Goal: Transaction & Acquisition: Purchase product/service

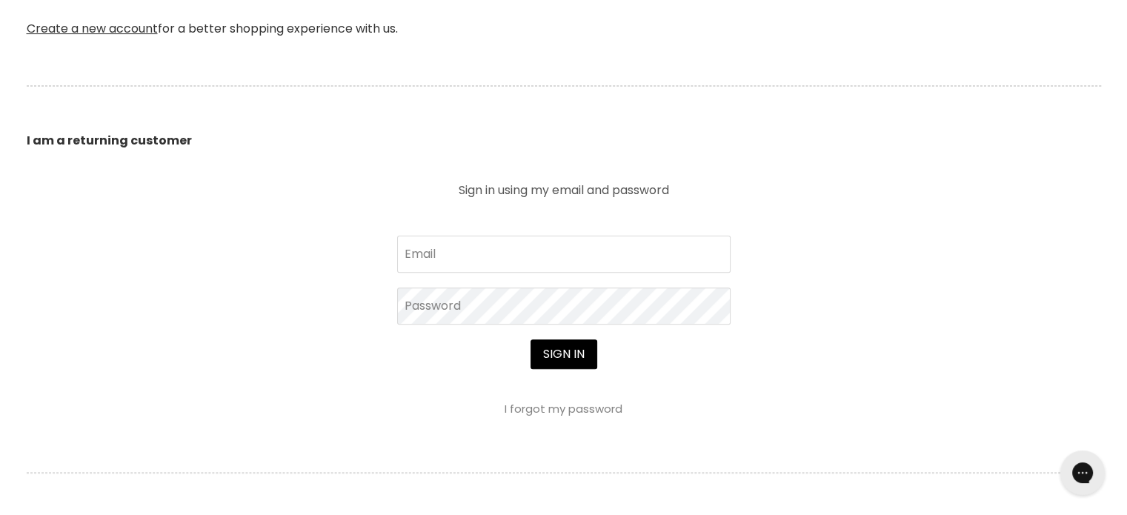
scroll to position [443, 0]
click at [486, 250] on input "Email" at bounding box center [563, 255] width 333 height 37
type input "marie10mck@yahoo.com.au"
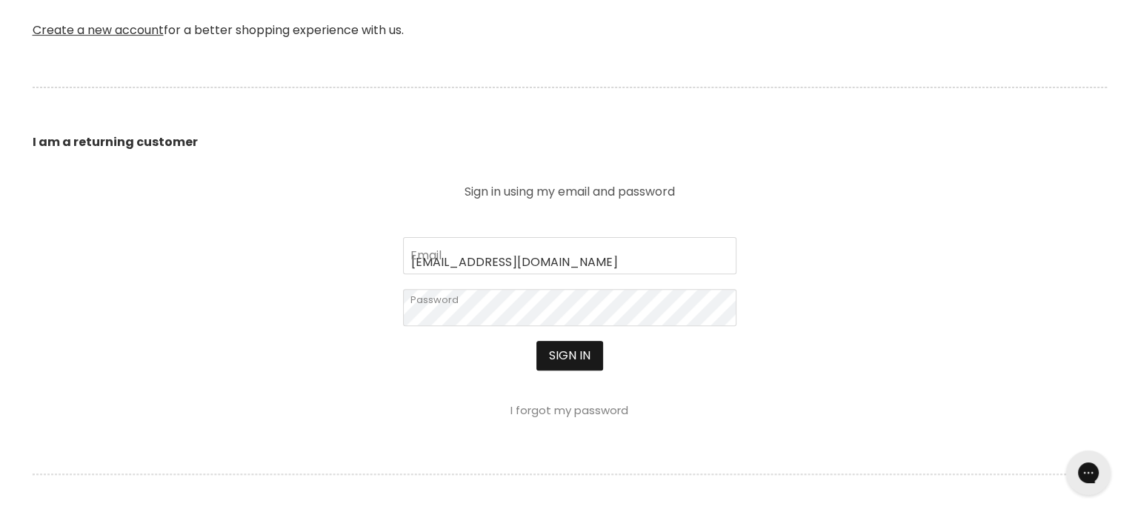
scroll to position [445, 0]
click at [558, 358] on div at bounding box center [569, 257] width 1138 height 515
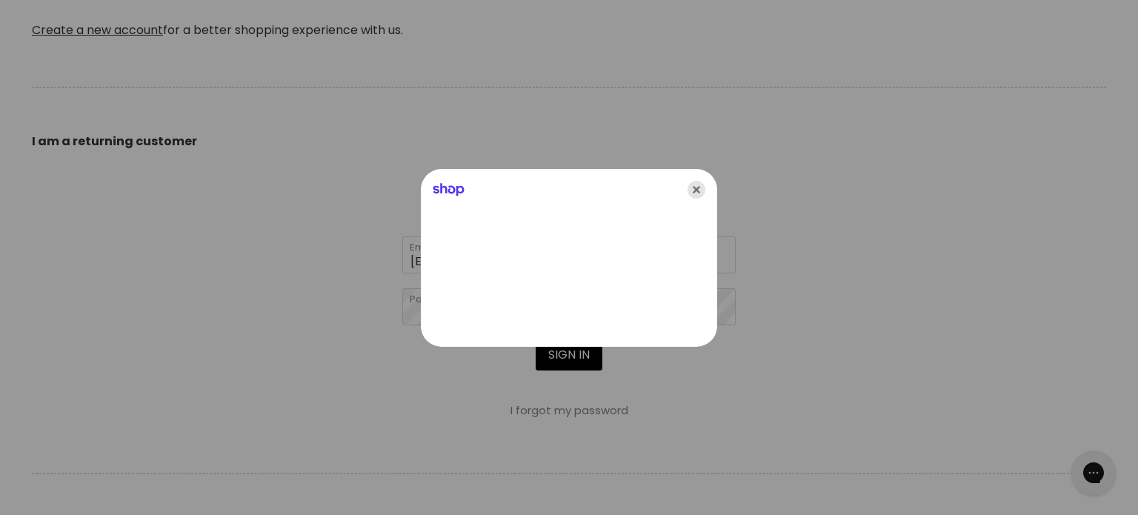
click at [690, 189] on icon "Close" at bounding box center [697, 190] width 18 height 18
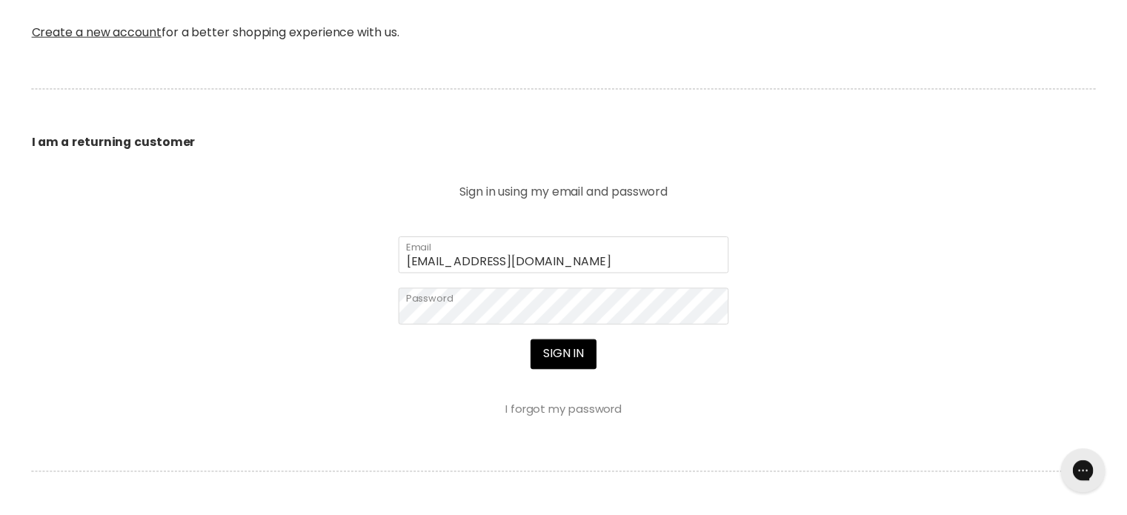
scroll to position [443, 0]
click at [563, 359] on button "Sign in" at bounding box center [564, 356] width 67 height 30
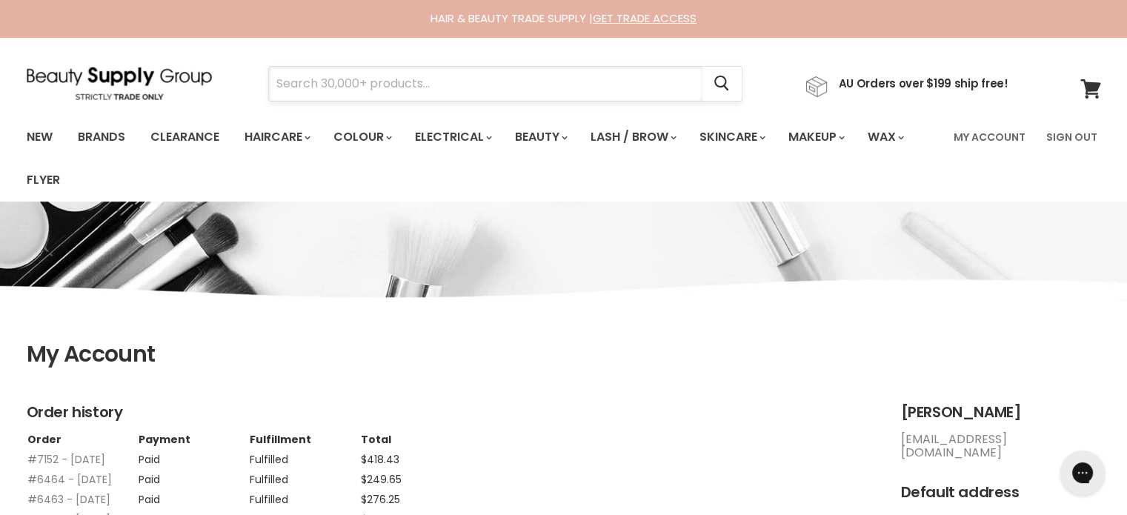
click at [416, 82] on input "Search" at bounding box center [485, 84] width 433 height 34
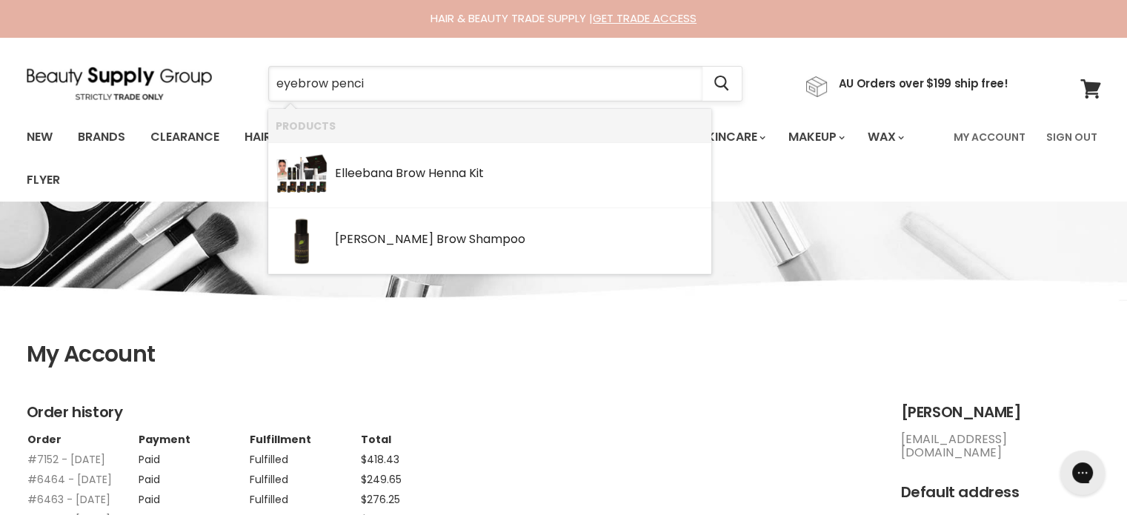
type input "eyebrow pencil"
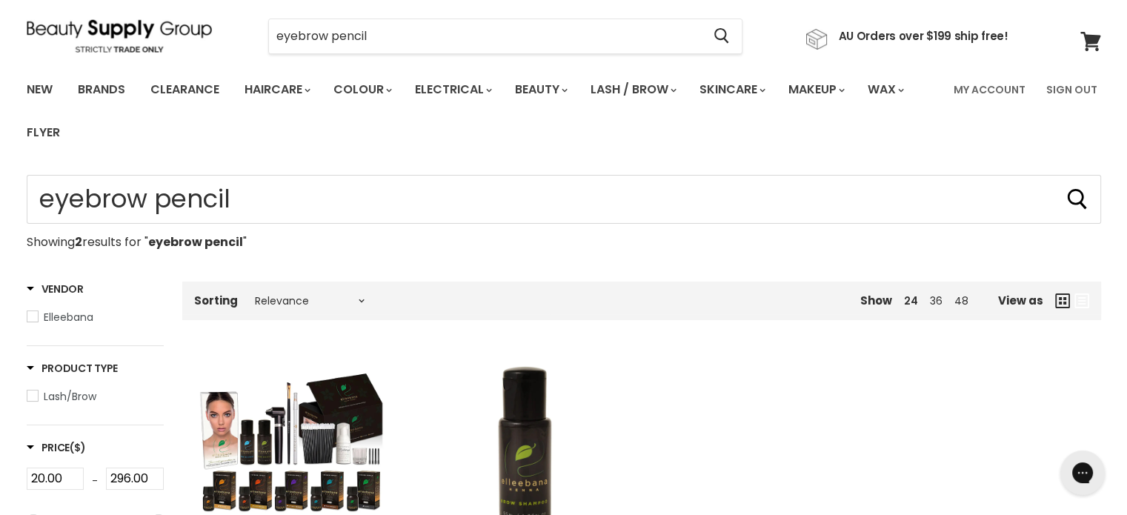
scroll to position [74, 0]
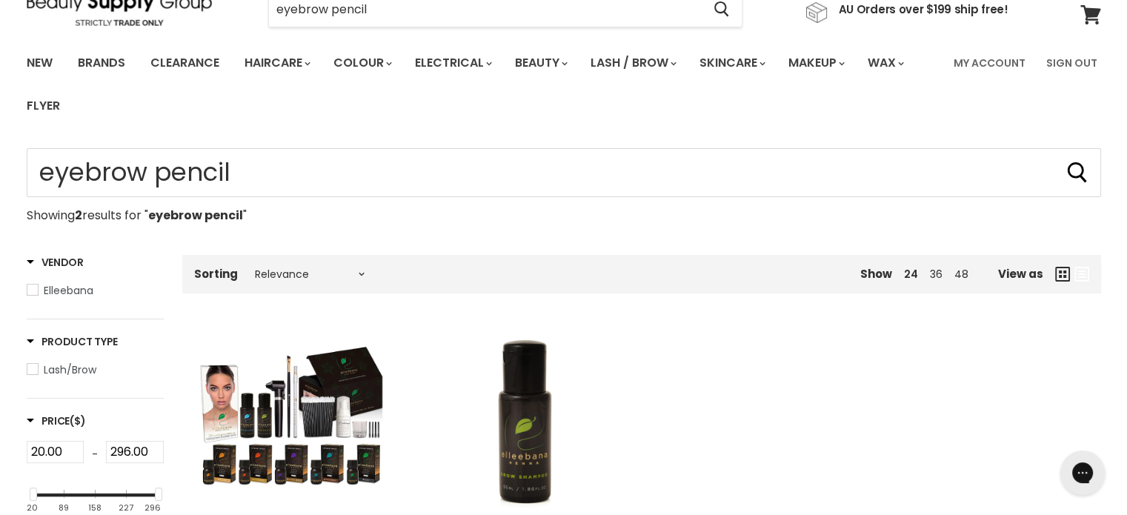
click at [56, 375] on span "Lash/Brow" at bounding box center [70, 369] width 53 height 15
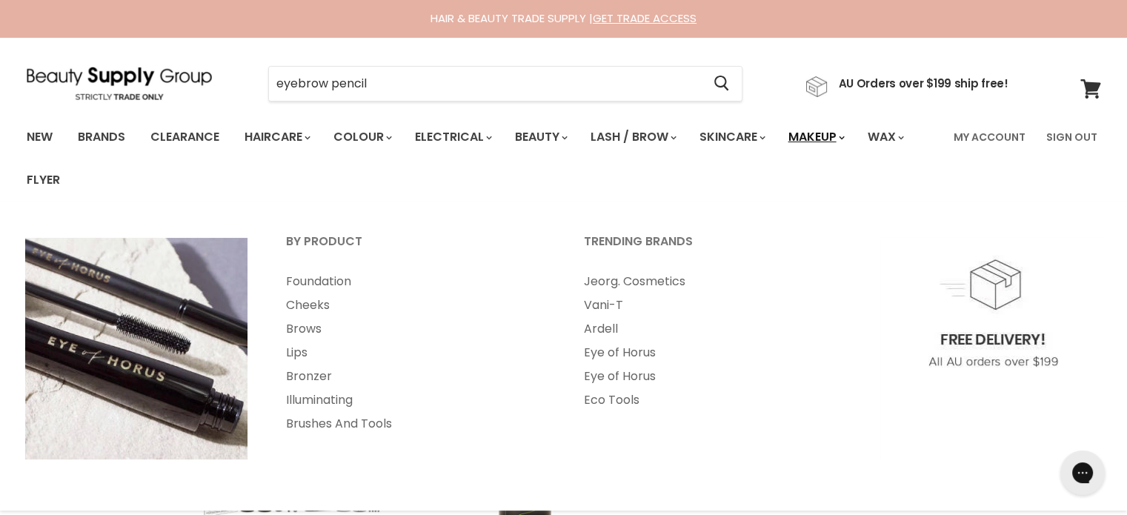
click at [837, 130] on link "Makeup" at bounding box center [815, 137] width 76 height 31
click at [631, 358] on link "Eye of Horus" at bounding box center [712, 353] width 295 height 24
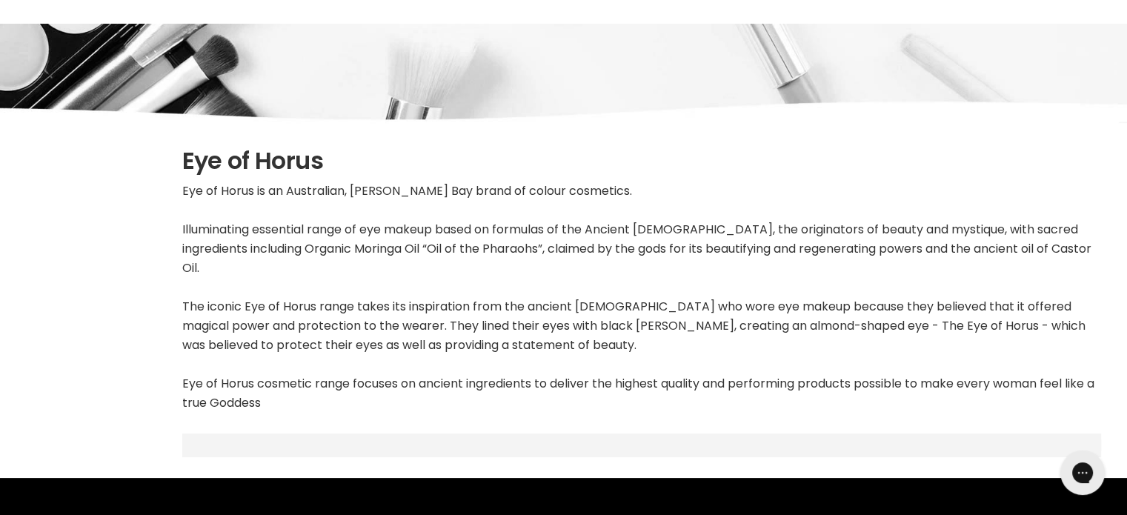
scroll to position [74, 0]
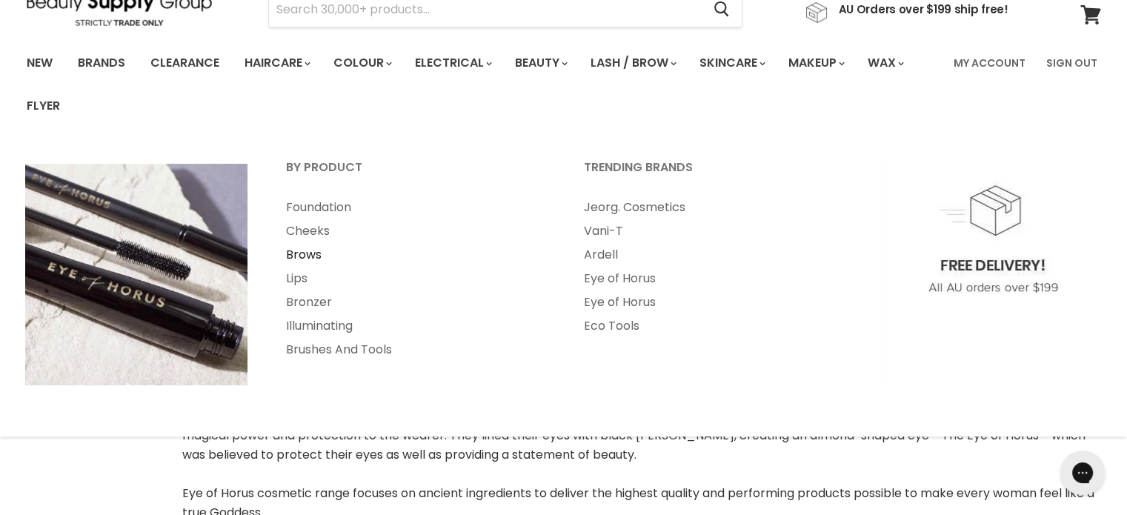
click at [299, 248] on link "Brows" at bounding box center [415, 255] width 295 height 24
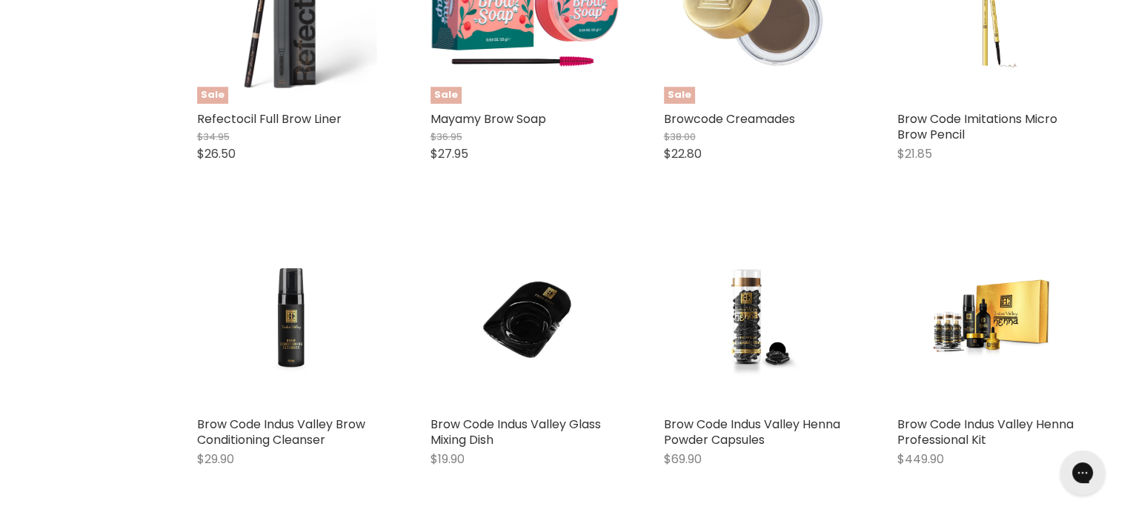
scroll to position [1037, 0]
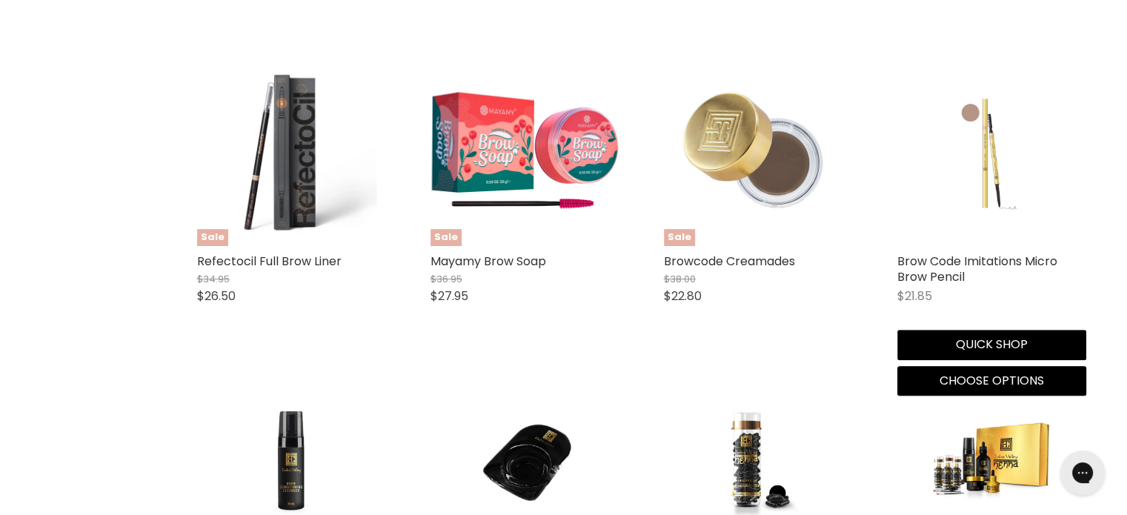
click at [987, 160] on img "Main content" at bounding box center [991, 151] width 126 height 189
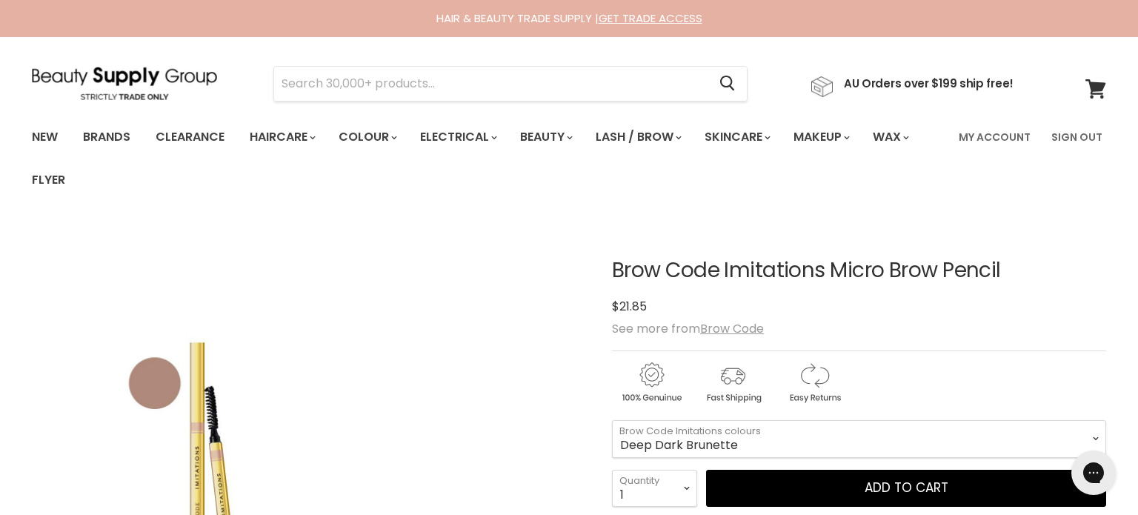
drag, startPoint x: 189, startPoint y: 402, endPoint x: 278, endPoint y: 284, distance: 148.2
click at [233, 325] on img "Brow Code Imitations Micro Brow Pencil image. Click or Scroll to Zoom." at bounding box center [216, 499] width 369 height 554
click at [489, 420] on div "Click or scroll to zoom Tap or pinch to zoom" at bounding box center [309, 499] width 554 height 554
click at [488, 420] on div "Click or scroll to zoom Tap or pinch to zoom" at bounding box center [309, 499] width 554 height 554
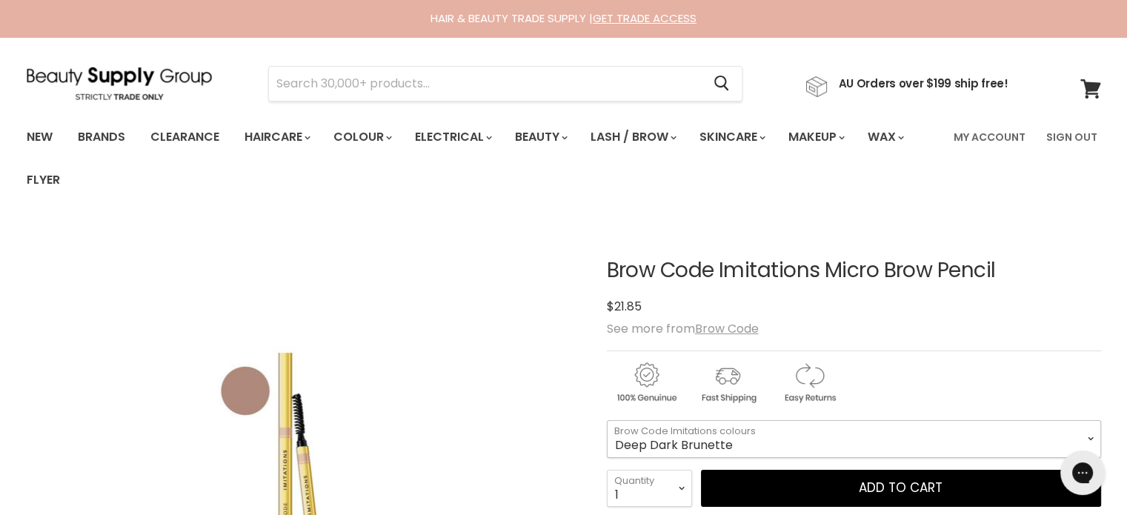
click at [749, 439] on select "Deep Dark Brunette Taupe Brunette Light Ash Blonde Warm Medium Brown Granite" at bounding box center [854, 438] width 494 height 37
click at [607, 420] on select "Deep Dark Brunette Taupe Brunette Light Ash Blonde Warm Medium Brown Granite" at bounding box center [854, 438] width 494 height 37
click at [1087, 442] on select "Deep Dark Brunette Taupe Brunette Light Ash Blonde Warm Medium Brown Granite" at bounding box center [854, 438] width 494 height 37
click at [607, 420] on select "Deep Dark Brunette Taupe Brunette Light Ash Blonde Warm Medium Brown Granite" at bounding box center [854, 438] width 494 height 37
click at [1090, 436] on select "Deep Dark Brunette Taupe Brunette Light Ash Blonde Warm Medium Brown Granite" at bounding box center [854, 438] width 494 height 37
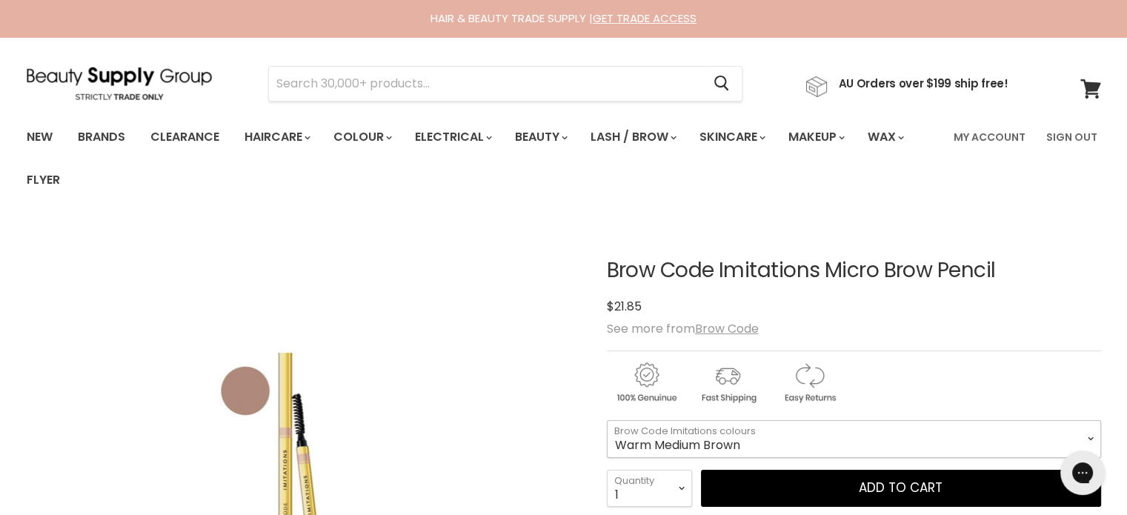
click at [607, 420] on select "Deep Dark Brunette Taupe Brunette Light Ash Blonde Warm Medium Brown Granite" at bounding box center [854, 438] width 494 height 37
select select "Warm Medium Brown"
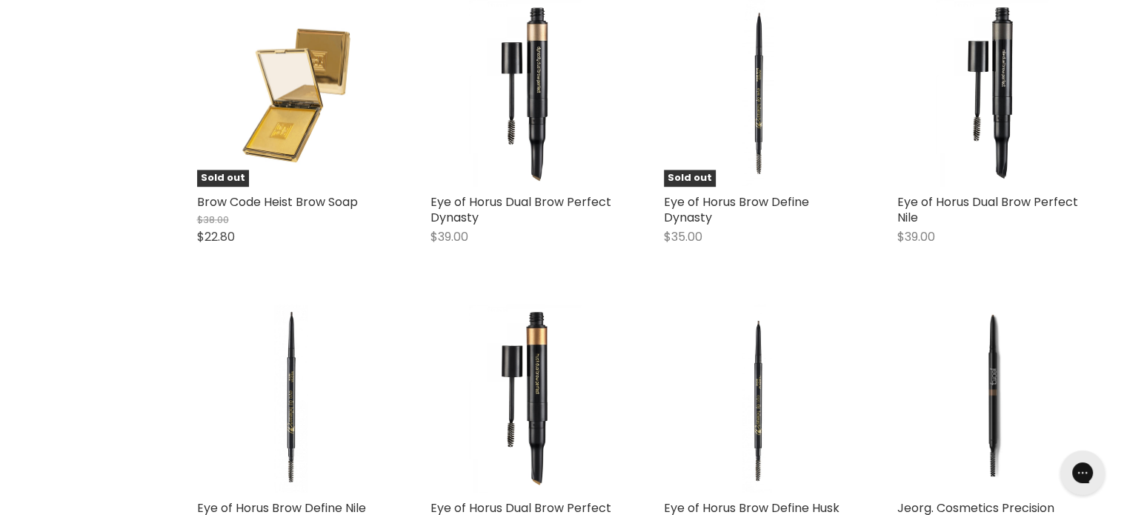
scroll to position [2149, 0]
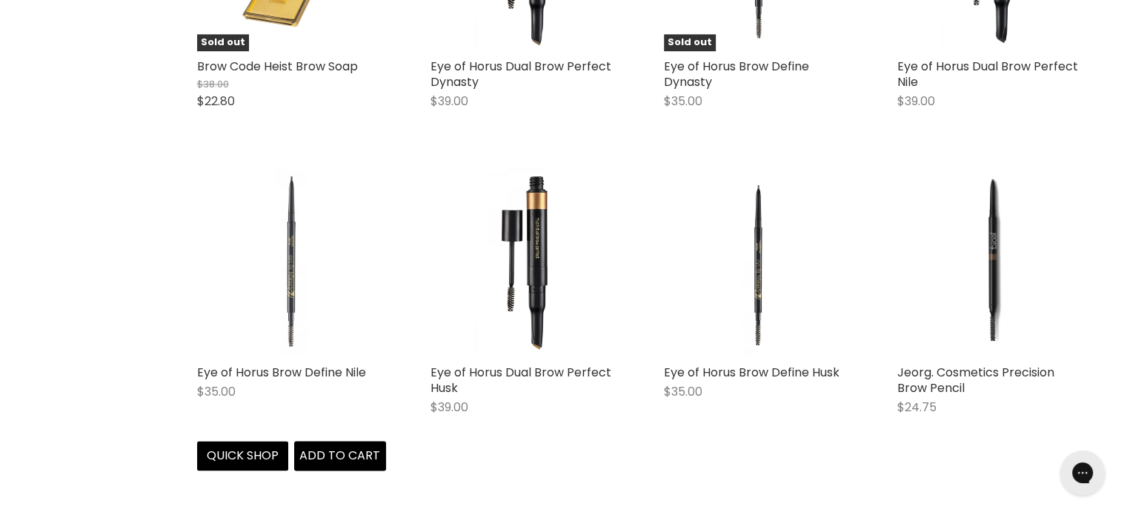
click at [296, 273] on img "Main content" at bounding box center [291, 262] width 126 height 189
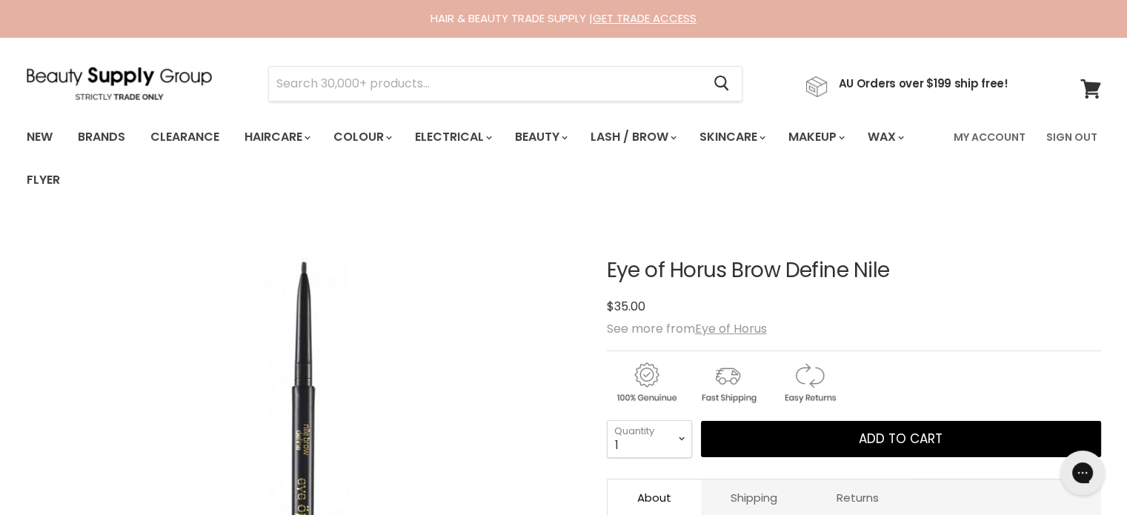
scroll to position [296, 0]
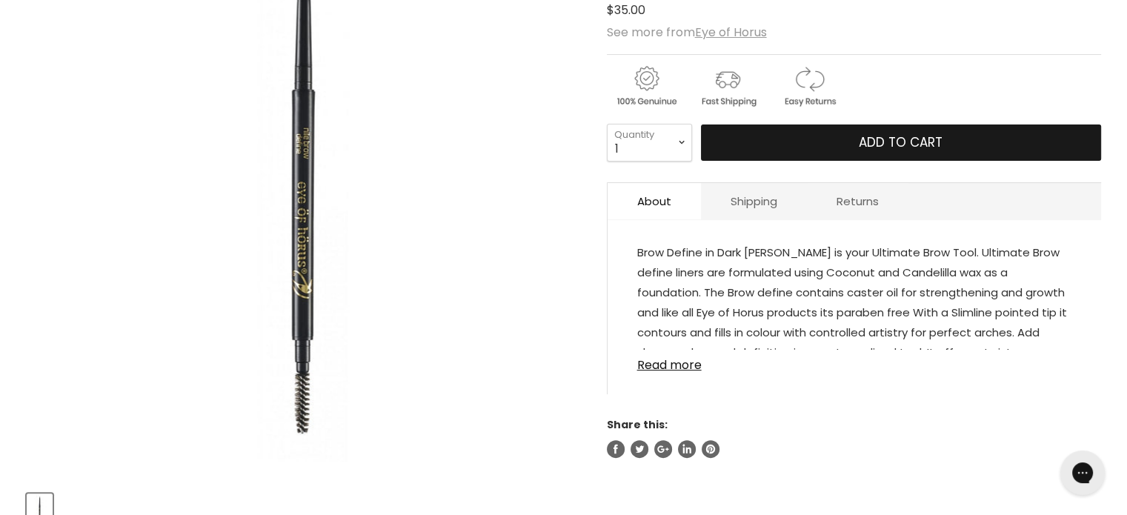
click at [834, 139] on button "Add to cart" at bounding box center [901, 142] width 400 height 37
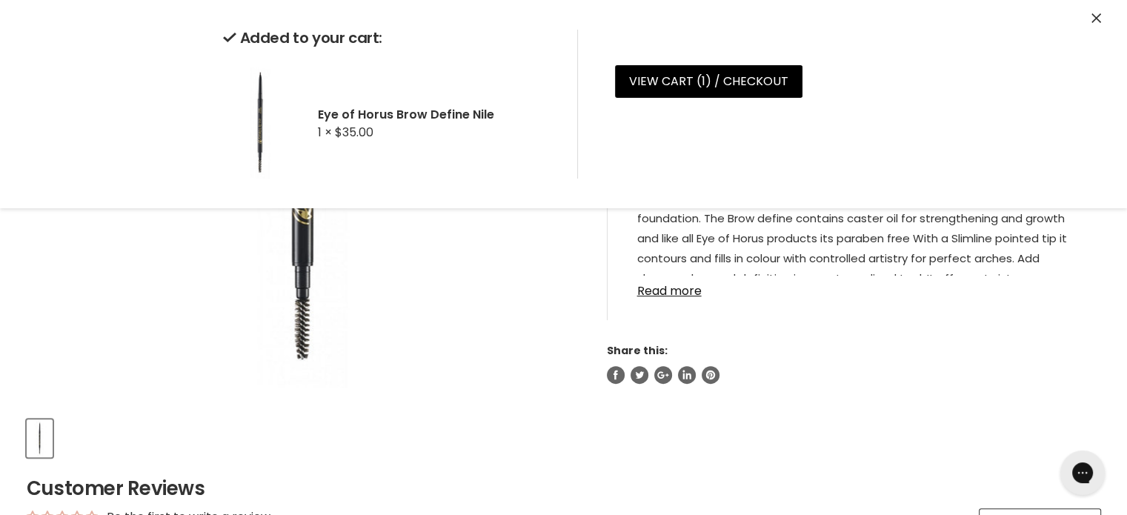
scroll to position [445, 0]
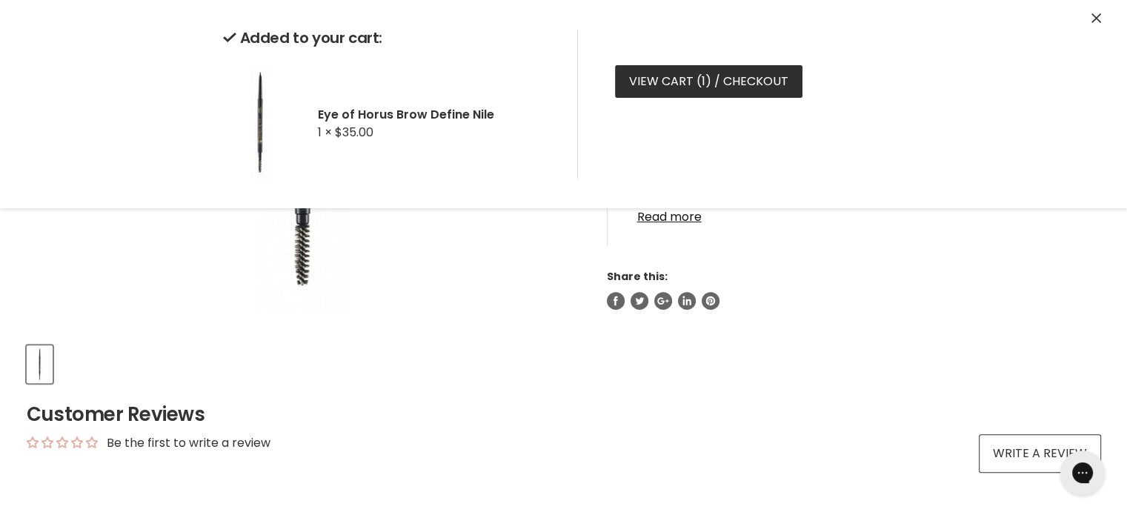
click at [665, 75] on link "View cart ( 1 ) / Checkout" at bounding box center [708, 81] width 187 height 33
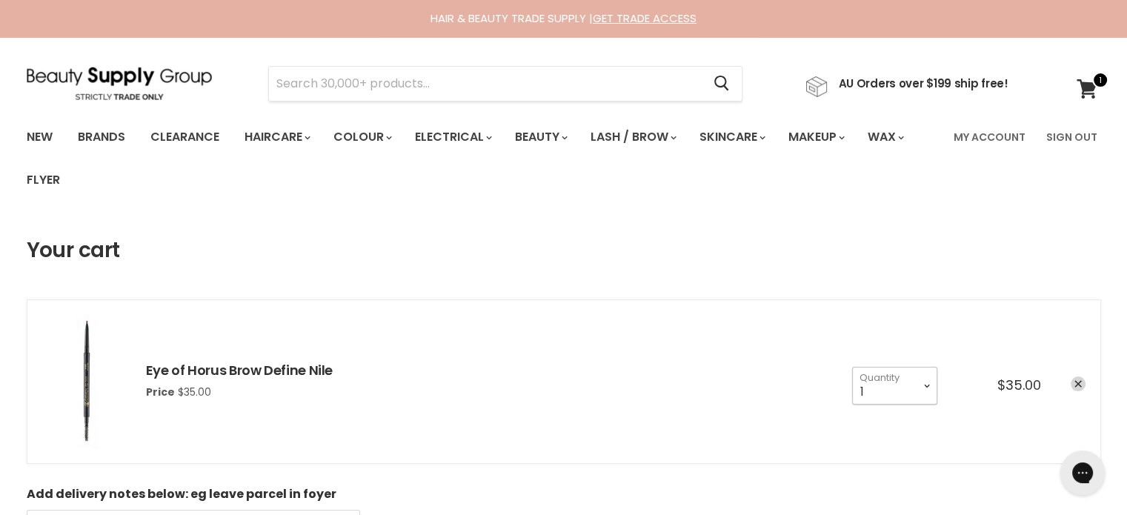
click at [927, 386] on select "1 2 3 4 5 6 7 8 9 10+" at bounding box center [894, 385] width 85 height 37
select select "2"
click at [852, 367] on select "1 2 3 4 5 6 7 8 9 10+" at bounding box center [894, 385] width 85 height 37
type input "2"
click at [332, 91] on input "Search" at bounding box center [485, 84] width 433 height 34
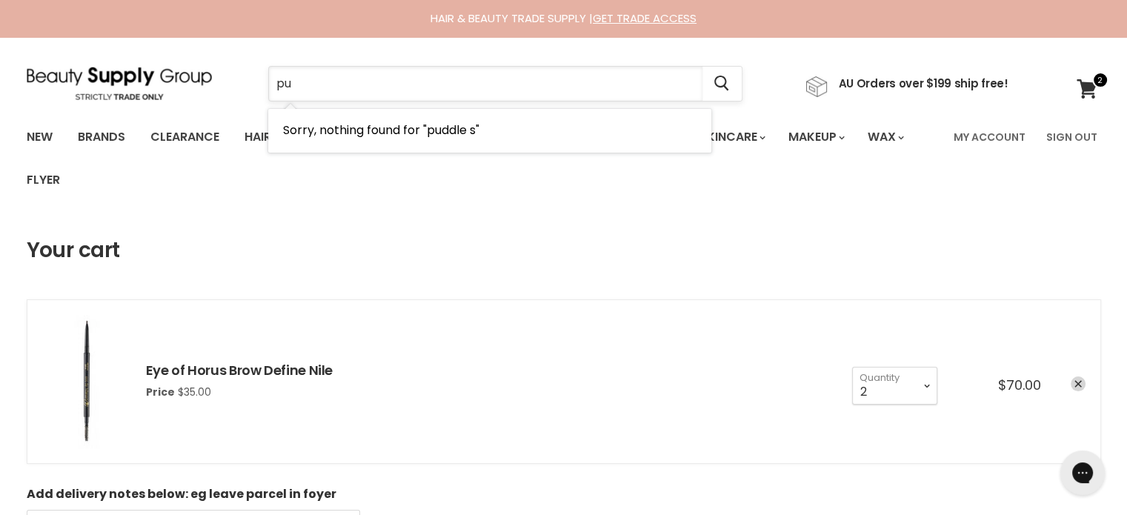
type input "p"
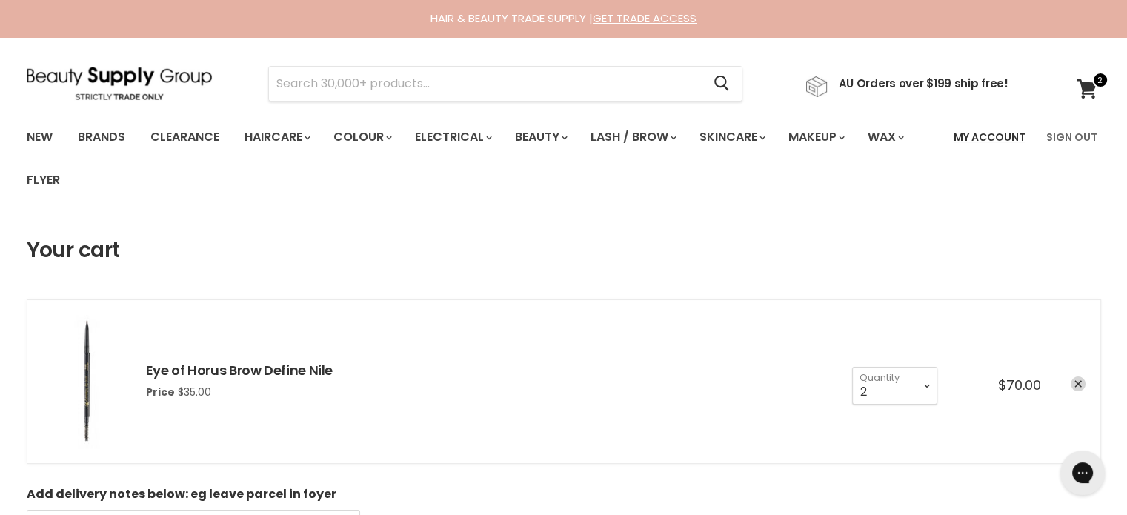
click at [999, 136] on link "My Account" at bounding box center [990, 137] width 90 height 31
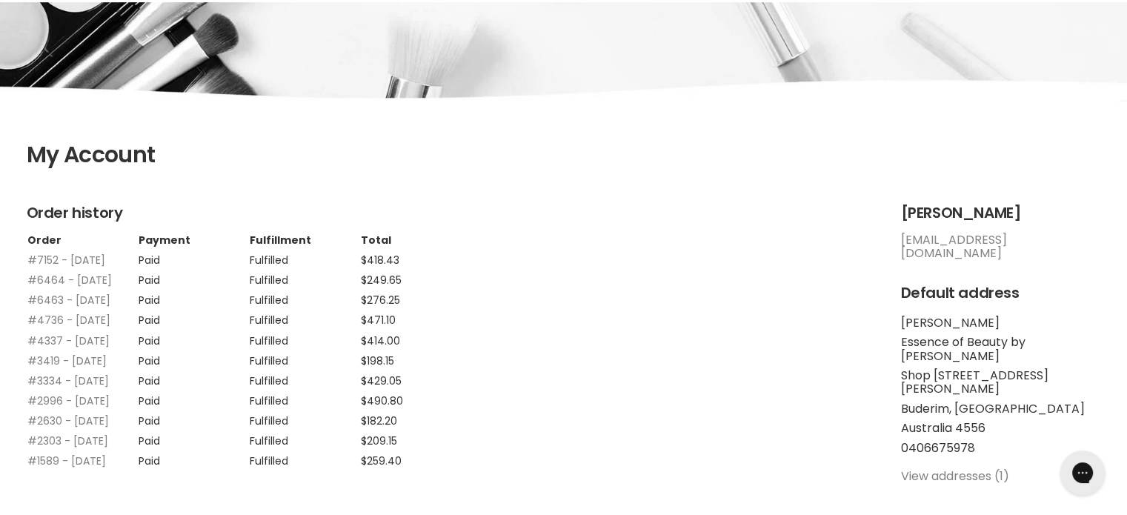
scroll to position [222, 0]
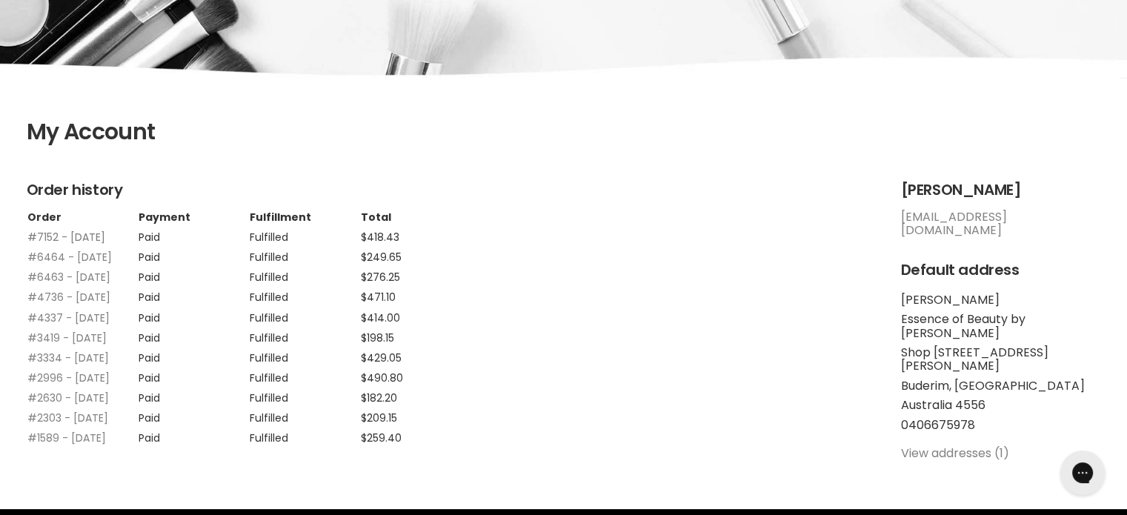
click at [36, 236] on link "#7152 - 09 May, 2025" at bounding box center [66, 237] width 78 height 15
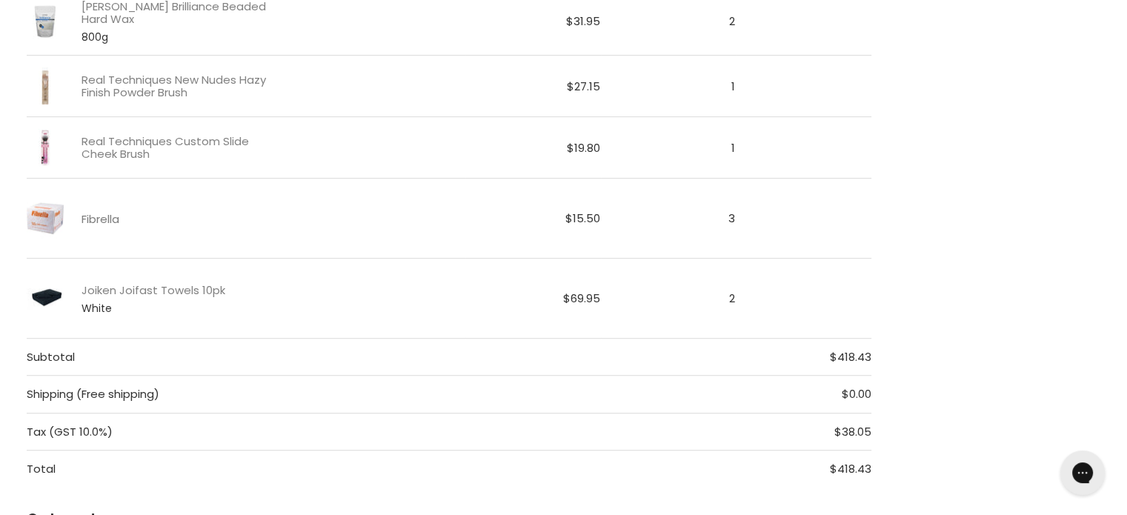
scroll to position [962, 0]
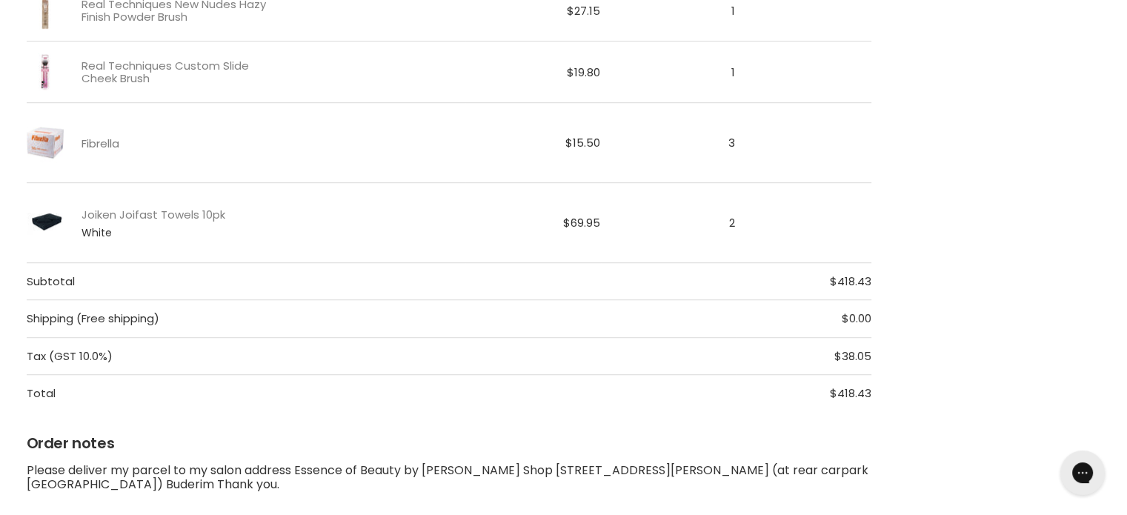
click at [104, 137] on link "Fibrella" at bounding box center [101, 143] width 38 height 13
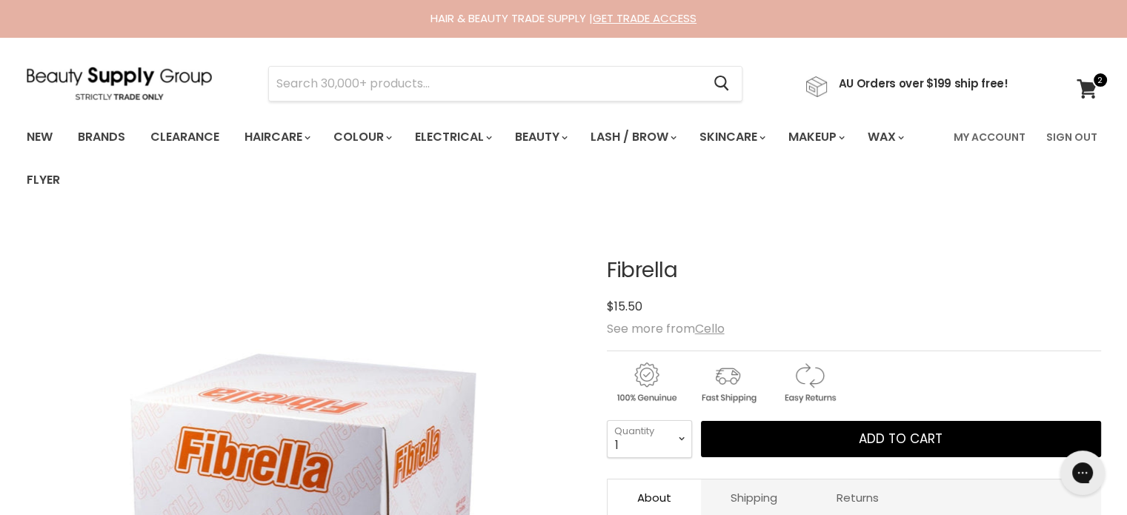
scroll to position [74, 0]
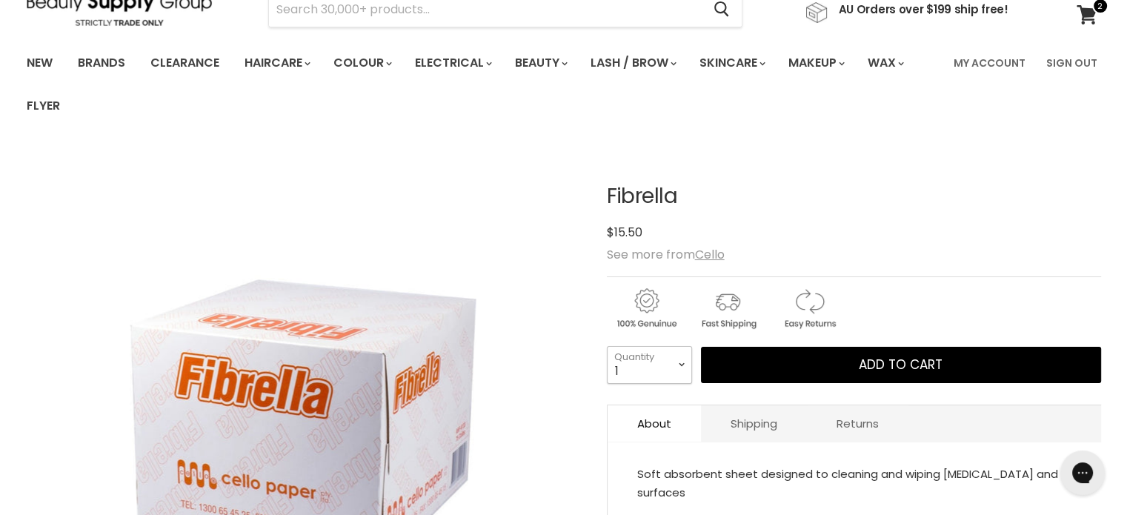
click at [682, 368] on select "1 2 3 4 5 6 7 8 9 10+" at bounding box center [649, 364] width 85 height 37
select select "2"
click at [607, 346] on select "1 2 3 4 5 6 7 8 9 10+" at bounding box center [649, 364] width 85 height 37
type input "2"
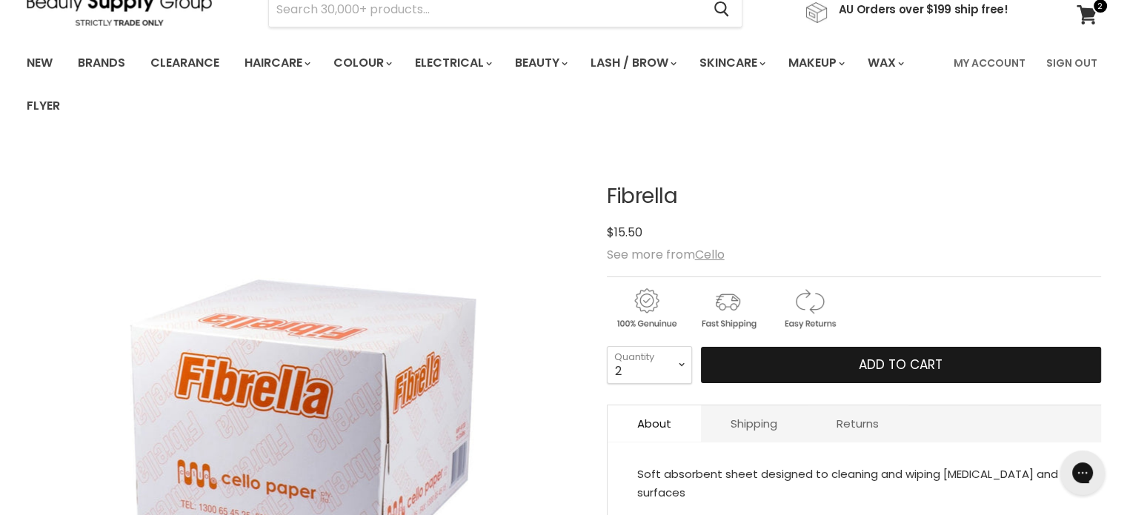
click at [797, 364] on button "Add to cart" at bounding box center [901, 365] width 400 height 37
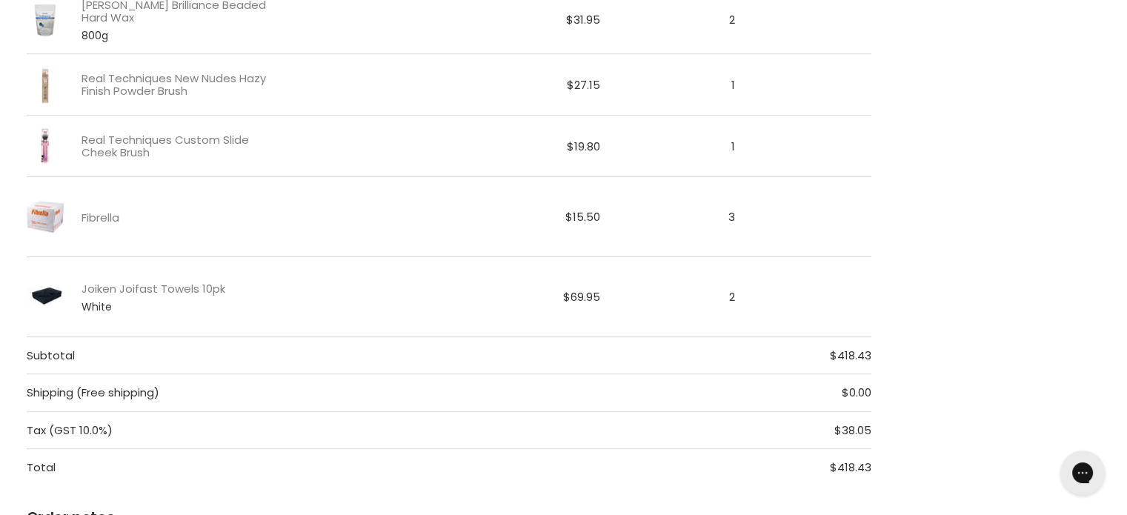
scroll to position [814, 0]
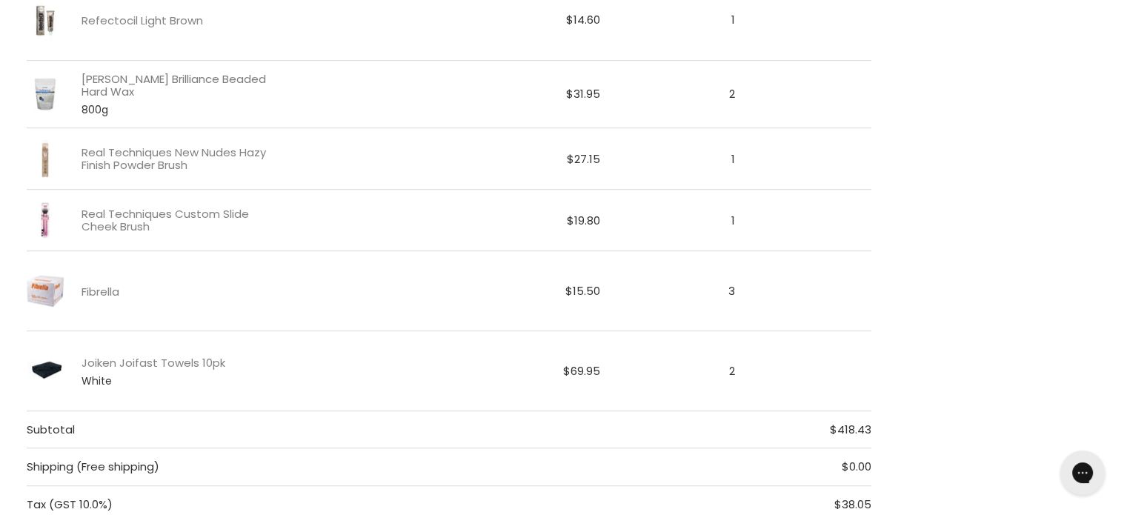
click at [233, 87] on link "[PERSON_NAME] Brilliance Beaded Hard Wax" at bounding box center [182, 86] width 201 height 26
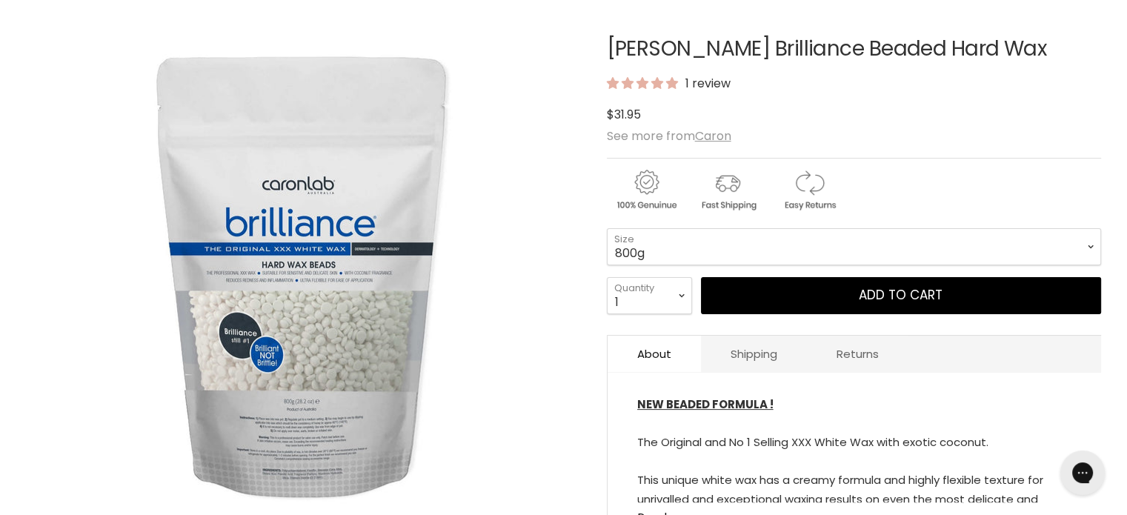
scroll to position [222, 0]
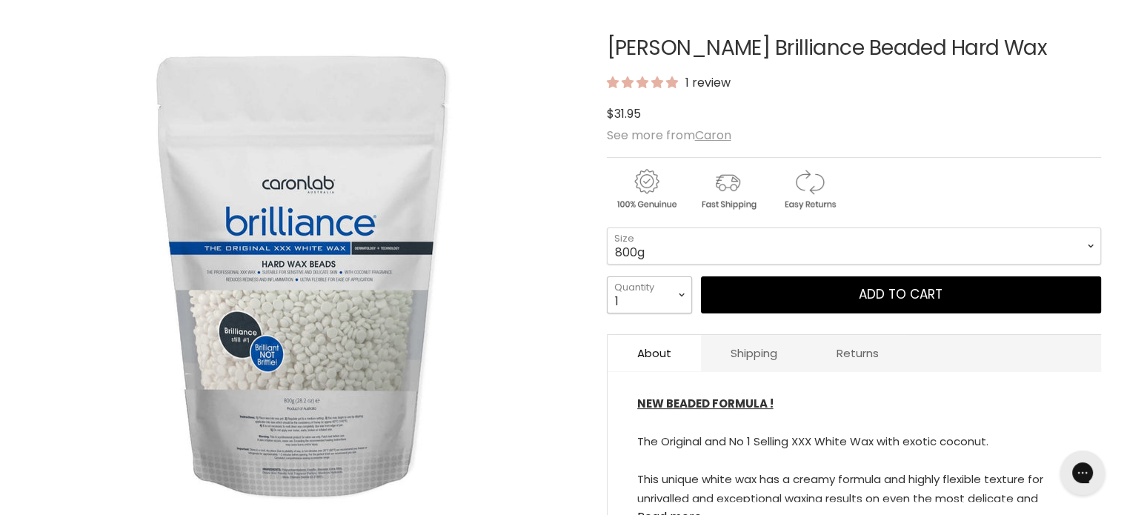
click at [684, 294] on select "1 2 3 4 5 6 7 8 9 10+" at bounding box center [649, 294] width 85 height 37
select select "2"
click at [607, 276] on select "1 2 3 4 5 6 7 8 9 10+" at bounding box center [649, 294] width 85 height 37
type input "2"
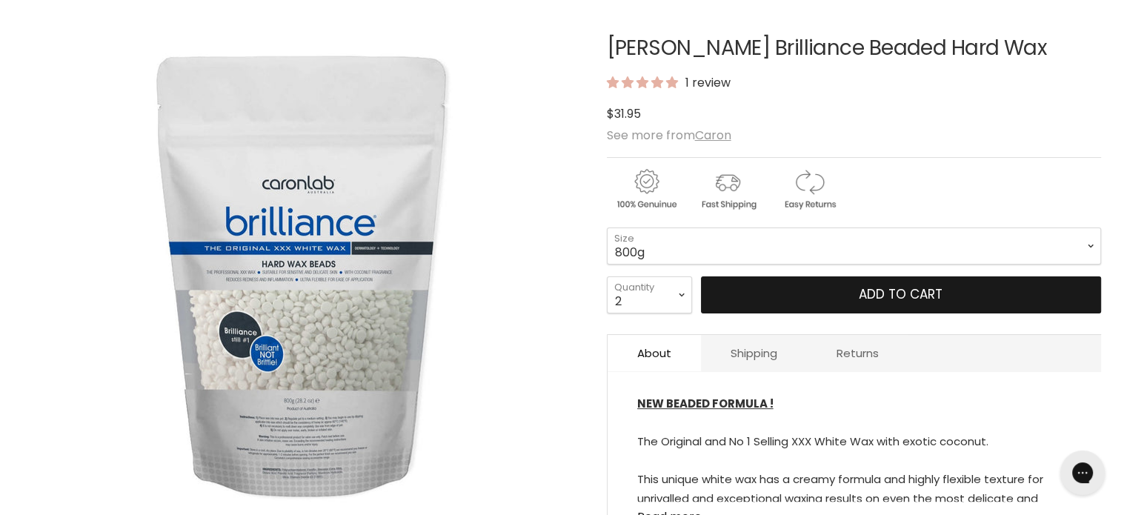
click at [828, 287] on button "Add to cart" at bounding box center [901, 294] width 400 height 37
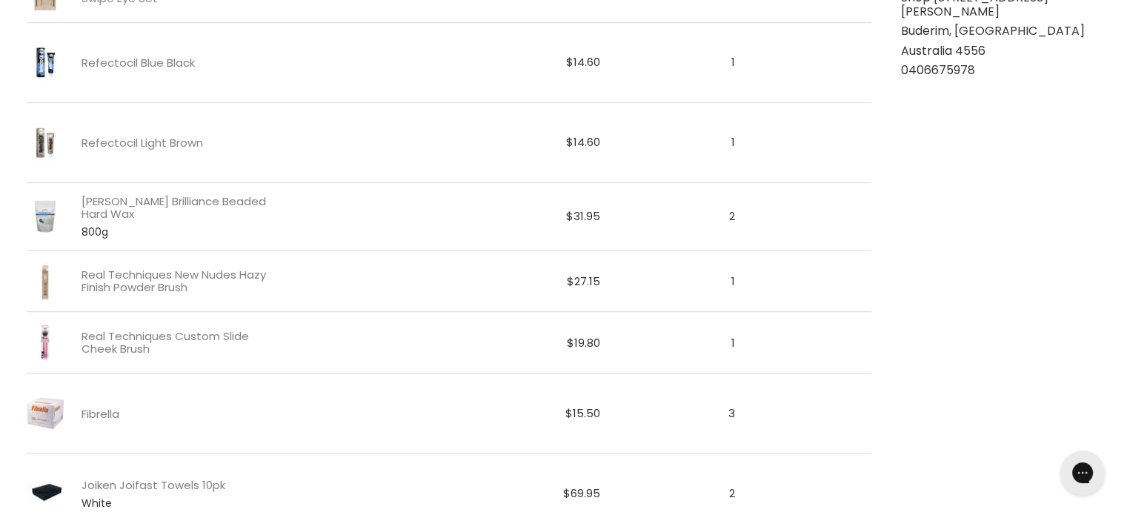
scroll to position [665, 0]
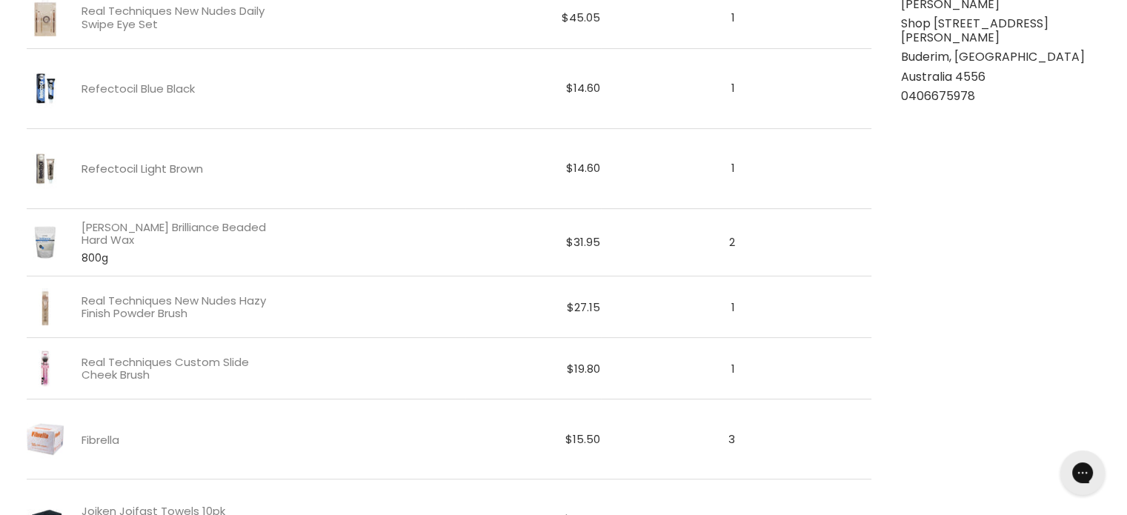
click at [181, 173] on link "Refectocil Light Brown" at bounding box center [143, 168] width 122 height 13
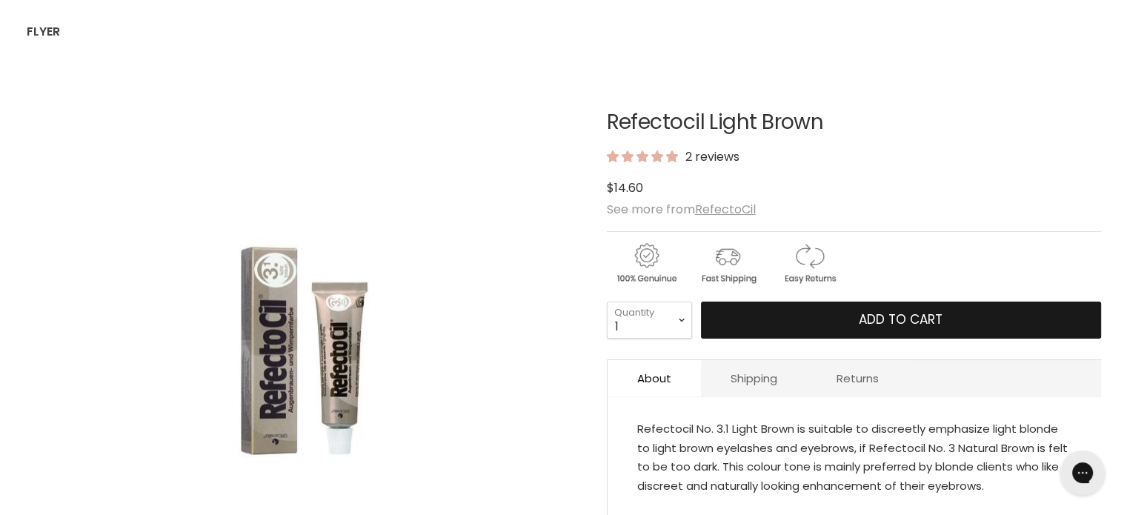
click at [766, 313] on button "Add to cart" at bounding box center [901, 320] width 400 height 37
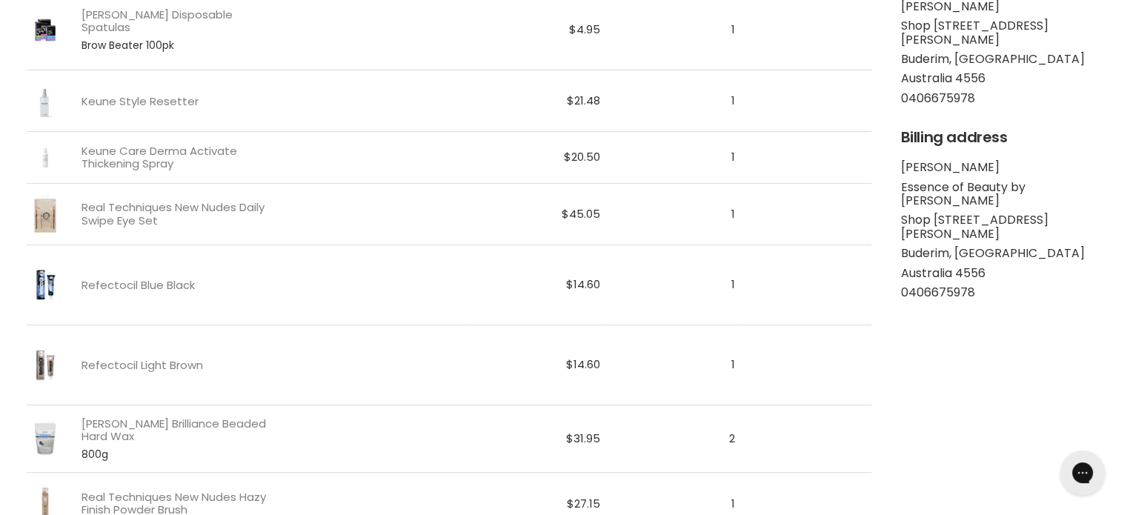
scroll to position [443, 0]
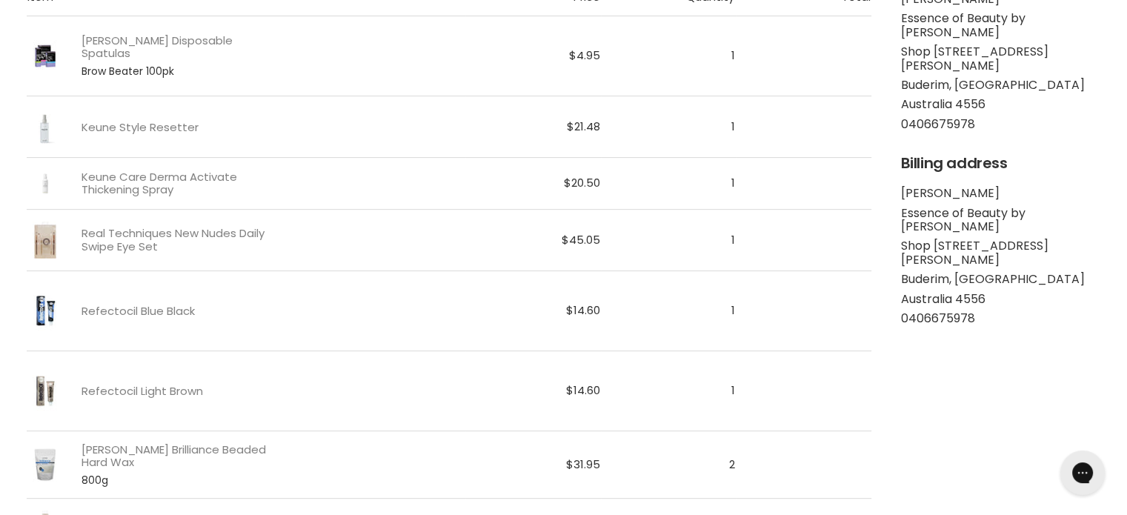
click at [208, 65] on span "Brow Beater 100pk" at bounding box center [182, 71] width 201 height 12
click at [119, 50] on link "Caron Disposable Spatulas" at bounding box center [182, 47] width 201 height 26
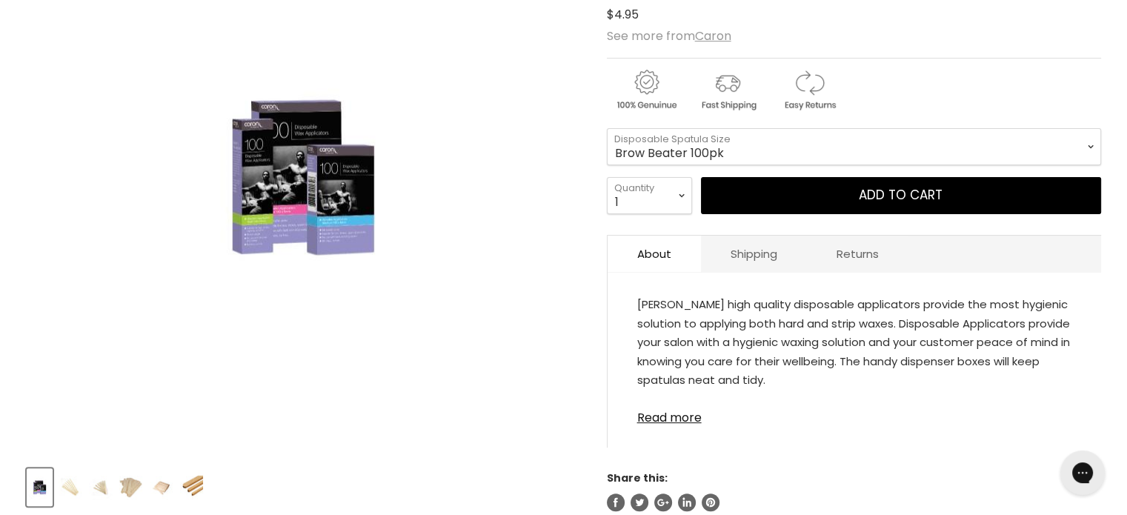
scroll to position [296, 0]
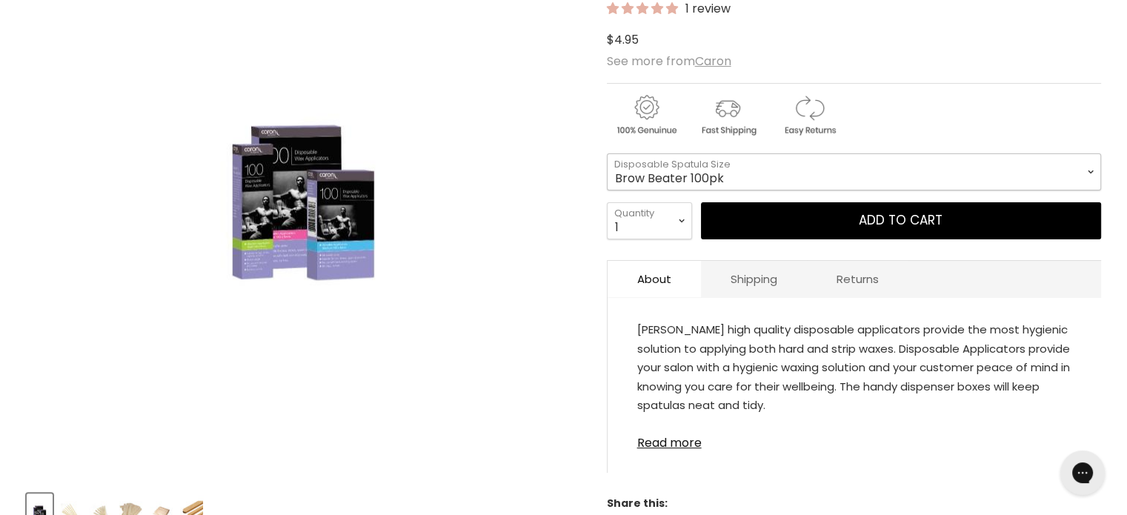
click at [1088, 171] on select "Brow Beater 100pk Brow Beater 500pk Small (Icy Pole) 100pk Small (Icy Pole) 500…" at bounding box center [854, 171] width 494 height 37
click at [607, 153] on select "Brow Beater 100pk Brow Beater 500pk Small (Icy Pole) 100pk Small (Icy Pole) 500…" at bounding box center [854, 171] width 494 height 37
select select "Brow Beater 500pk"
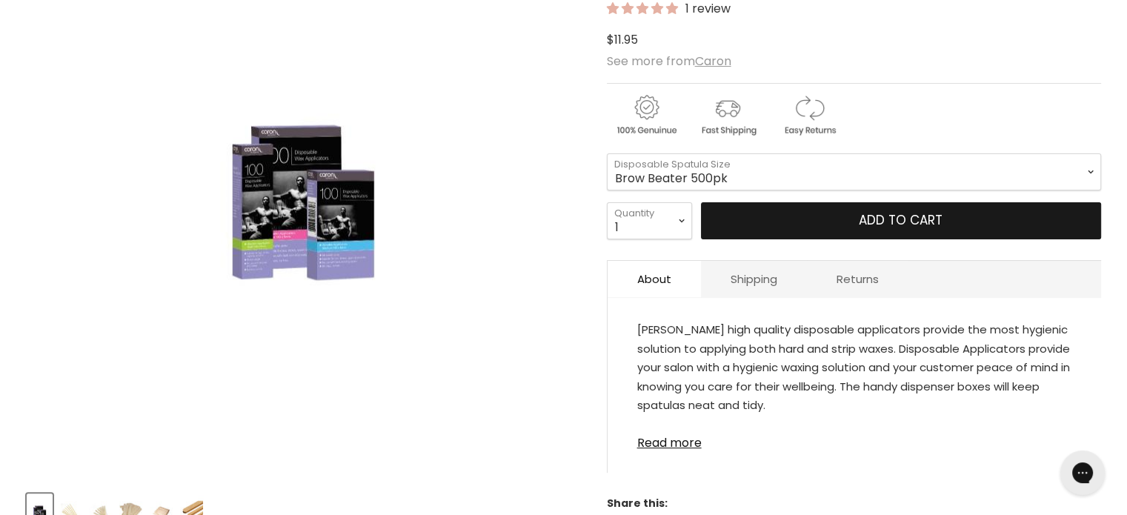
click at [731, 225] on button "Add to cart" at bounding box center [901, 220] width 400 height 37
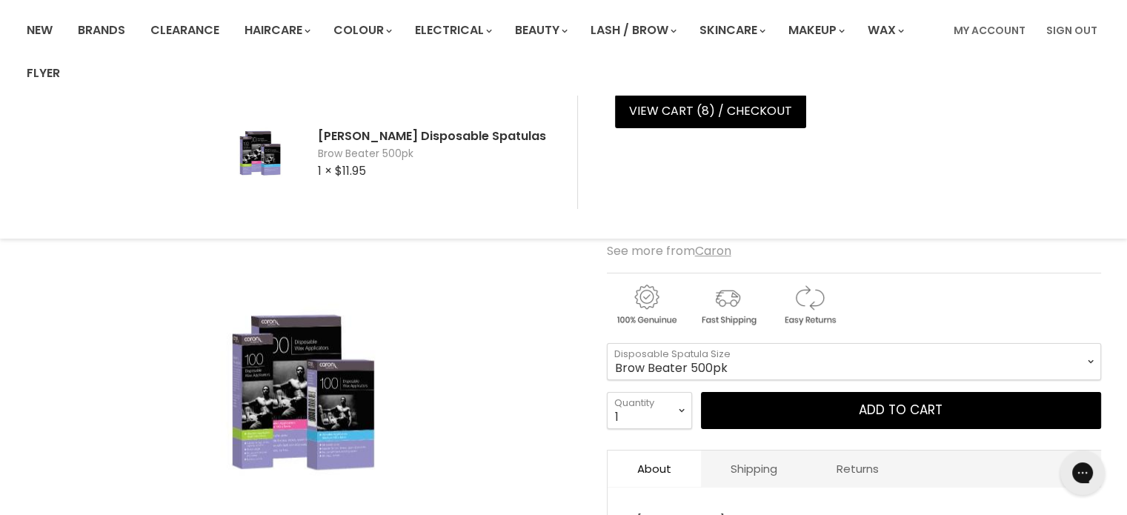
scroll to position [74, 0]
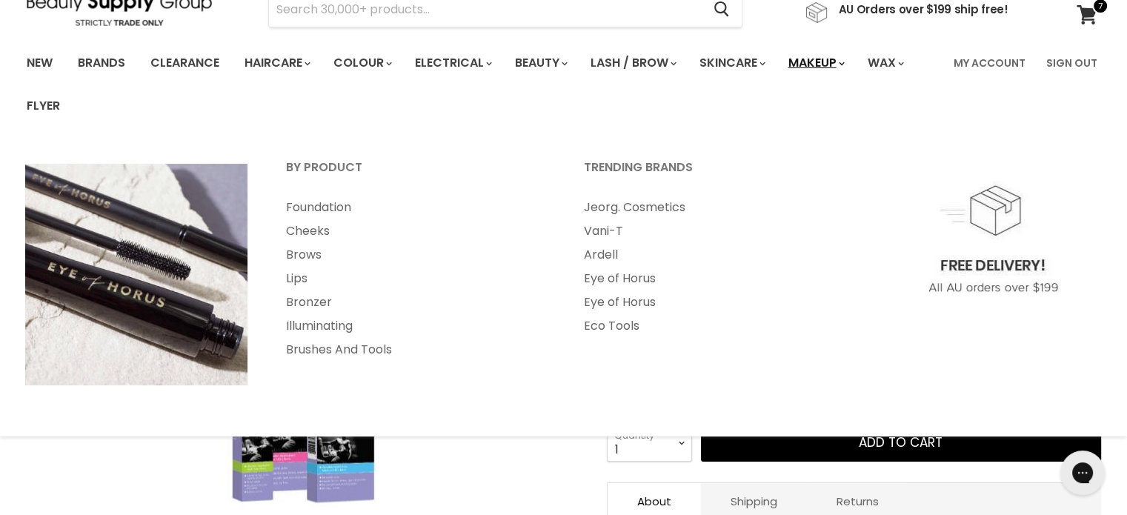
click at [840, 64] on link "Makeup" at bounding box center [815, 62] width 76 height 31
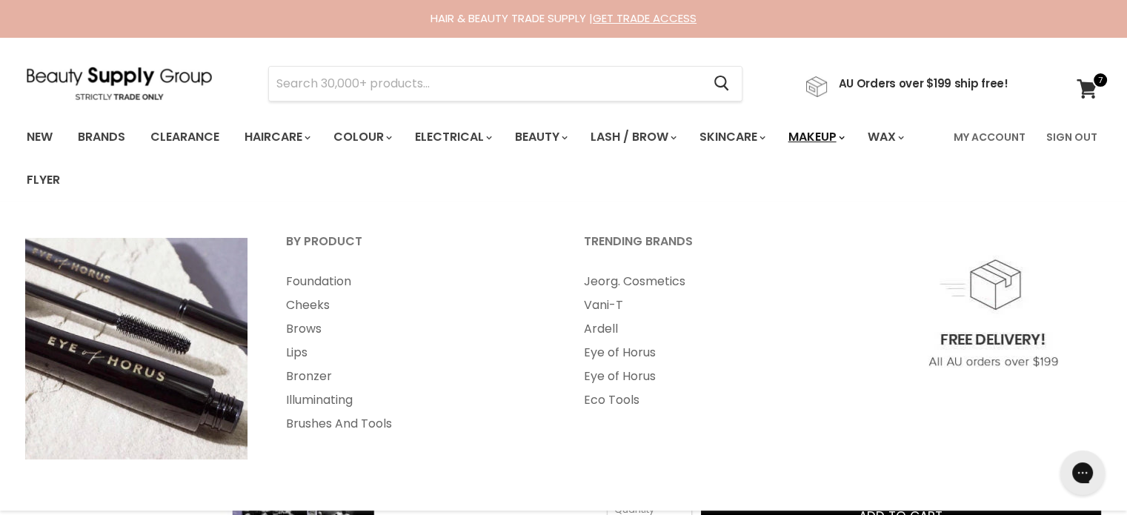
click at [837, 133] on link "Makeup" at bounding box center [815, 137] width 76 height 31
click at [381, 426] on link "Brushes And Tools" at bounding box center [415, 424] width 295 height 24
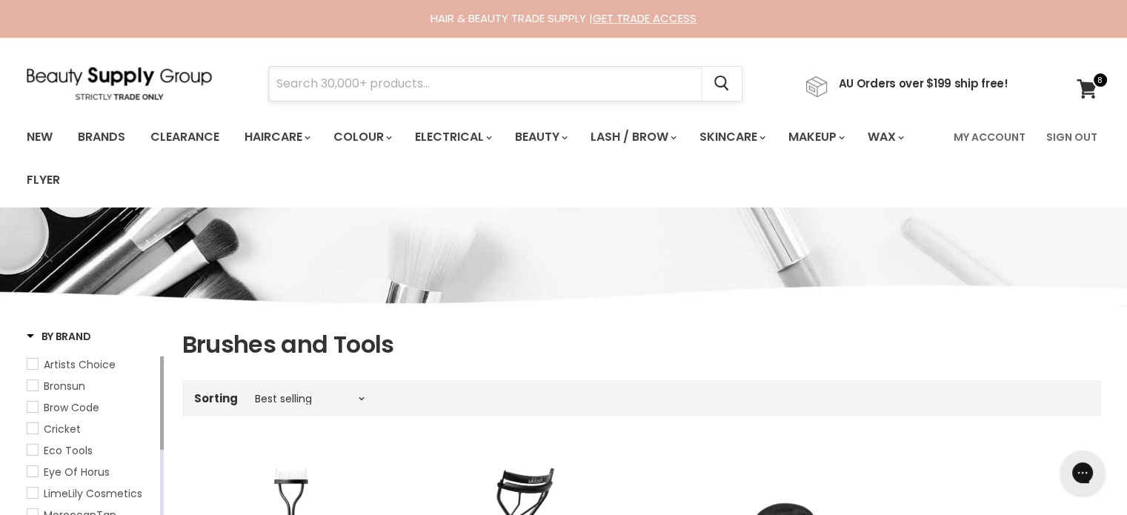
click at [335, 93] on input "Search" at bounding box center [485, 84] width 433 height 34
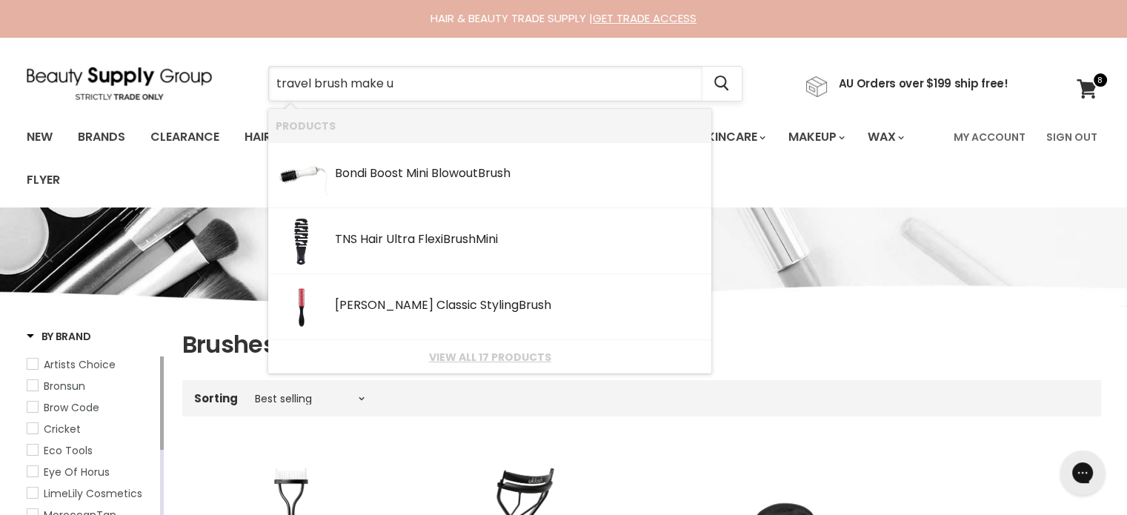
type input "travel brush make up"
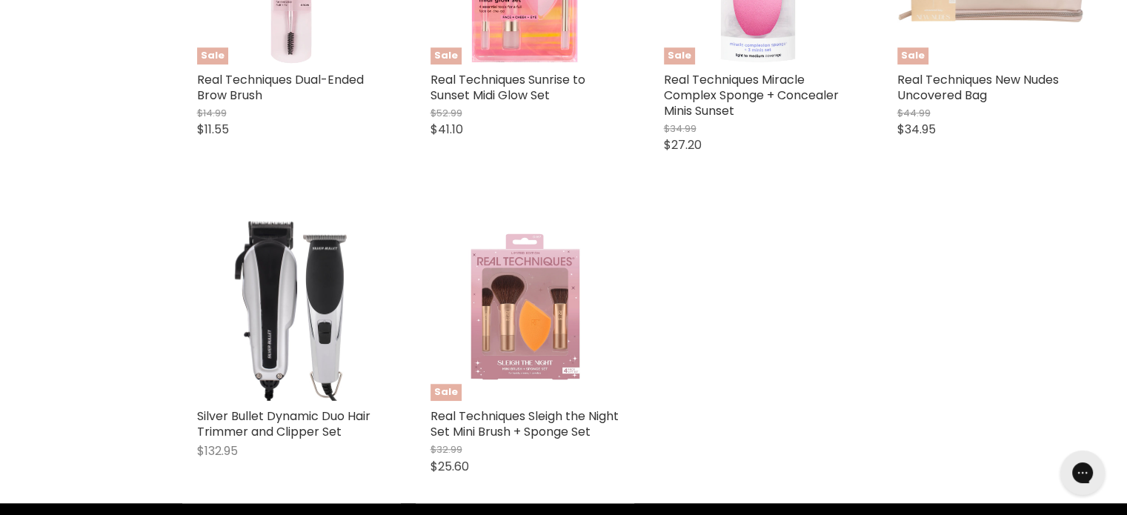
scroll to position [1260, 0]
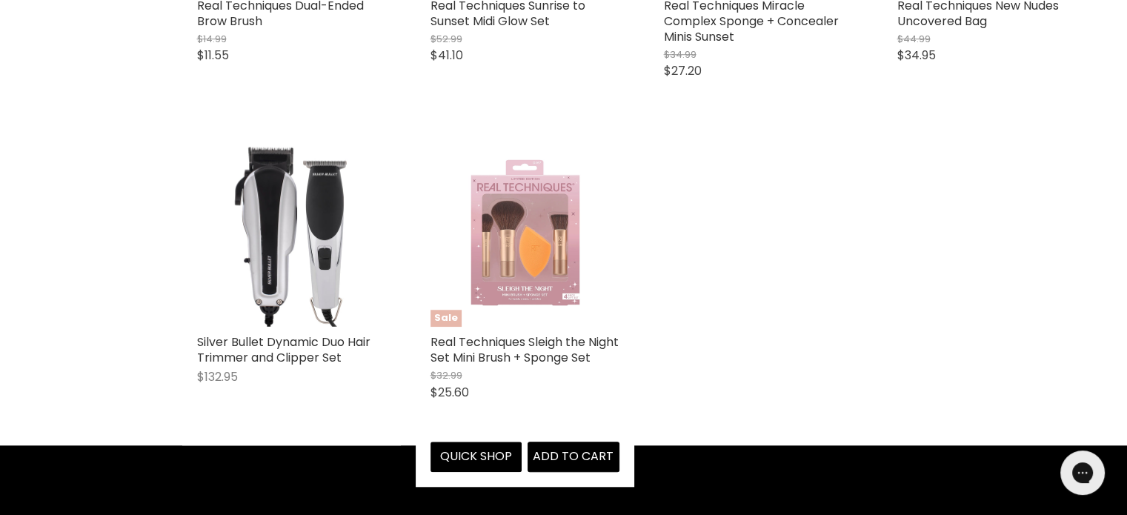
click at [492, 245] on img "Main content" at bounding box center [525, 232] width 189 height 189
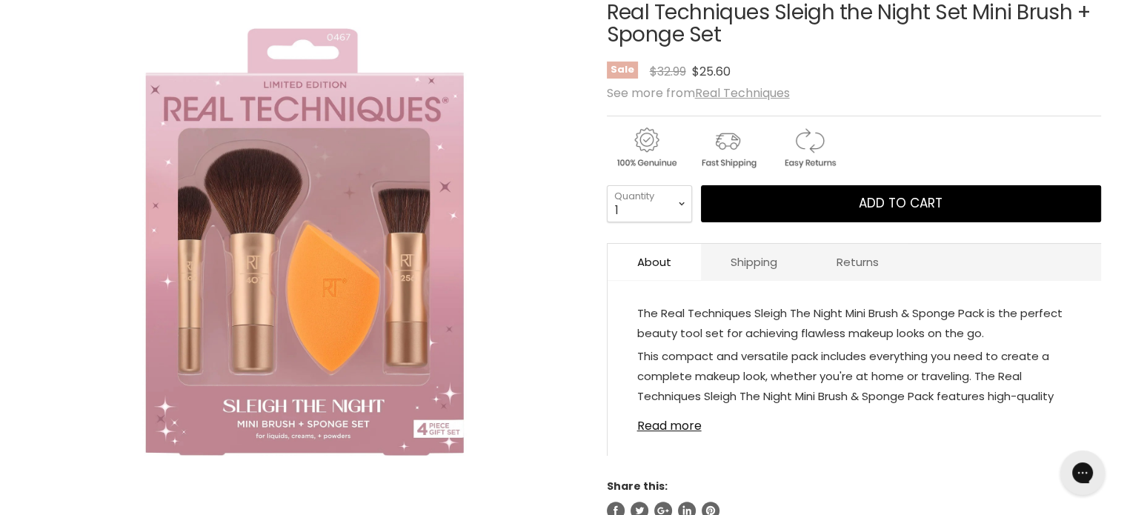
scroll to position [296, 0]
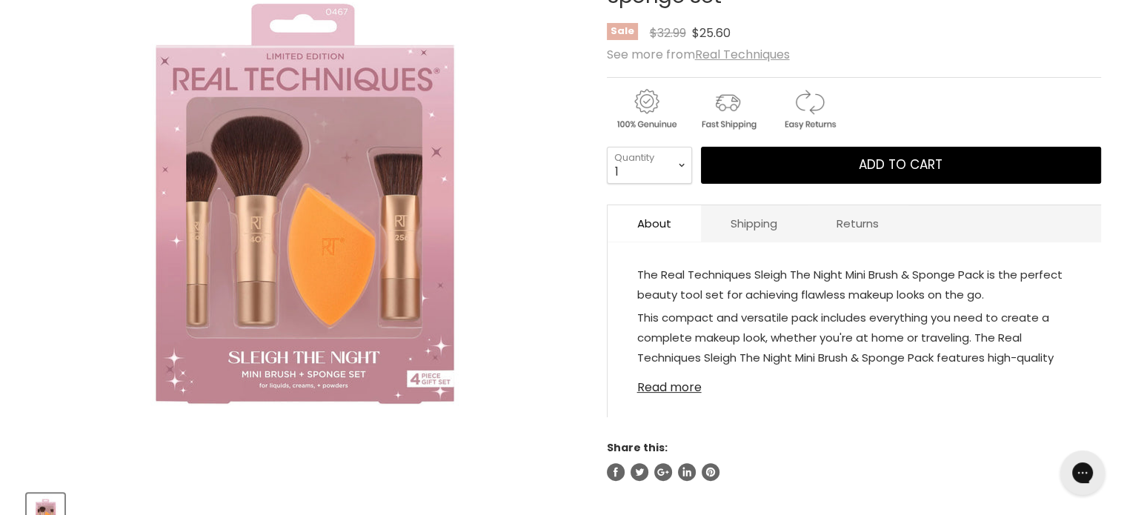
click at [674, 389] on link "Read more" at bounding box center [854, 383] width 434 height 22
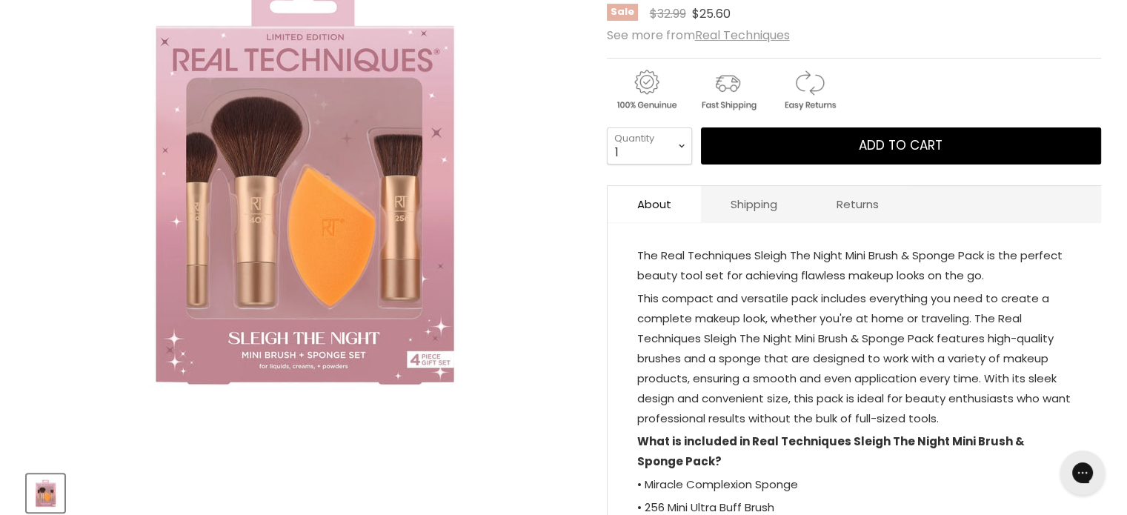
scroll to position [222, 0]
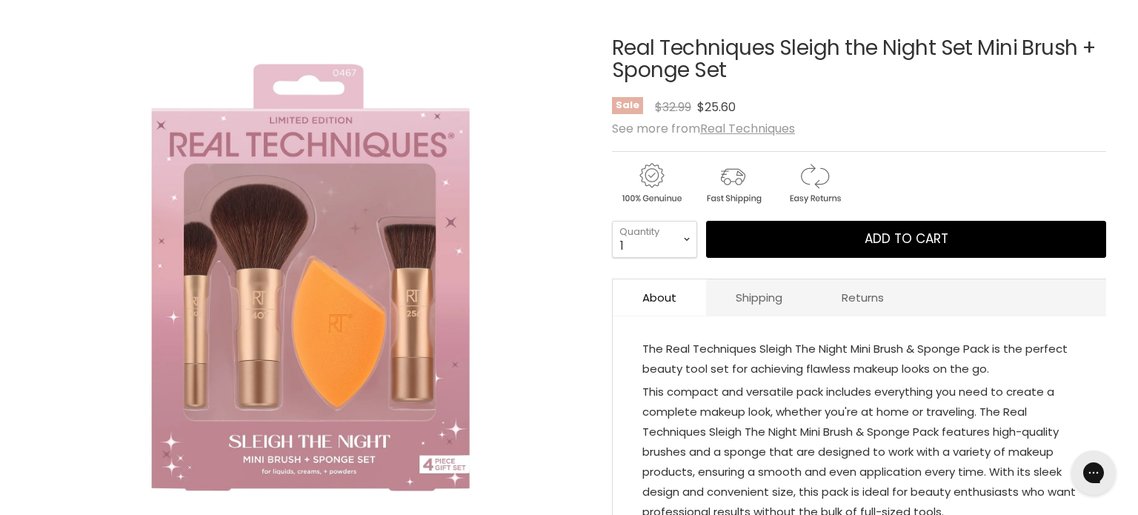
click at [417, 352] on img "Real Techniques Sleigh the Night Set Mini Brush + Sponge Set image. Click or Sc…" at bounding box center [309, 276] width 554 height 554
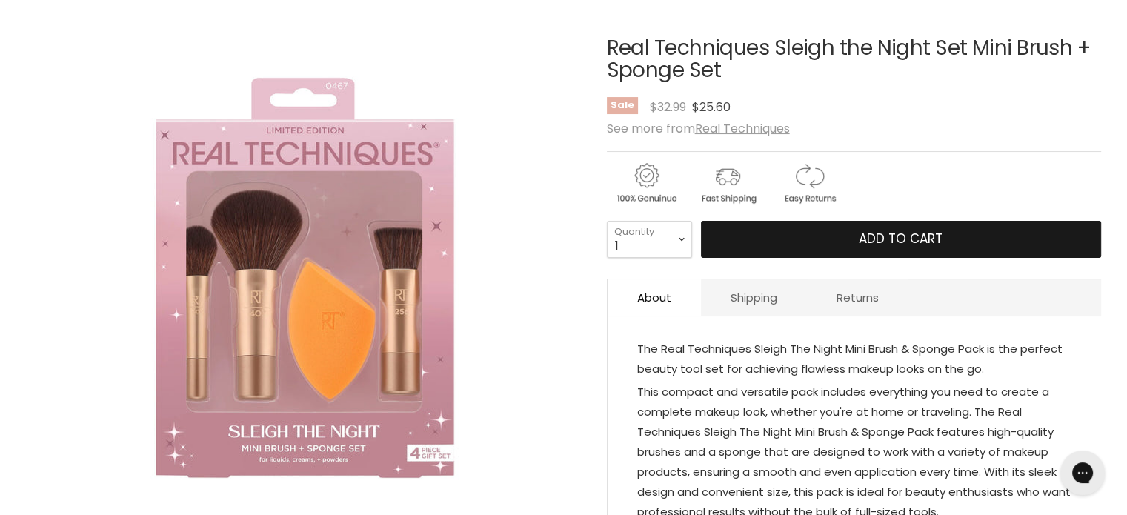
click at [772, 240] on button "Add to cart" at bounding box center [901, 239] width 400 height 37
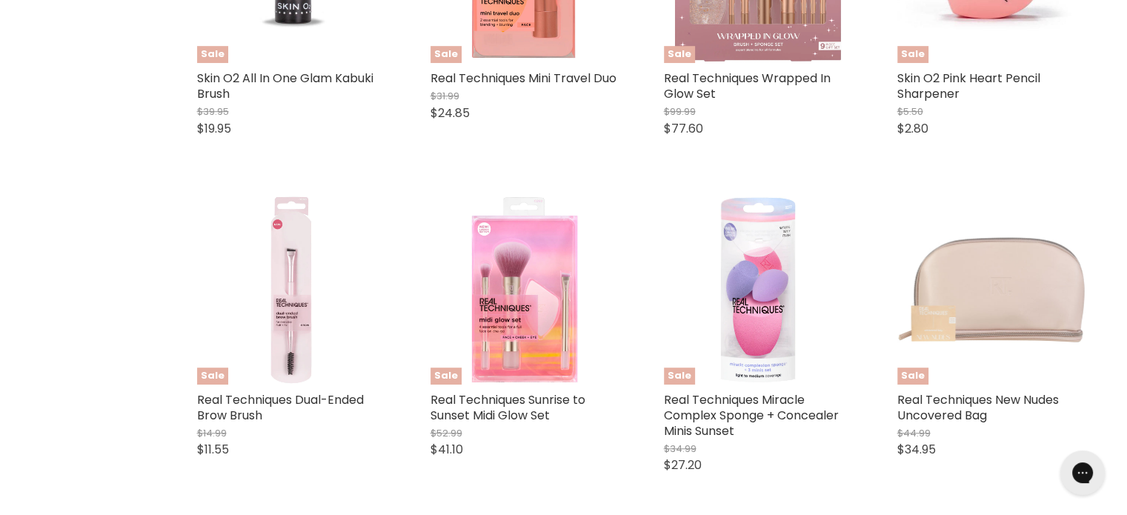
scroll to position [791, 0]
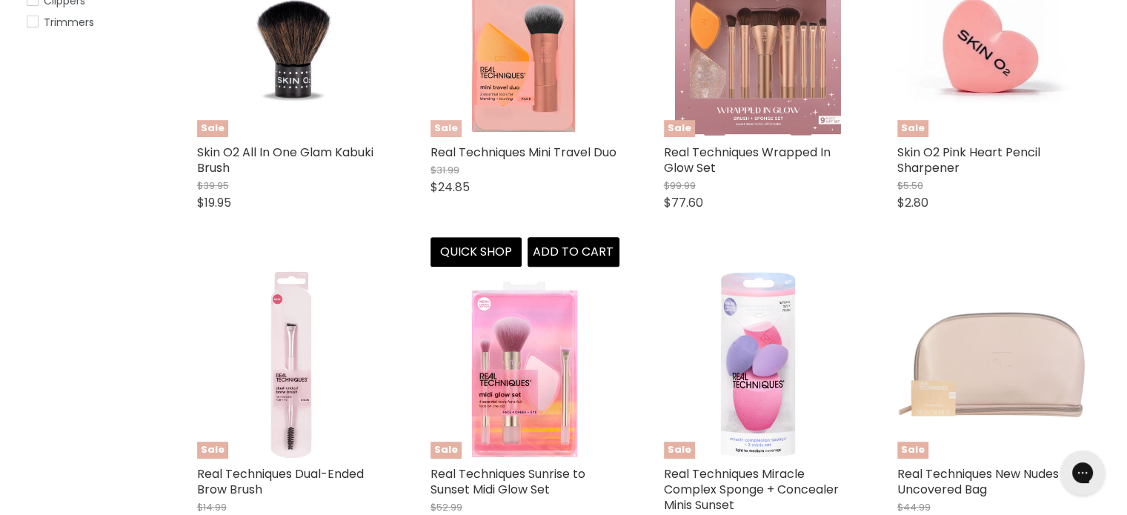
click at [526, 78] on img "Main content" at bounding box center [525, 42] width 189 height 189
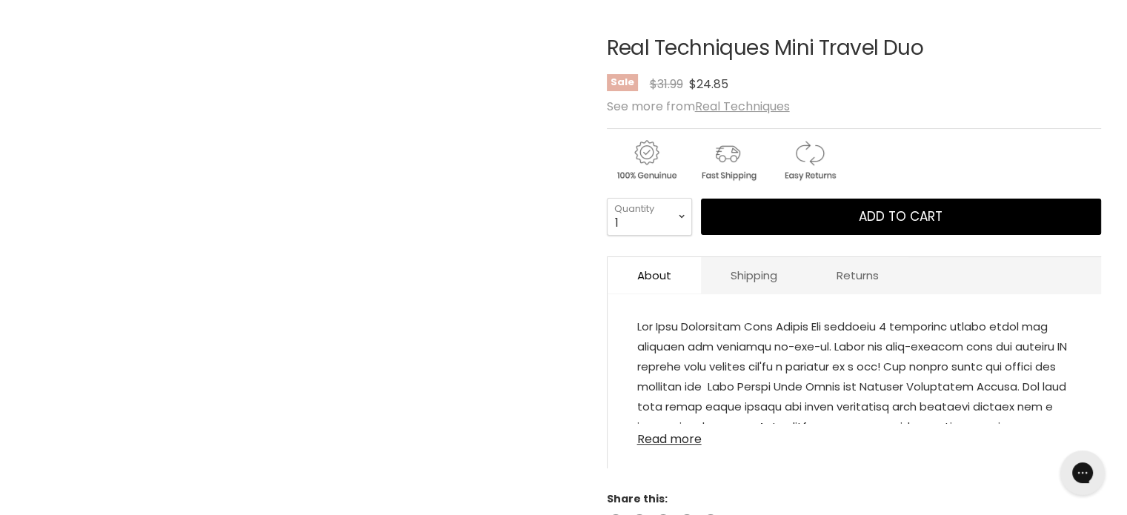
scroll to position [296, 0]
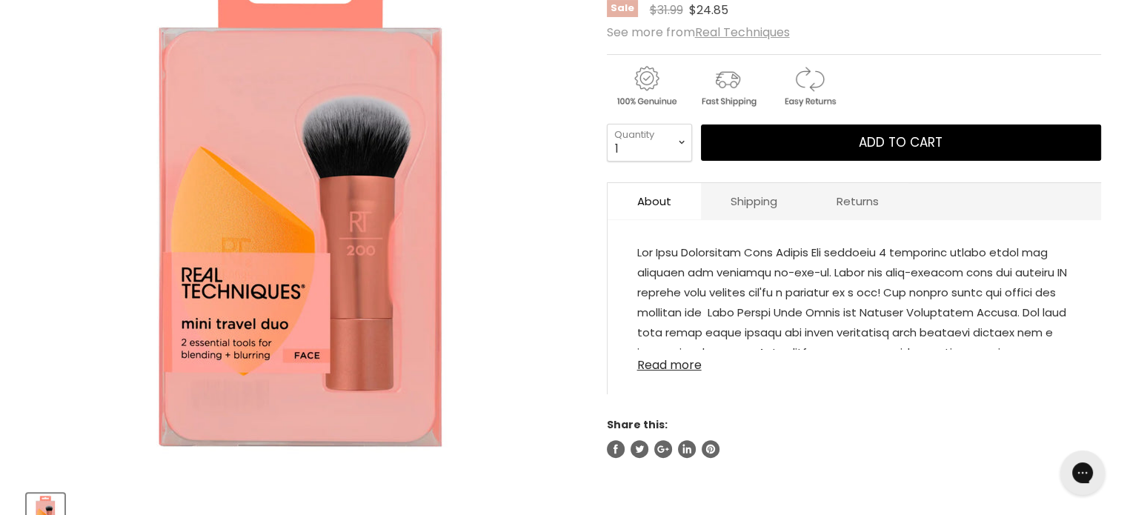
click at [665, 362] on link "Read more" at bounding box center [854, 361] width 434 height 22
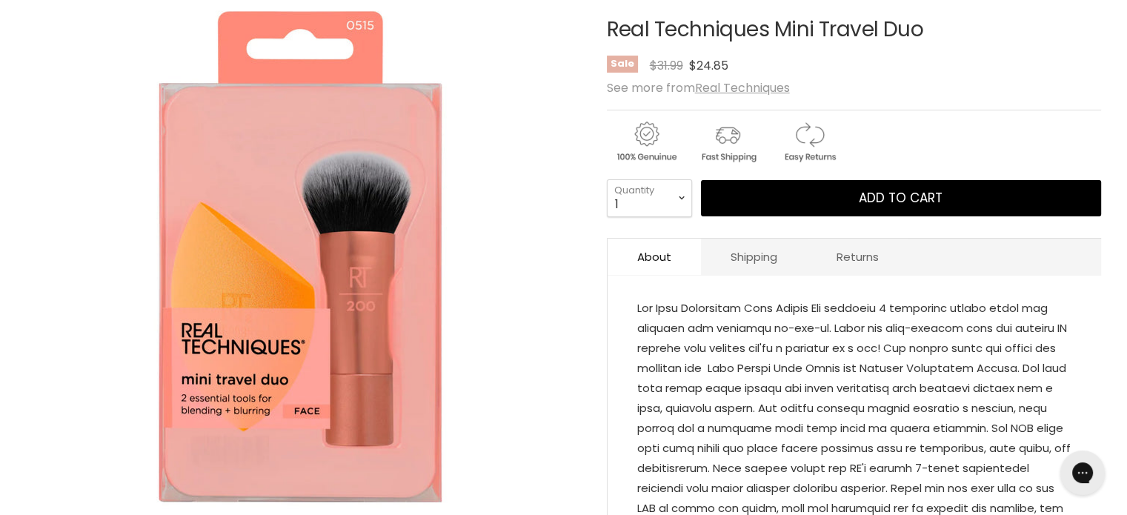
scroll to position [0, 0]
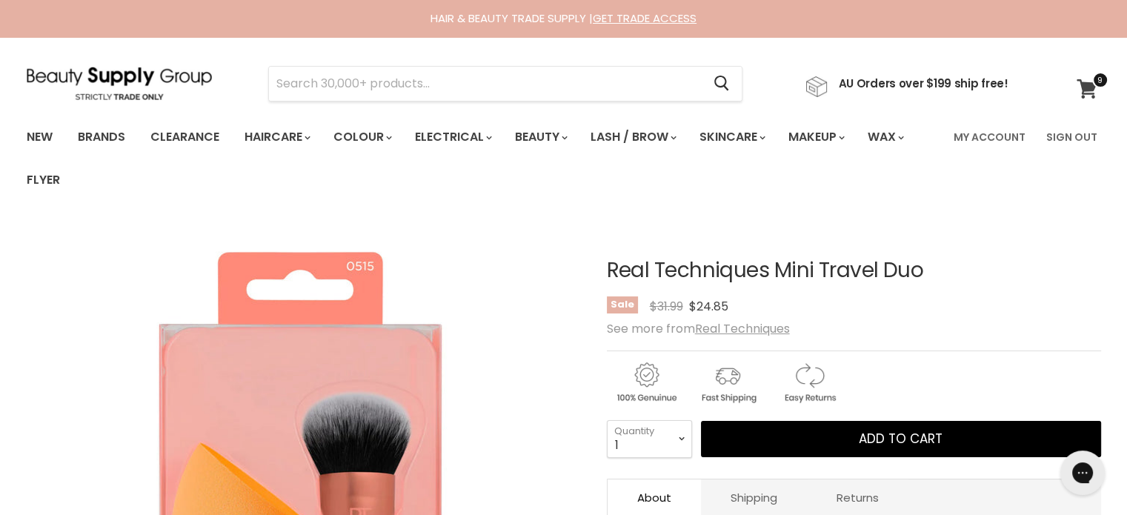
click at [1093, 84] on span at bounding box center [1100, 80] width 16 height 16
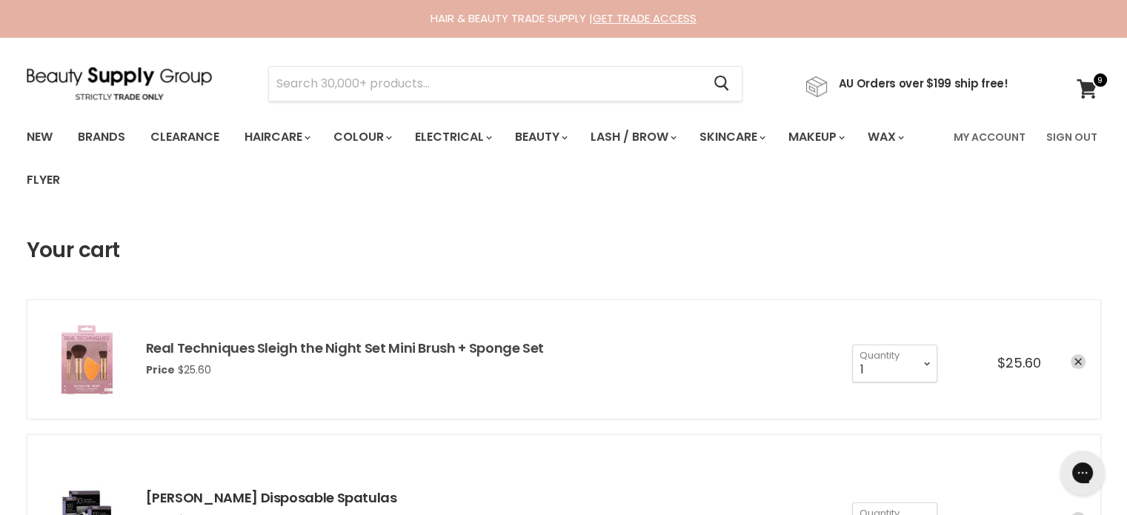
click at [395, 350] on link "Real Techniques Sleigh the Night Set Mini Brush + Sponge Set" at bounding box center [345, 348] width 398 height 19
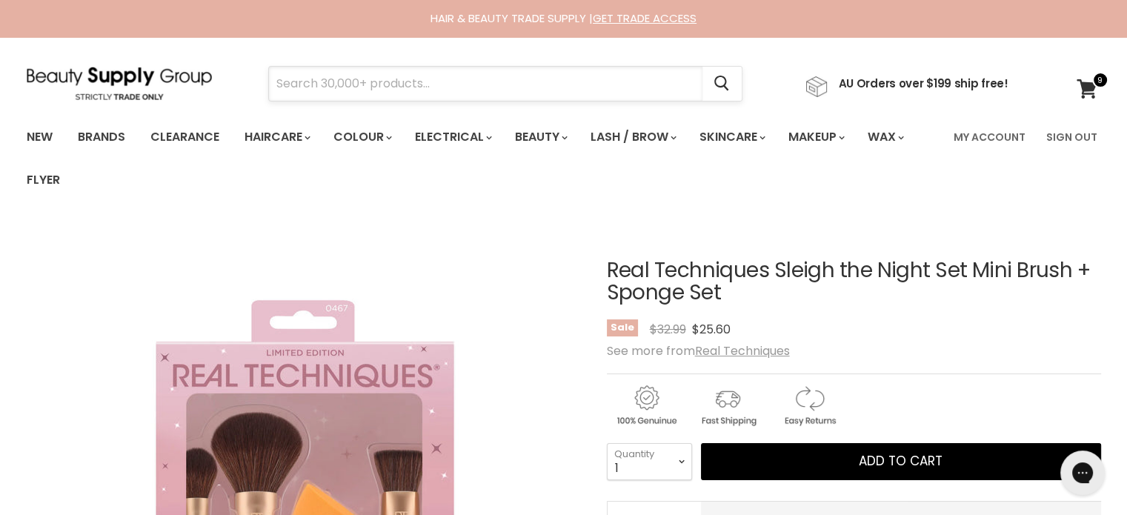
click at [374, 87] on input "Search" at bounding box center [485, 84] width 433 height 34
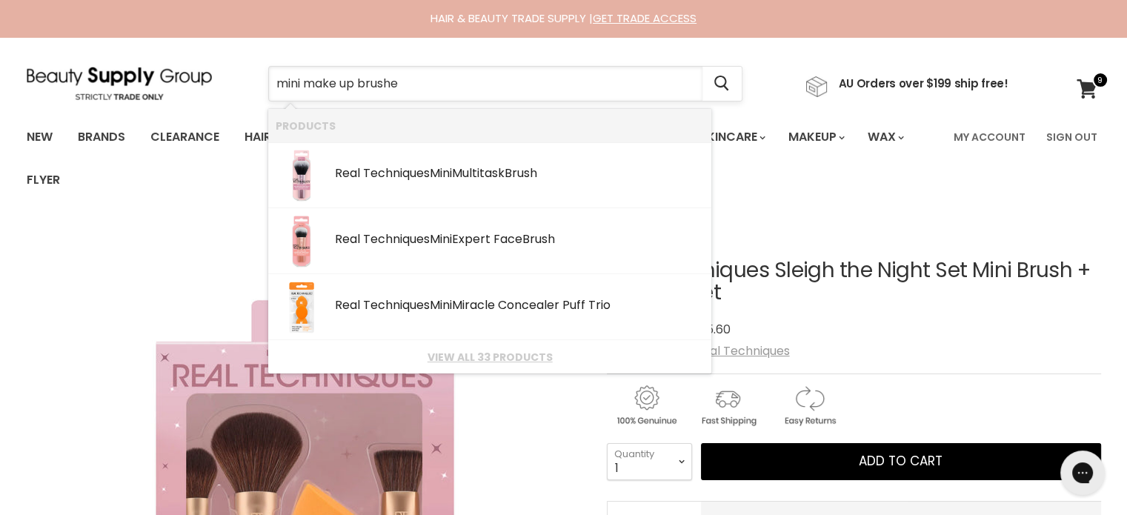
type input "mini make up brushes"
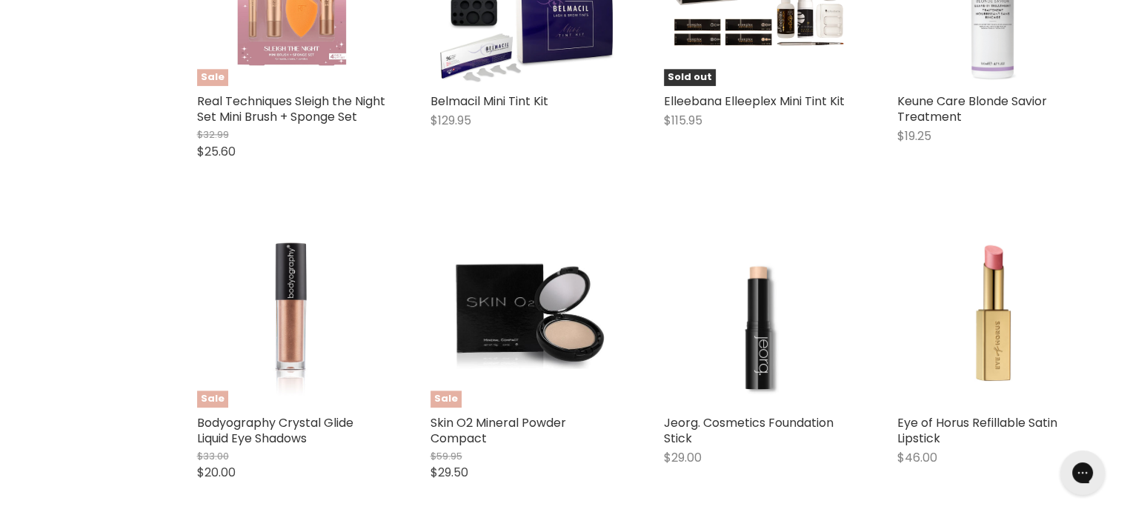
scroll to position [2075, 0]
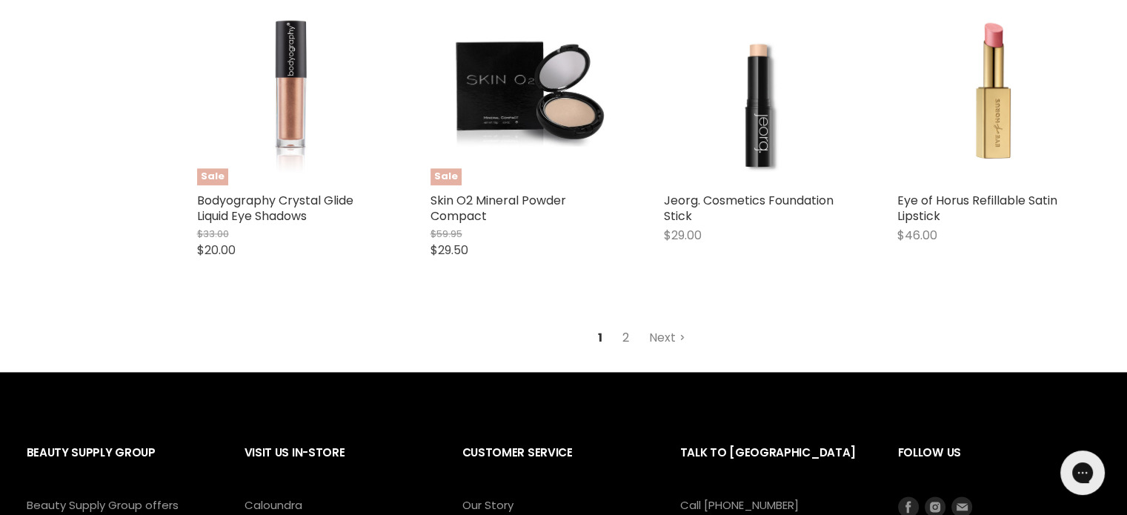
click at [626, 340] on link "2" at bounding box center [625, 338] width 23 height 27
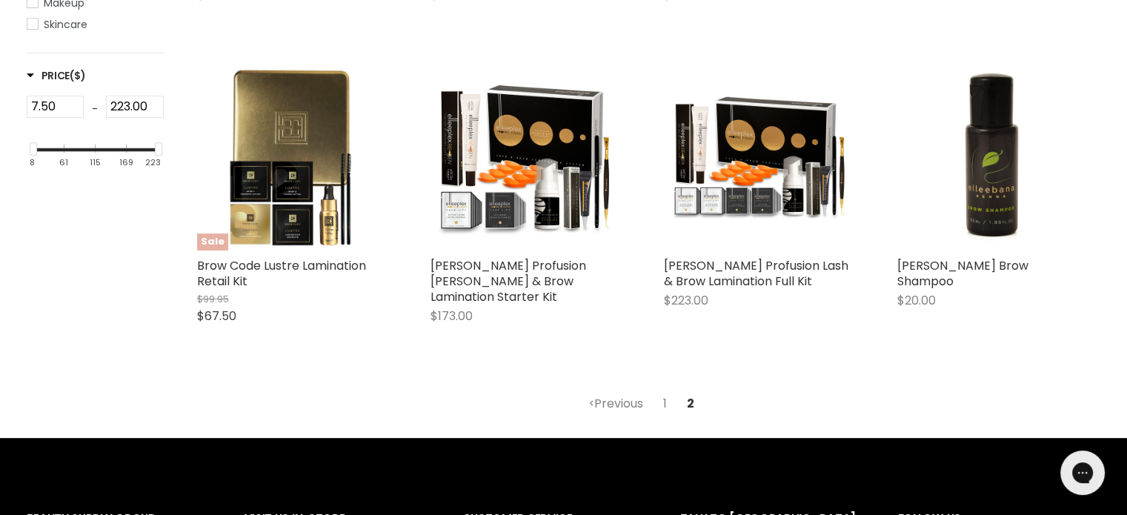
scroll to position [795, 0]
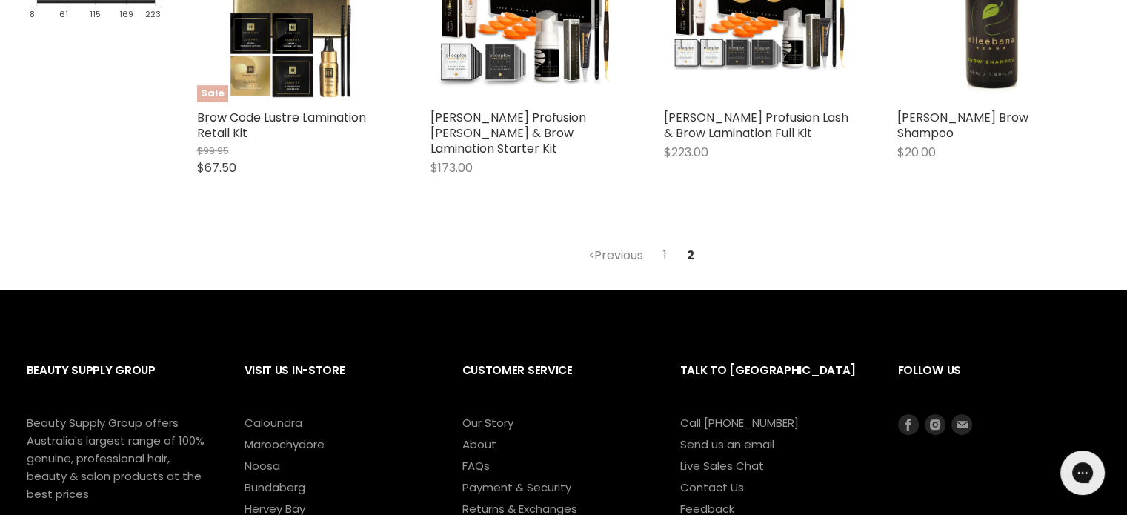
click at [665, 258] on link "1" at bounding box center [665, 255] width 20 height 27
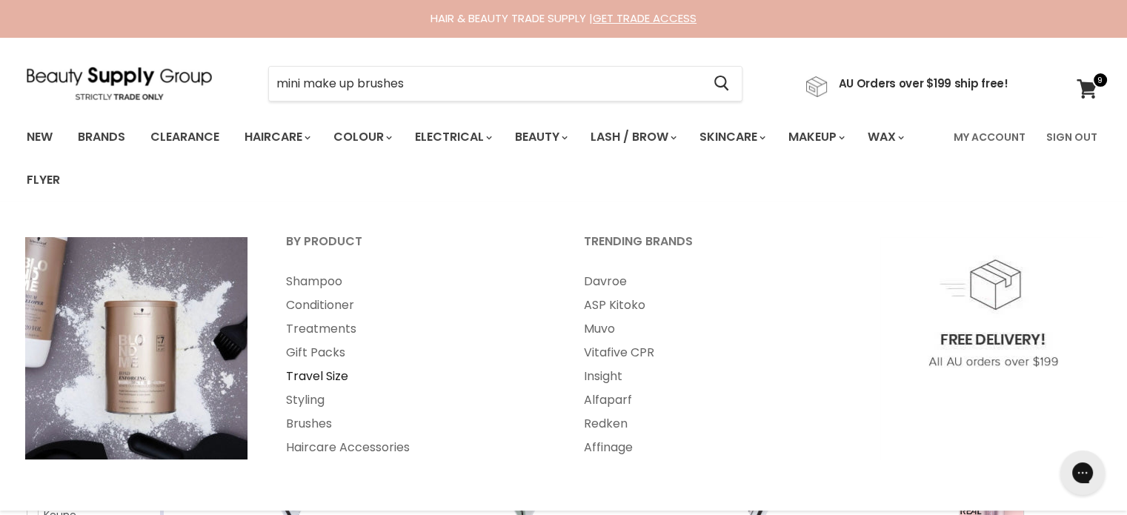
click at [338, 379] on link "Travel Size" at bounding box center [415, 377] width 295 height 24
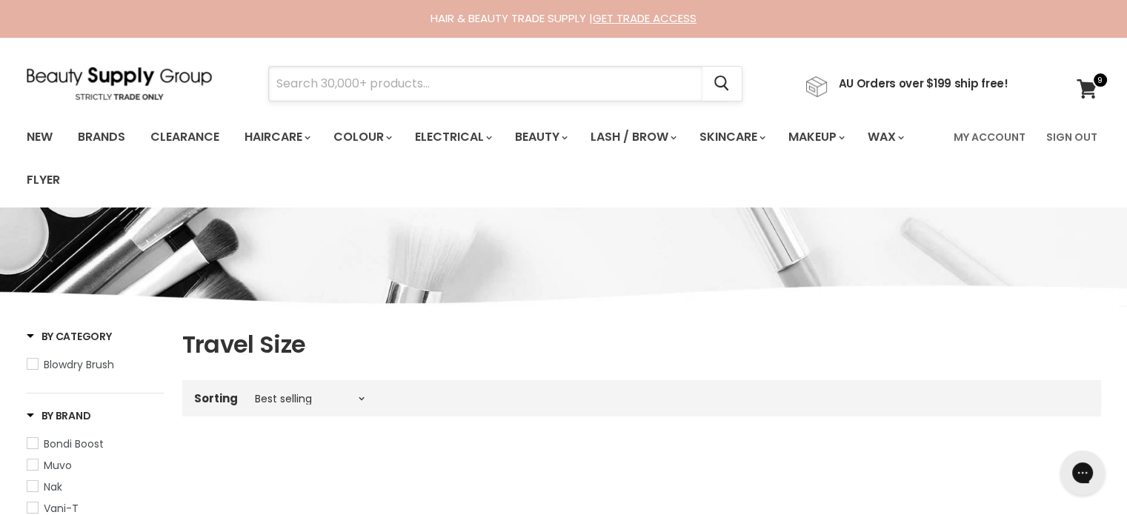
click at [356, 94] on input "Search" at bounding box center [485, 84] width 433 height 34
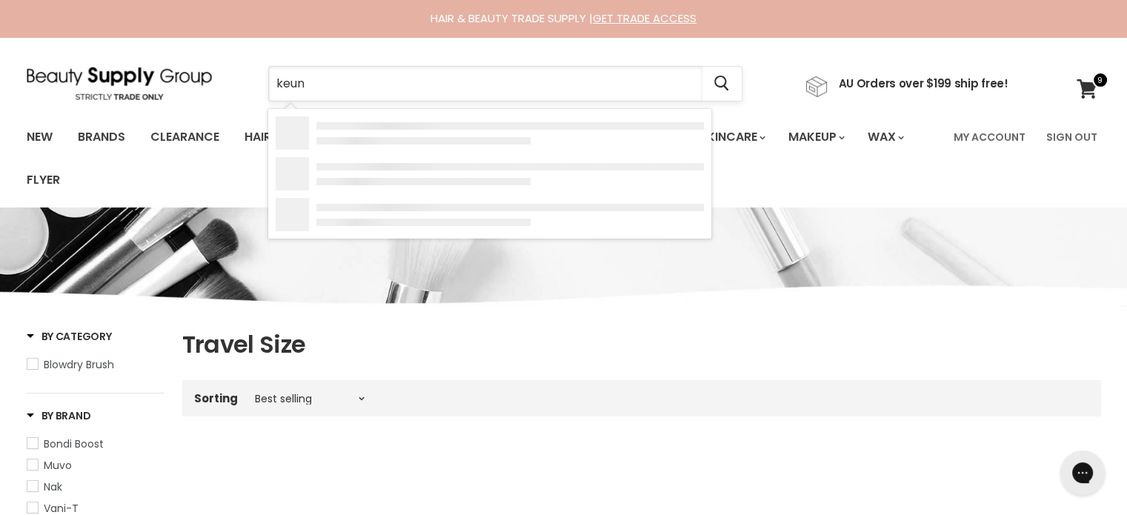
type input "keune"
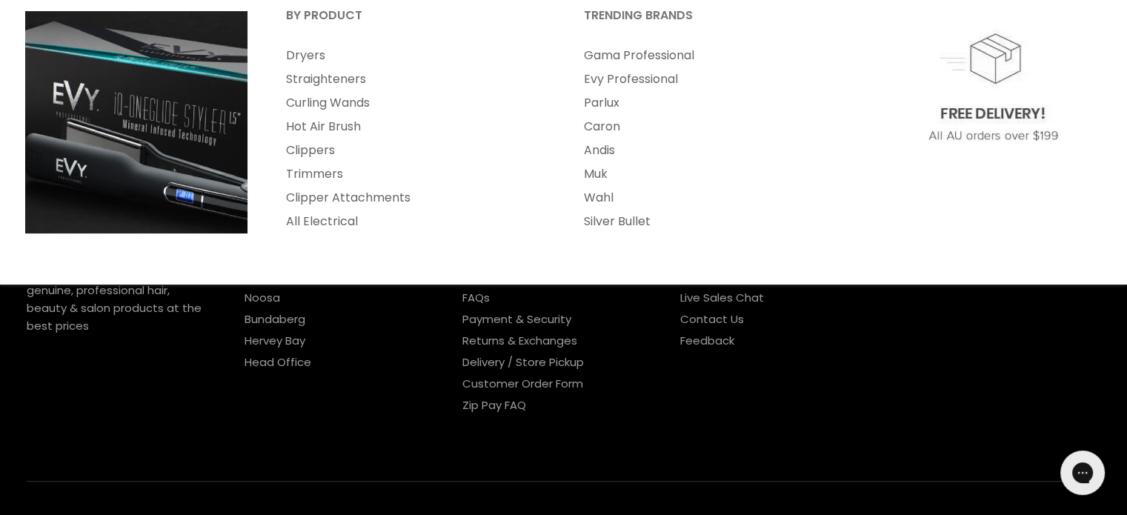
scroll to position [296, 0]
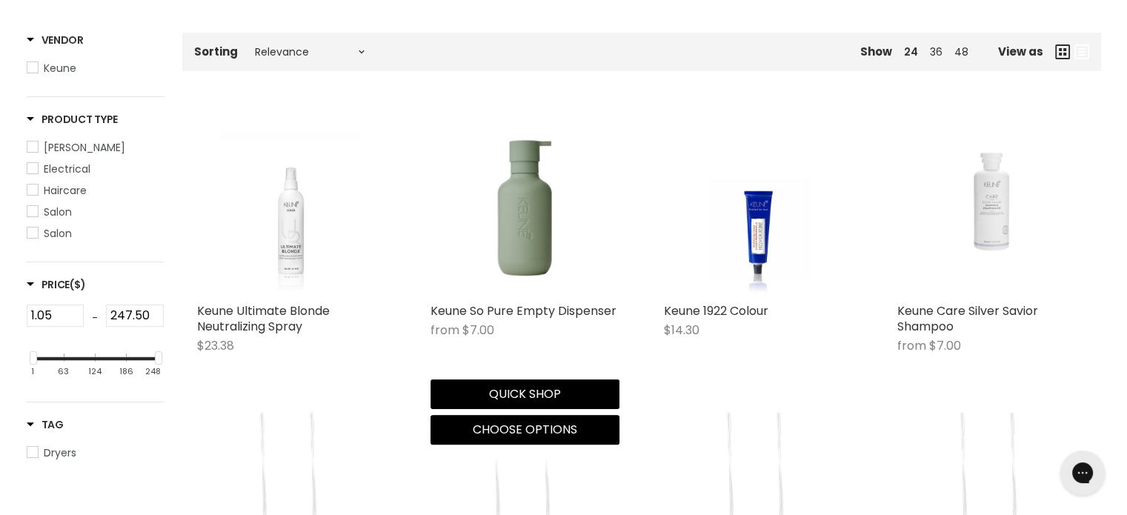
click at [530, 242] on img "Main content" at bounding box center [524, 201] width 180 height 189
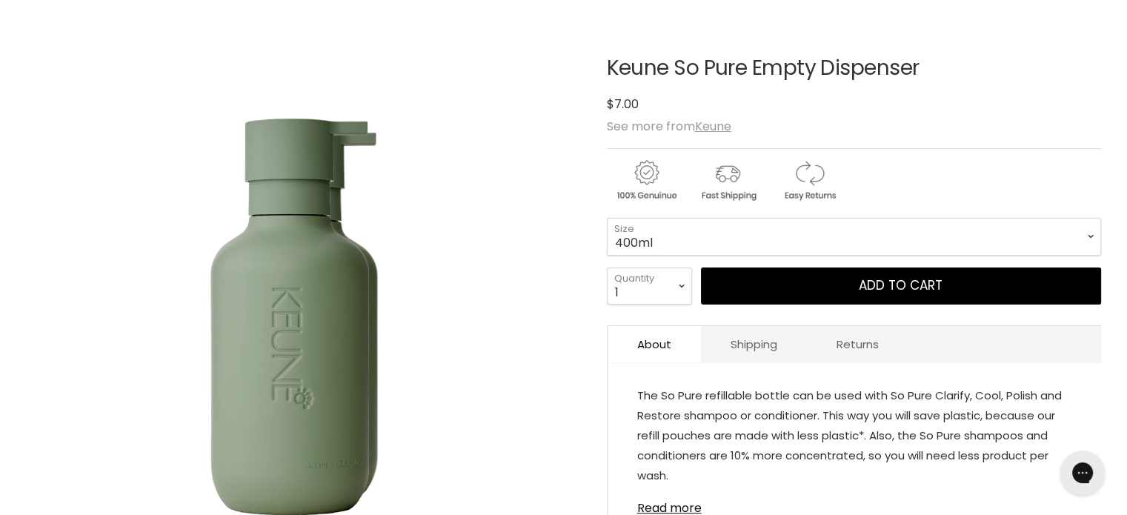
scroll to position [222, 0]
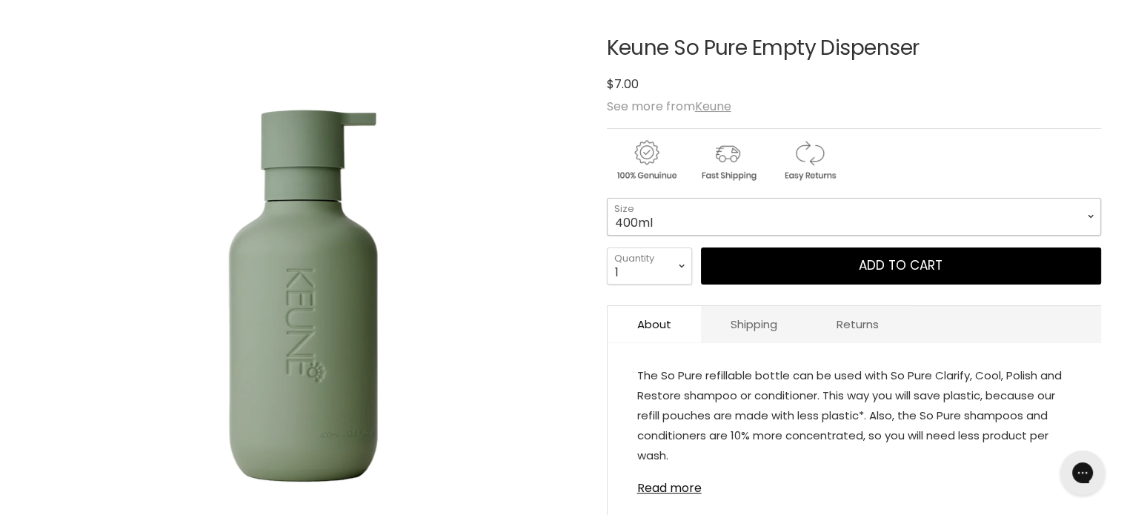
click at [1082, 216] on select "400ml 1 Litre" at bounding box center [854, 216] width 494 height 37
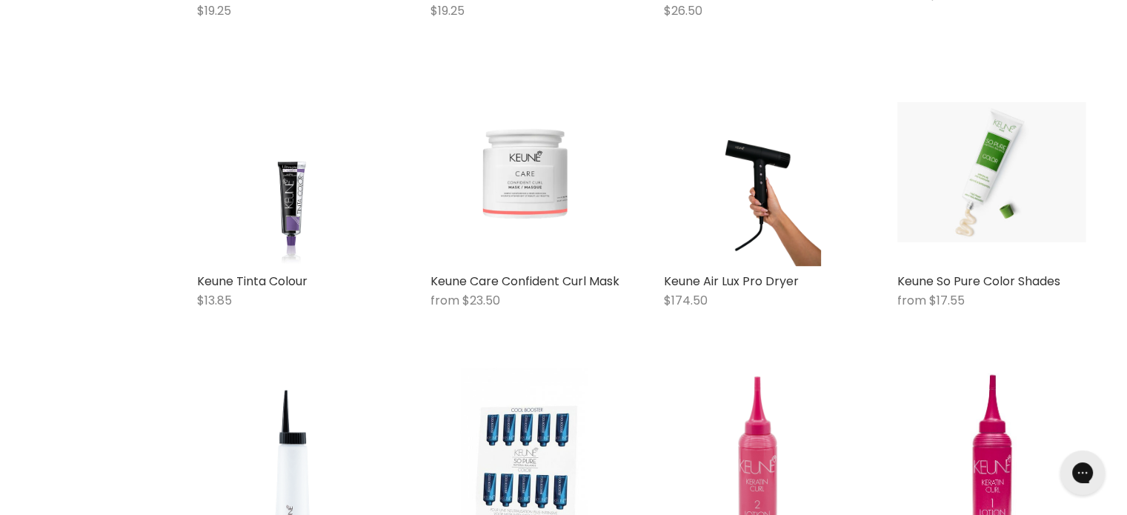
scroll to position [1648, 0]
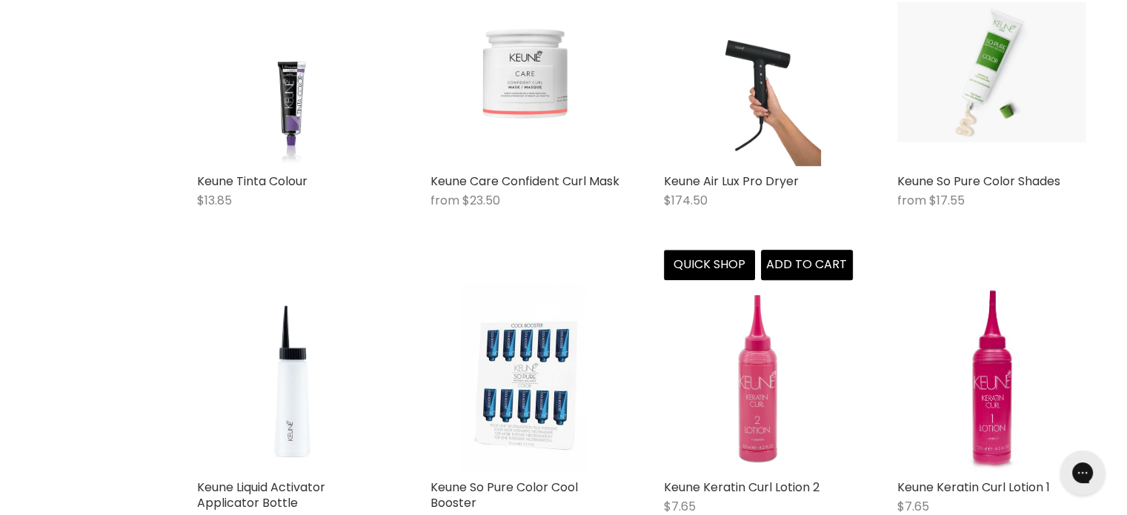
click at [767, 104] on img "Main content" at bounding box center [758, 71] width 126 height 189
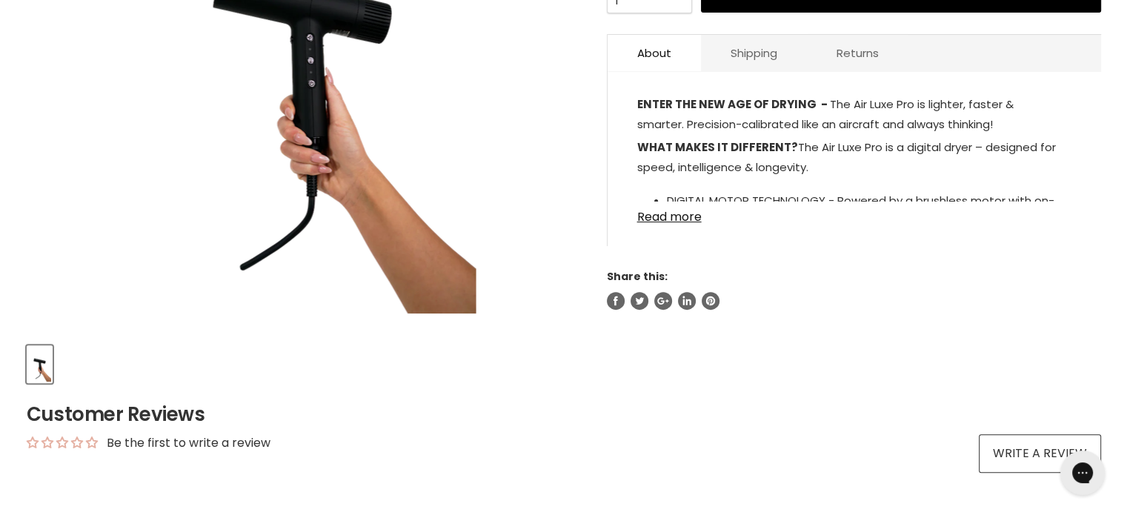
scroll to position [296, 0]
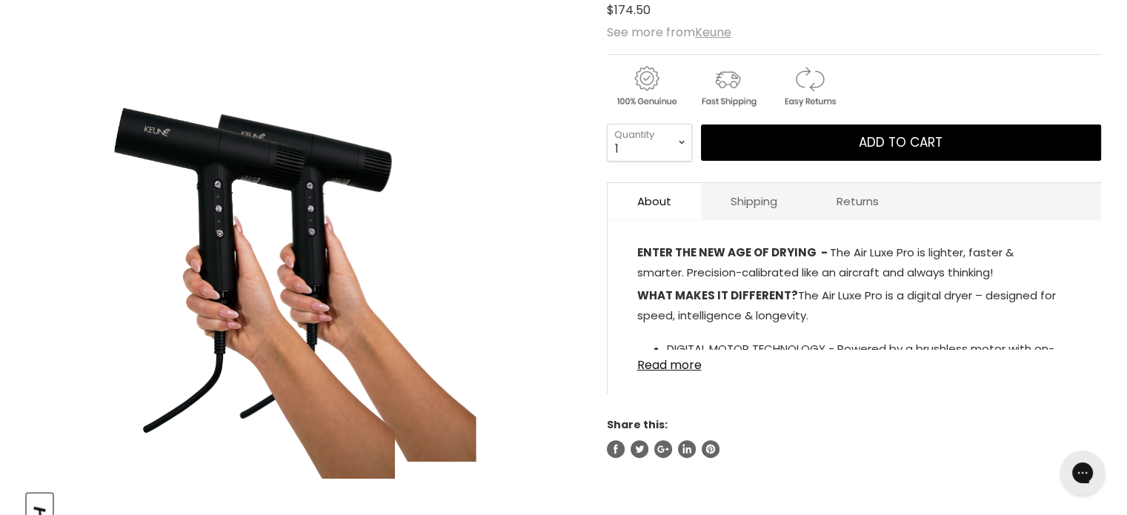
click at [256, 165] on img "Keune Air Lux Pro Dryer image. Click or Scroll to Zoom." at bounding box center [210, 202] width 369 height 554
click at [235, 153] on img "Keune Air Lux Pro Dryer image. Click or Scroll to Zoom." at bounding box center [210, 202] width 369 height 554
click at [461, 218] on img "Keune Air Lux Pro Dryer image. Click or Scroll to Zoom." at bounding box center [303, 202] width 346 height 519
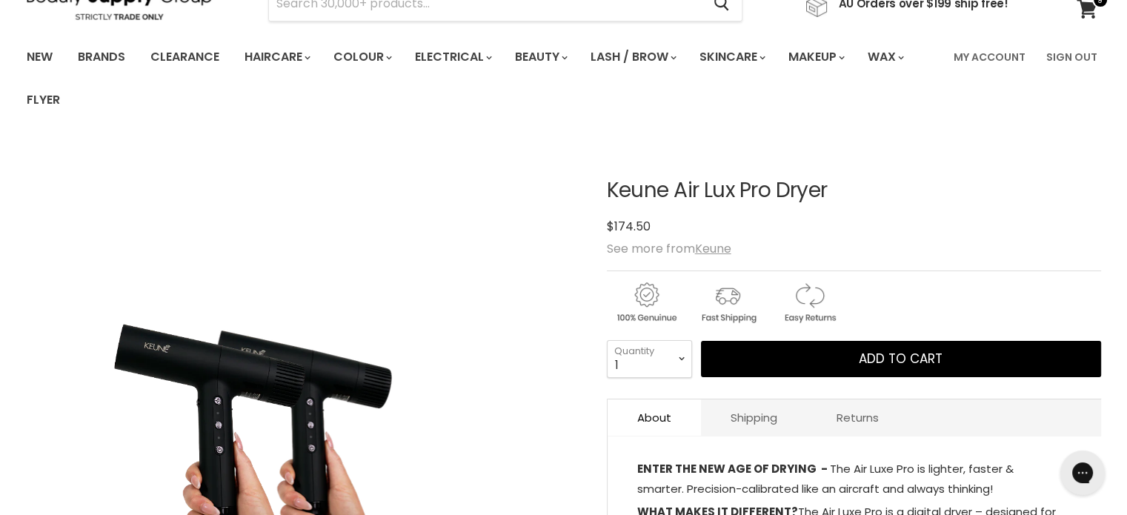
scroll to position [74, 0]
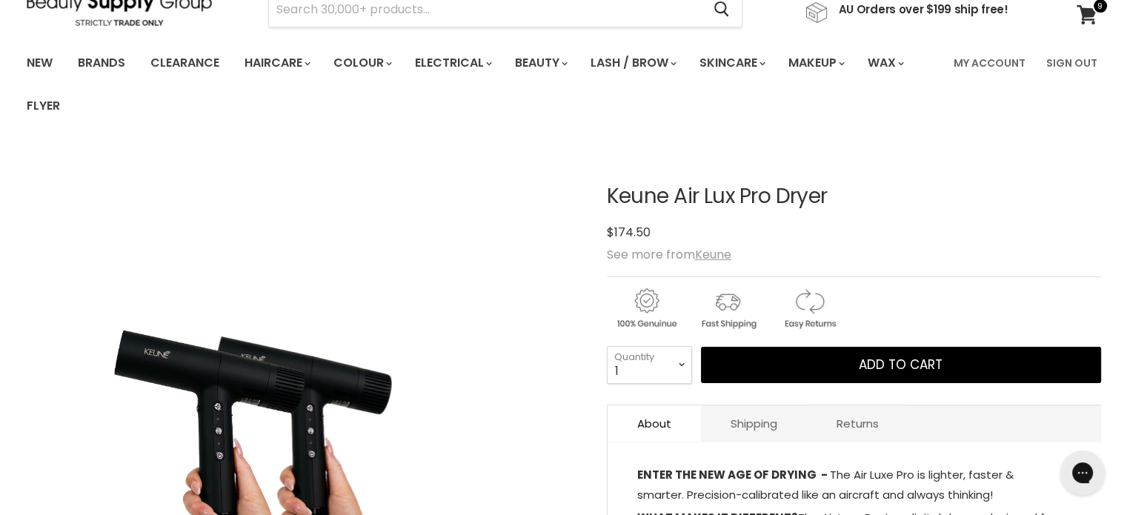
click at [197, 382] on img "Keune Air Lux Pro Dryer image. Click or Scroll to Zoom." at bounding box center [210, 424] width 369 height 554
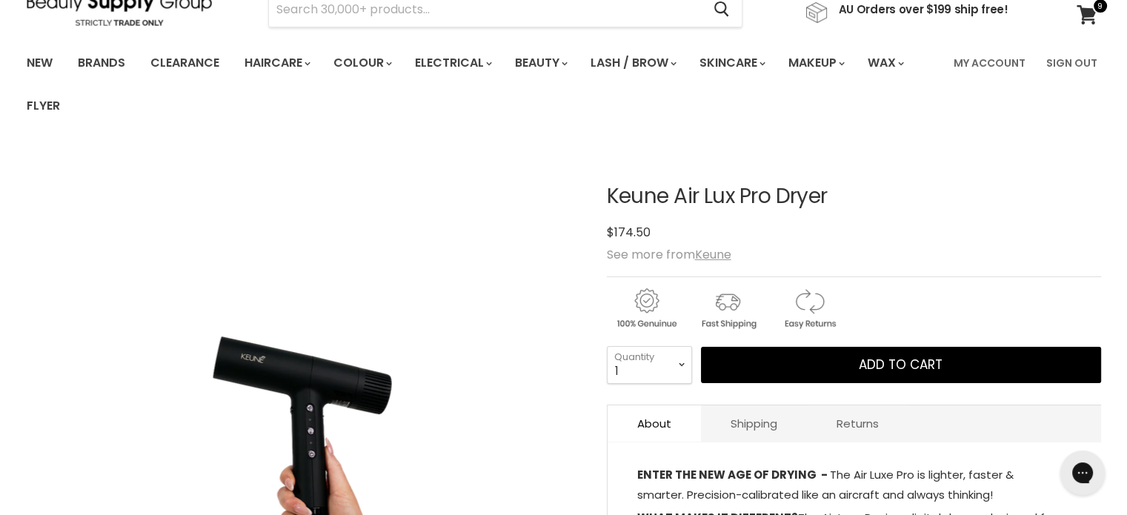
drag, startPoint x: 840, startPoint y: 199, endPoint x: 608, endPoint y: 202, distance: 231.2
click at [608, 202] on h1 "Keune Air Lux Pro Dryer" at bounding box center [854, 196] width 494 height 23
copy h1 "Keune Air Lux Pro Dryer"
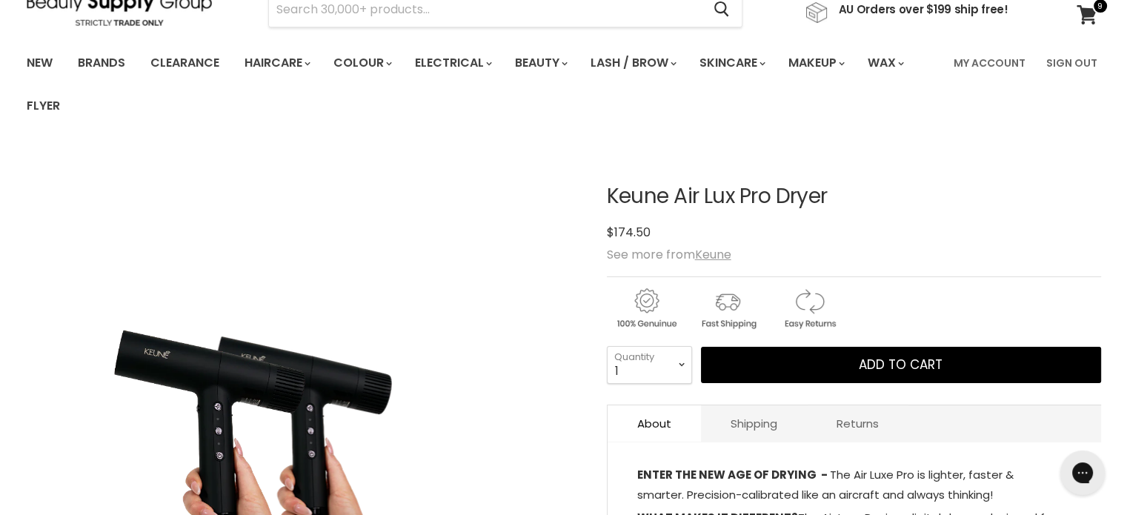
click at [455, 479] on img "Keune Air Lux Pro Dryer image. Click or Scroll to Zoom." at bounding box center [303, 424] width 346 height 519
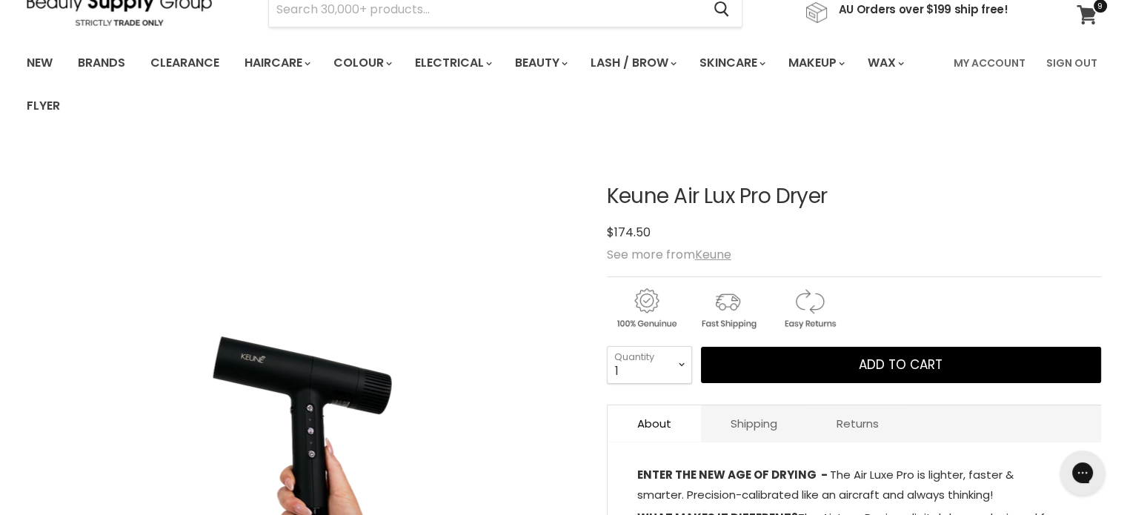
click at [1097, 9] on span at bounding box center [1100, 6] width 16 height 16
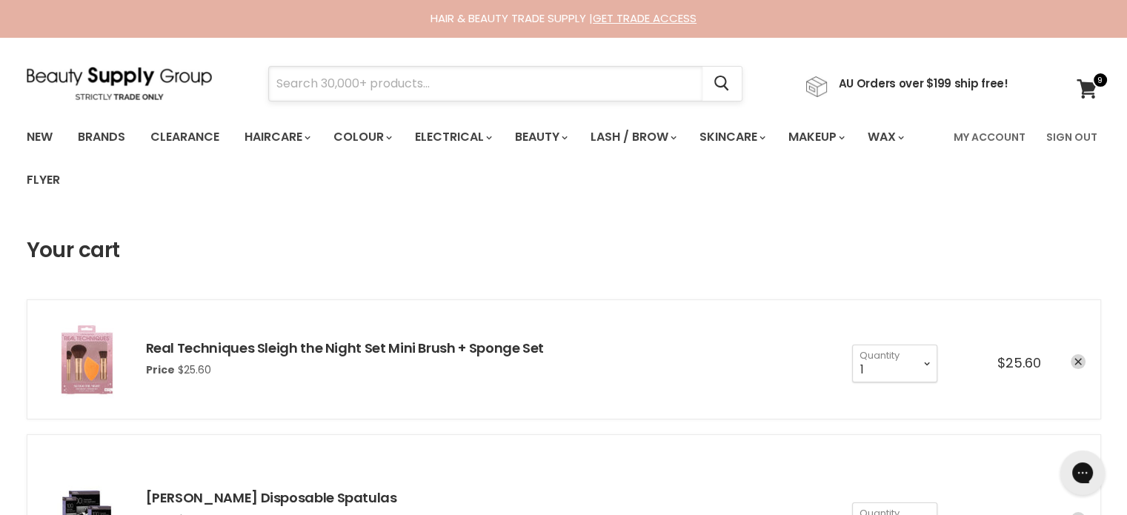
click at [331, 82] on input "Search" at bounding box center [485, 84] width 433 height 34
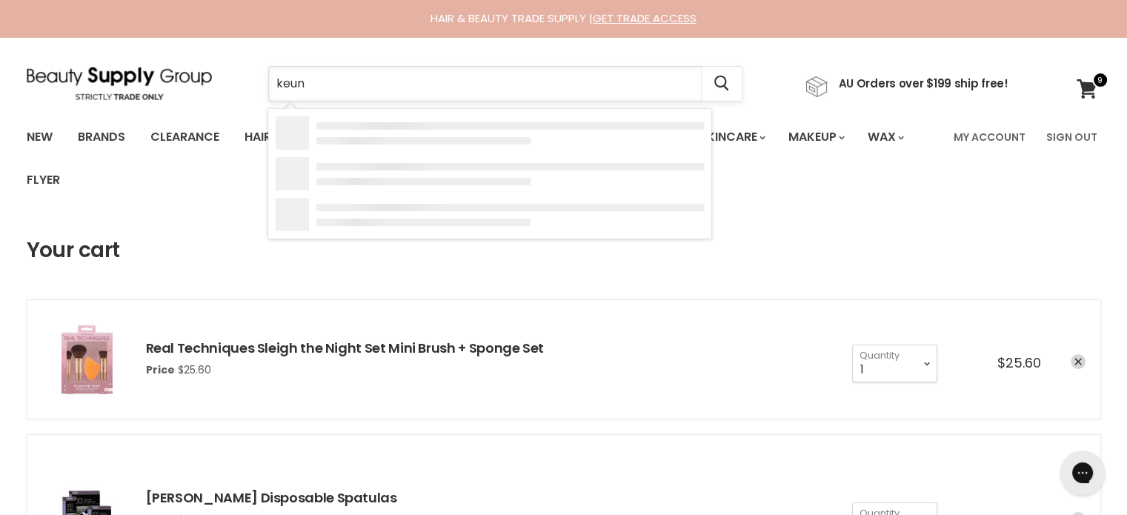
type input "keune"
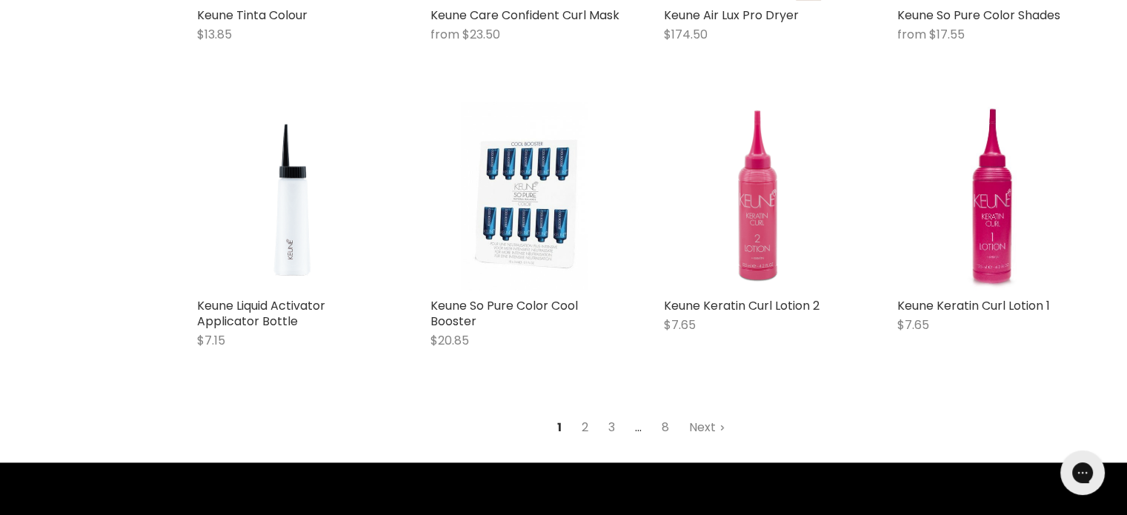
scroll to position [1927, 0]
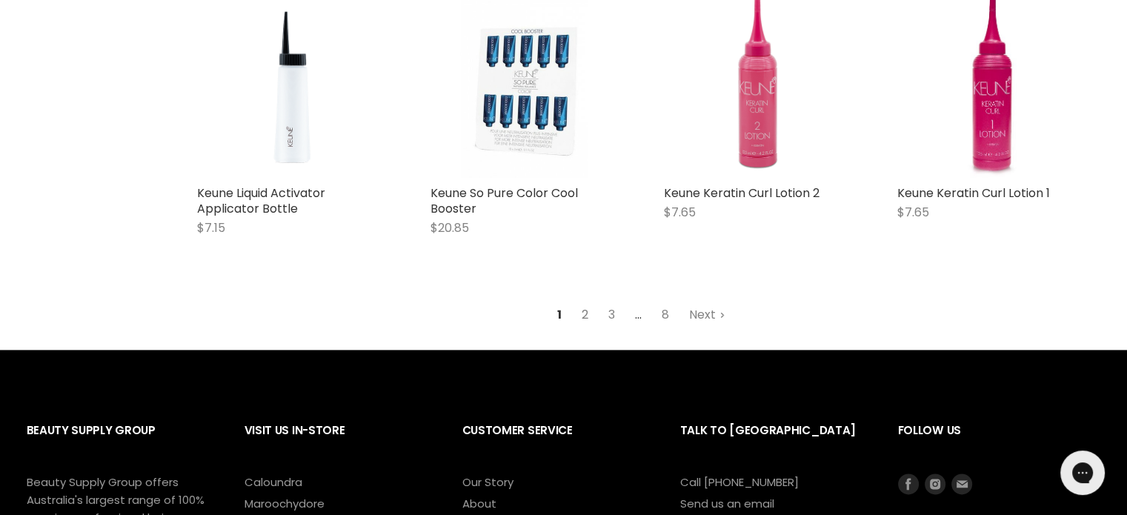
click at [581, 328] on link "2" at bounding box center [585, 315] width 23 height 27
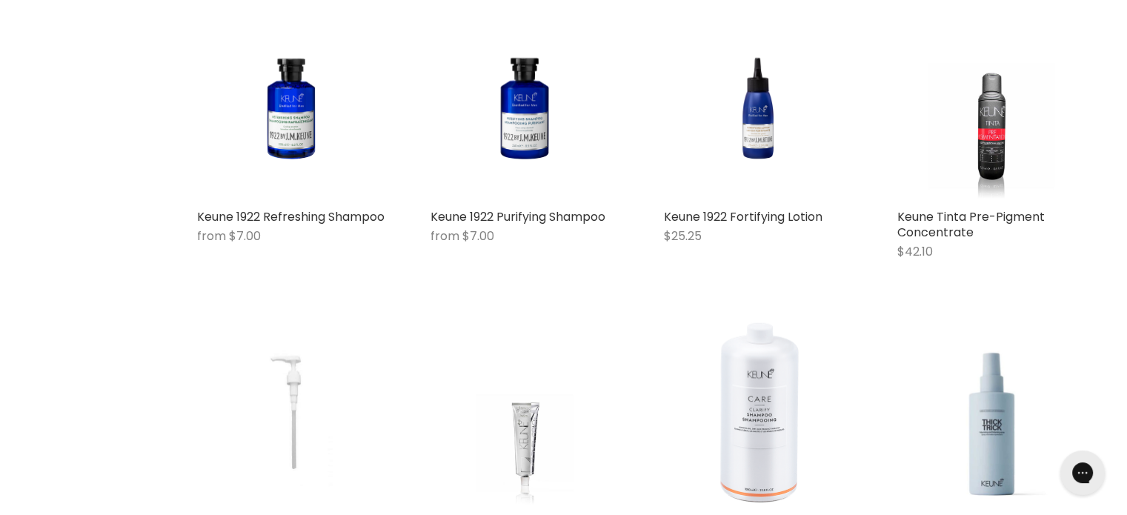
scroll to position [1092, 0]
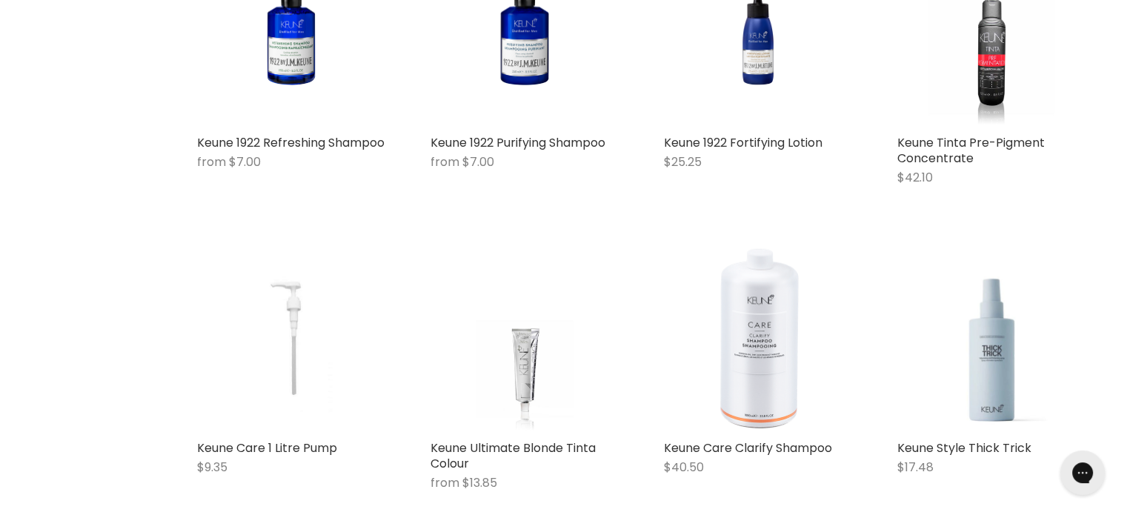
click at [996, 369] on img "Main content" at bounding box center [991, 338] width 189 height 189
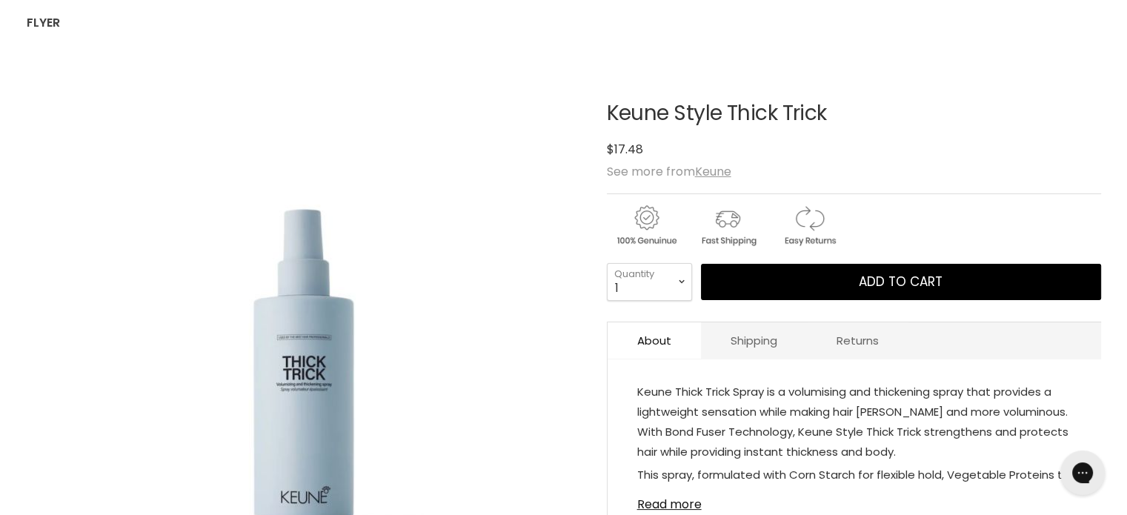
scroll to position [148, 0]
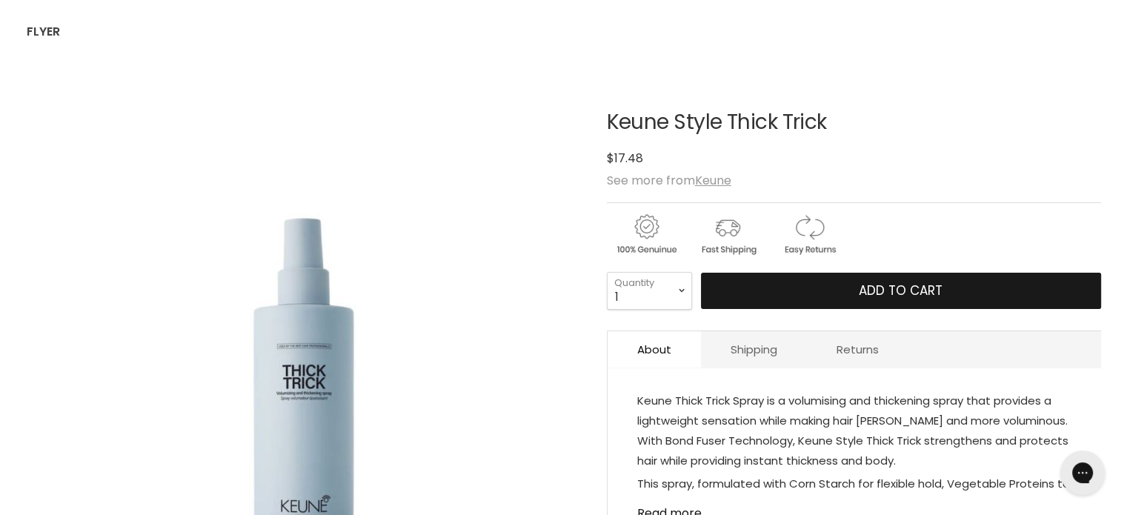
click at [899, 292] on span "Add to cart" at bounding box center [901, 291] width 84 height 18
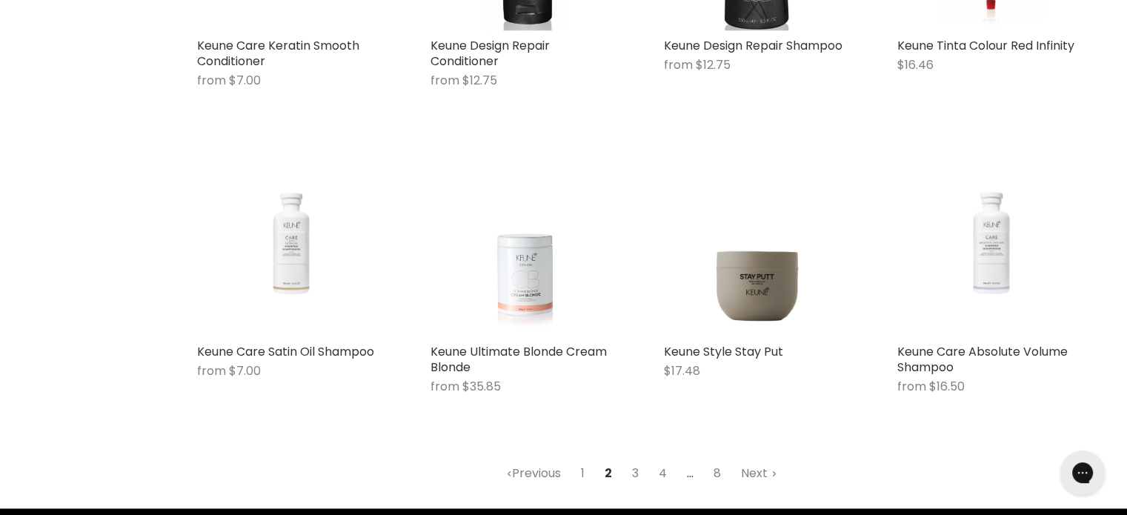
scroll to position [1839, 0]
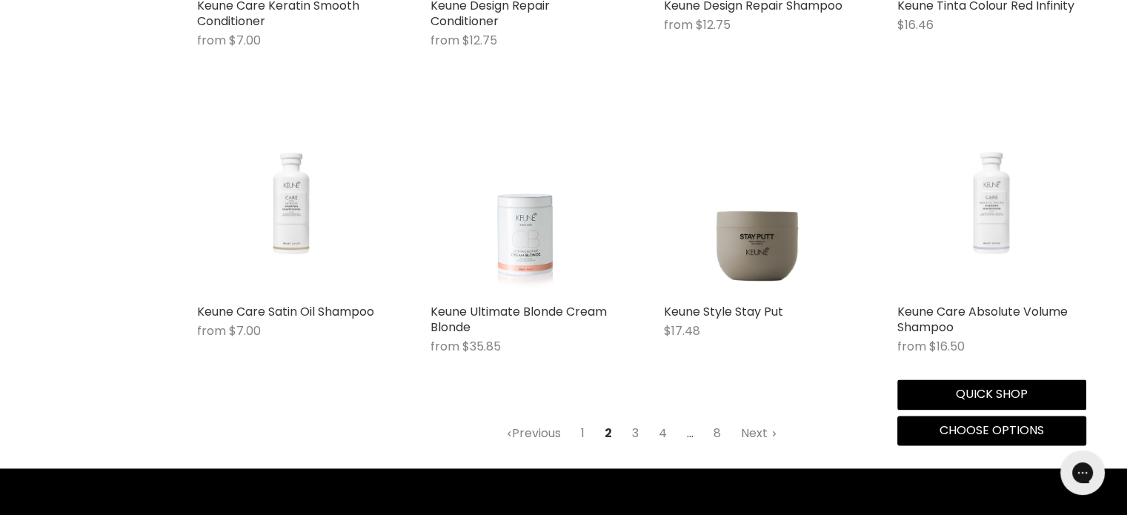
click at [991, 204] on img "Main content" at bounding box center [991, 202] width 189 height 140
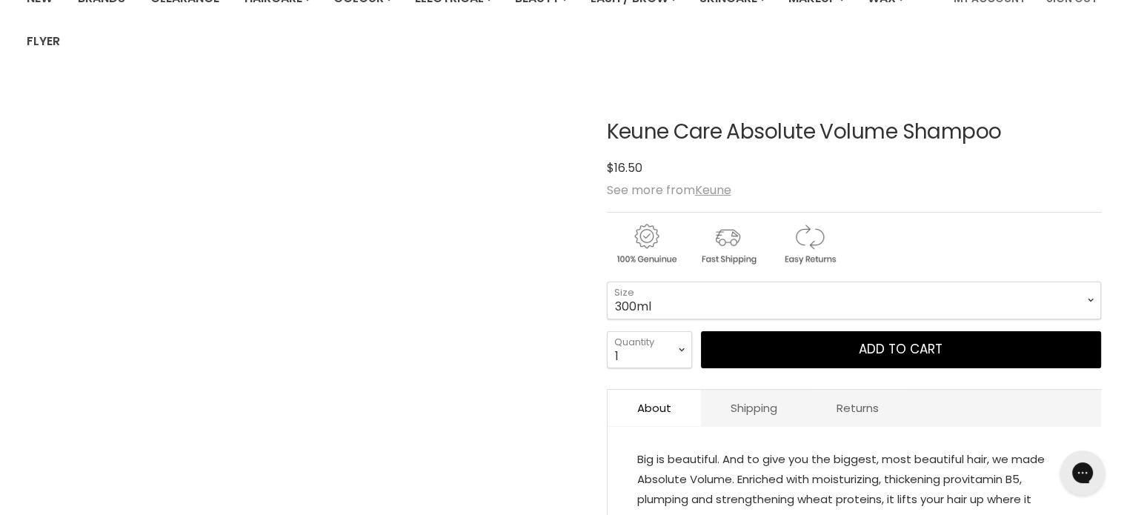
scroll to position [148, 0]
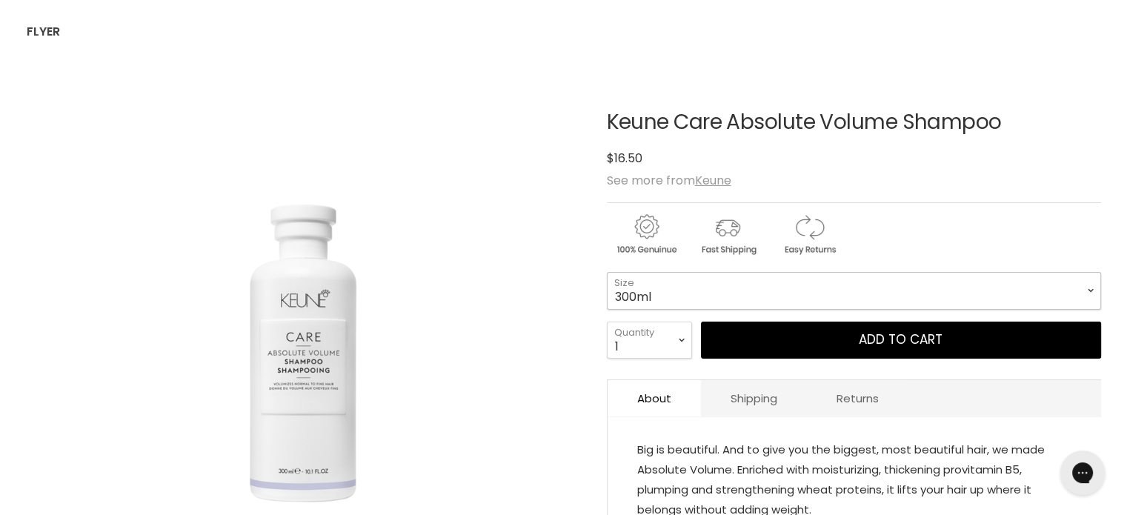
click at [1091, 294] on select "300ml 1Litre" at bounding box center [854, 290] width 494 height 37
click at [607, 272] on select "300ml 1Litre" at bounding box center [854, 290] width 494 height 37
select select "1Litre"
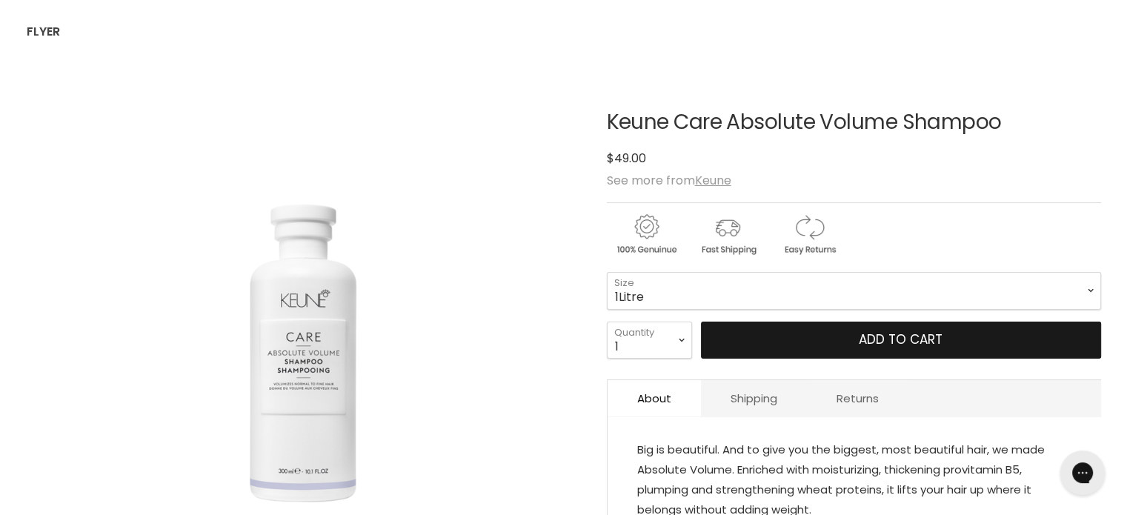
click at [818, 345] on button "Add to cart" at bounding box center [901, 340] width 400 height 37
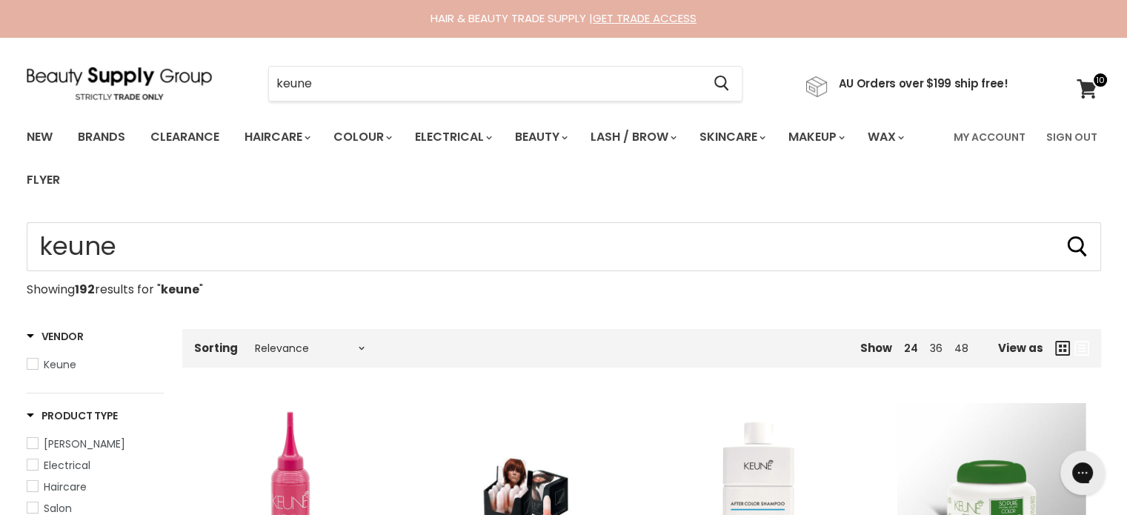
scroll to position [1932, 0]
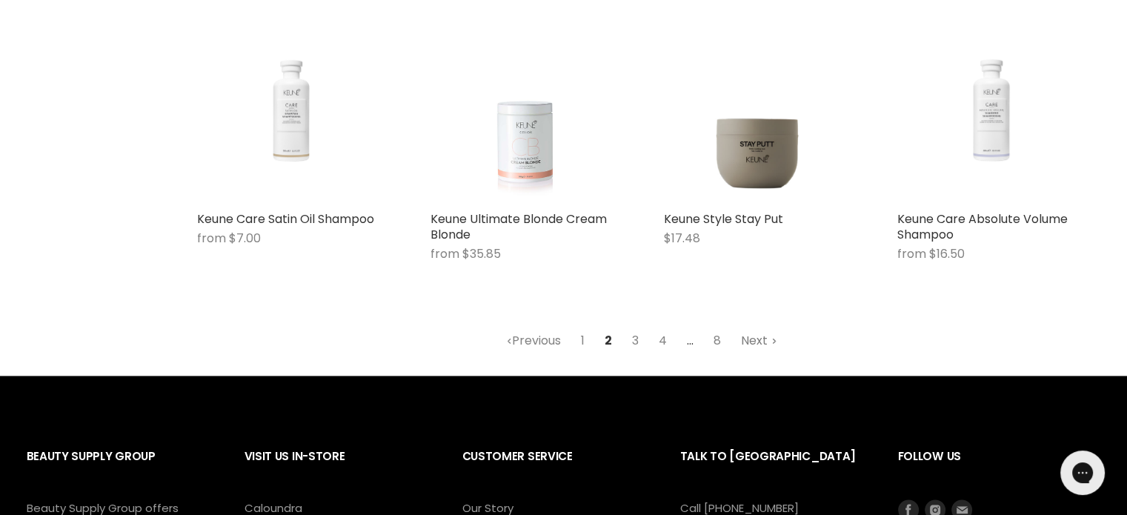
click at [756, 343] on link "Next" at bounding box center [759, 341] width 53 height 27
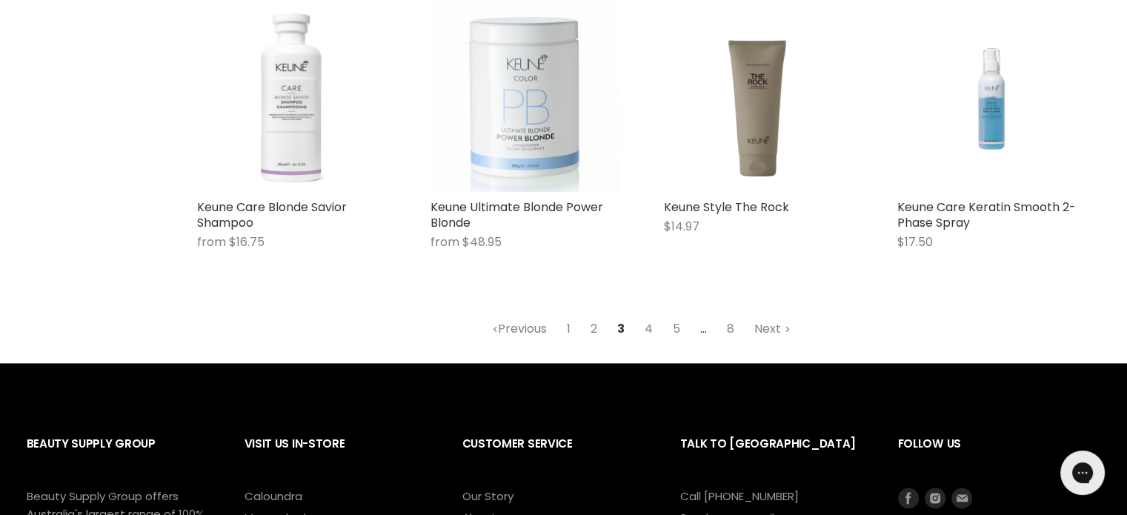
scroll to position [1981, 0]
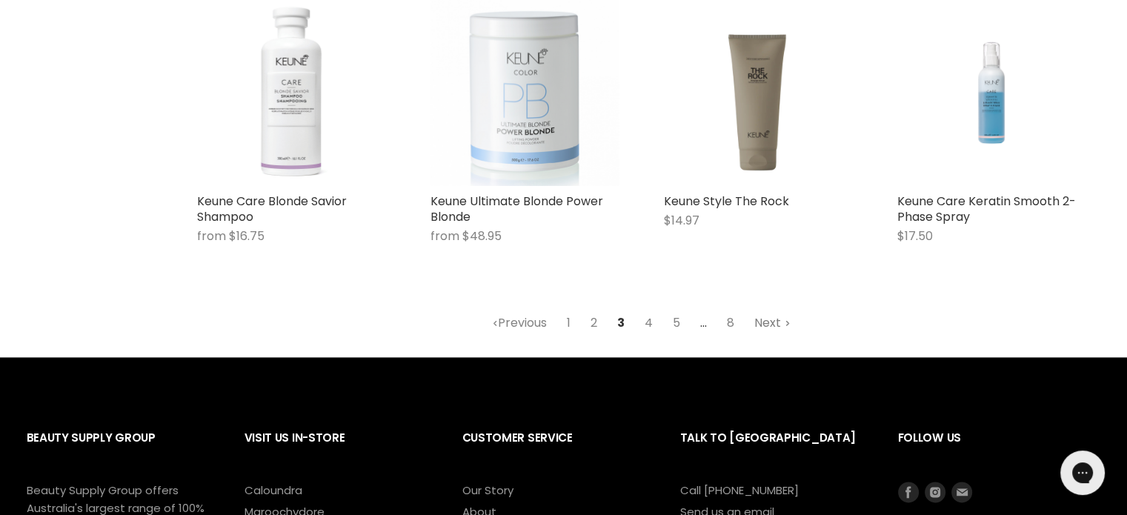
click at [777, 326] on link "Next" at bounding box center [772, 323] width 53 height 27
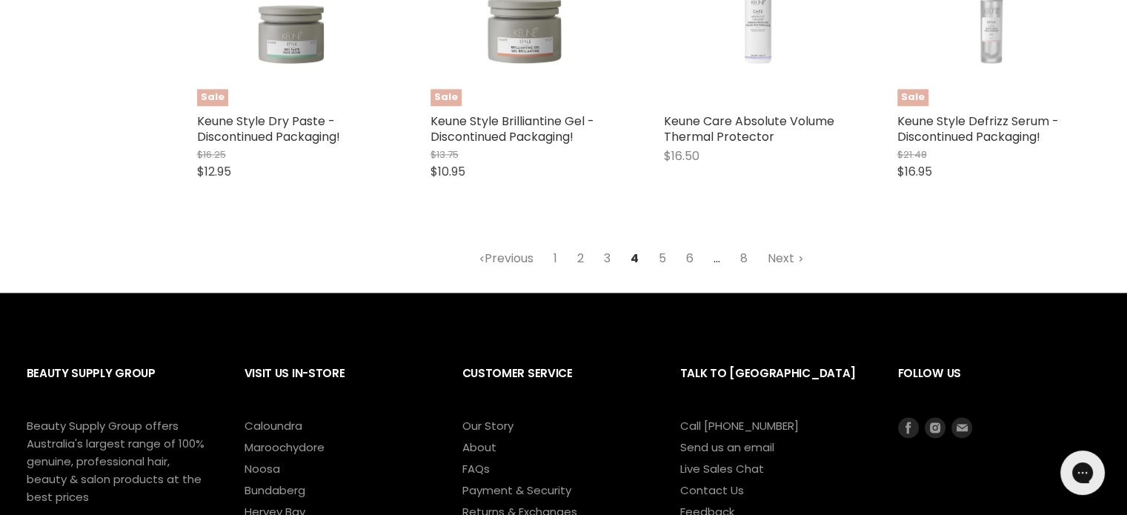
scroll to position [2055, 0]
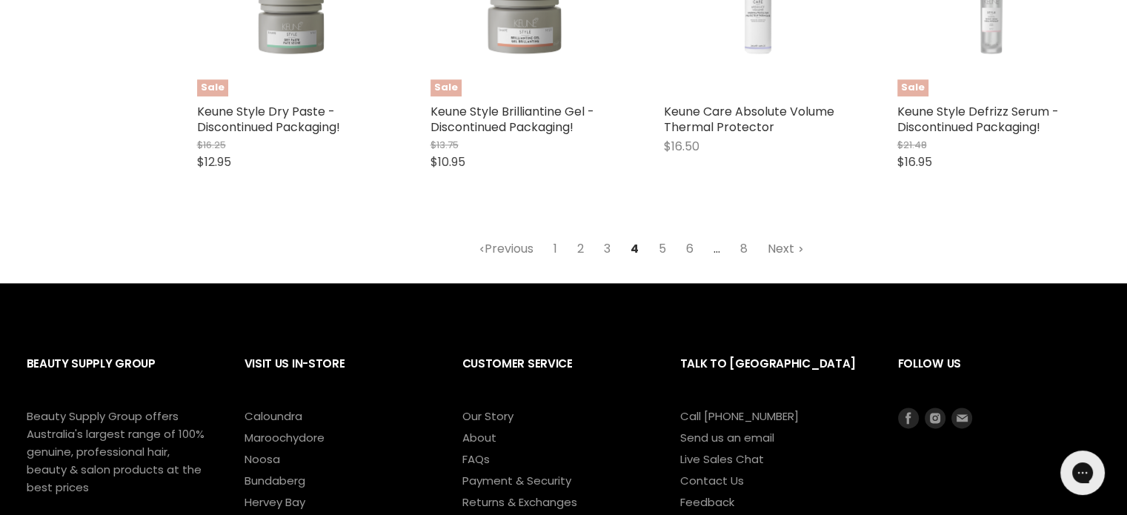
click at [783, 249] on link "Next" at bounding box center [786, 249] width 53 height 27
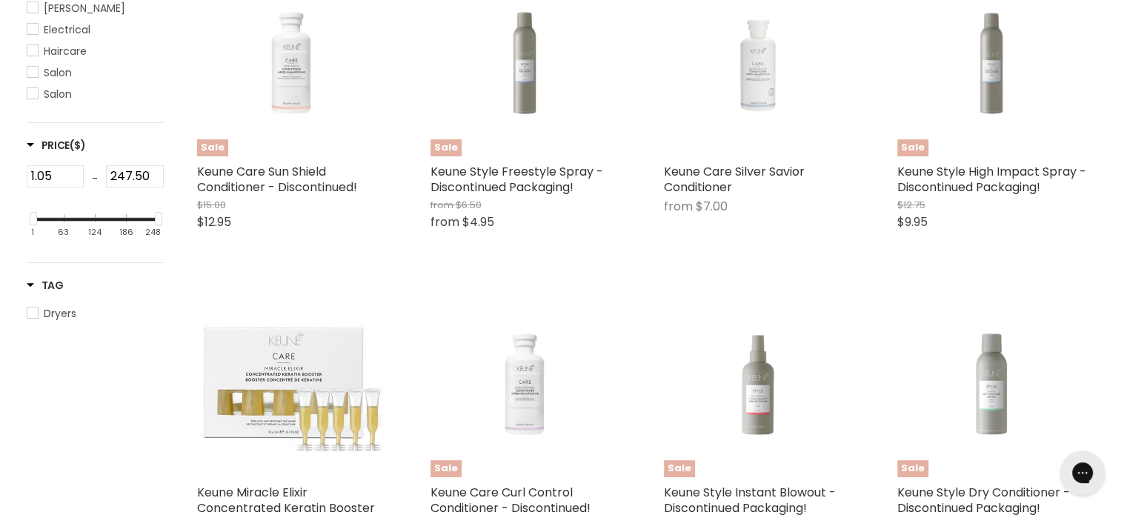
scroll to position [573, 0]
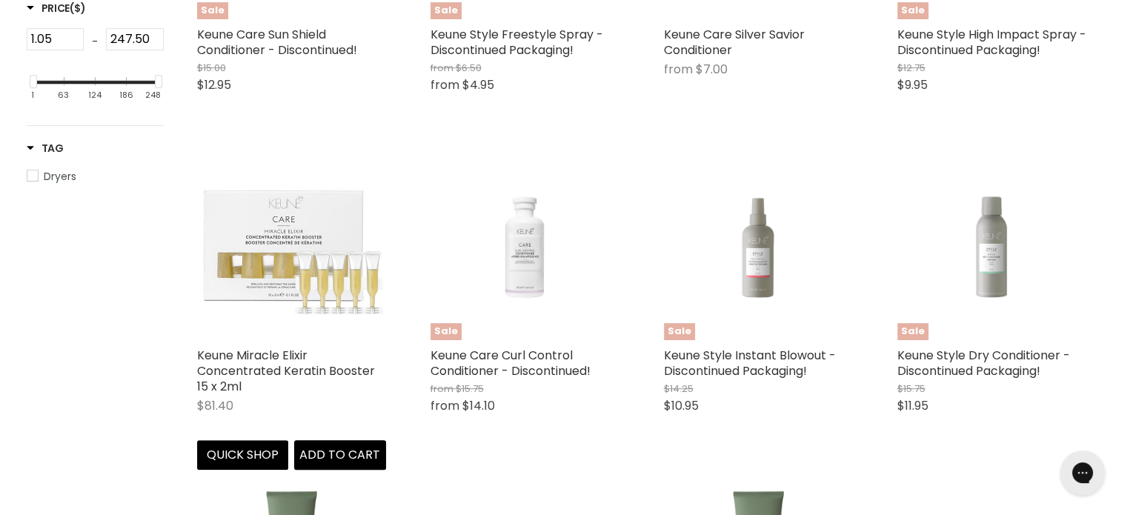
click at [273, 249] on img "Main content" at bounding box center [291, 245] width 189 height 189
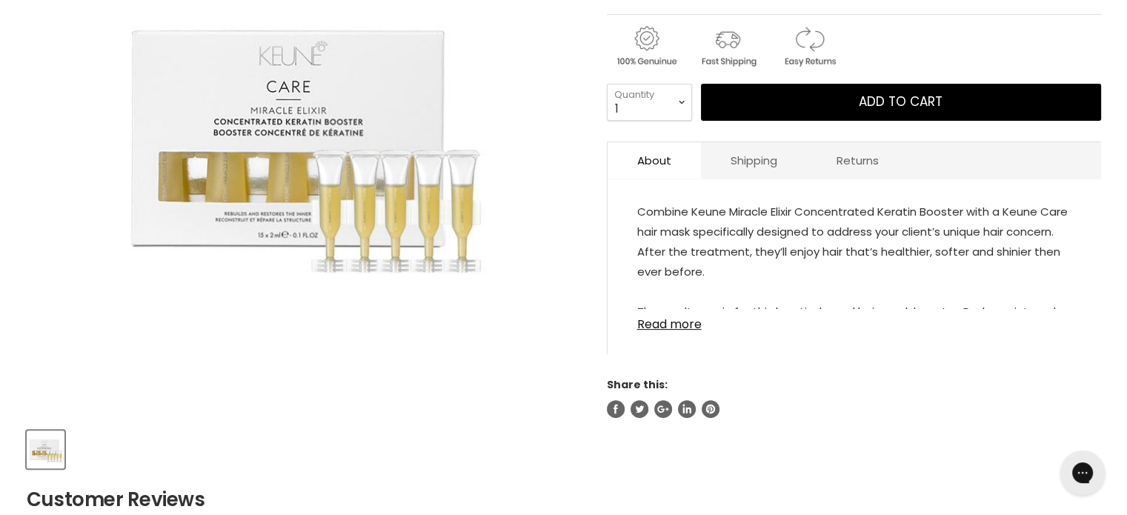
scroll to position [371, 0]
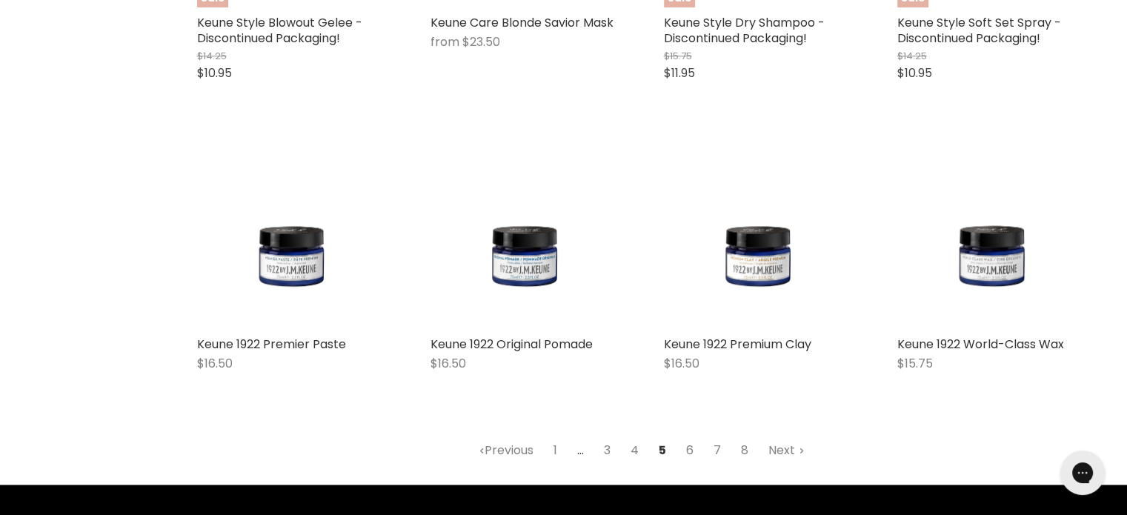
scroll to position [1895, 0]
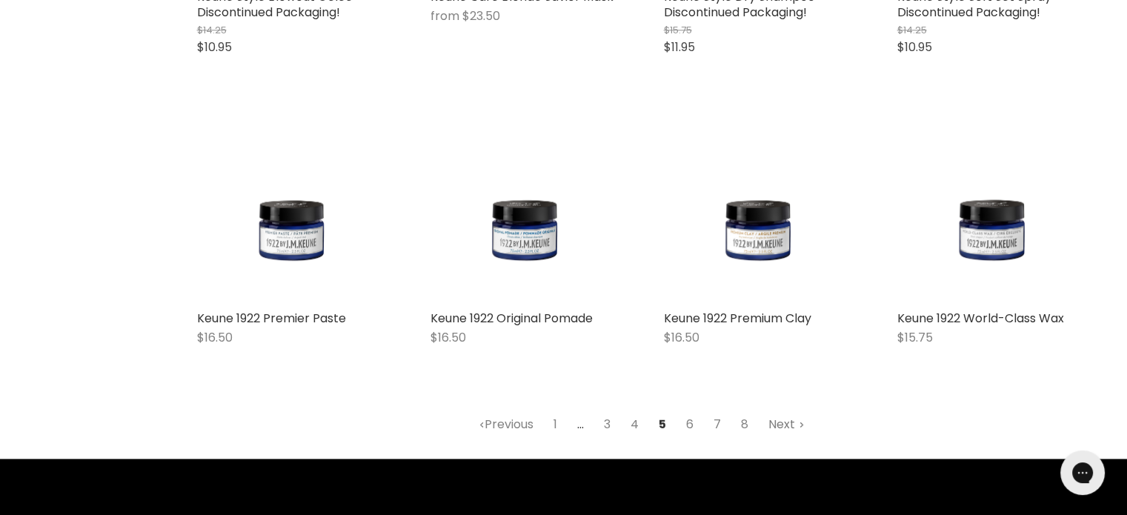
click at [777, 426] on link "Next" at bounding box center [786, 424] width 53 height 27
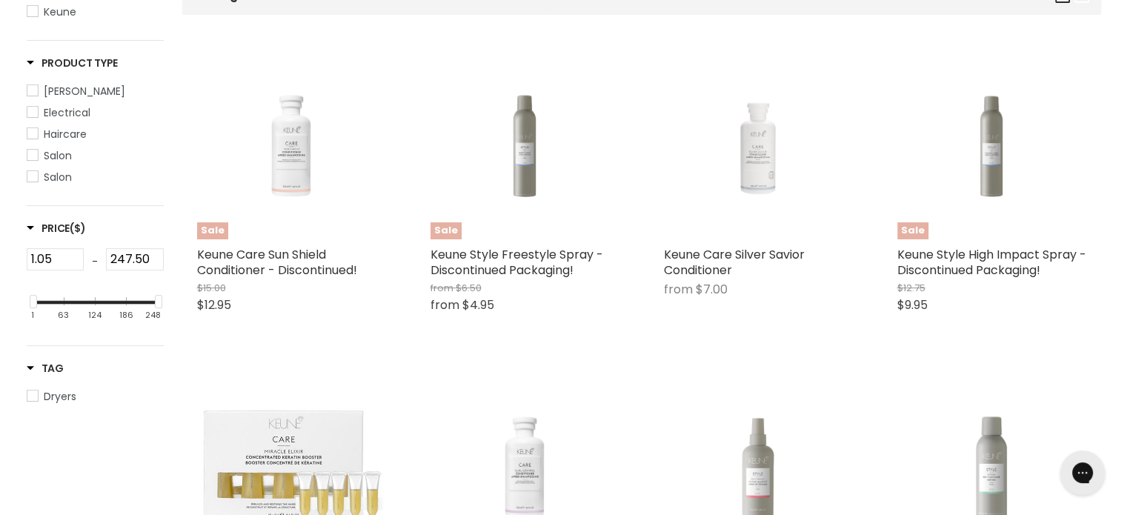
scroll to position [350, 0]
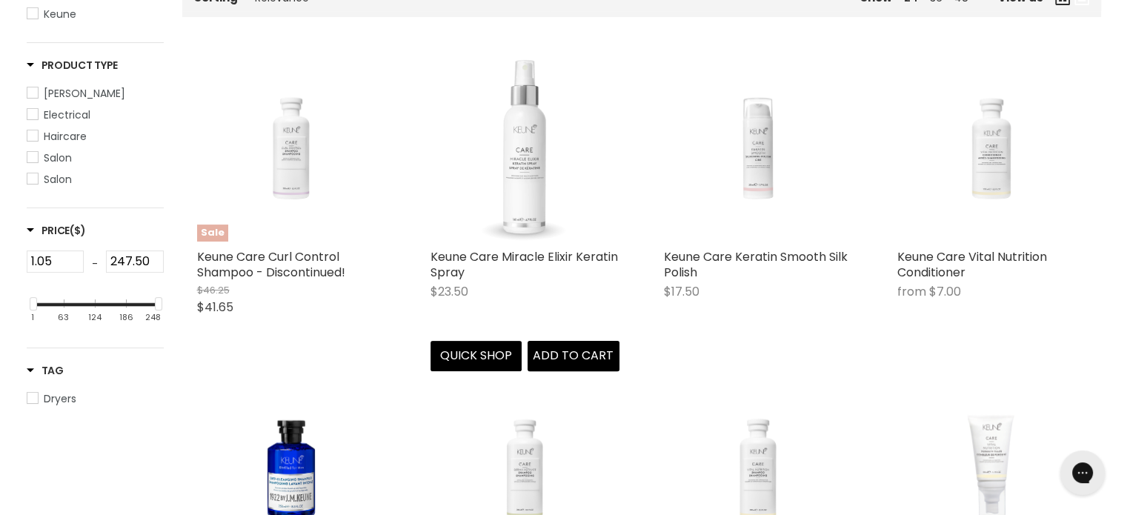
click at [516, 189] on img "Main content" at bounding box center [525, 147] width 189 height 189
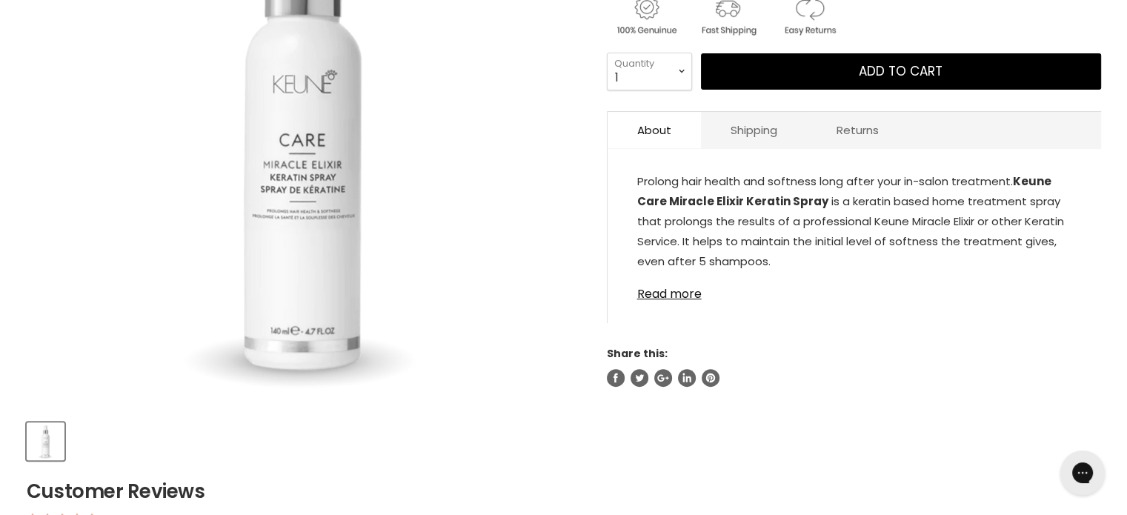
scroll to position [371, 0]
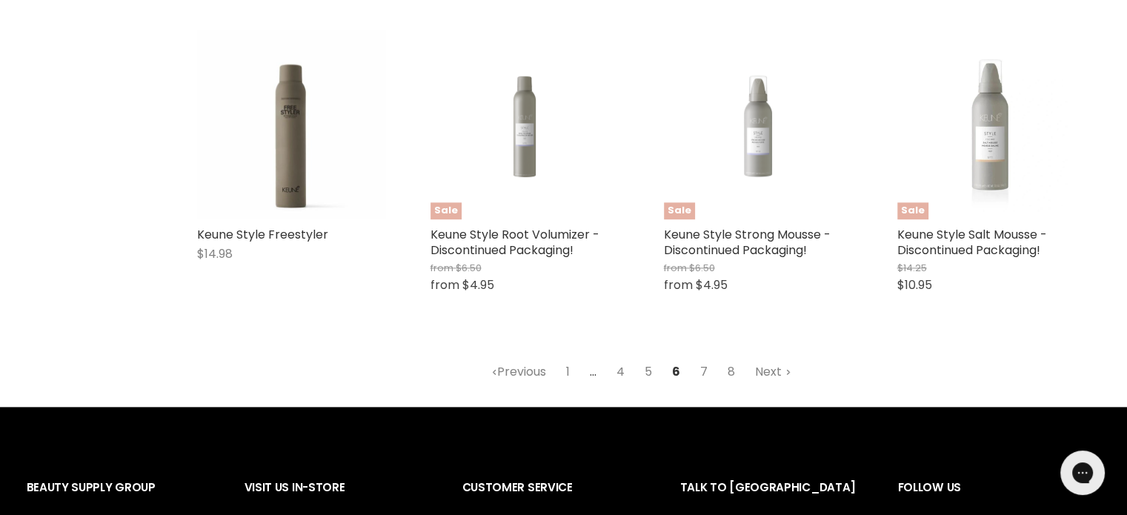
scroll to position [1918, 0]
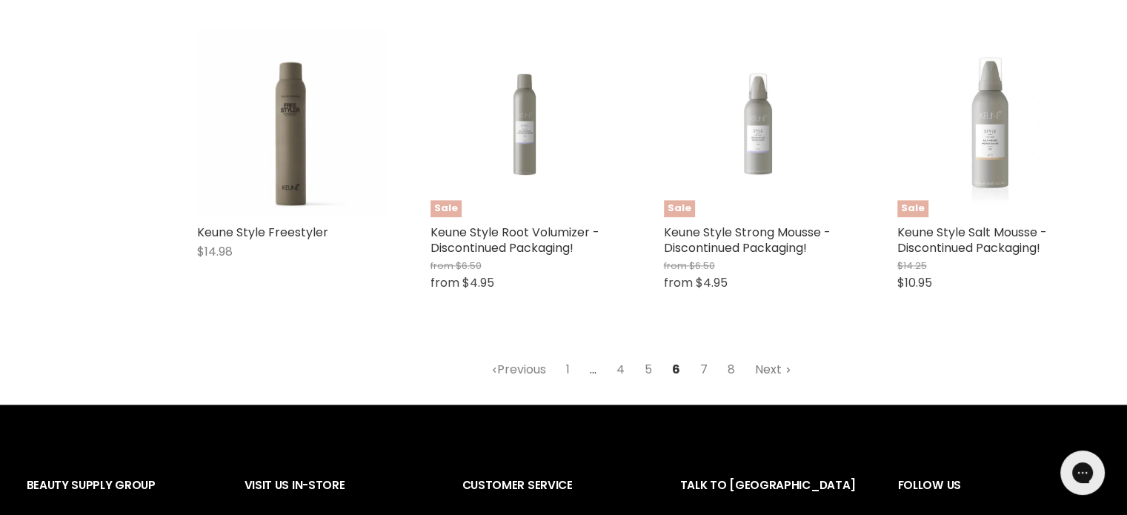
click at [766, 371] on link "Next" at bounding box center [773, 369] width 53 height 27
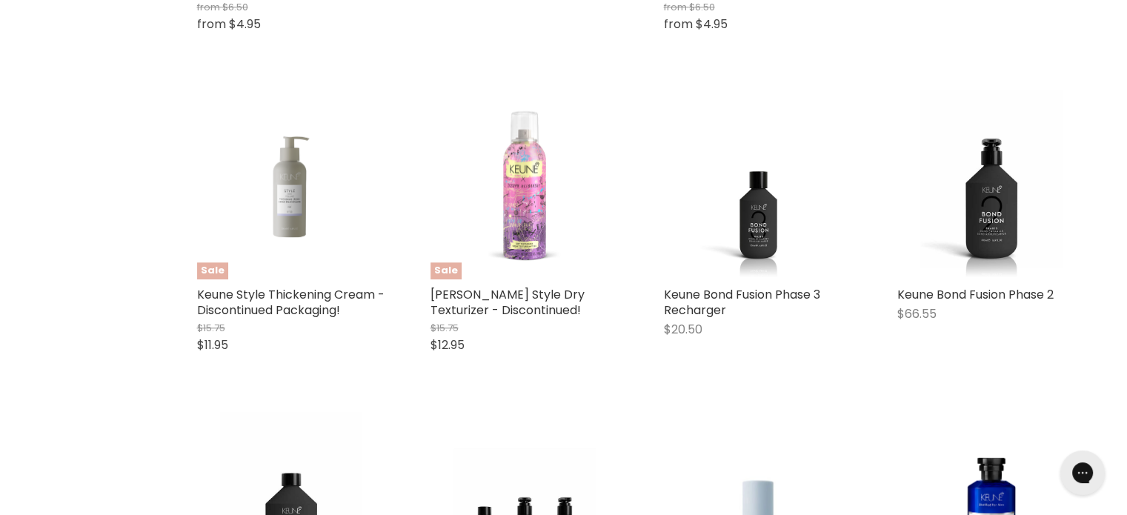
scroll to position [1536, 0]
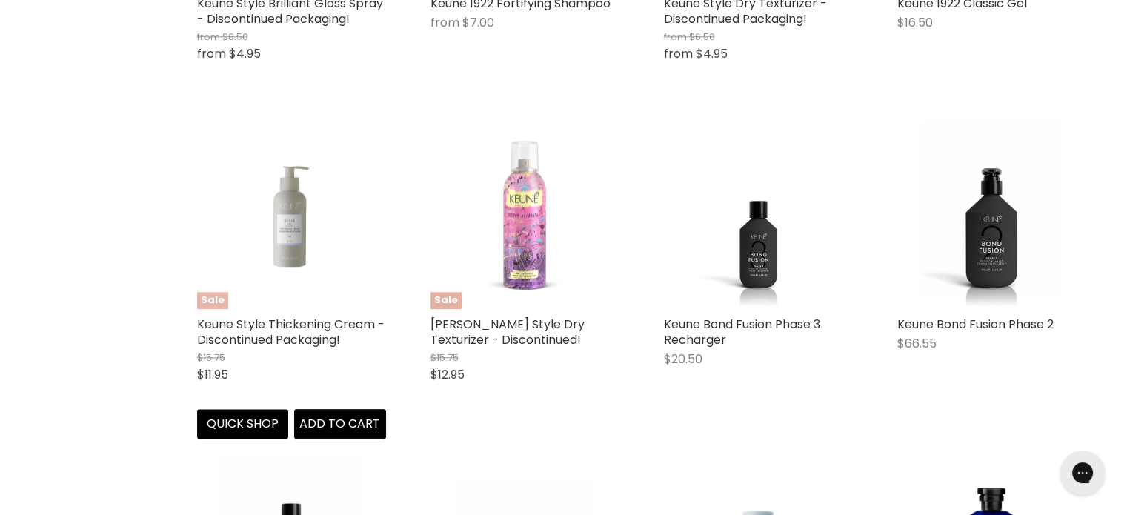
click at [286, 240] on img "Main content" at bounding box center [291, 214] width 189 height 140
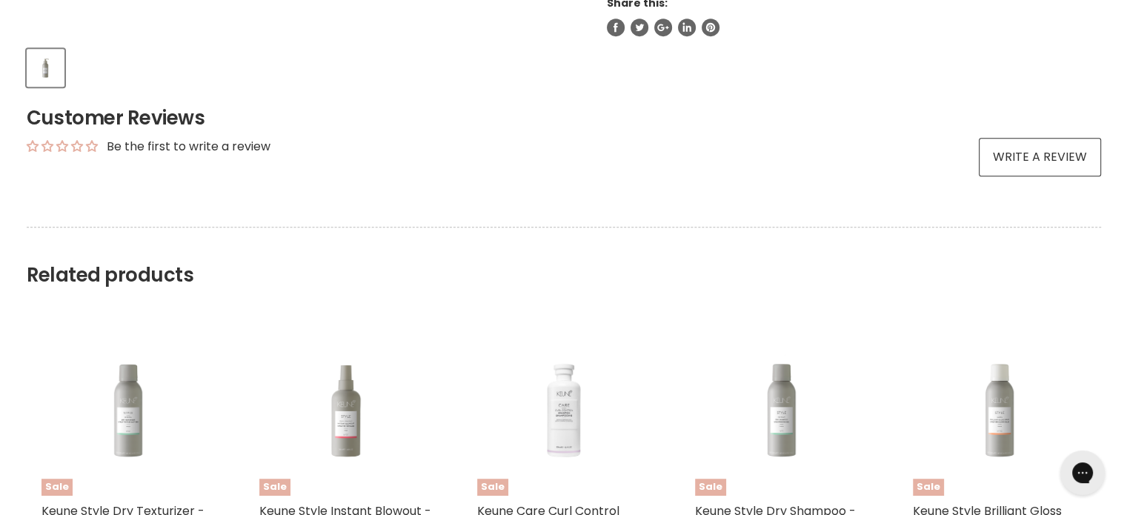
scroll to position [296, 0]
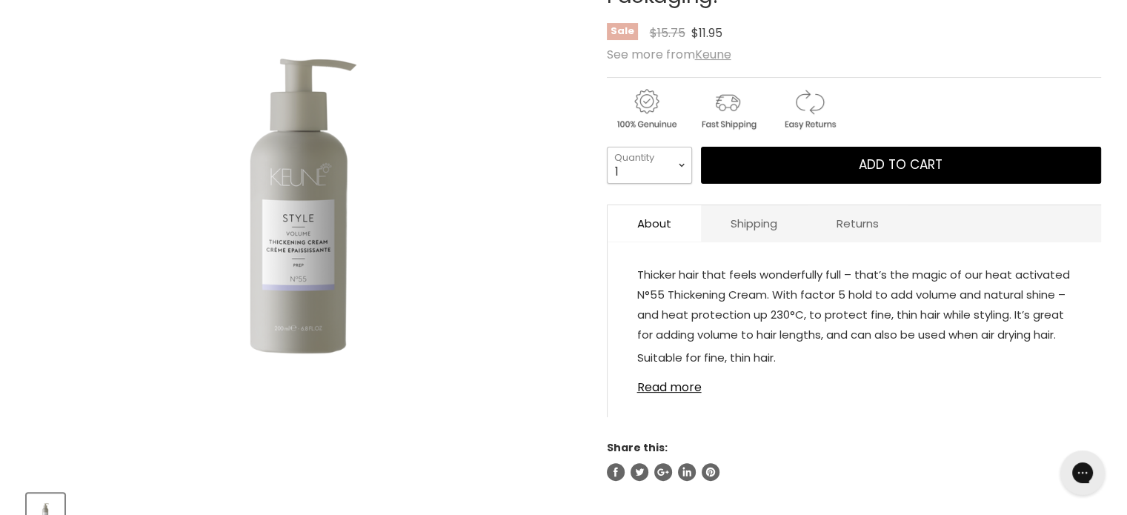
click at [688, 170] on select "1 2 3 4 5 6 7 8 9 10+" at bounding box center [649, 165] width 85 height 37
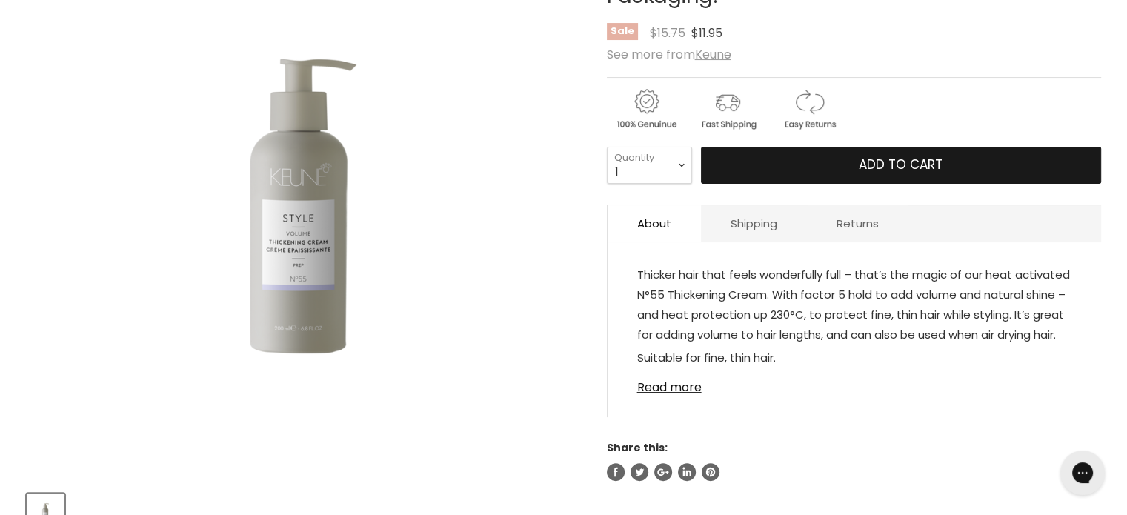
click at [817, 170] on button "Add to cart" at bounding box center [901, 165] width 400 height 37
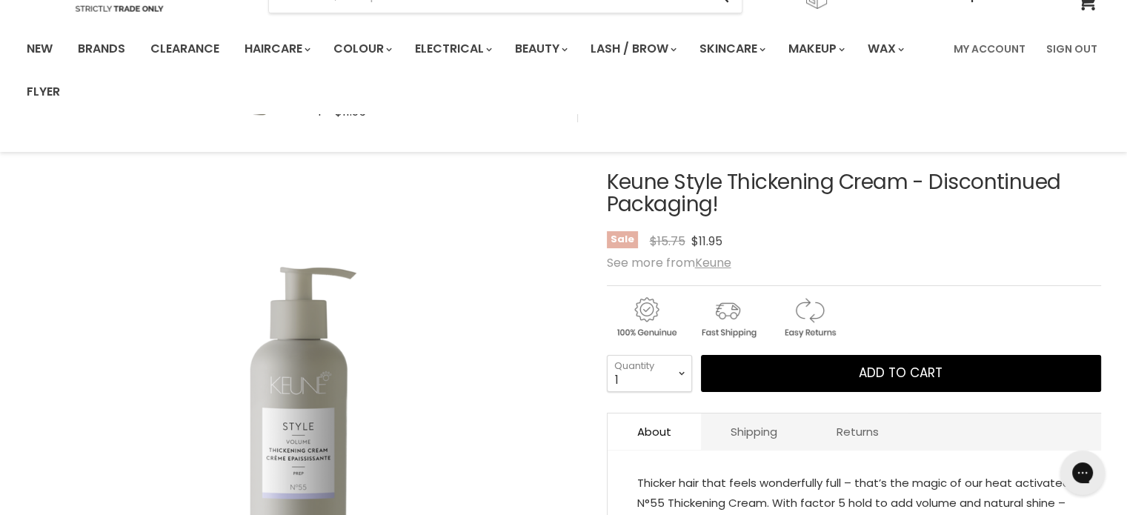
scroll to position [0, 0]
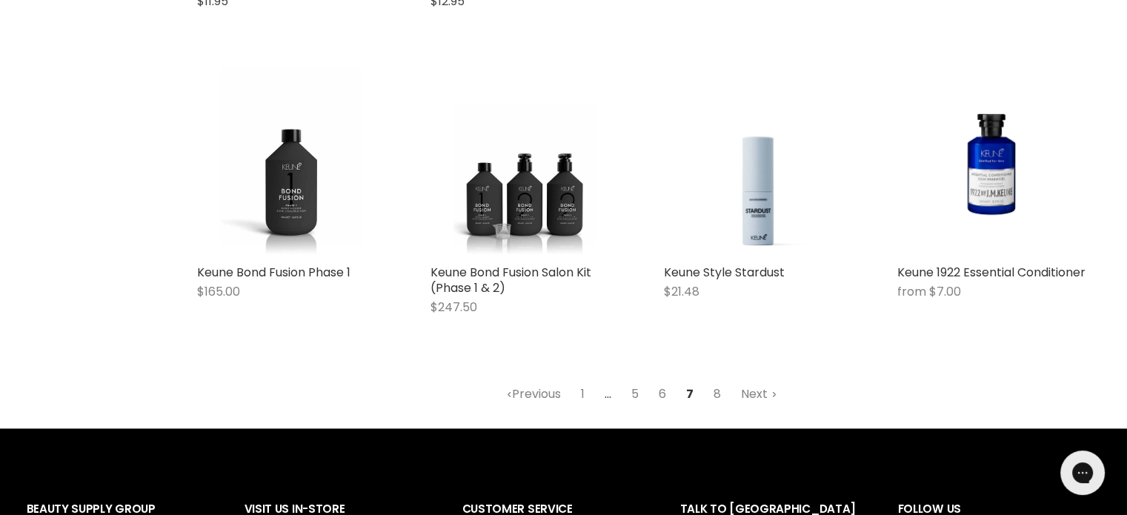
scroll to position [1938, 0]
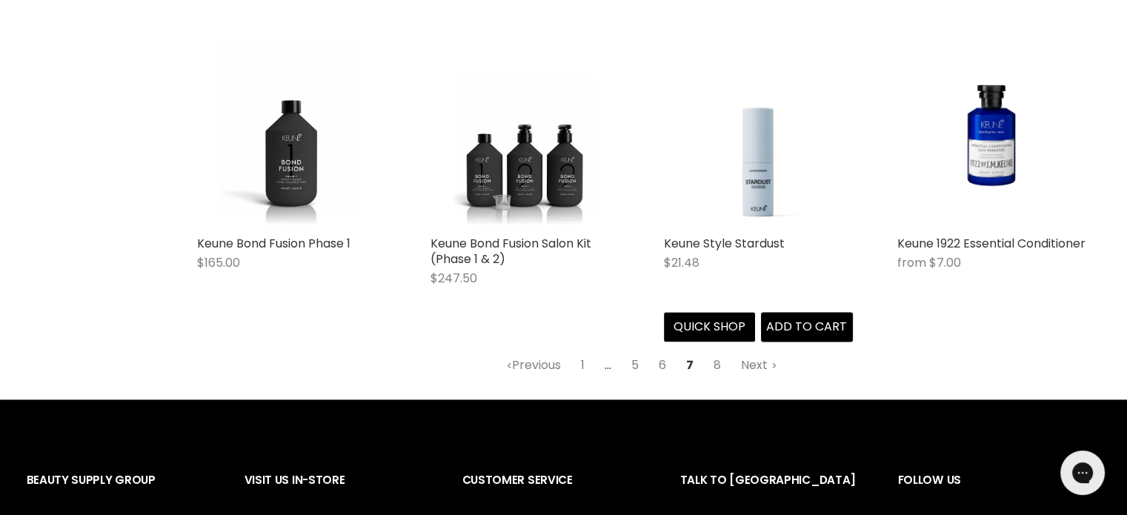
click at [760, 192] on img "Main content" at bounding box center [758, 133] width 189 height 189
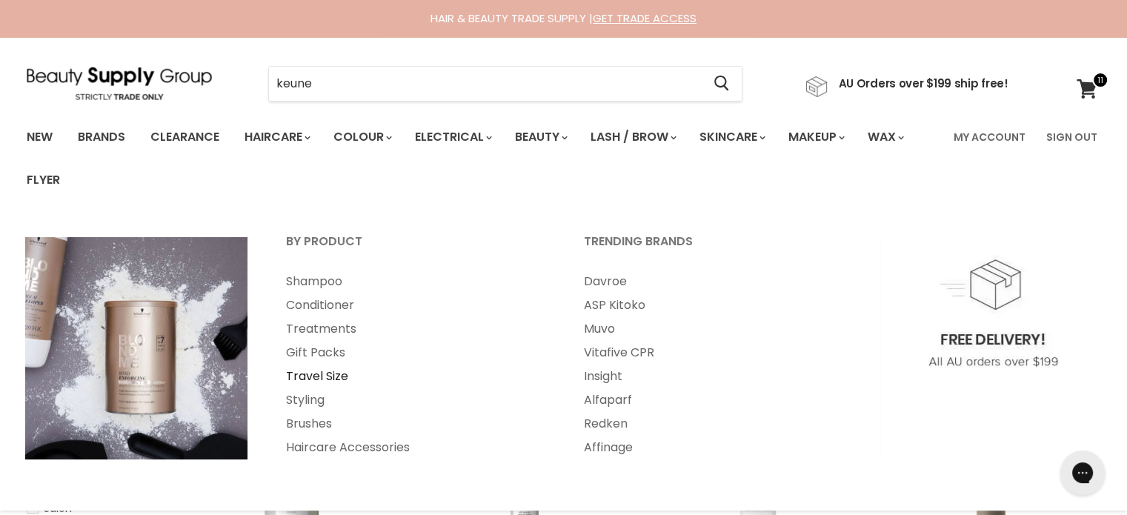
scroll to position [1964, 0]
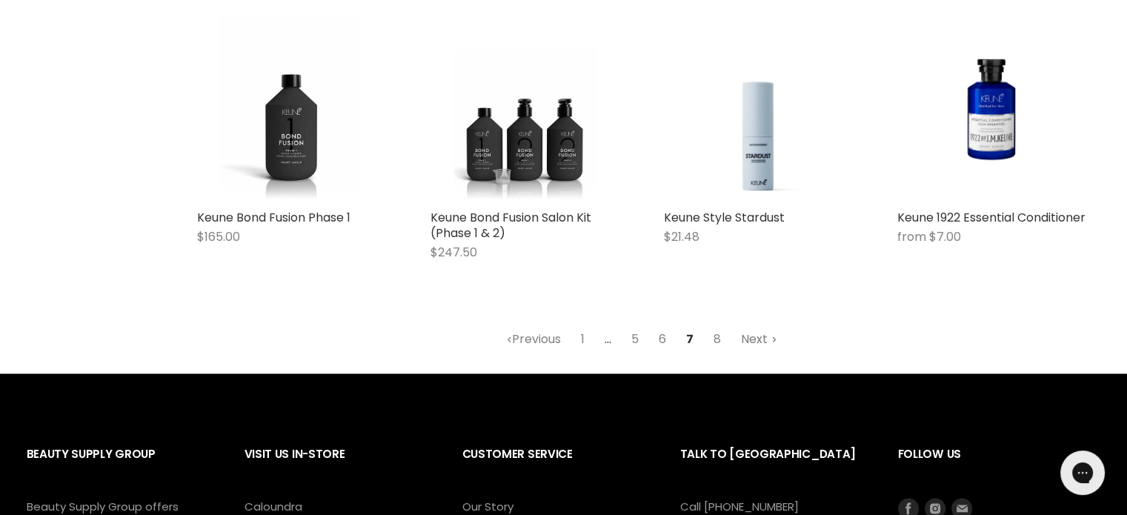
click at [750, 343] on link "Next" at bounding box center [759, 339] width 53 height 27
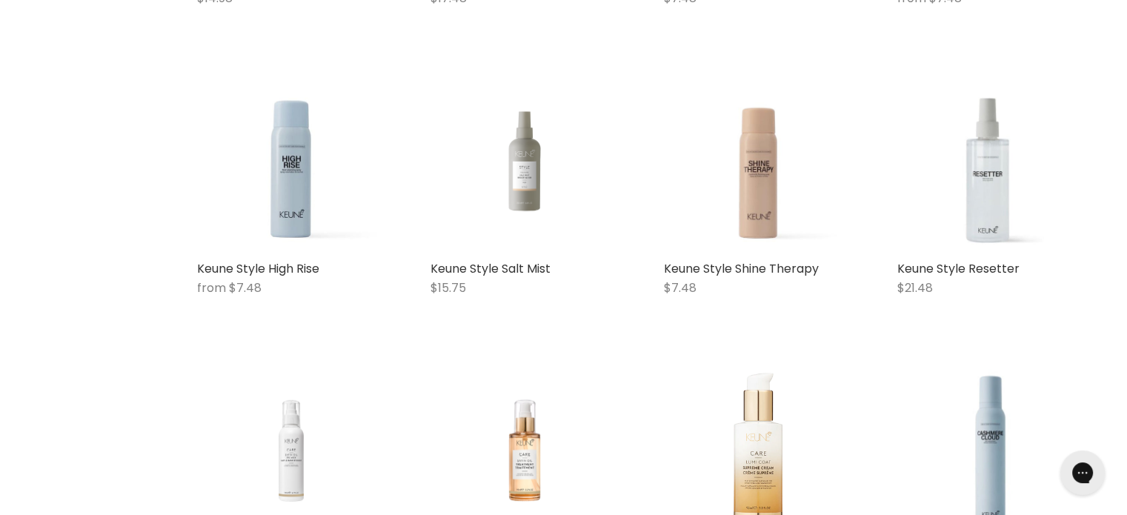
scroll to position [1462, 0]
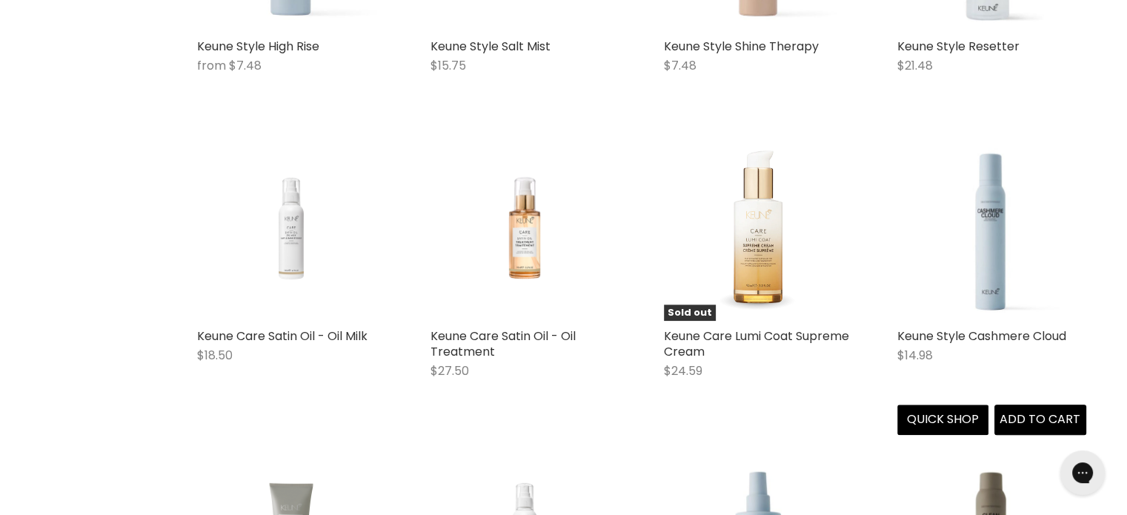
click at [994, 254] on img "Main content" at bounding box center [991, 226] width 189 height 189
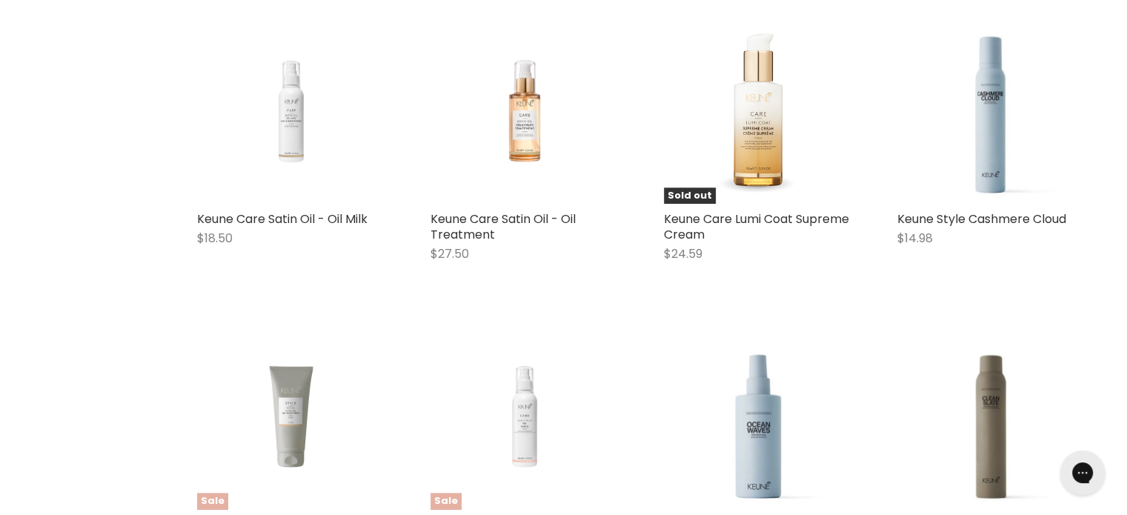
scroll to position [2024, 0]
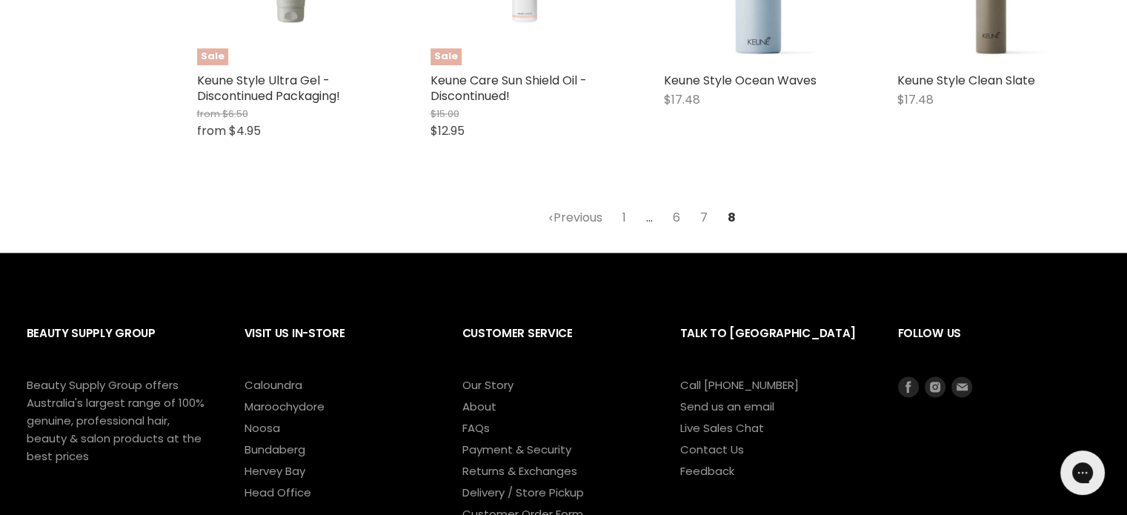
click at [622, 219] on link "1" at bounding box center [624, 218] width 20 height 27
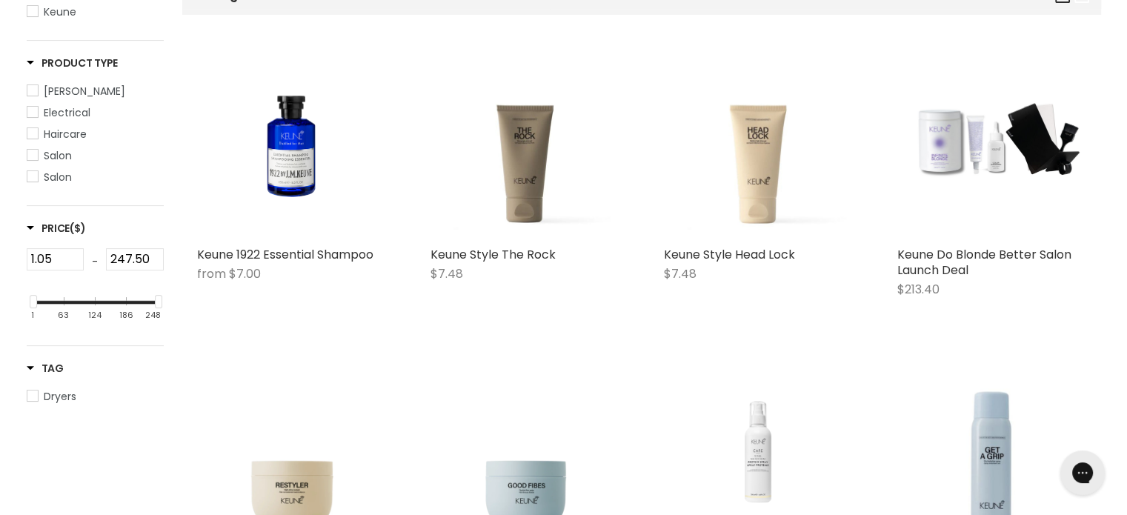
scroll to position [350, 0]
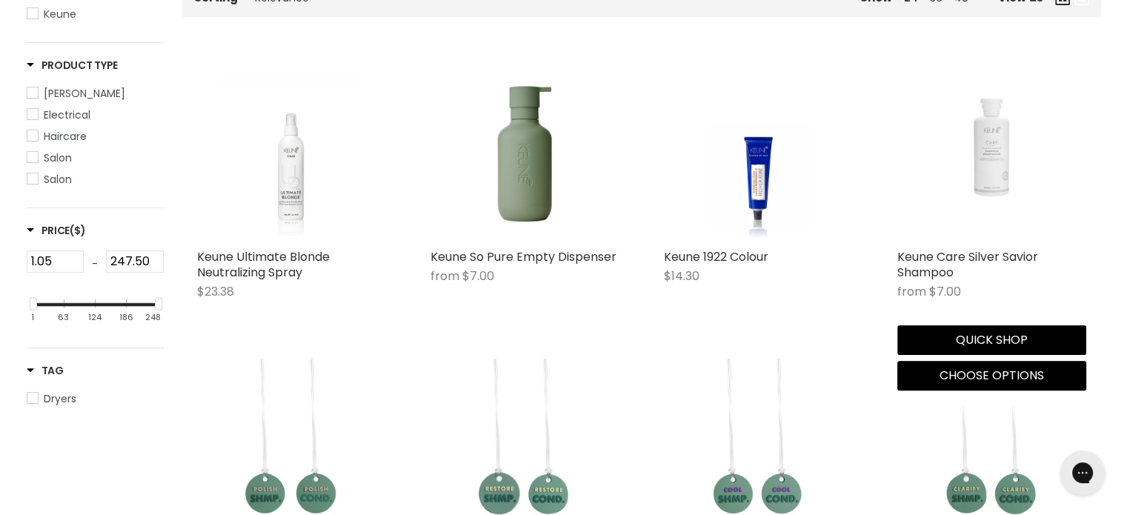
click at [999, 157] on img "Main content" at bounding box center [991, 147] width 189 height 140
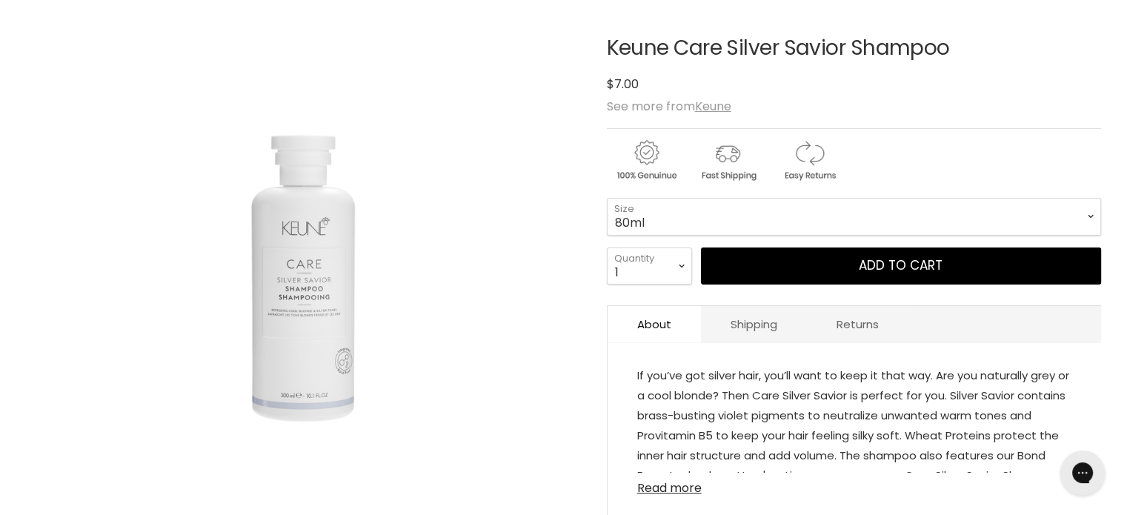
click at [694, 494] on link "Read more" at bounding box center [854, 484] width 434 height 22
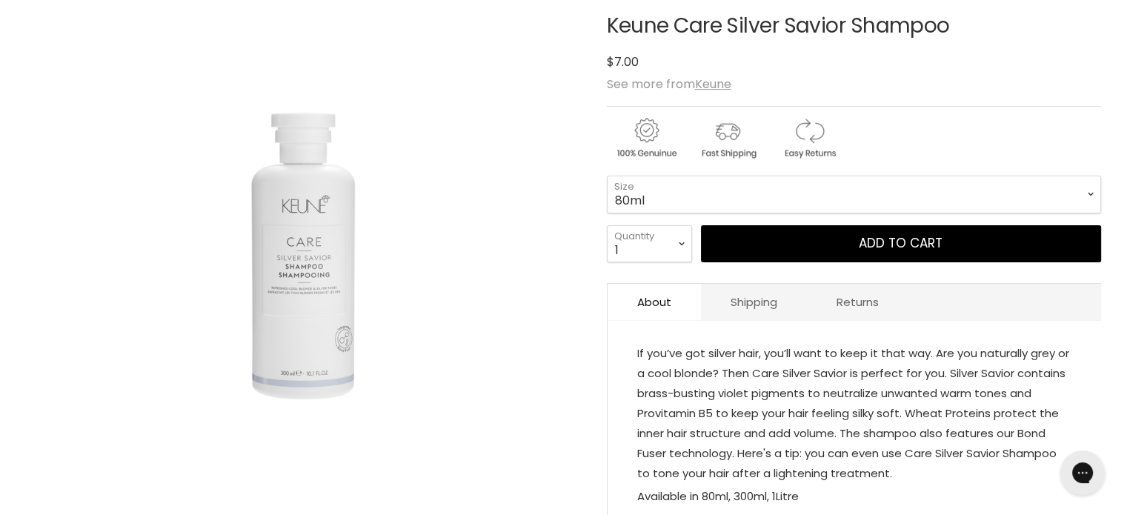
scroll to position [222, 0]
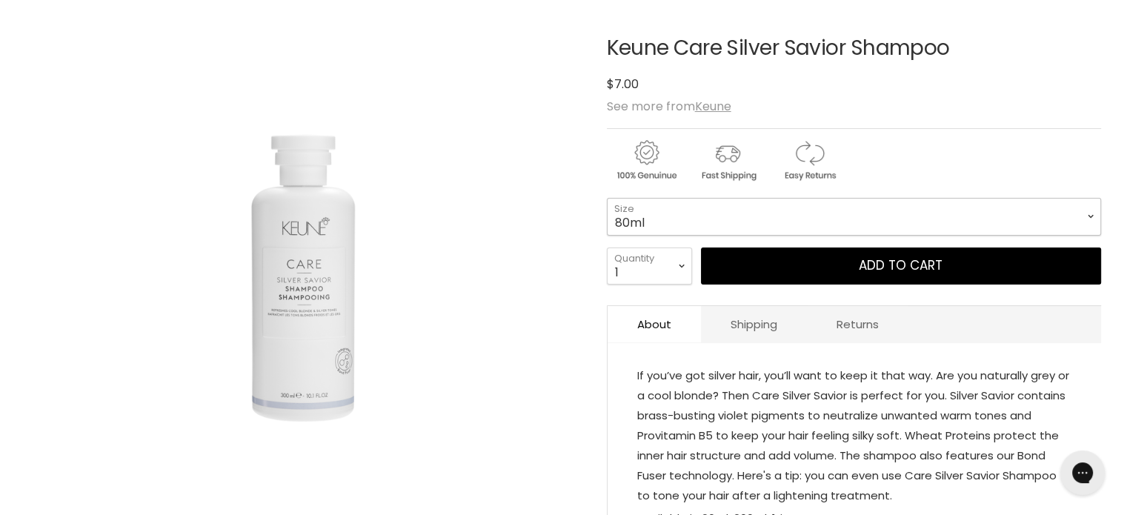
click at [1088, 219] on select "80ml 300ml 1Litre" at bounding box center [854, 216] width 494 height 37
click at [607, 198] on select "80ml 300ml 1Litre" at bounding box center [854, 216] width 494 height 37
select select "1Litre"
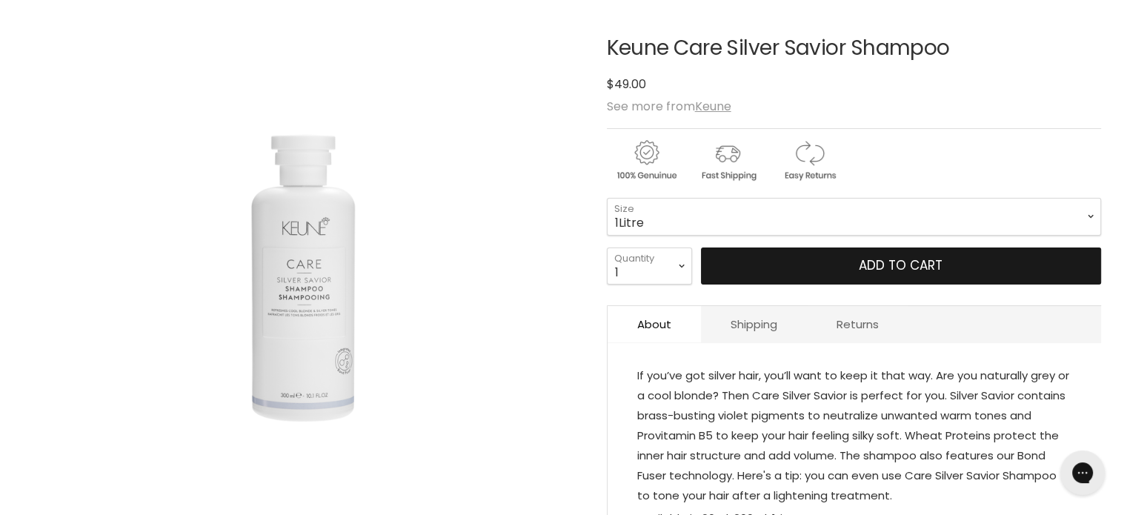
click at [748, 265] on button "Add to cart" at bounding box center [901, 265] width 400 height 37
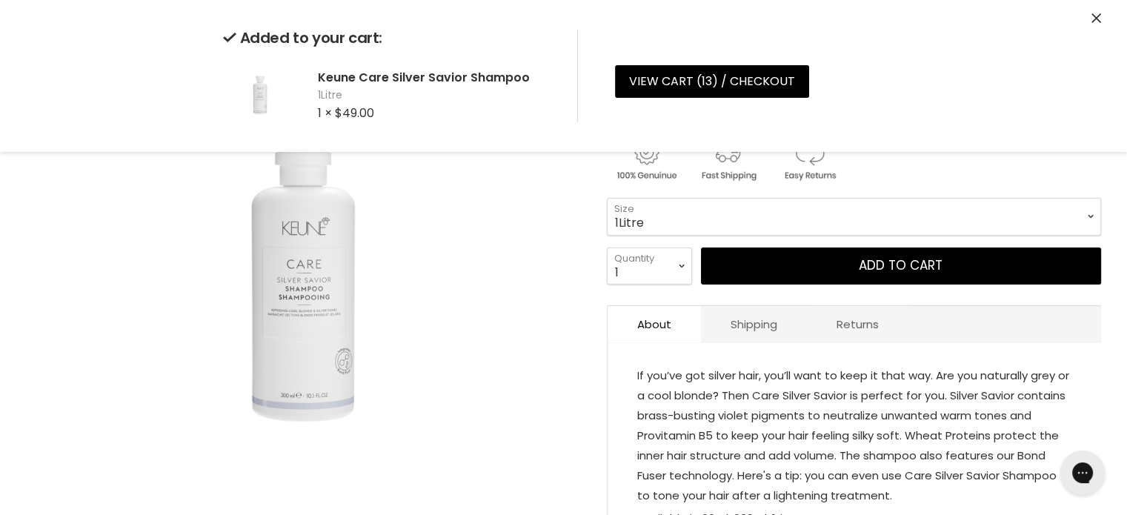
click at [1093, 17] on icon "Close" at bounding box center [1097, 18] width 10 height 10
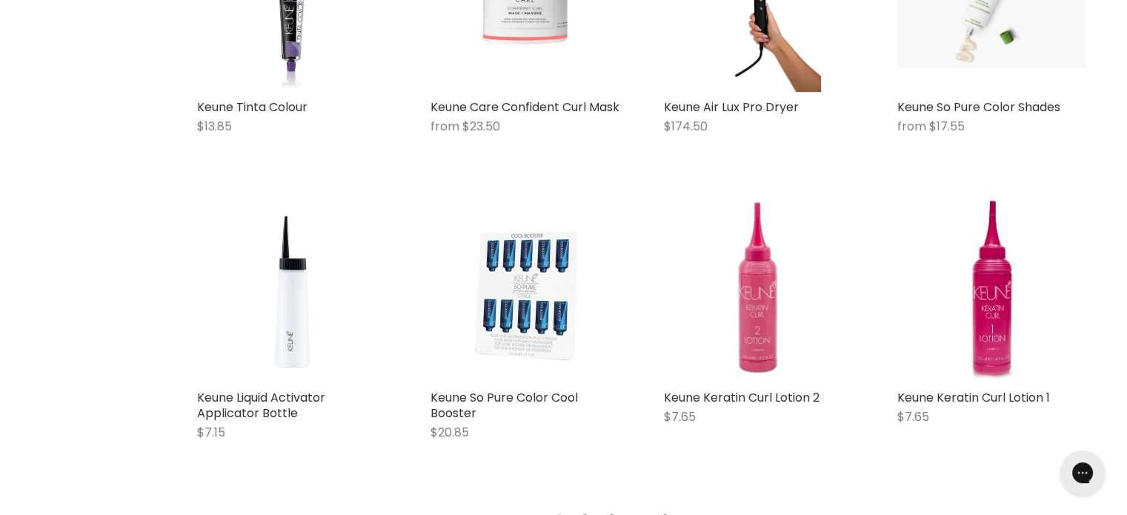
scroll to position [2093, 0]
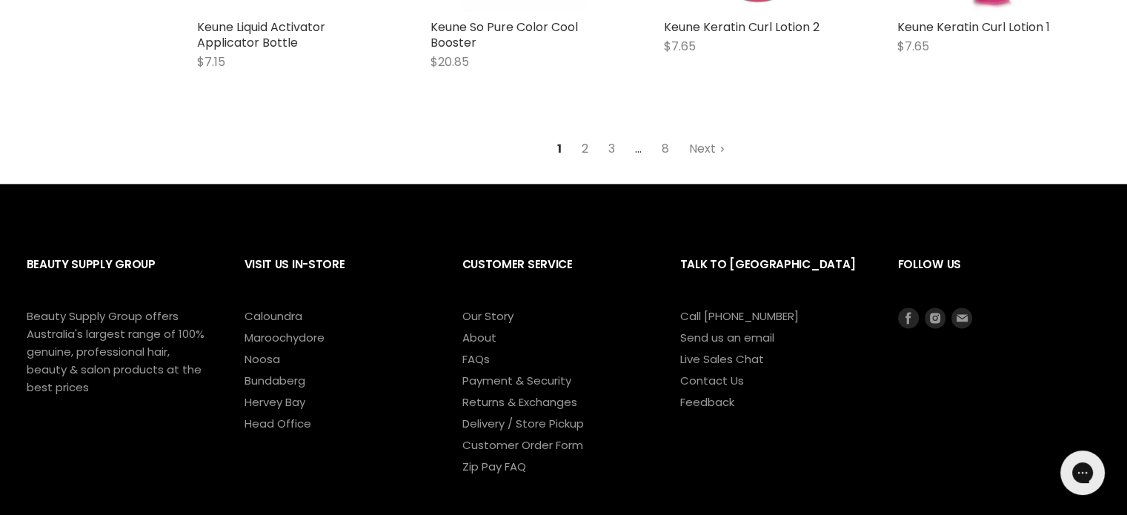
click at [584, 162] on link "2" at bounding box center [585, 149] width 23 height 27
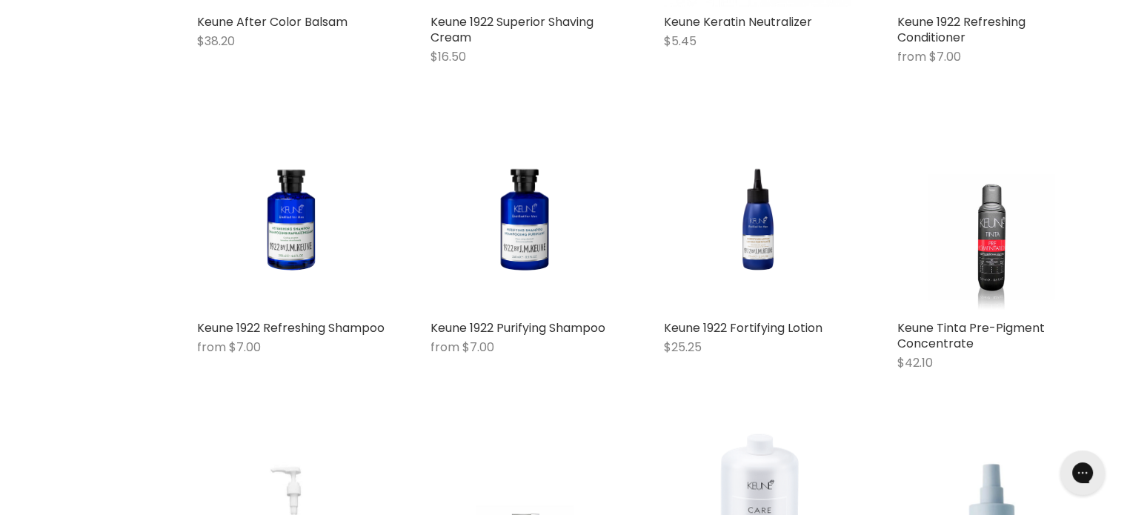
scroll to position [1092, 0]
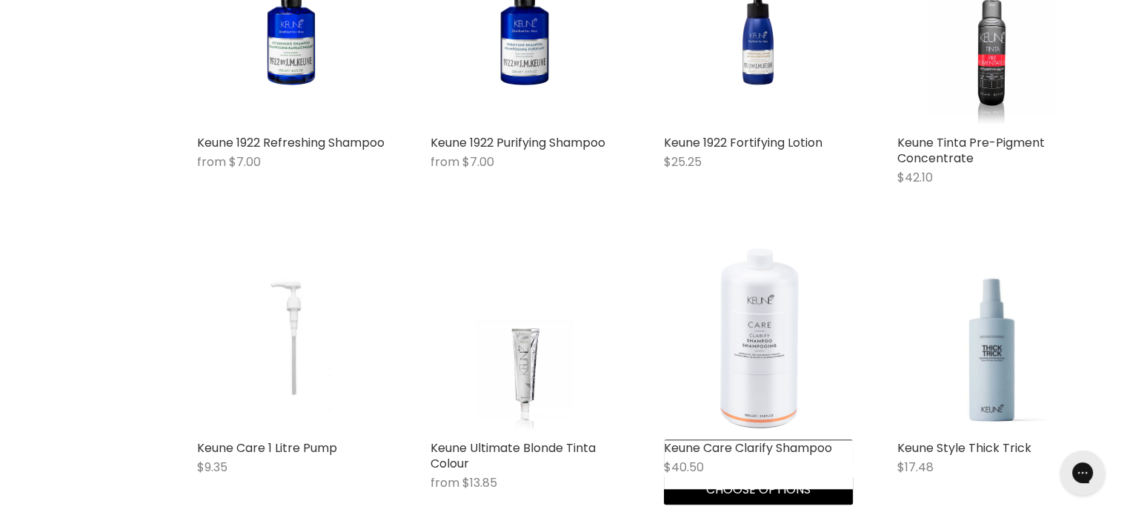
click at [757, 353] on img "Main content" at bounding box center [758, 338] width 189 height 189
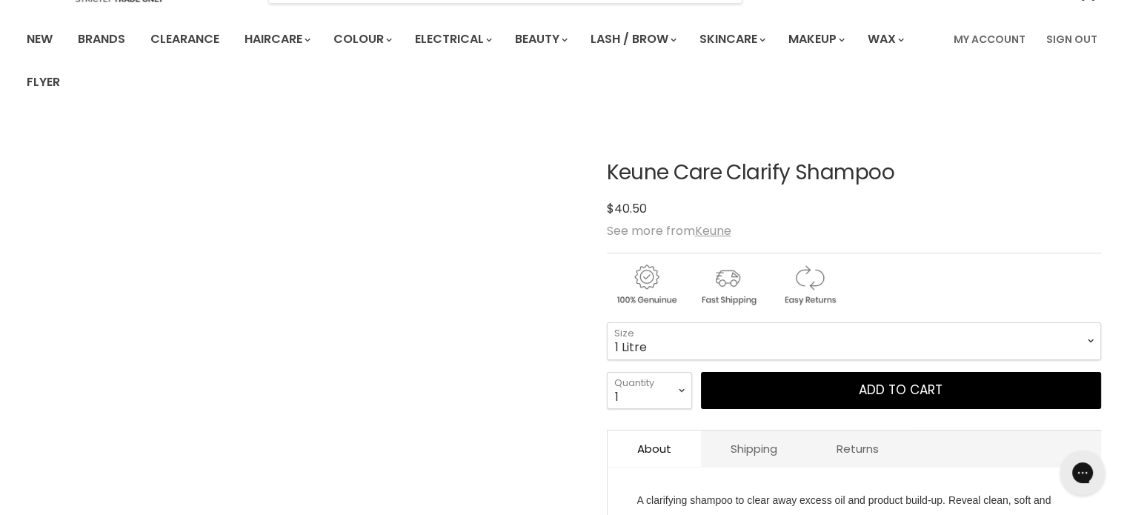
scroll to position [222, 0]
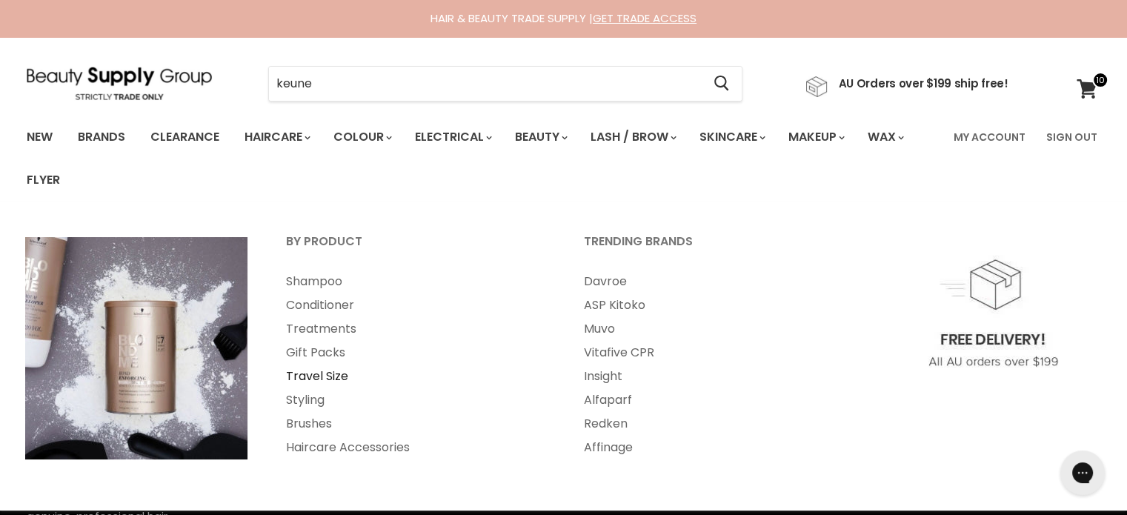
click at [330, 371] on link "Travel Size" at bounding box center [415, 377] width 295 height 24
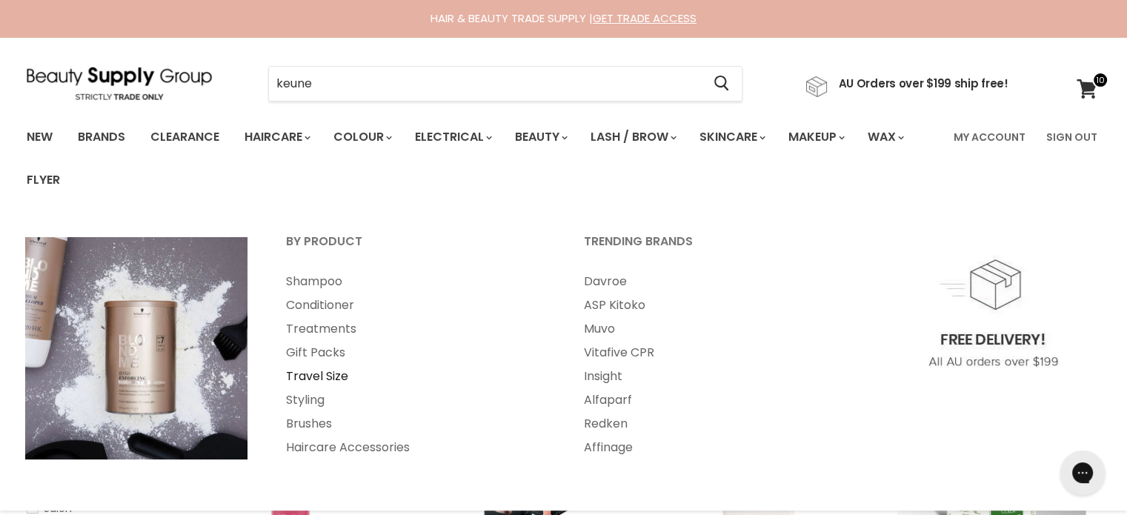
scroll to position [1320, 0]
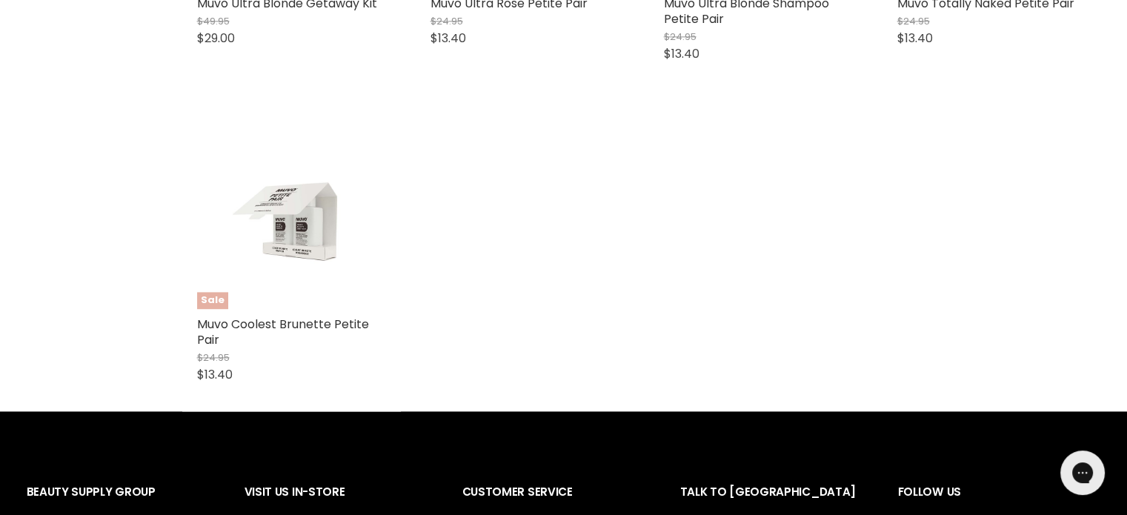
scroll to position [2000, 0]
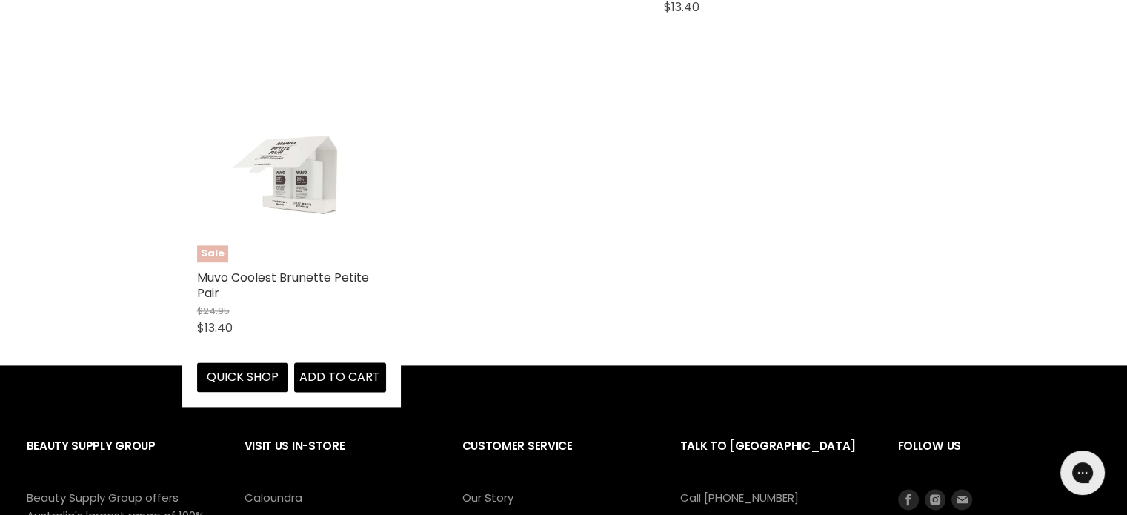
click at [287, 189] on img "Main content" at bounding box center [291, 167] width 126 height 189
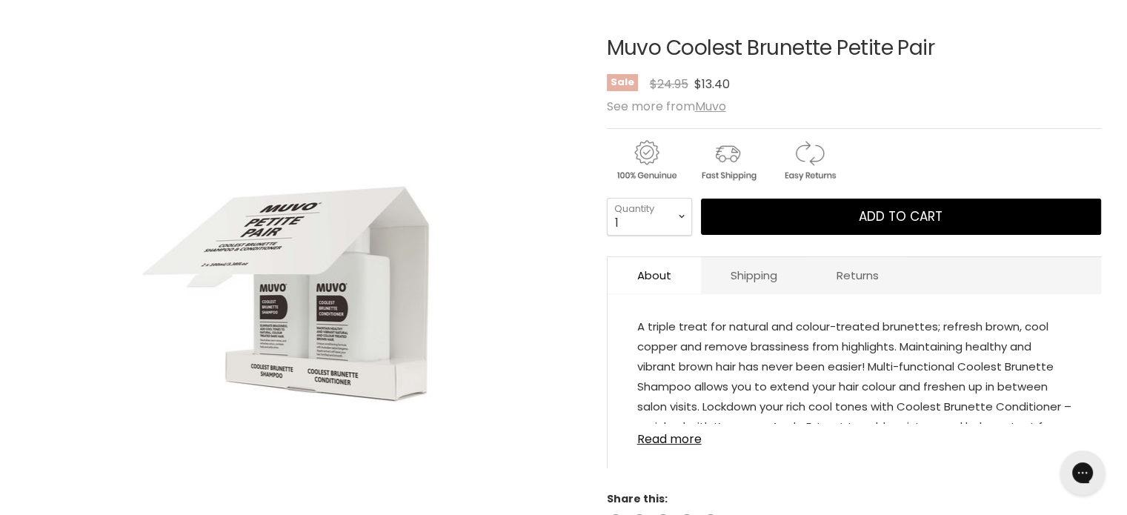
scroll to position [296, 0]
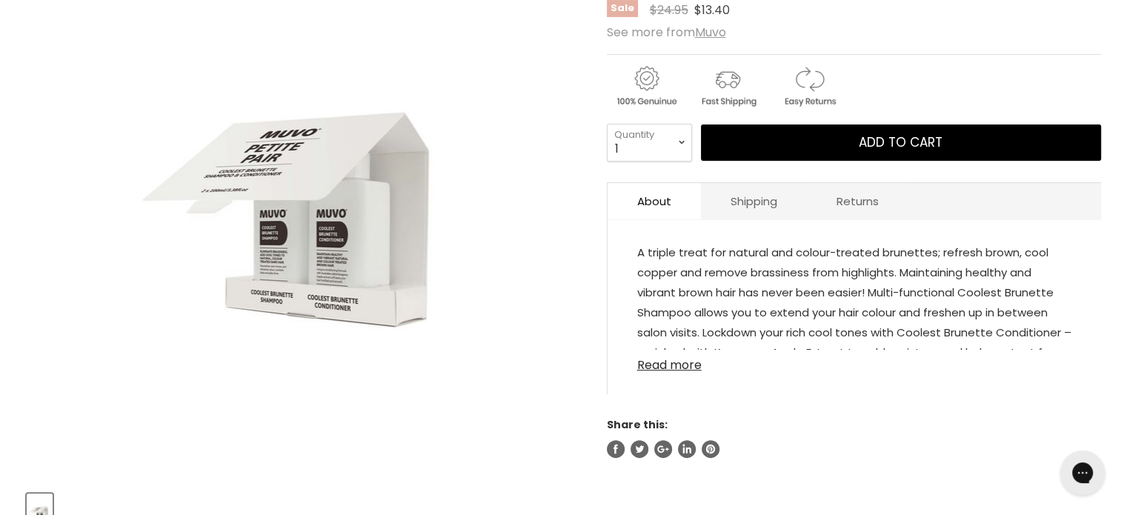
click at [674, 358] on link "Read more" at bounding box center [854, 361] width 434 height 22
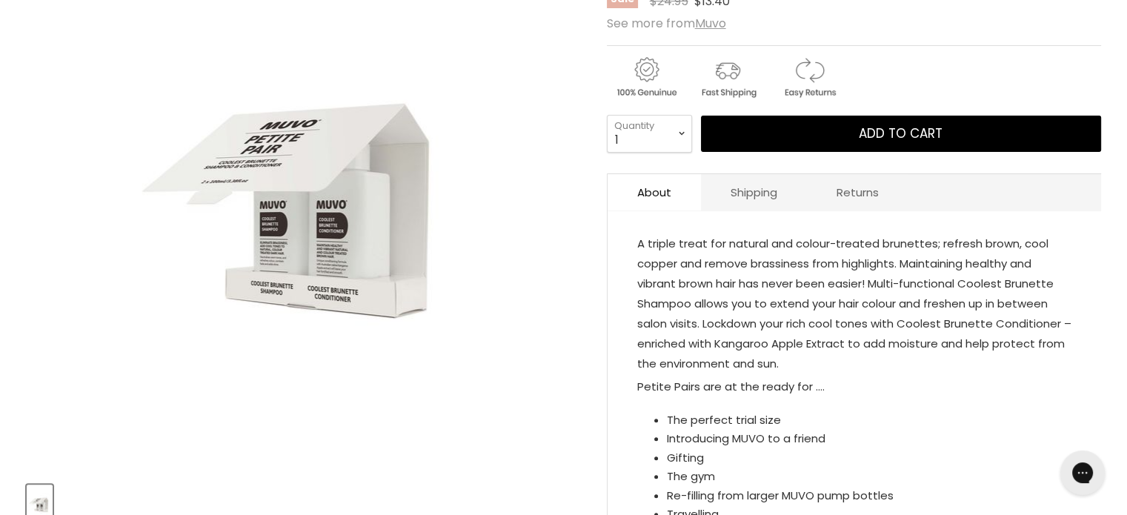
scroll to position [222, 0]
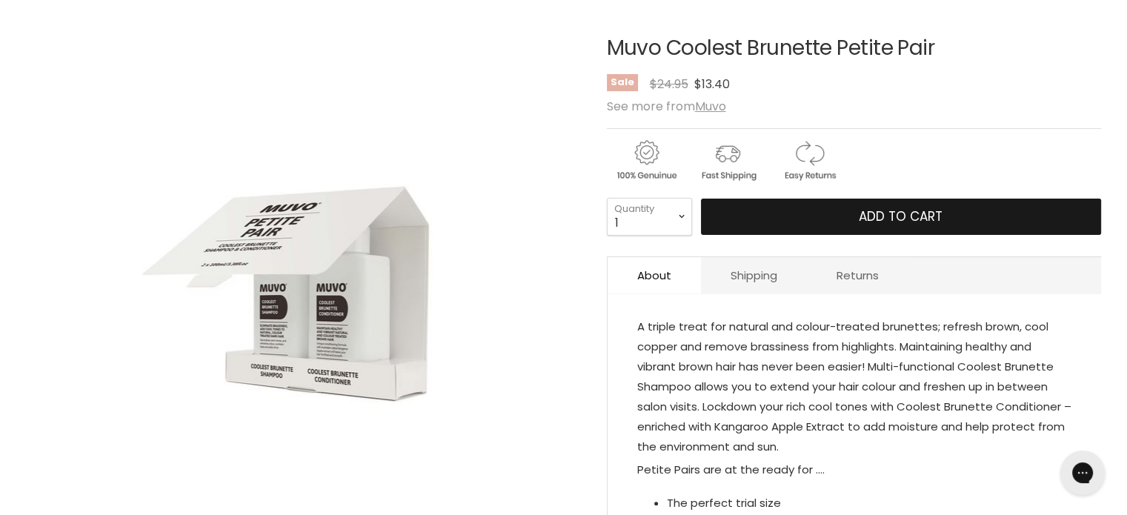
click at [775, 223] on button "Add to cart" at bounding box center [901, 217] width 400 height 37
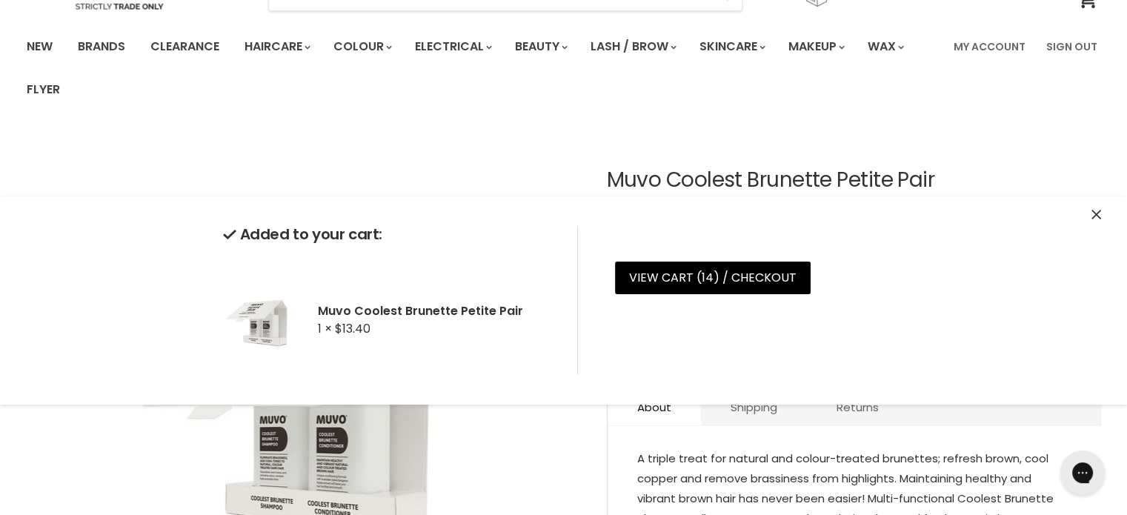
scroll to position [0, 0]
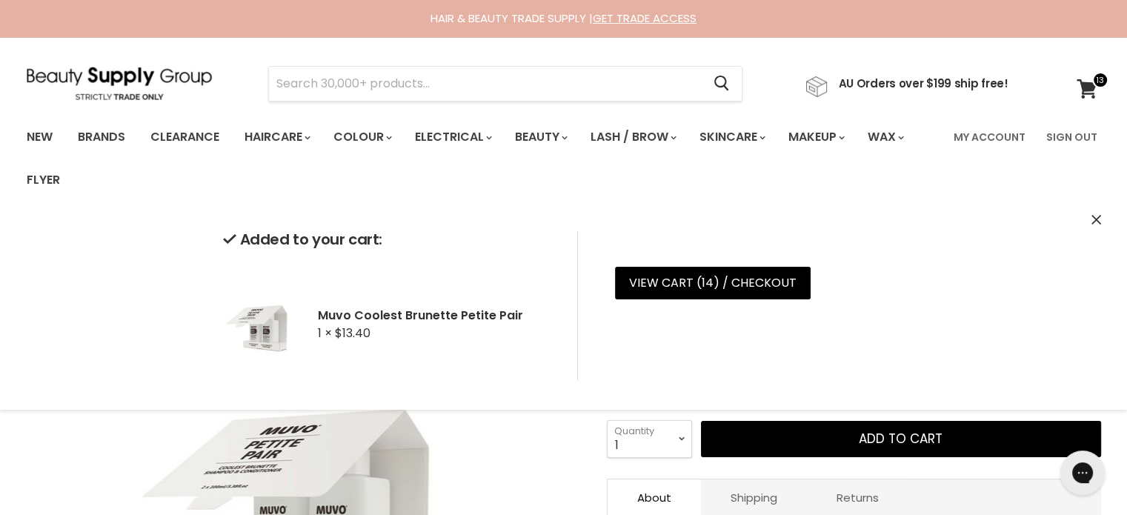
click at [934, 78] on link at bounding box center [907, 83] width 202 height 27
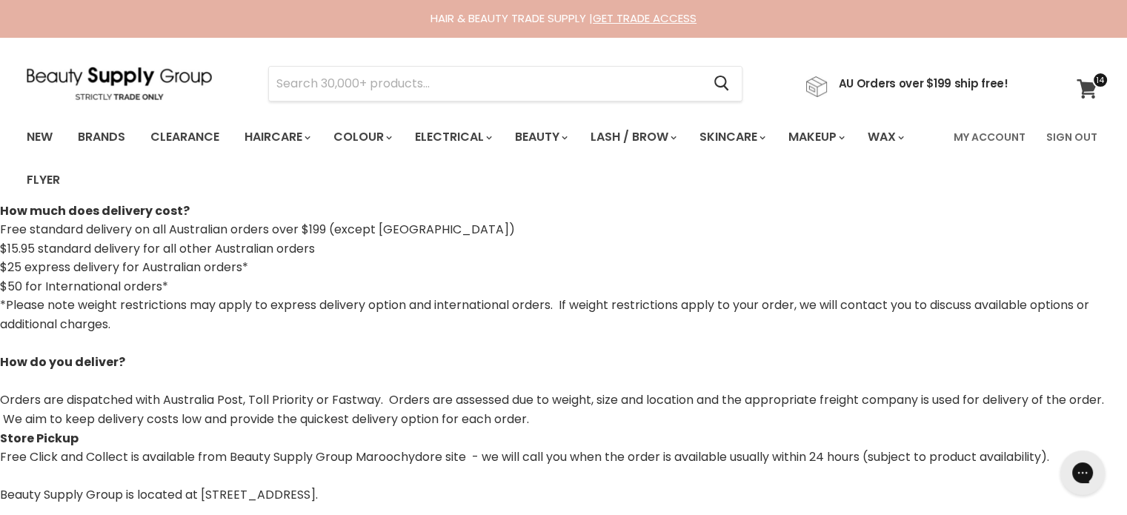
click at [1088, 87] on icon at bounding box center [1087, 88] width 20 height 19
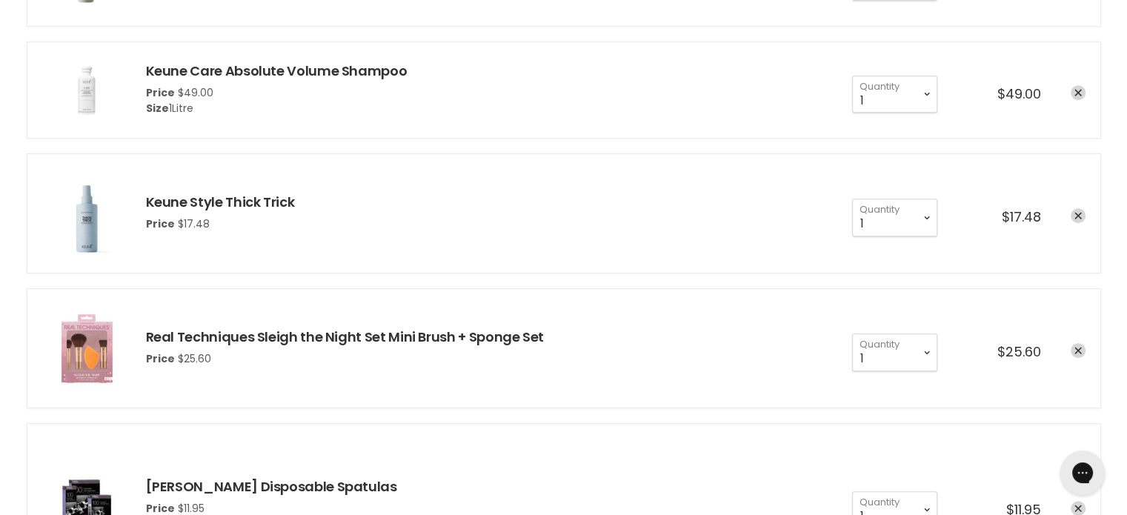
scroll to position [667, 0]
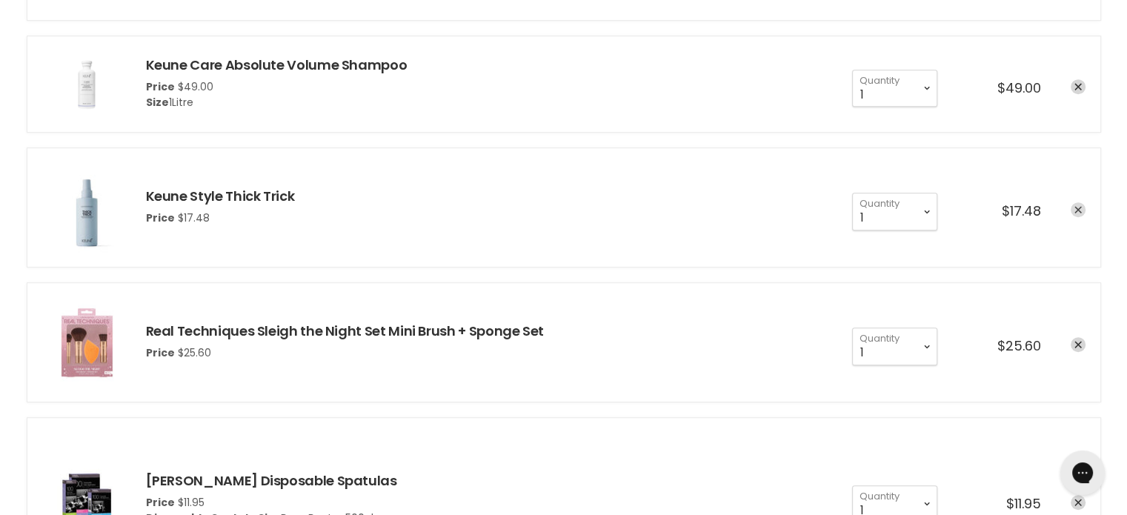
click at [1076, 203] on link "remove Keune Style Thick Trick" at bounding box center [1078, 209] width 15 height 15
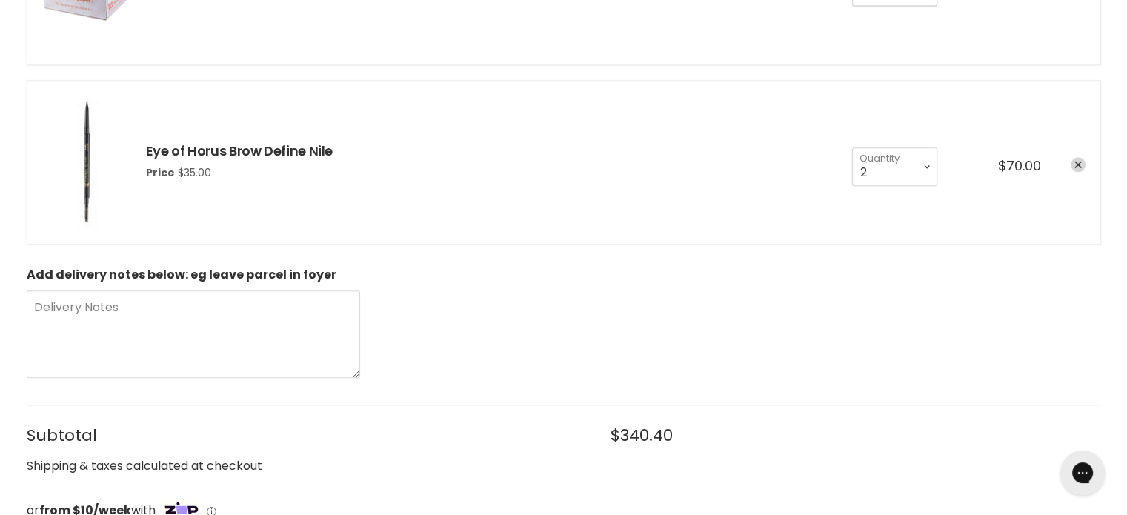
scroll to position [1482, 0]
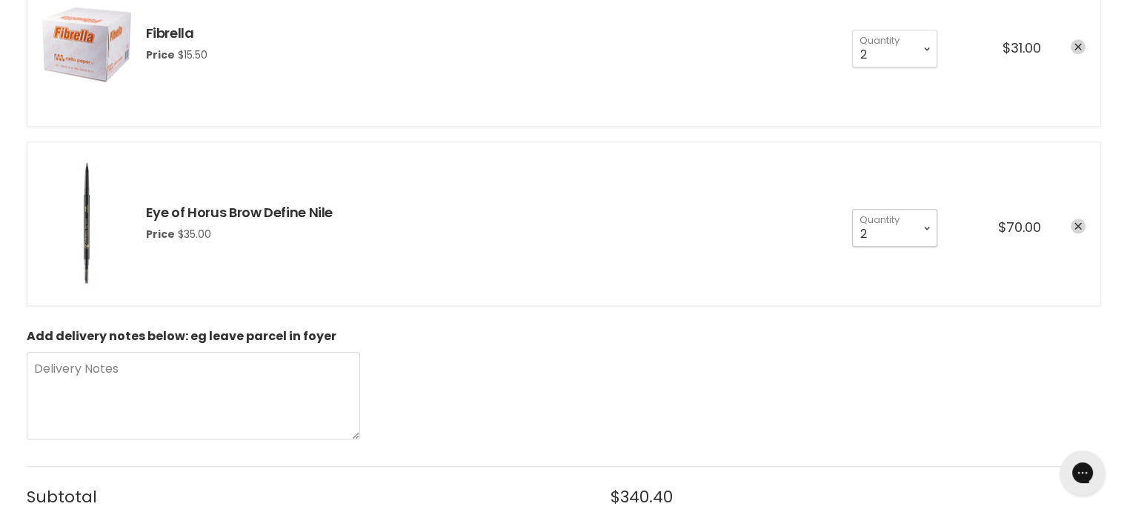
click at [926, 220] on select "1 2 3 4 5 6 7 8 9 10+" at bounding box center [894, 227] width 85 height 37
select select "1"
click at [852, 209] on select "1 2 3 4 5 6 7 8 9 10+" at bounding box center [894, 227] width 85 height 37
type input "1"
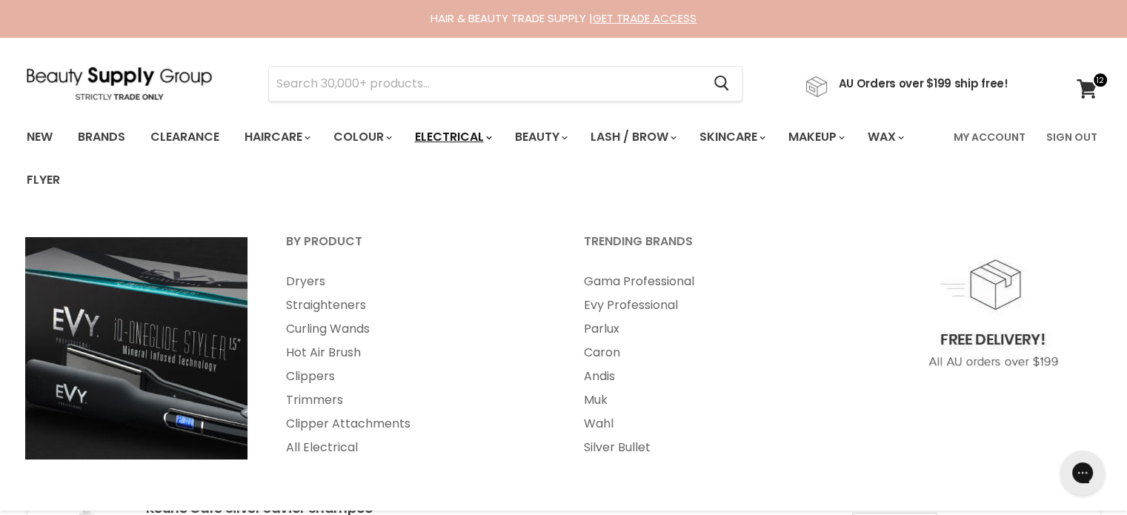
click at [451, 132] on link "Electrical" at bounding box center [452, 137] width 97 height 31
click at [312, 377] on link "Clippers" at bounding box center [415, 377] width 295 height 24
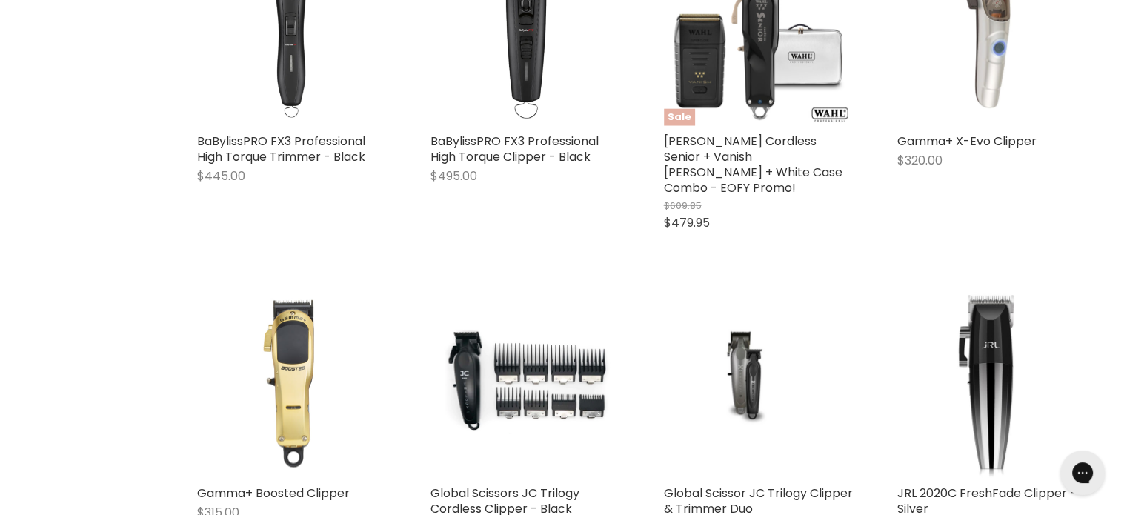
scroll to position [4001, 0]
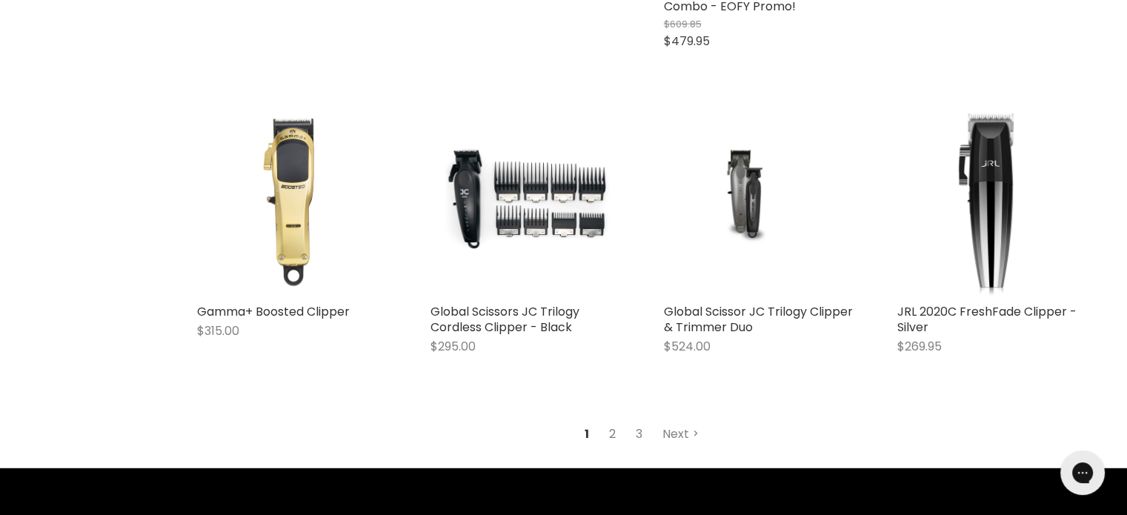
click at [615, 421] on link "2" at bounding box center [612, 434] width 23 height 27
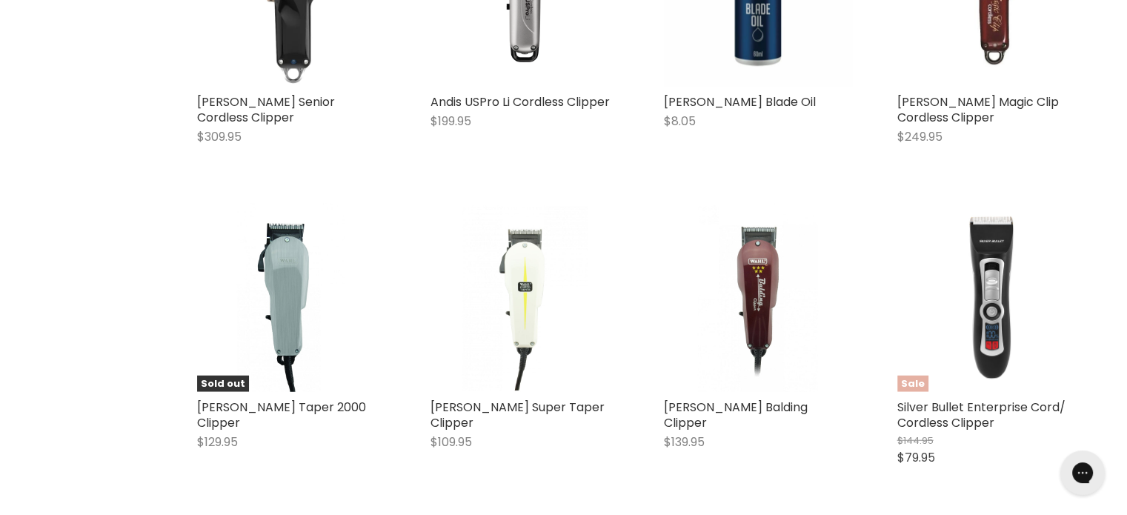
scroll to position [3883, 0]
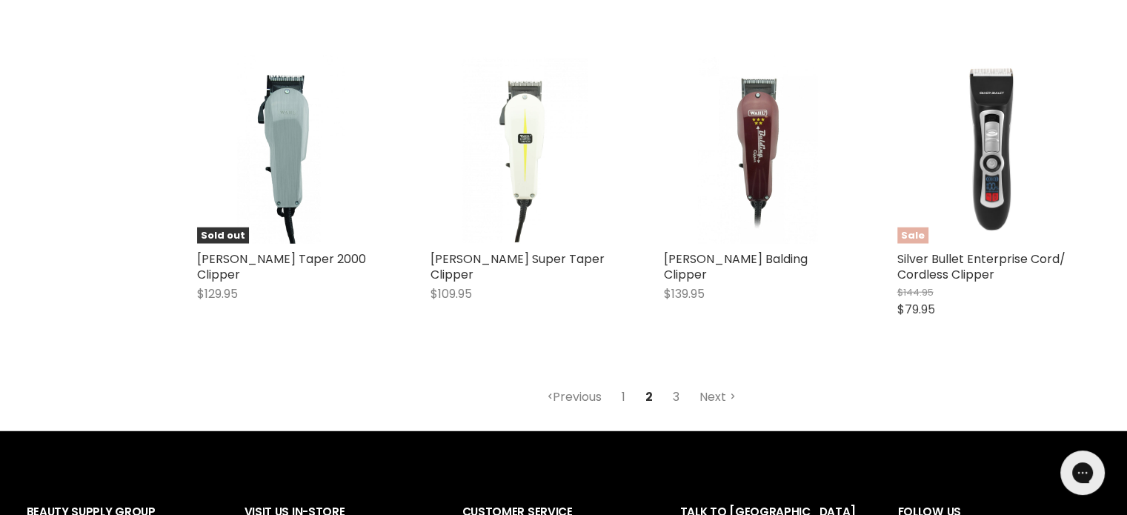
click at [679, 384] on link "3" at bounding box center [676, 397] width 23 height 27
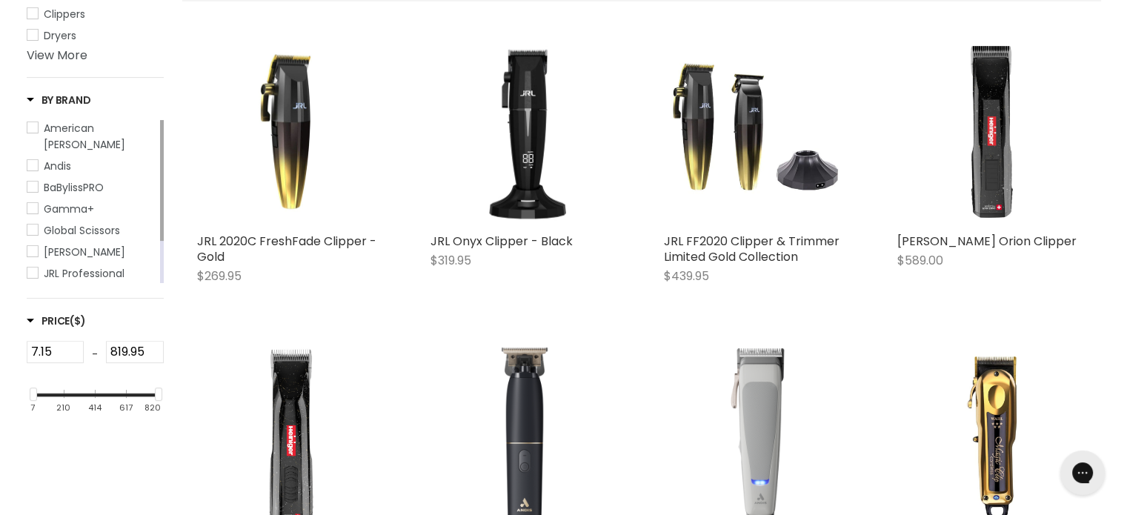
scroll to position [400, 0]
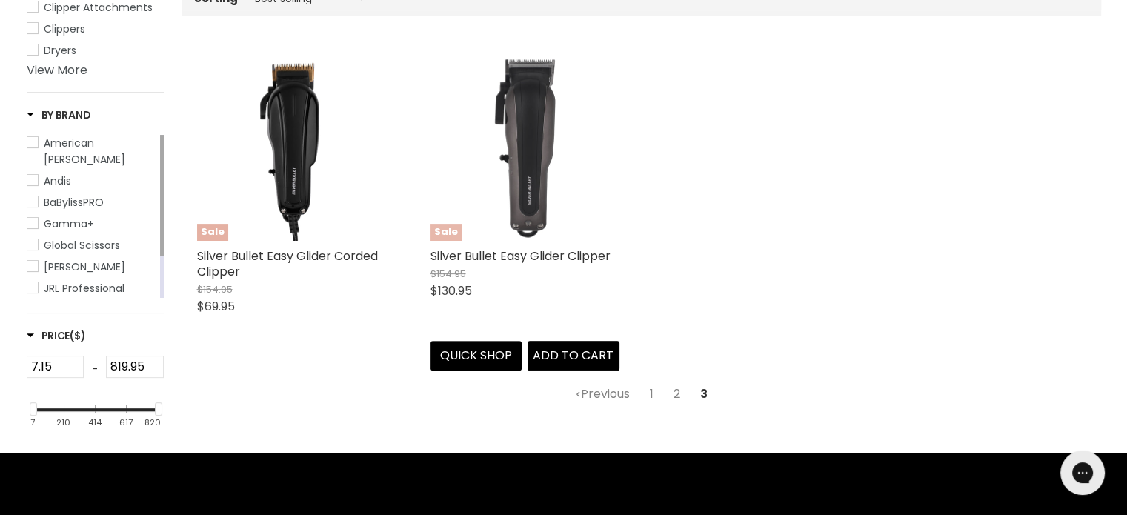
click at [531, 136] on img "Main content" at bounding box center [525, 146] width 189 height 189
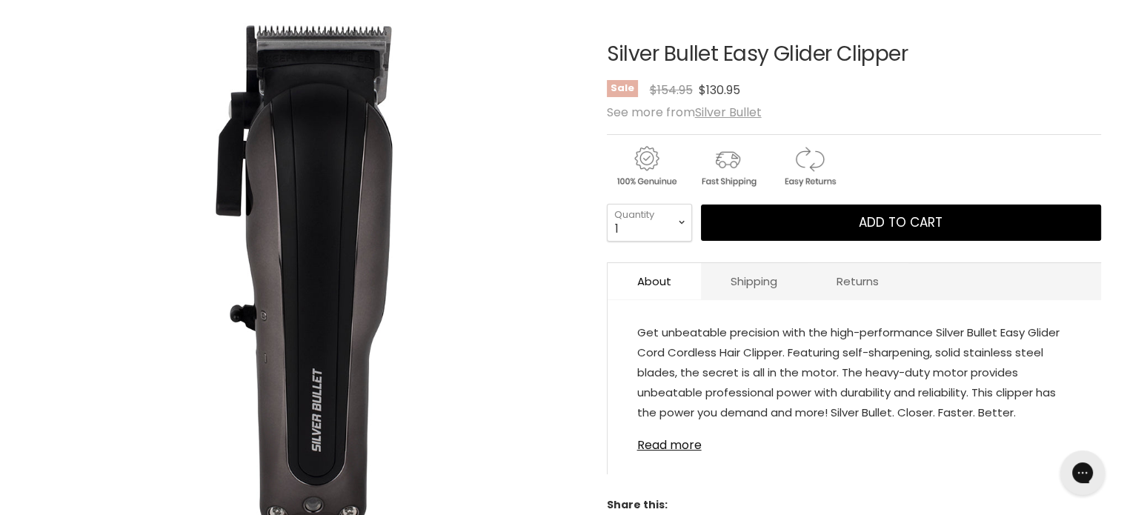
scroll to position [222, 0]
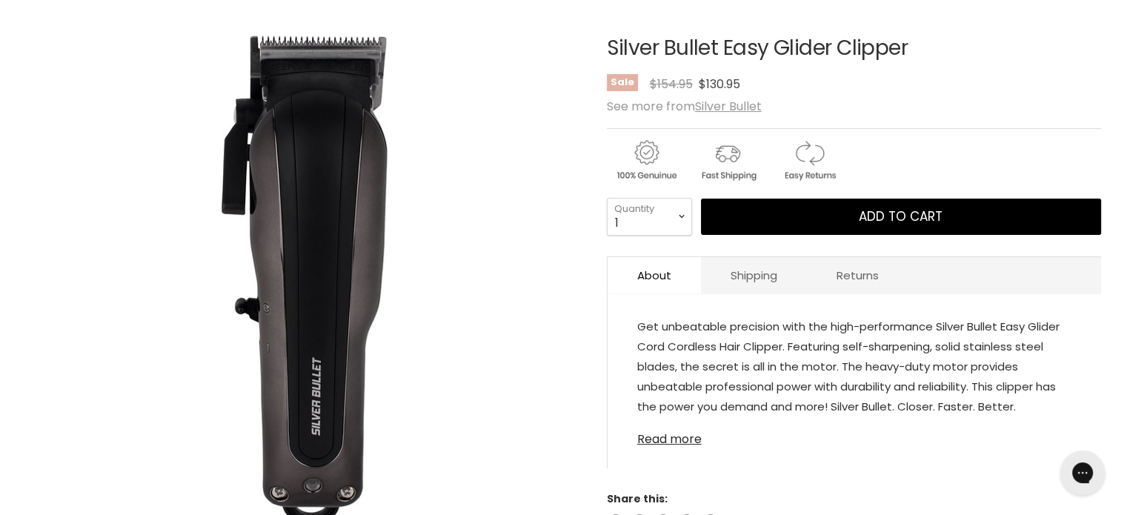
click at [649, 439] on link "Read more" at bounding box center [854, 435] width 434 height 22
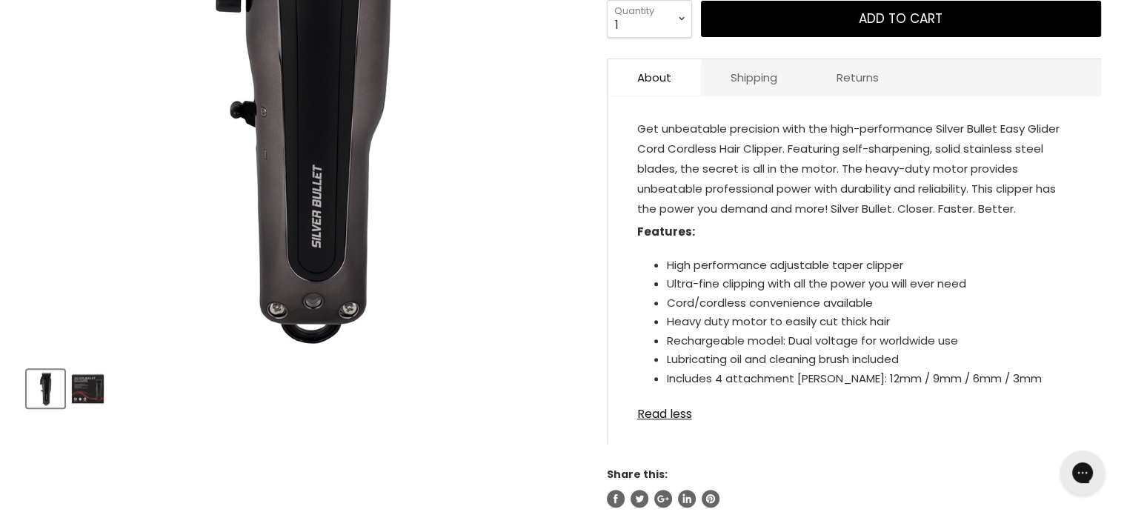
scroll to position [445, 0]
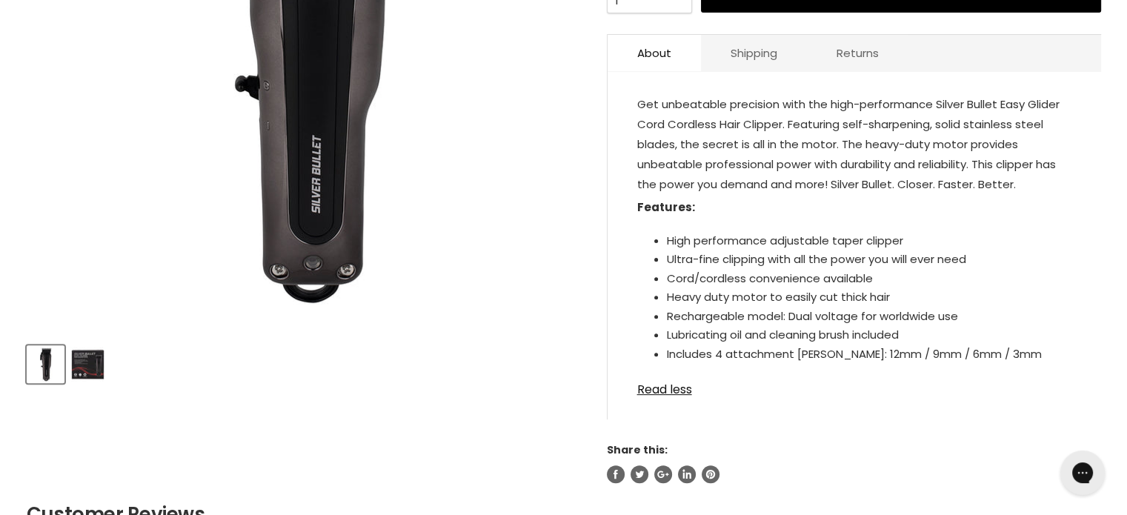
click at [96, 366] on img "Product thumbnails" at bounding box center [87, 364] width 35 height 35
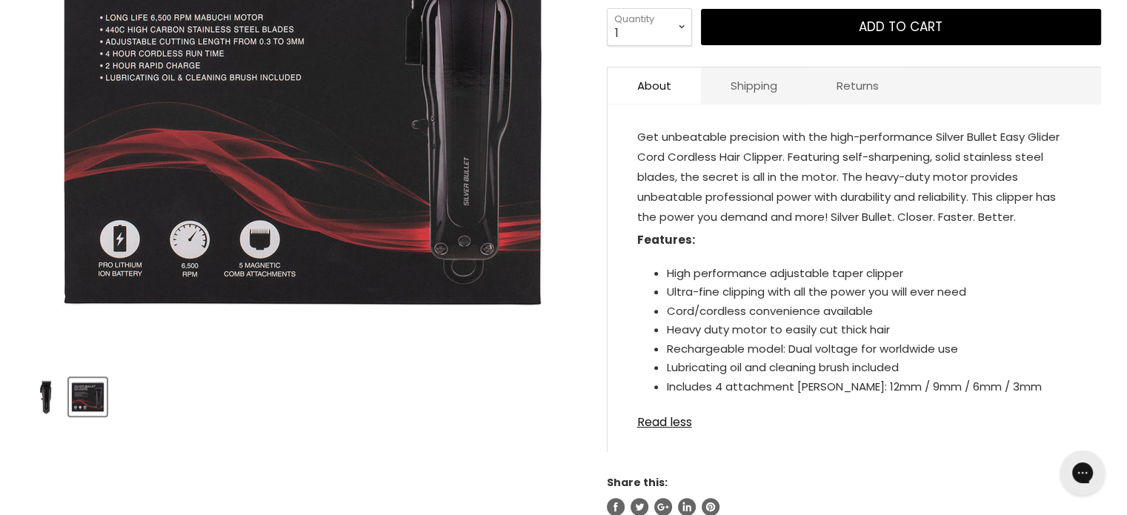
scroll to position [222, 0]
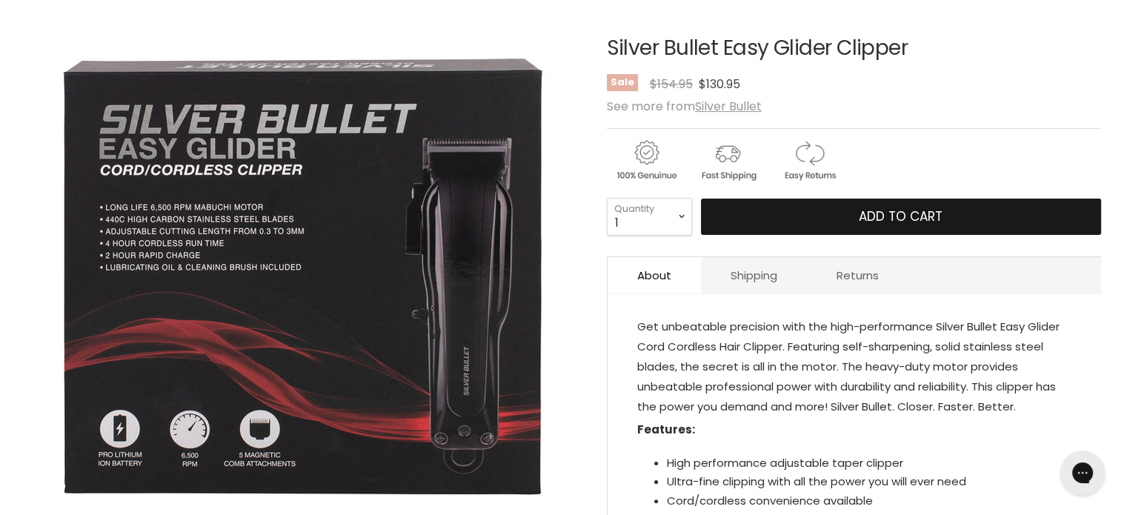
click at [806, 216] on button "Add to cart" at bounding box center [901, 217] width 400 height 37
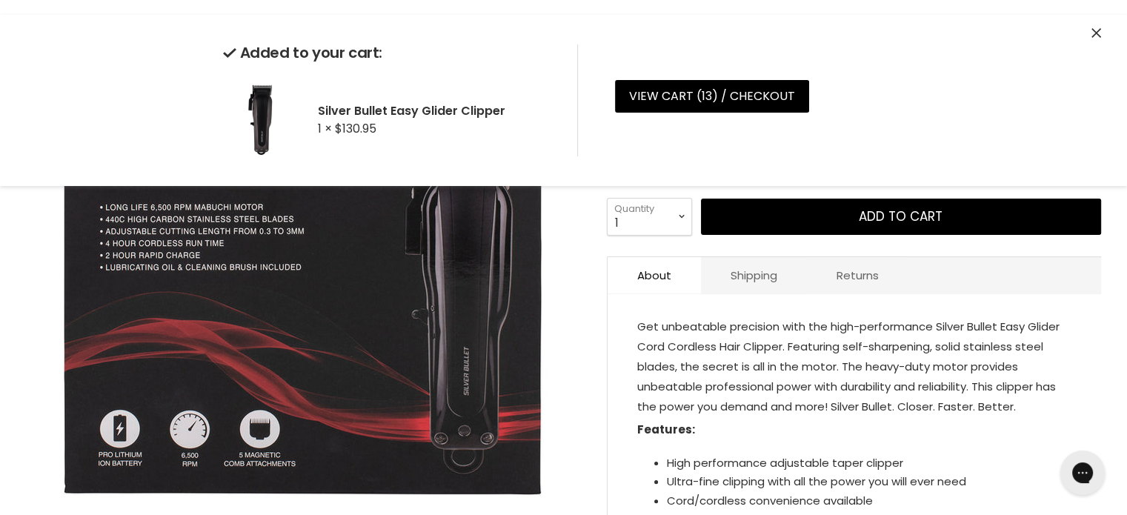
scroll to position [0, 0]
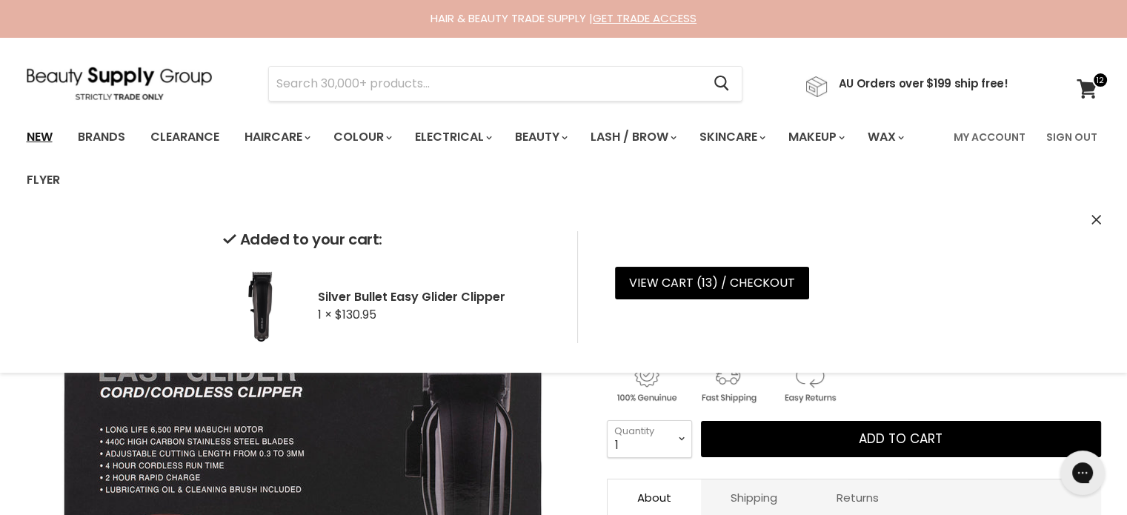
click at [43, 142] on link "New" at bounding box center [40, 137] width 48 height 31
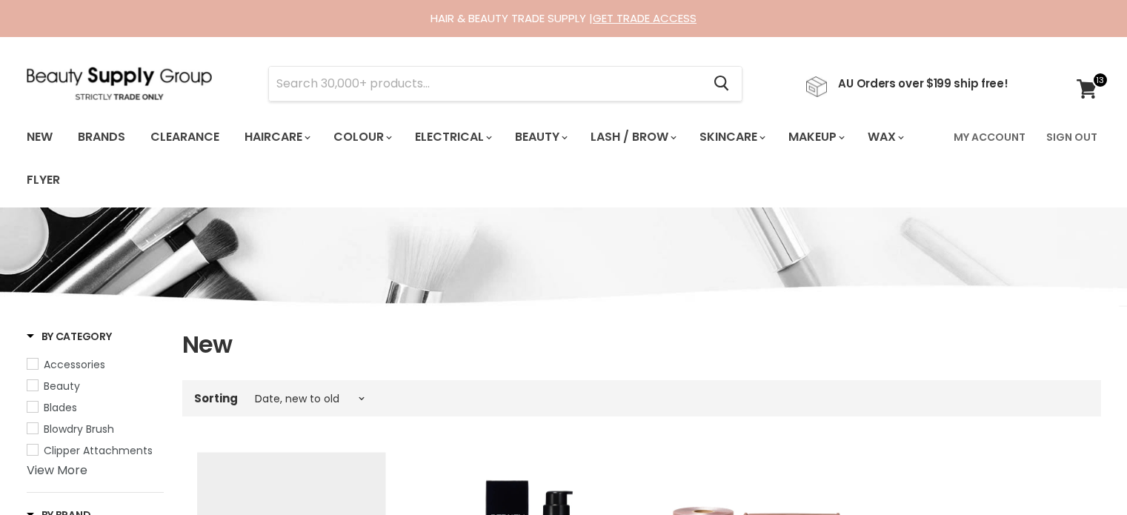
select select "created-descending"
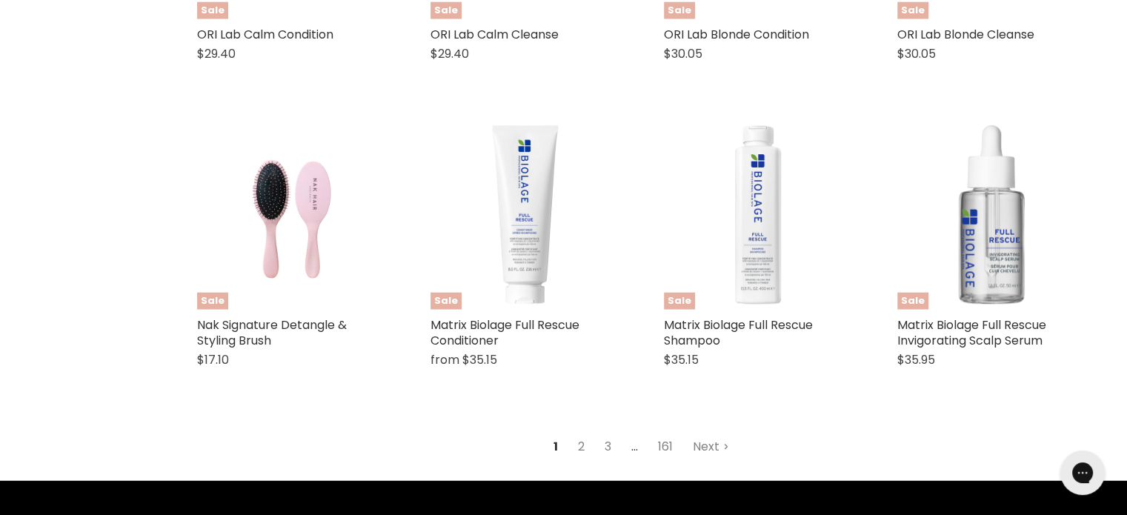
scroll to position [3927, 0]
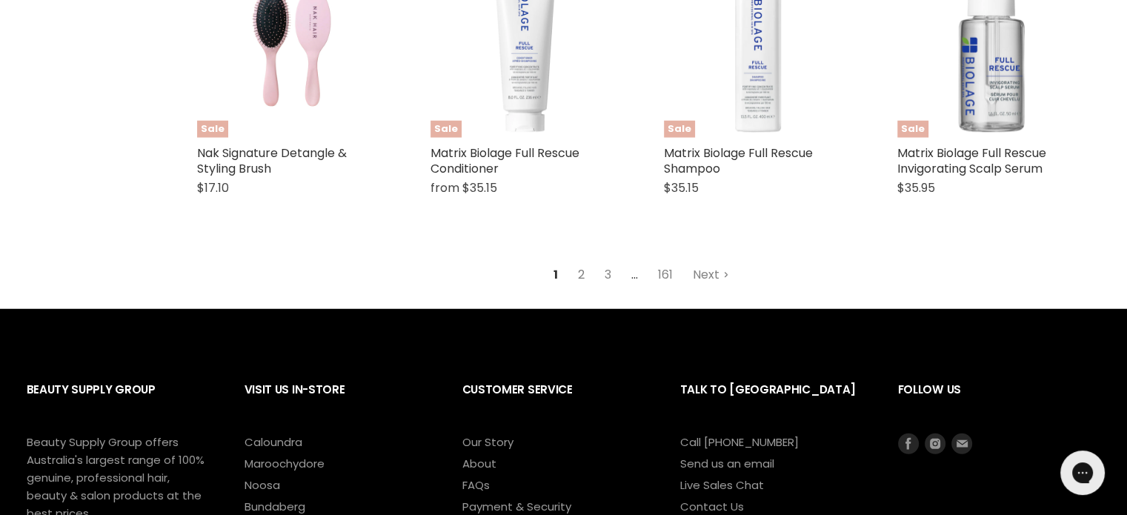
click at [575, 262] on link "2" at bounding box center [581, 275] width 23 height 27
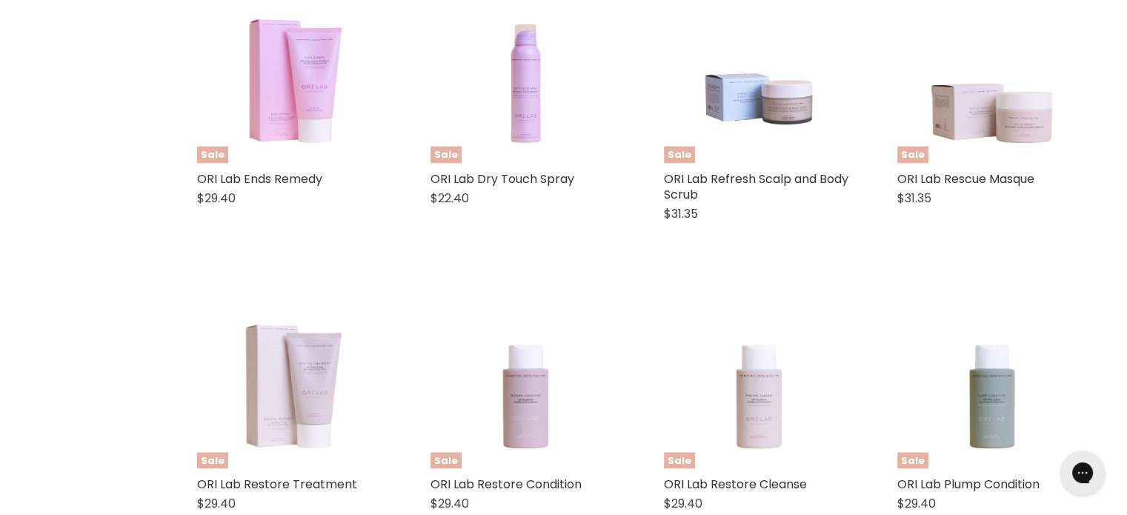
select select "created-descending"
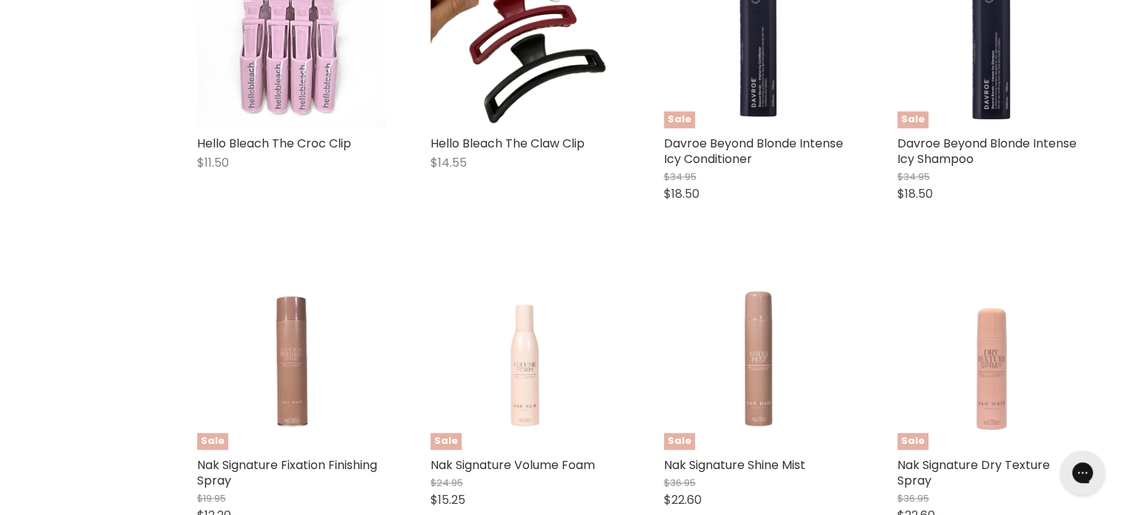
scroll to position [2179, 0]
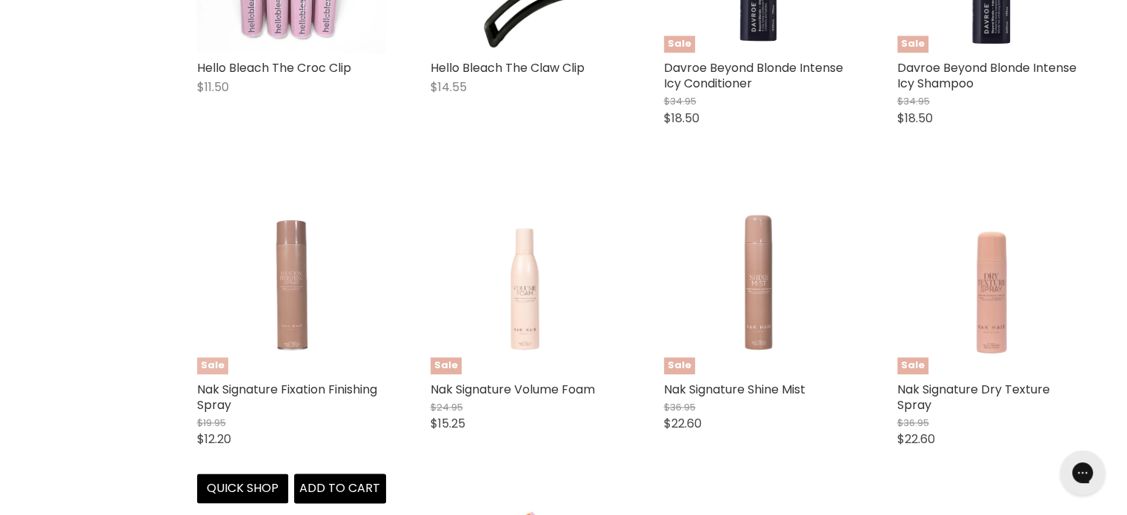
click at [293, 293] on img "Main content" at bounding box center [291, 279] width 151 height 189
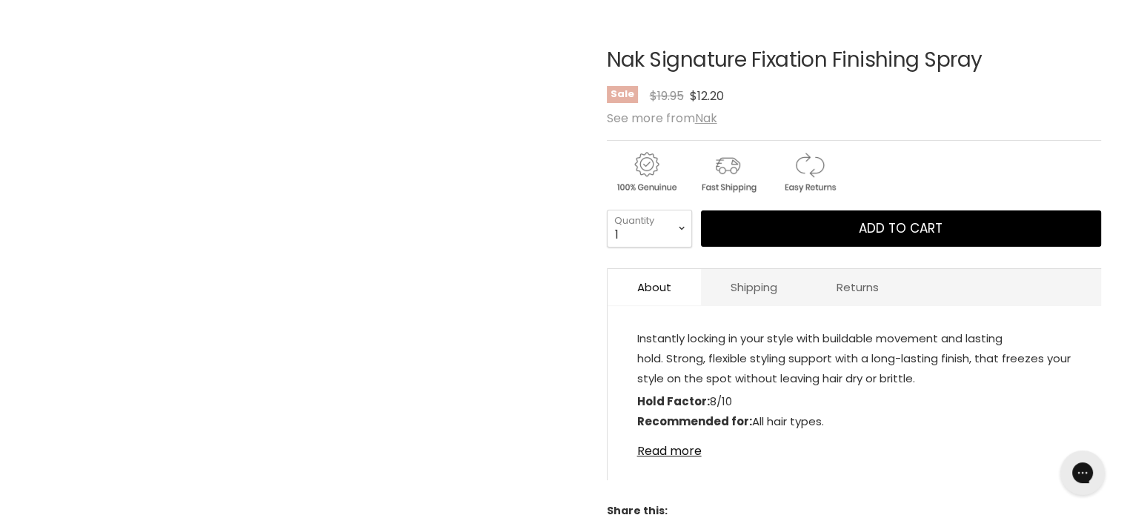
scroll to position [222, 0]
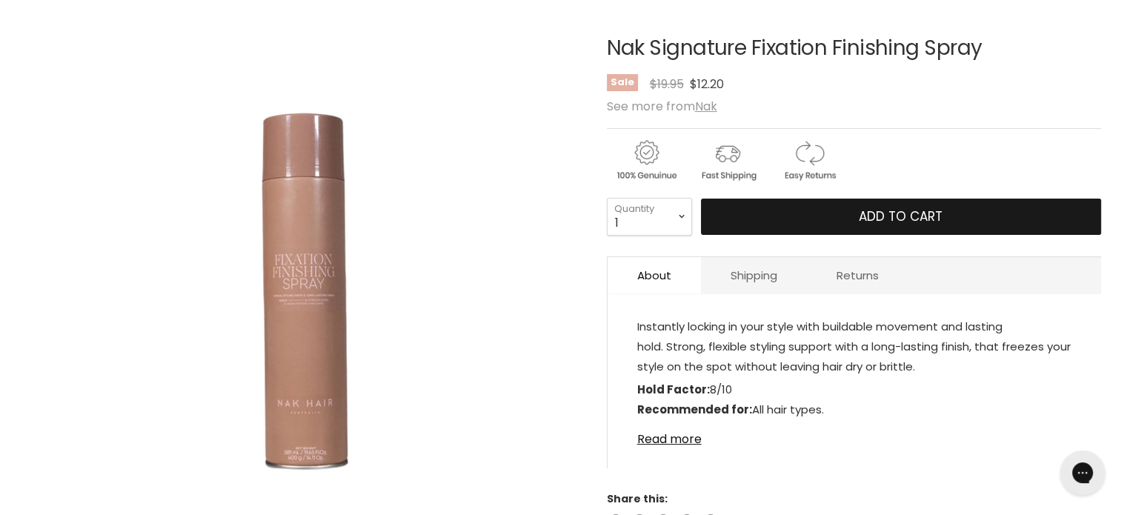
click at [914, 216] on span "Add to cart" at bounding box center [901, 216] width 84 height 18
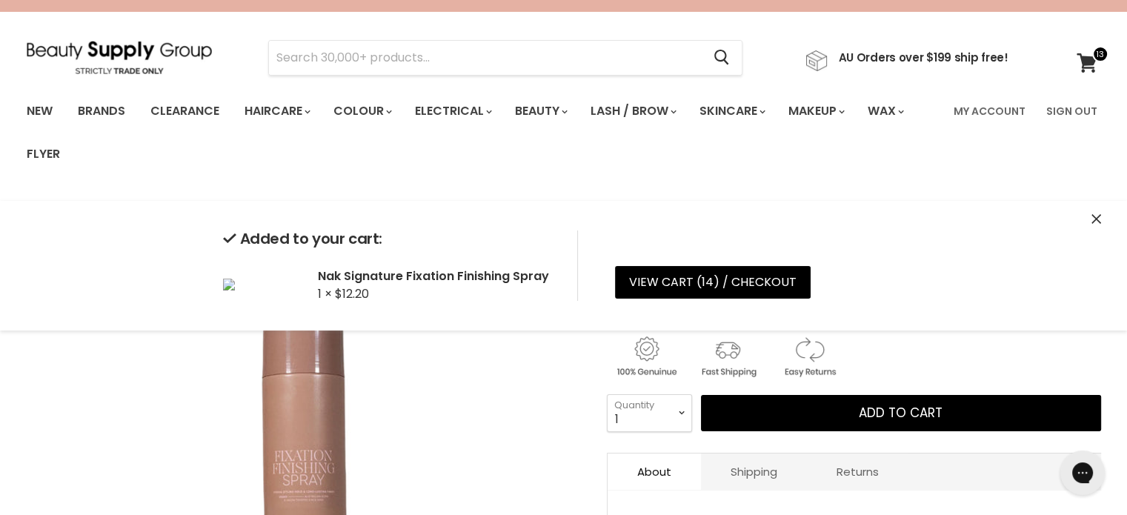
scroll to position [0, 0]
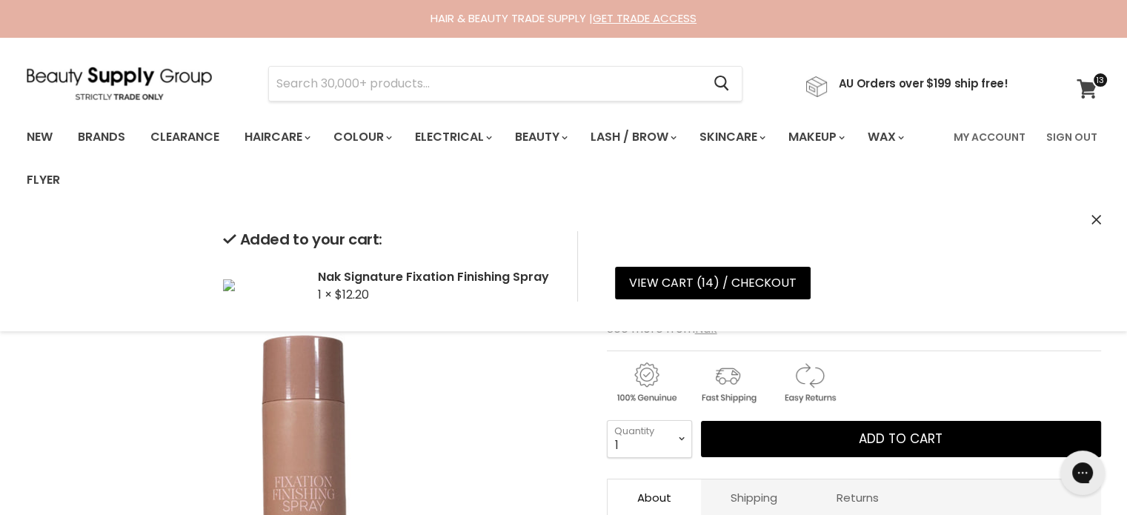
click at [1087, 85] on icon at bounding box center [1087, 88] width 20 height 19
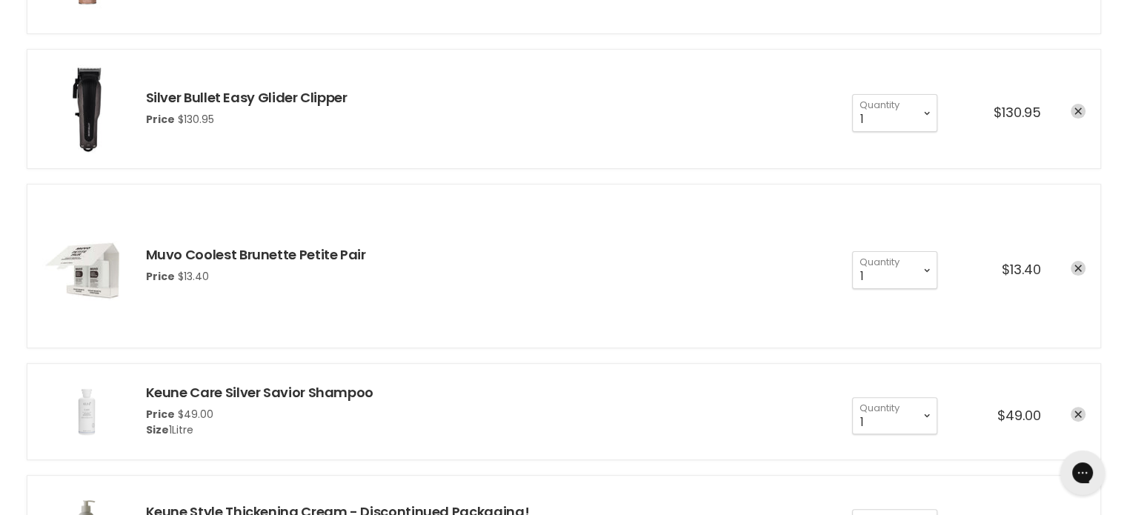
scroll to position [371, 0]
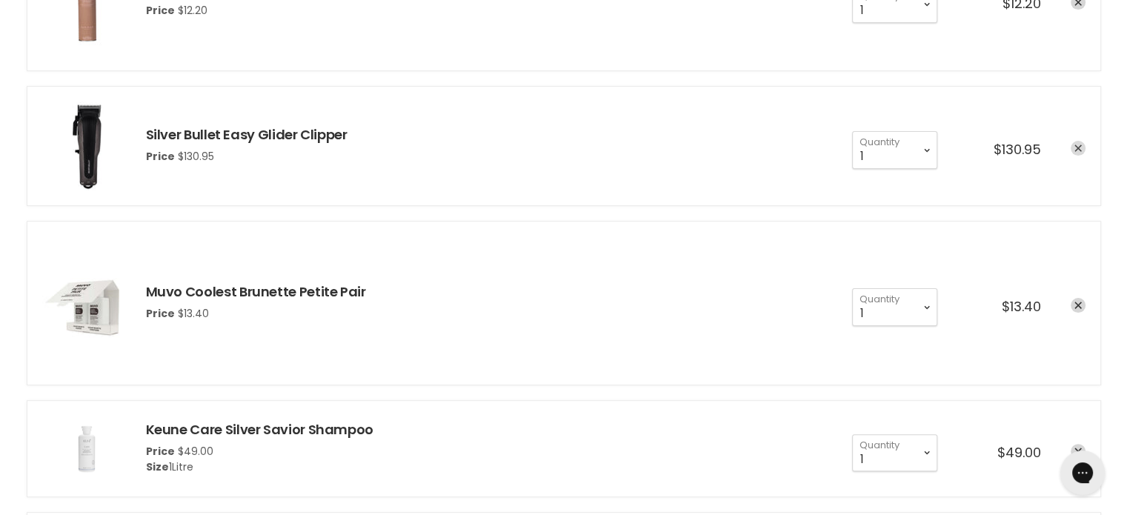
click at [1079, 148] on icon "remove Silver Bullet Easy Glider Clipper" at bounding box center [1077, 148] width 7 height 7
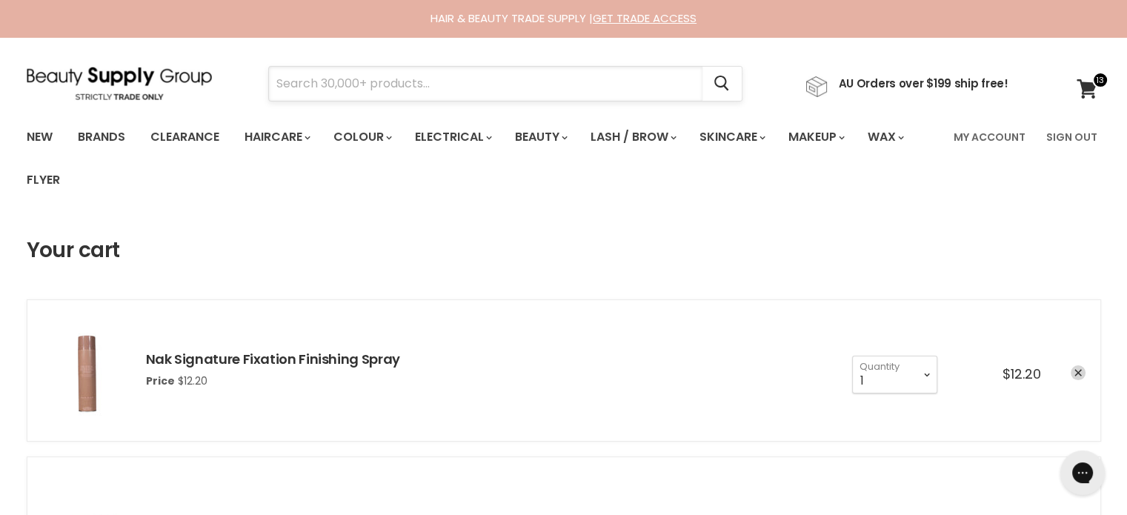
click at [359, 91] on input "Search" at bounding box center [485, 84] width 433 height 34
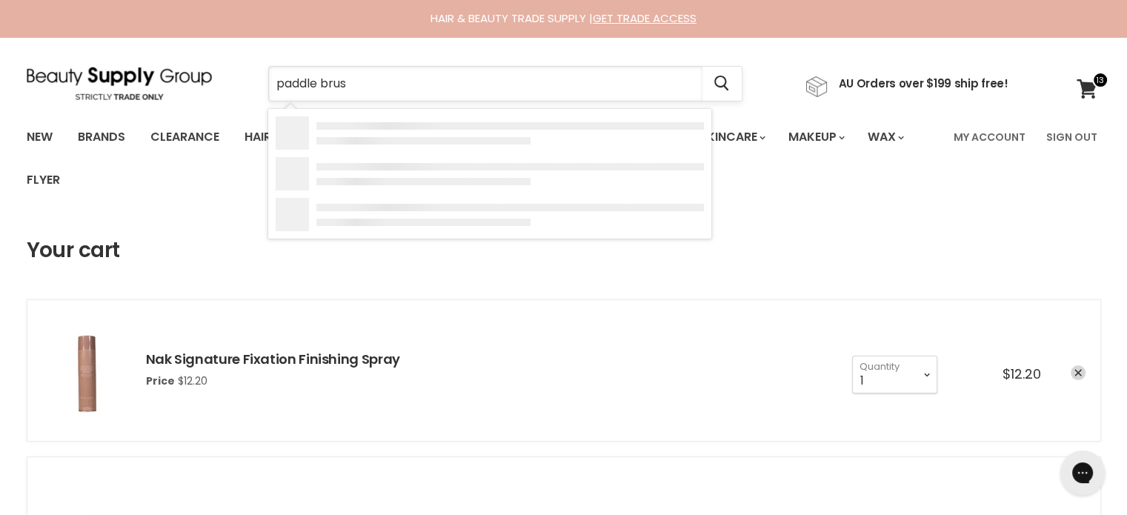
type input "paddle brush"
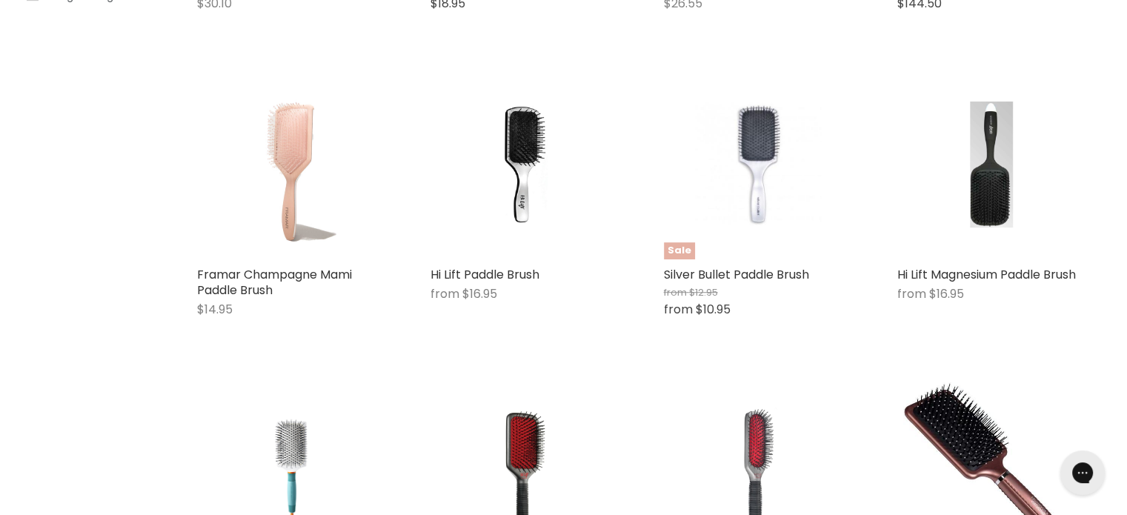
scroll to position [963, 0]
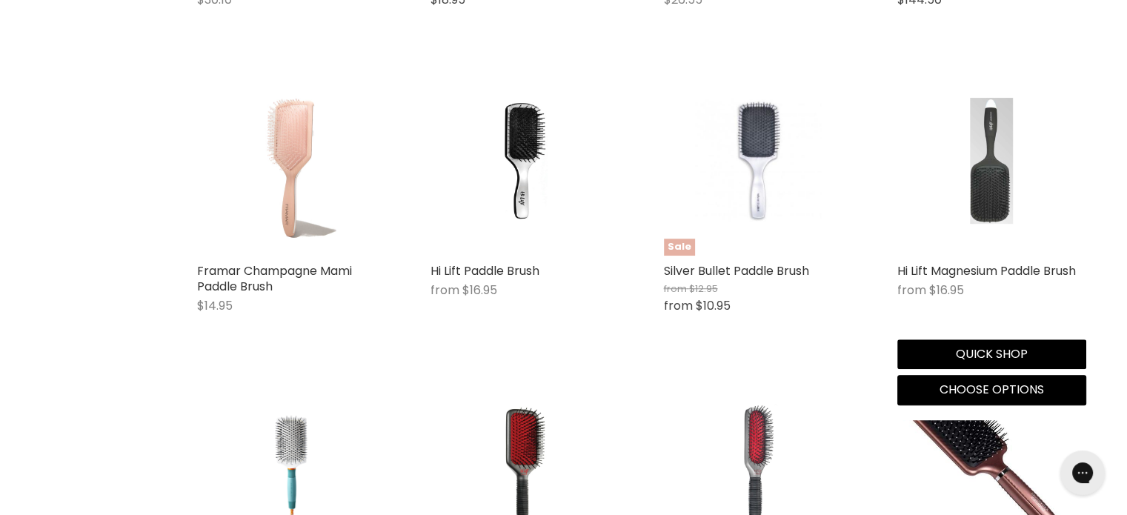
click at [987, 193] on img "Main content" at bounding box center [991, 161] width 126 height 189
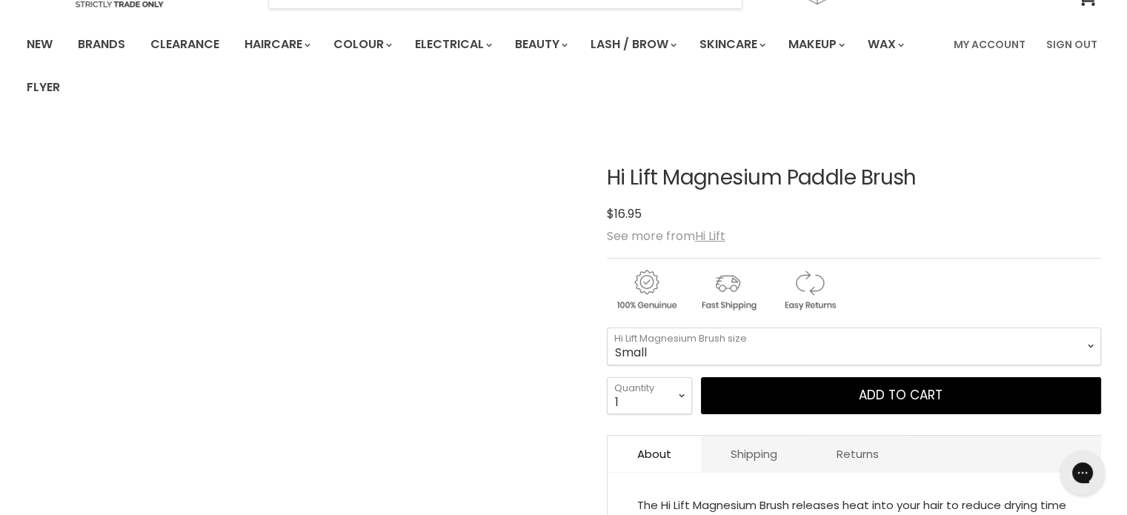
scroll to position [222, 0]
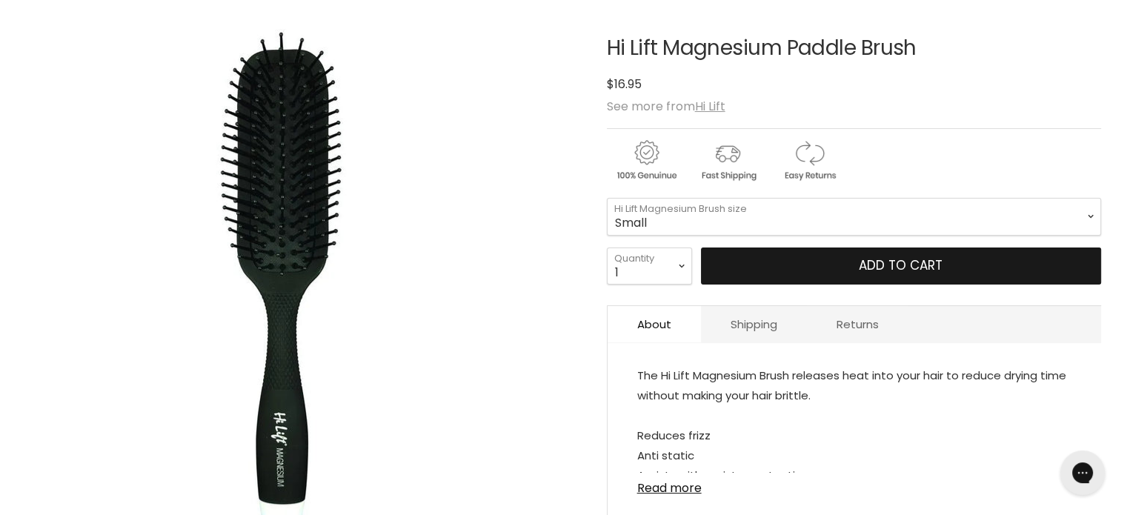
click at [808, 253] on button "Add to cart" at bounding box center [901, 265] width 400 height 37
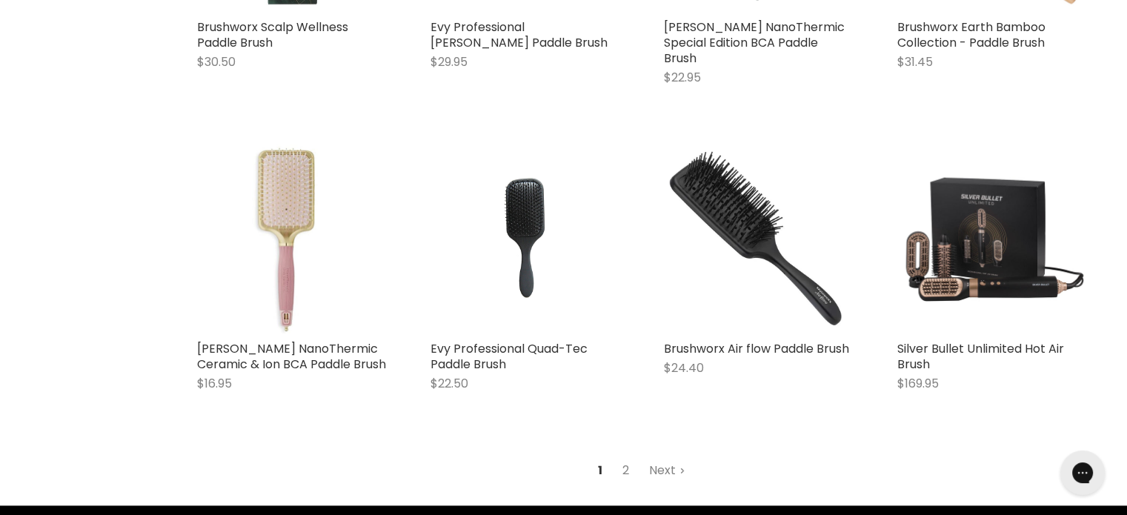
scroll to position [2053, 0]
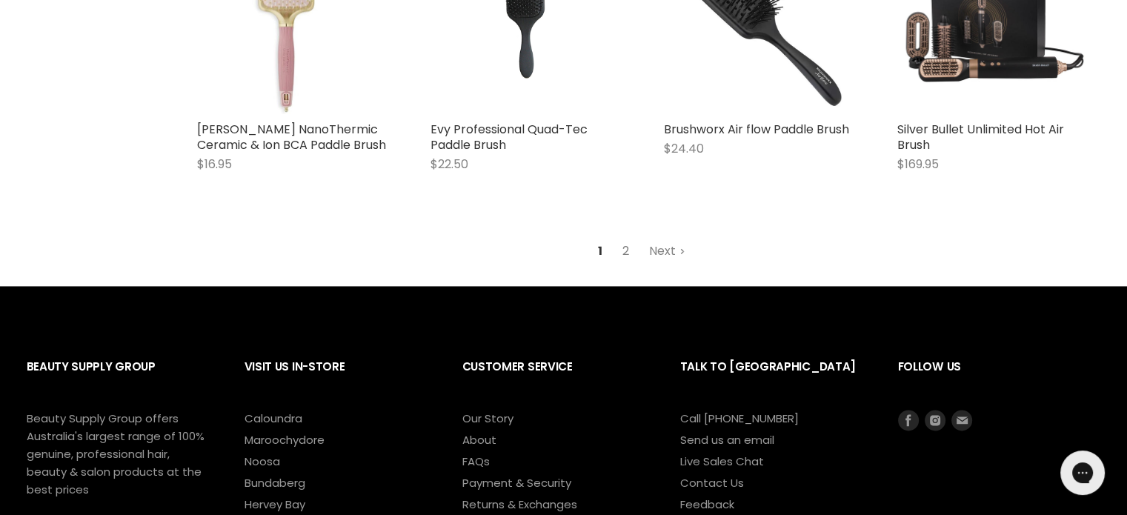
click at [627, 265] on link "2" at bounding box center [625, 251] width 23 height 27
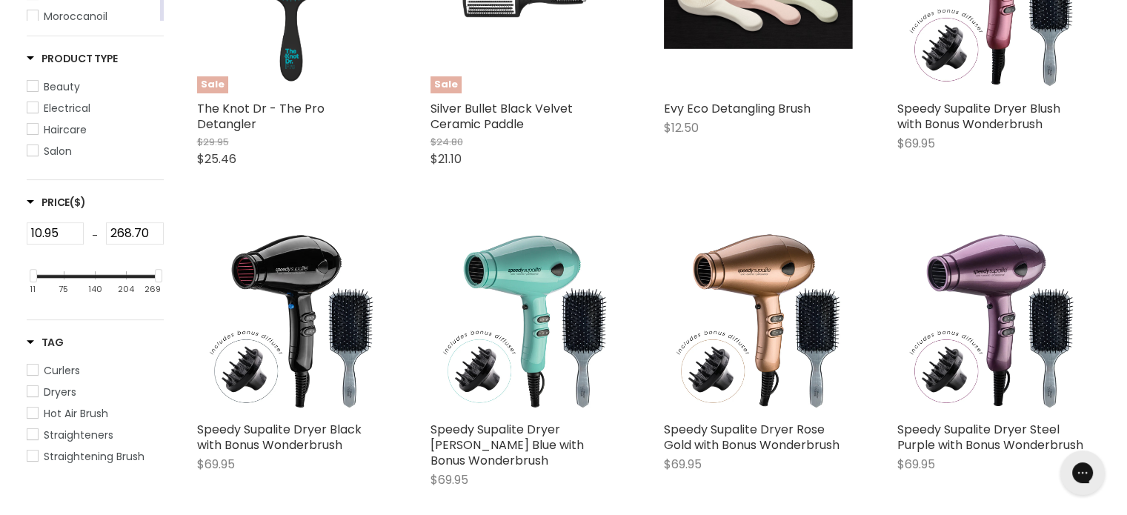
scroll to position [54, 0]
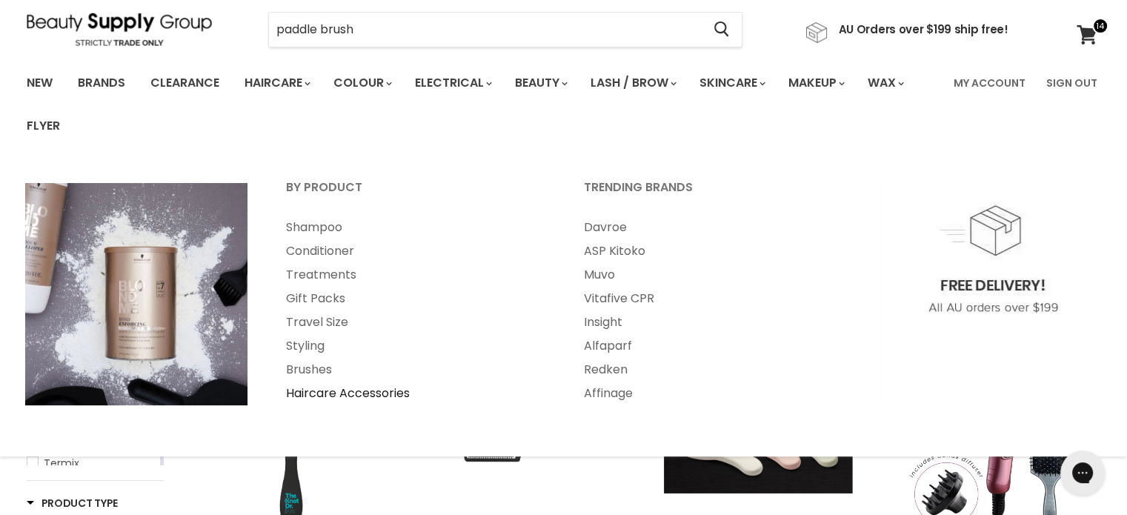
click at [392, 388] on link "Haircare Accessories" at bounding box center [415, 394] width 295 height 24
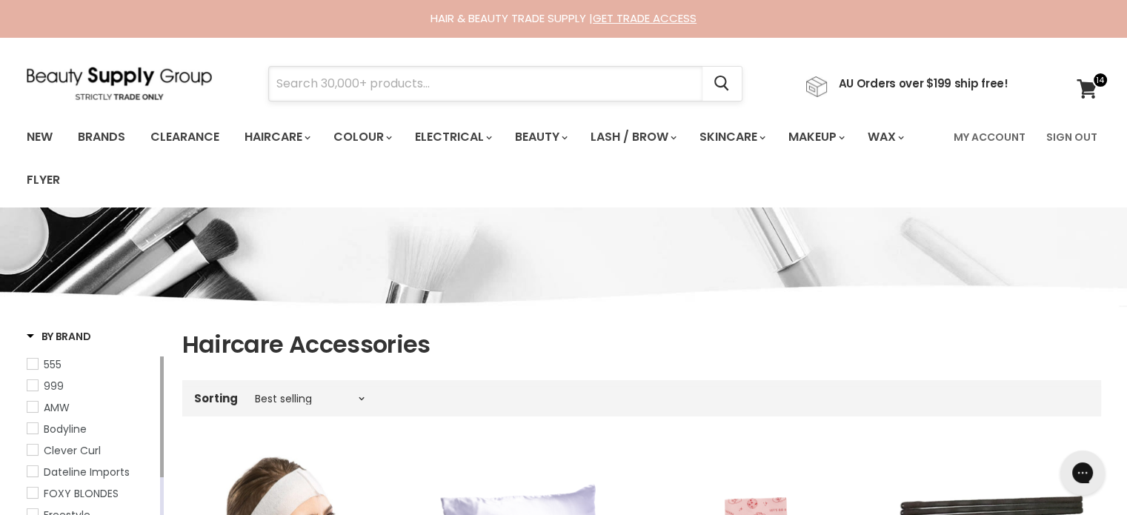
click at [326, 73] on input "Search" at bounding box center [485, 84] width 433 height 34
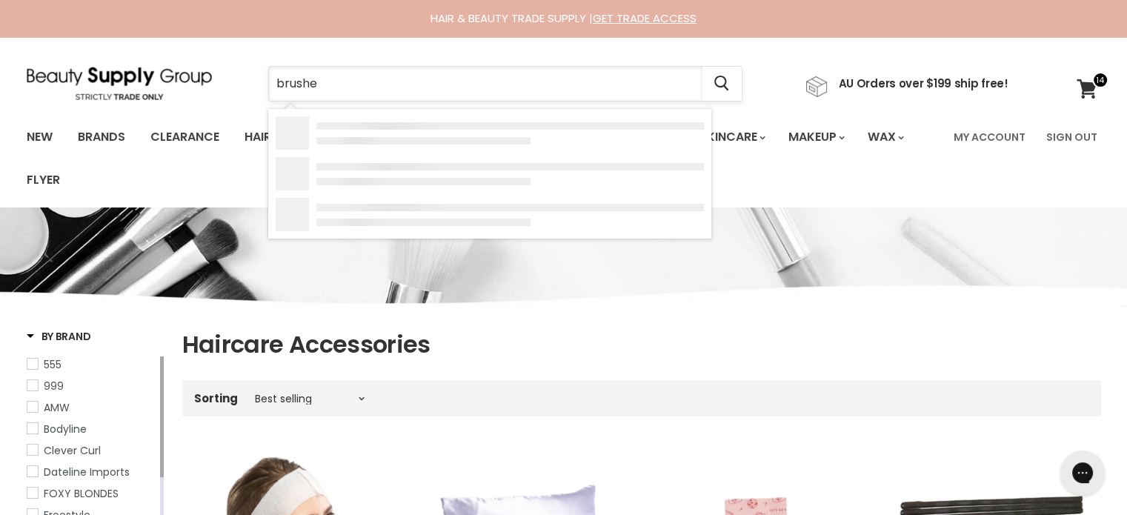
type input "brushes"
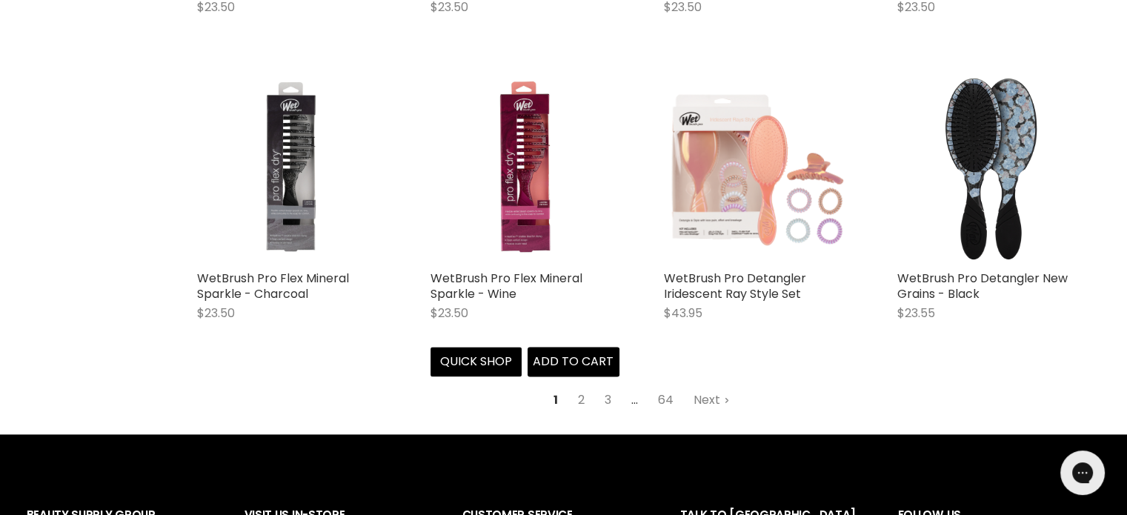
scroll to position [2075, 0]
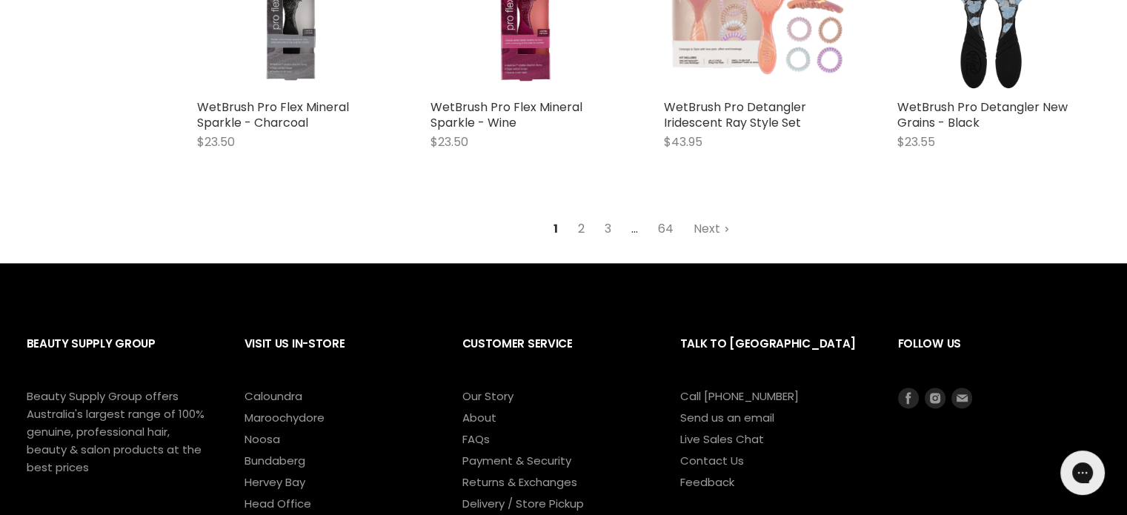
click at [577, 229] on link "2" at bounding box center [581, 229] width 23 height 27
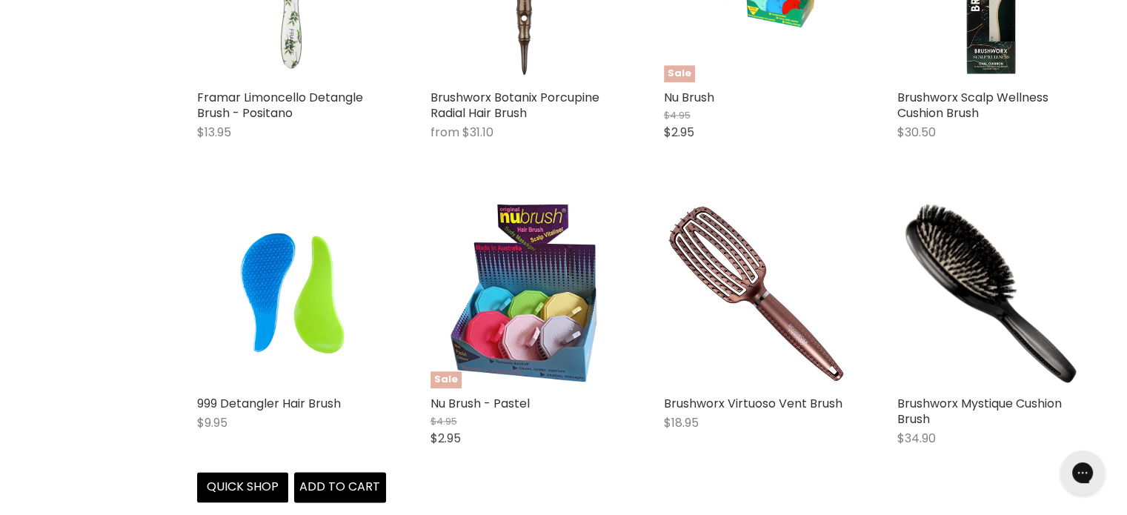
scroll to position [1981, 0]
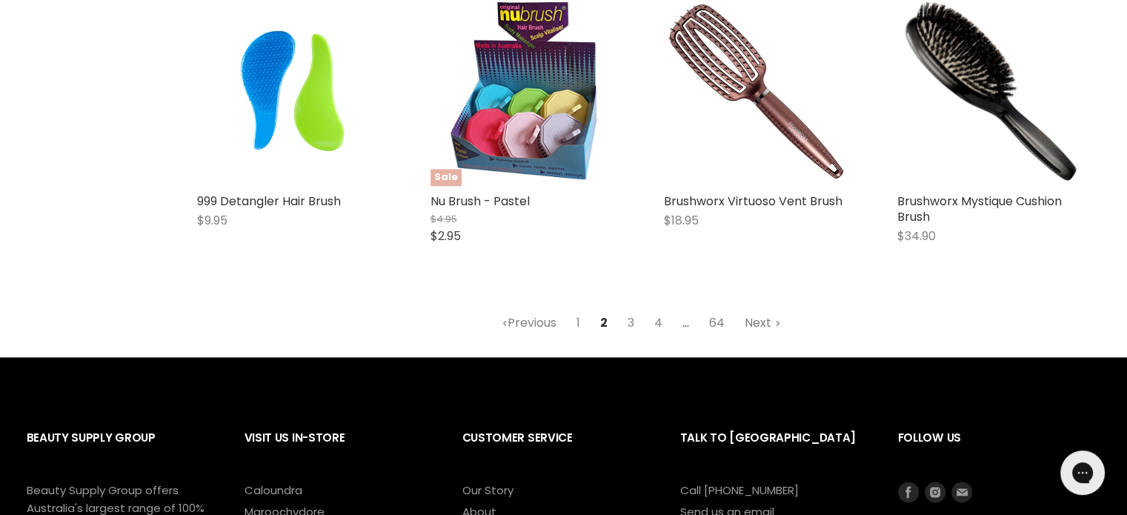
click at [747, 324] on link "Next" at bounding box center [763, 323] width 53 height 27
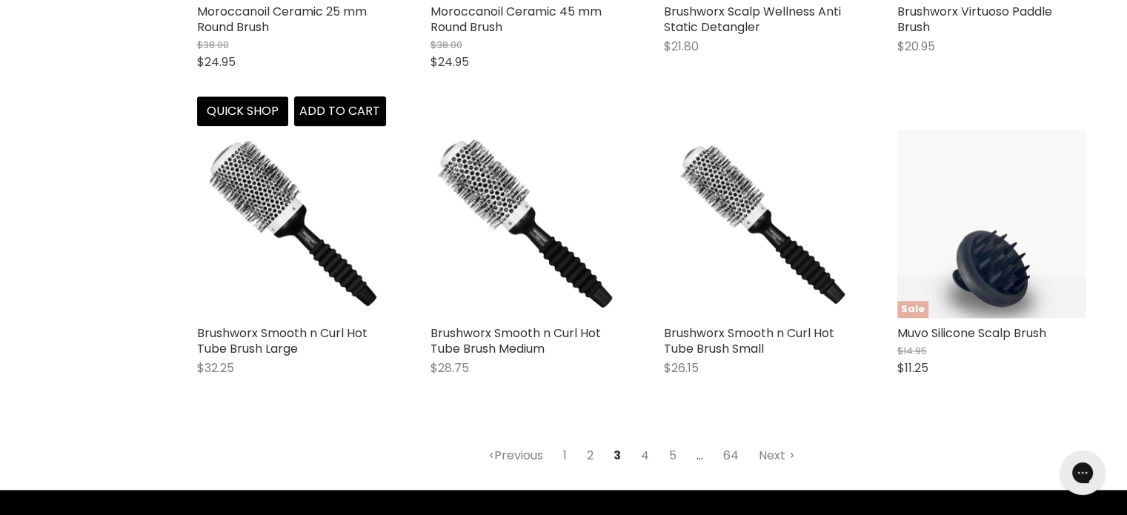
scroll to position [1907, 0]
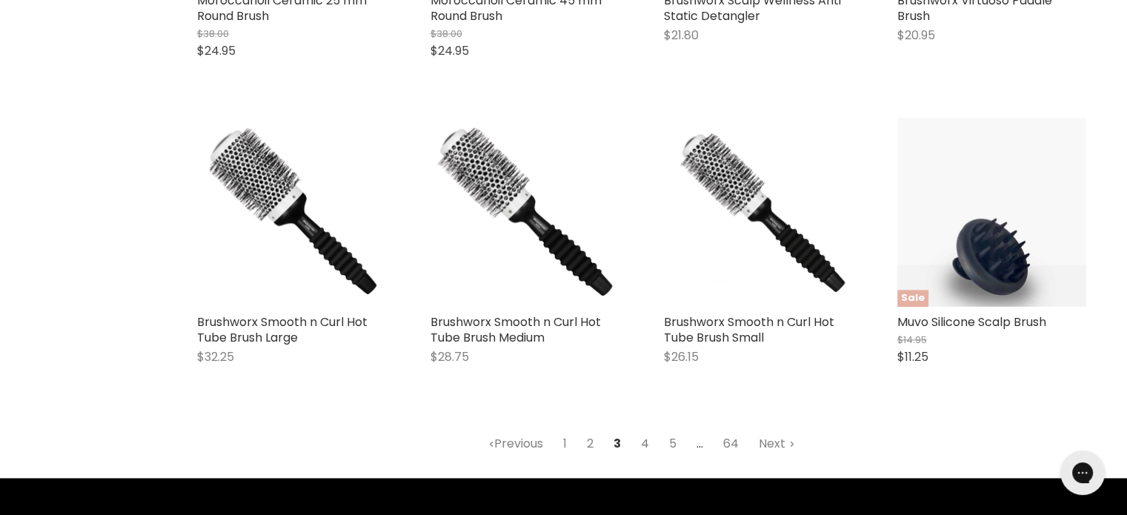
click at [643, 445] on link "4" at bounding box center [645, 444] width 24 height 27
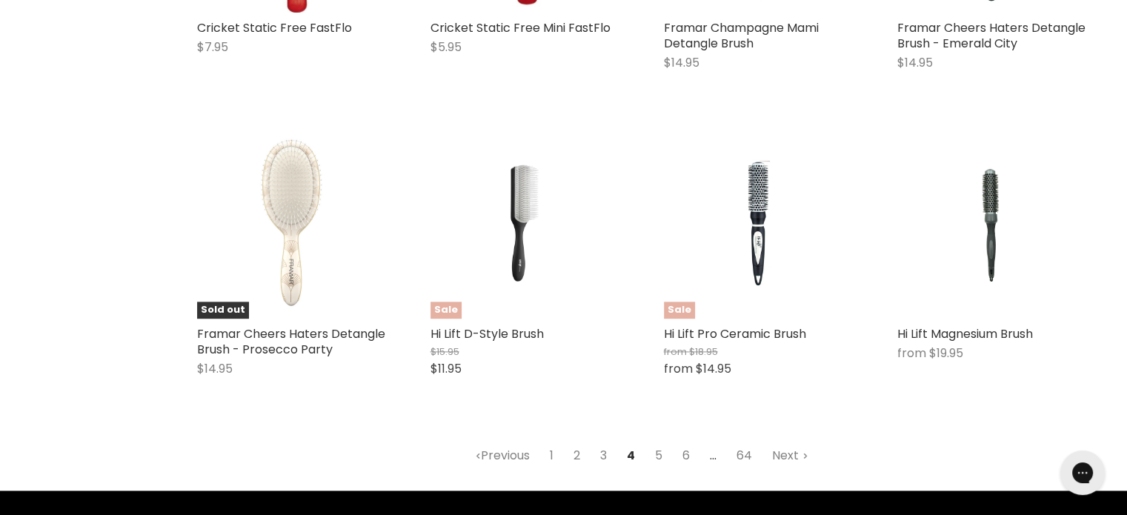
scroll to position [1907, 0]
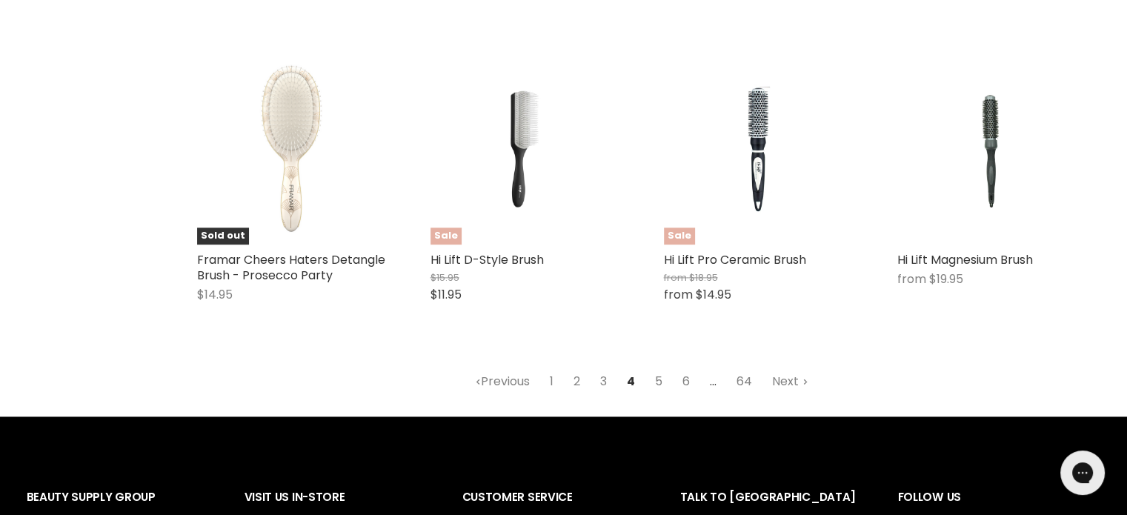
click at [660, 383] on link "5" at bounding box center [659, 381] width 24 height 27
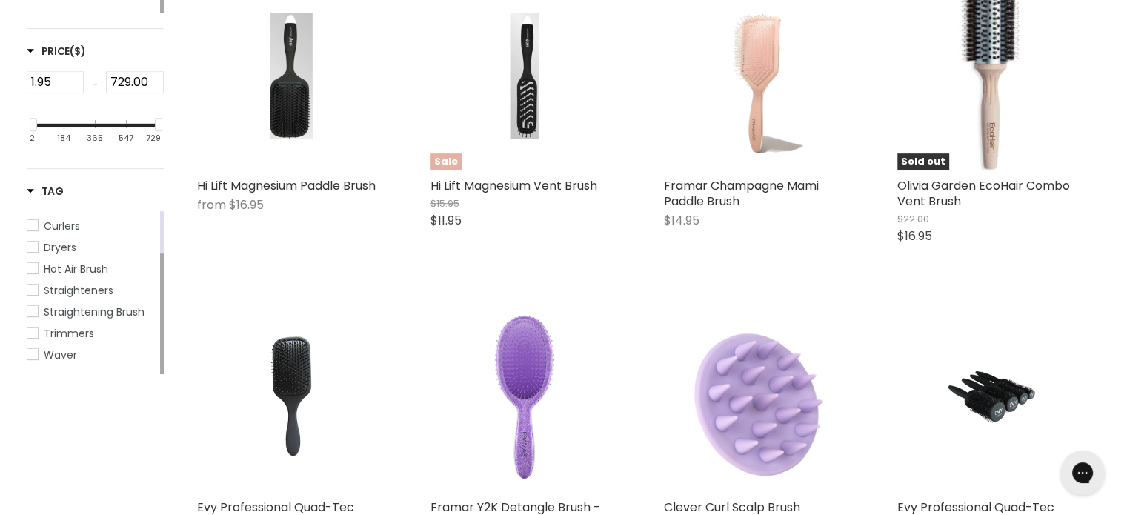
scroll to position [869, 0]
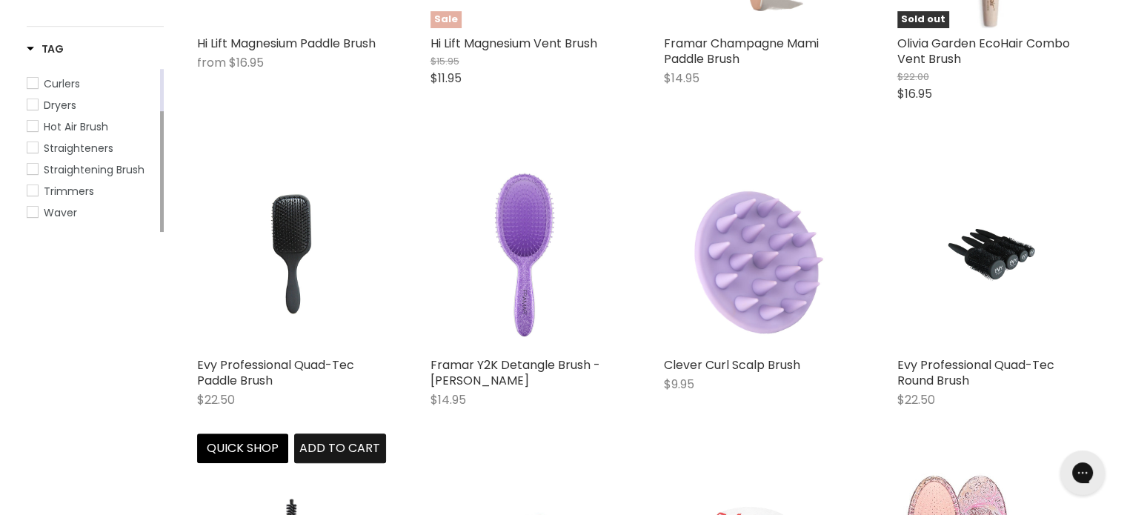
click at [343, 441] on span "Add to cart" at bounding box center [339, 447] width 81 height 17
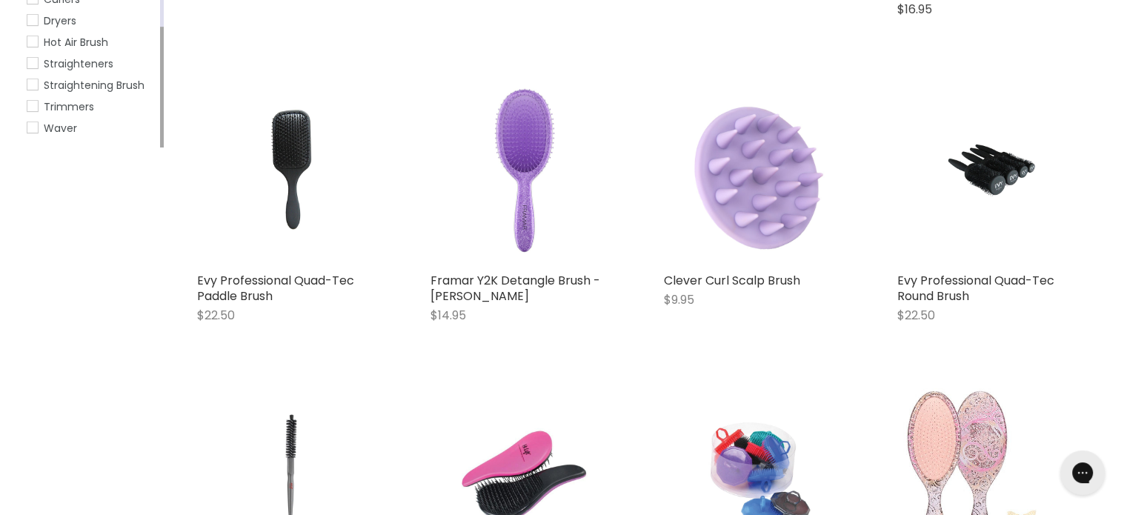
scroll to position [1092, 0]
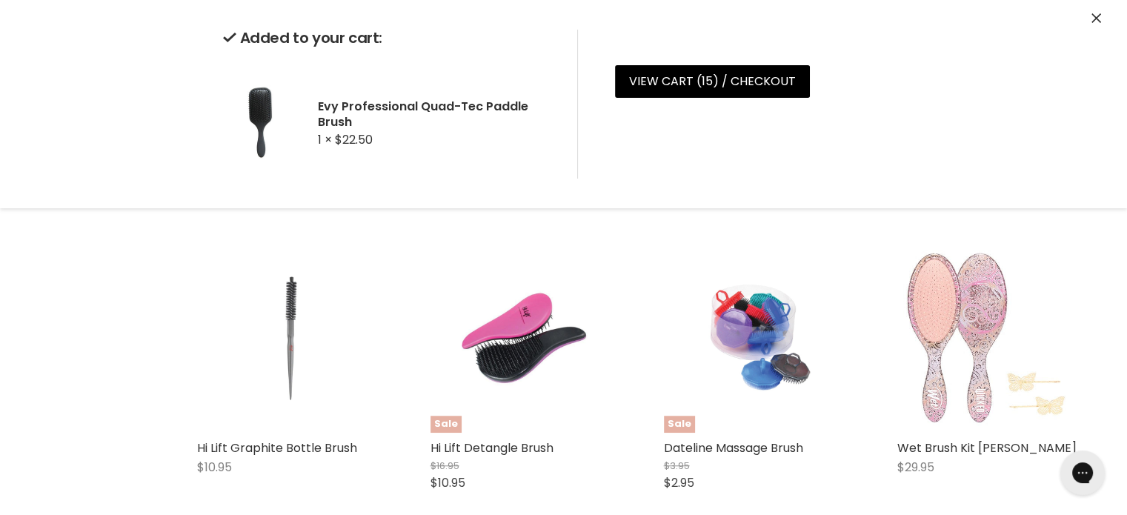
click at [288, 295] on img "Main content" at bounding box center [291, 338] width 126 height 189
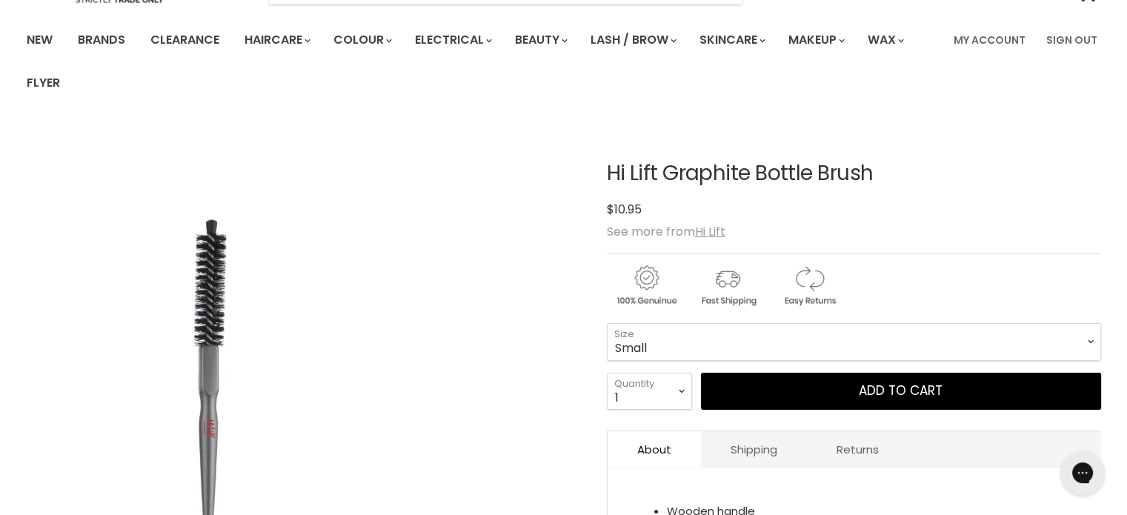
scroll to position [74, 0]
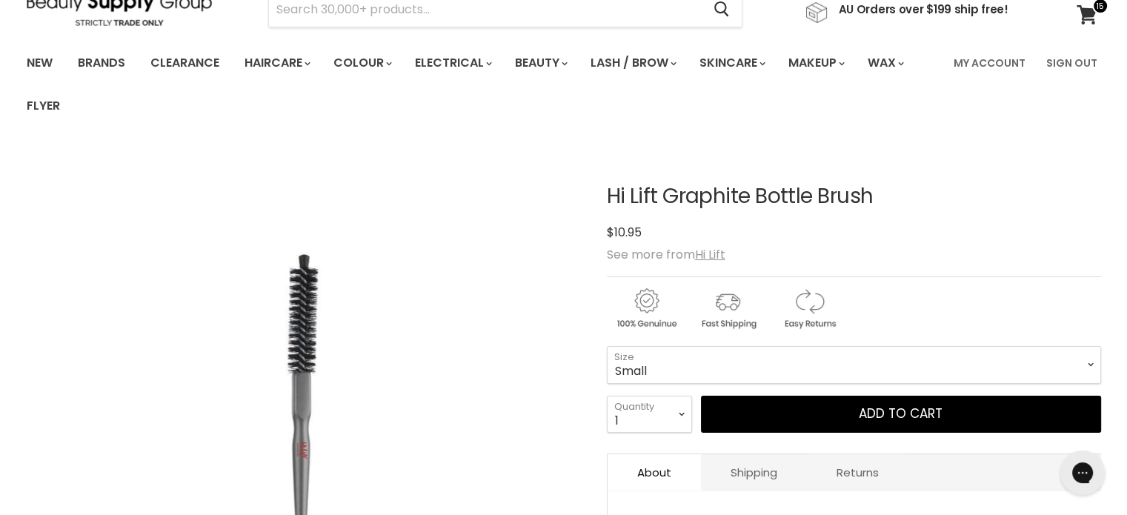
drag, startPoint x: 869, startPoint y: 200, endPoint x: 602, endPoint y: 205, distance: 266.8
click at [602, 205] on article "Click or scroll to zoom Tap or pinch to zoom Click or scroll to zoom" at bounding box center [564, 451] width 1074 height 606
copy div "Hi Lift Graphite Bottle Brush"
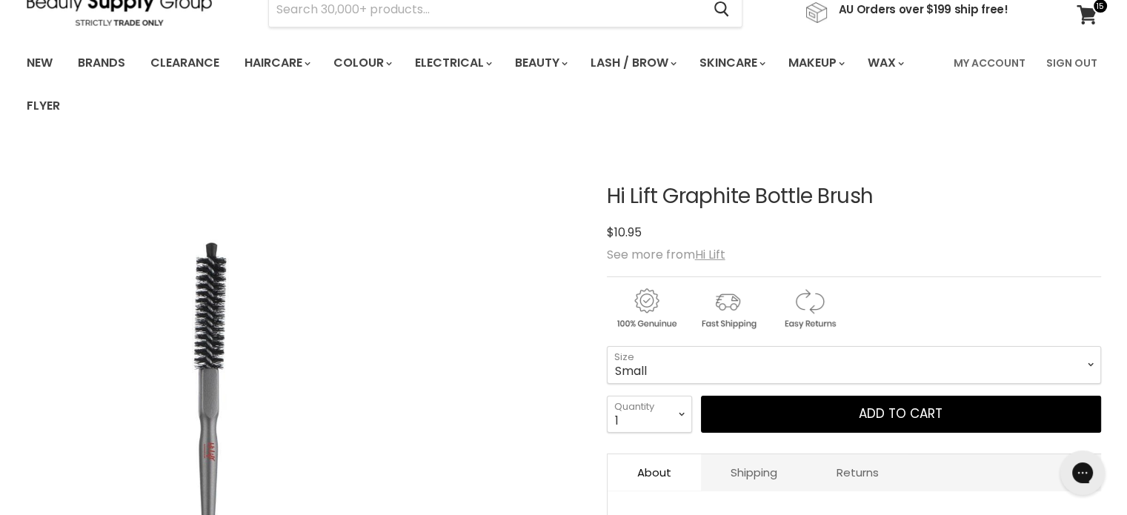
click at [462, 391] on img "Hi Lift Graphite Bottle Brush image. Click or Scroll to Zoom." at bounding box center [303, 424] width 346 height 519
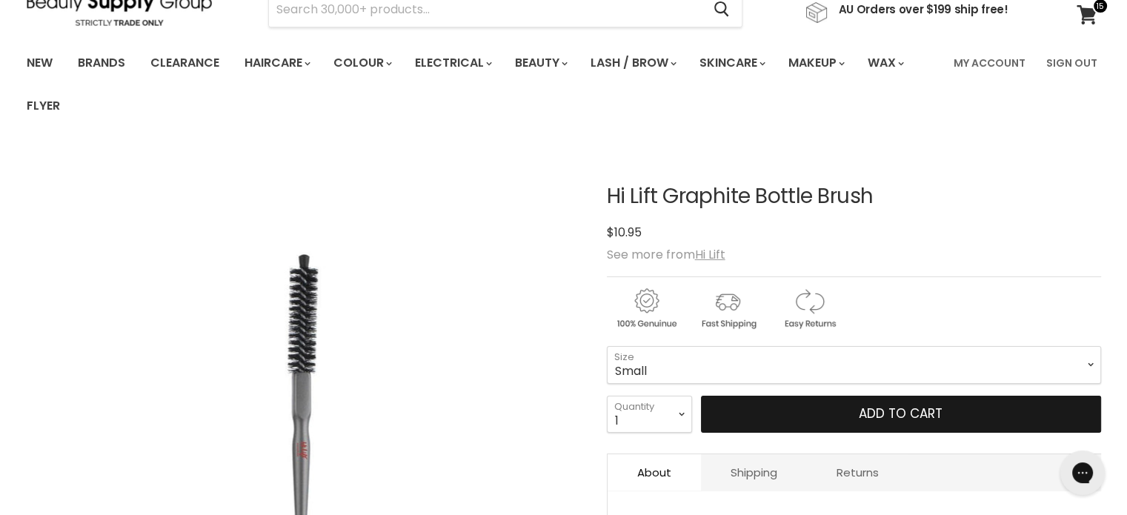
click at [901, 416] on span "Add to cart" at bounding box center [901, 414] width 84 height 18
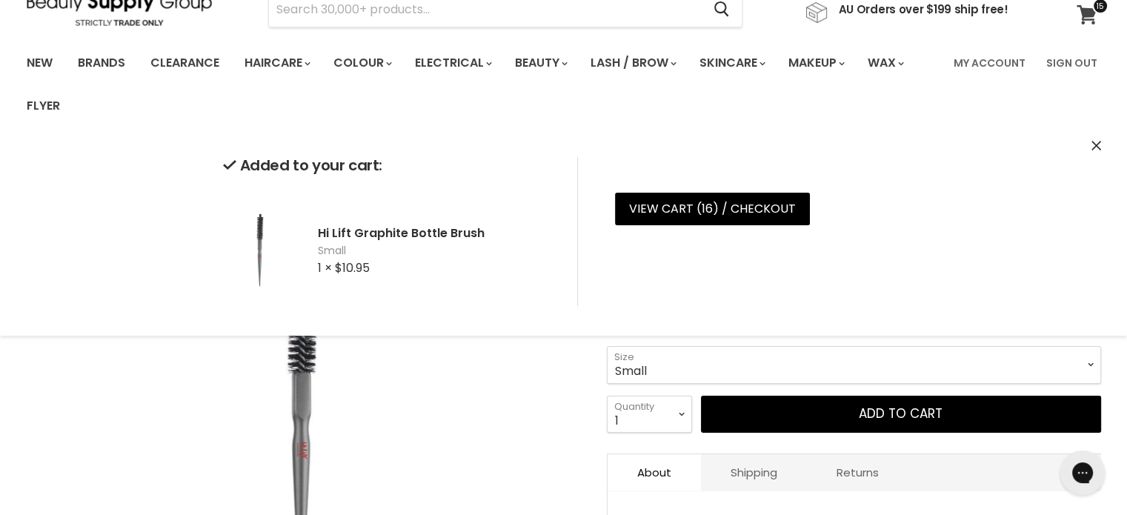
click at [1092, 8] on span at bounding box center [1100, 6] width 16 height 16
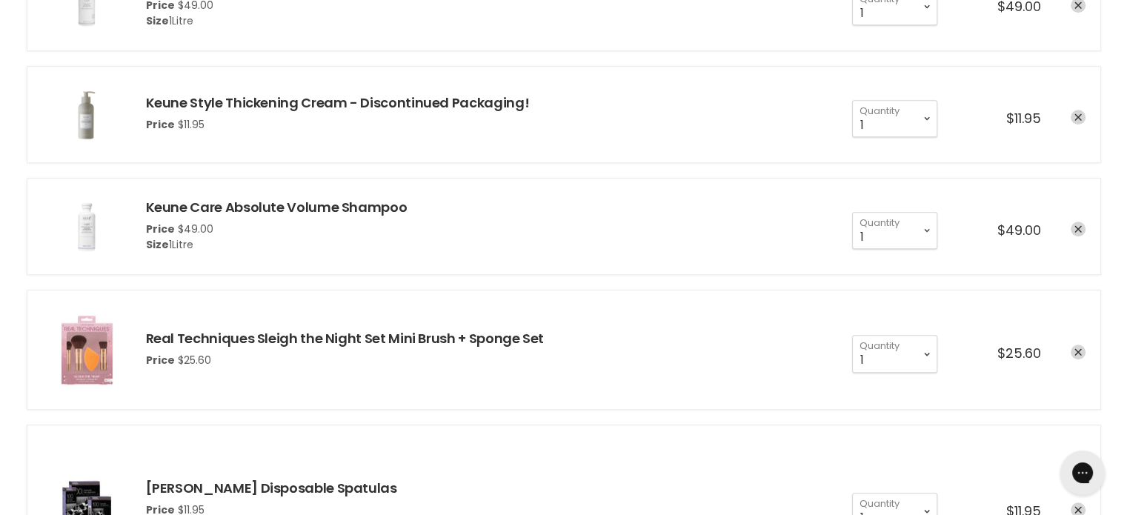
scroll to position [1186, 0]
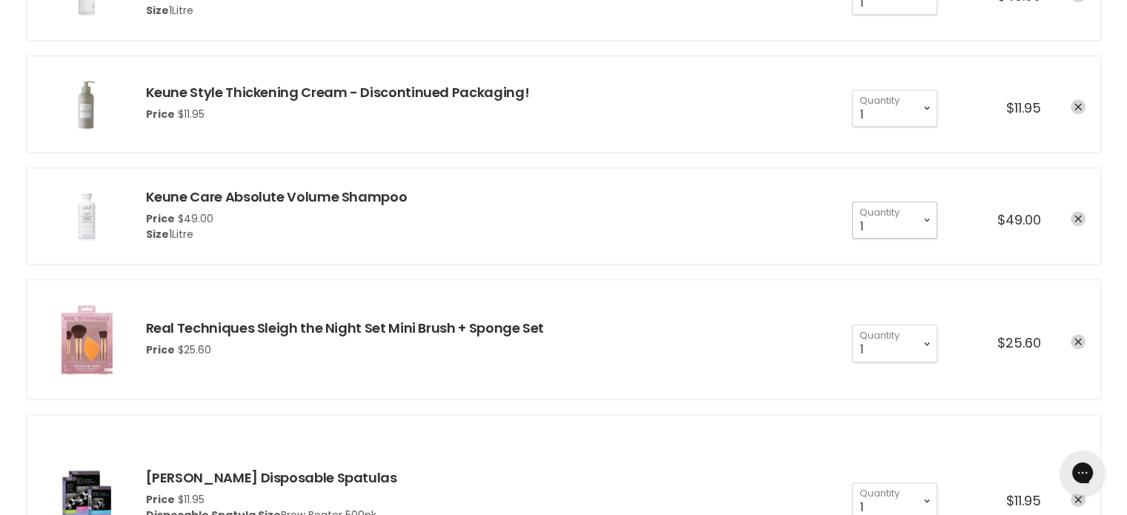
click at [926, 216] on select "1 2 3 4 5 6 7 8 9 10+" at bounding box center [894, 220] width 85 height 37
select select "2"
click at [852, 202] on select "1 2 3 4 5 6 7 8 9 10+" at bounding box center [894, 220] width 85 height 37
type input "2"
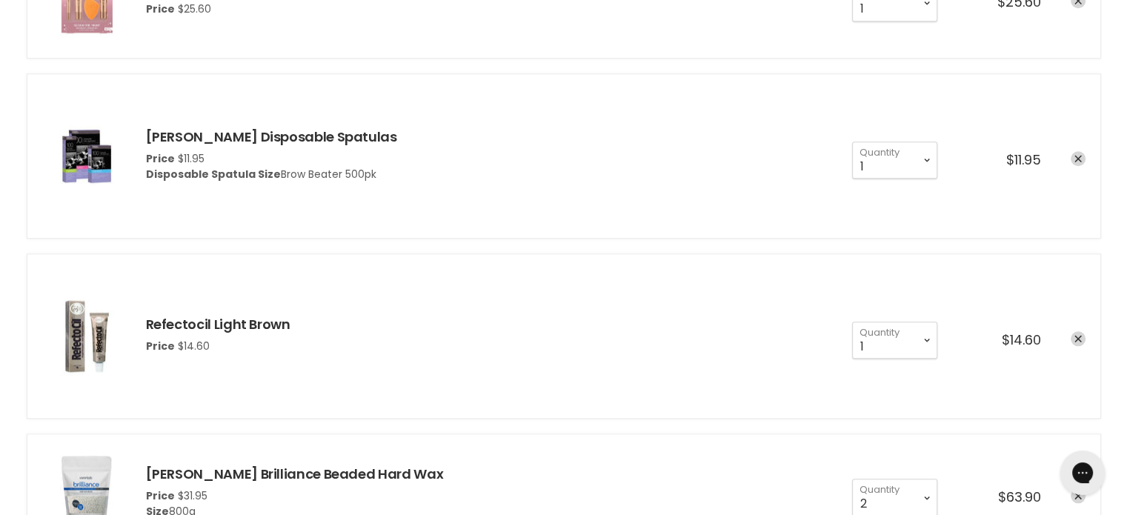
scroll to position [1704, 0]
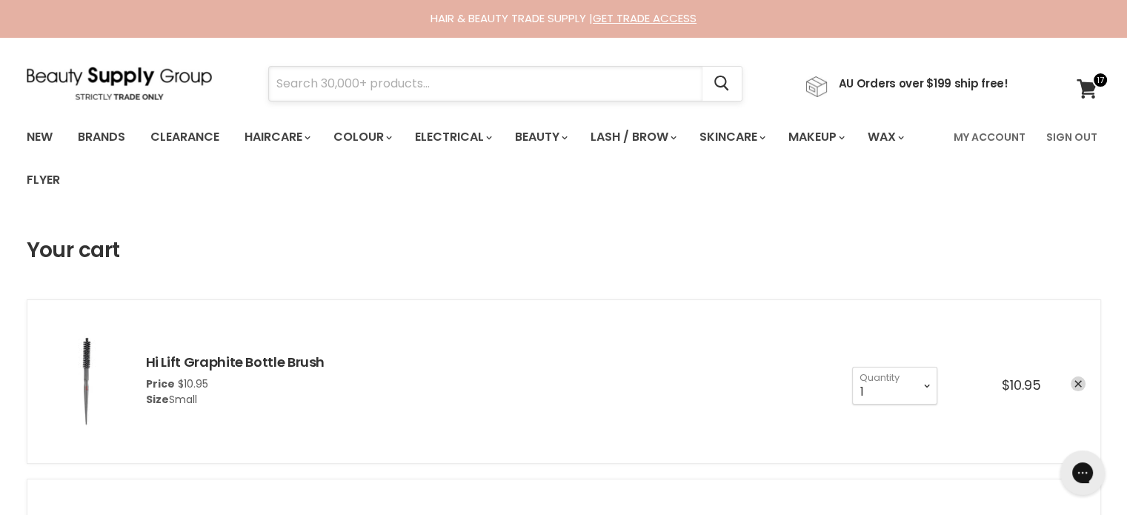
click at [342, 89] on input "Search" at bounding box center [485, 84] width 433 height 34
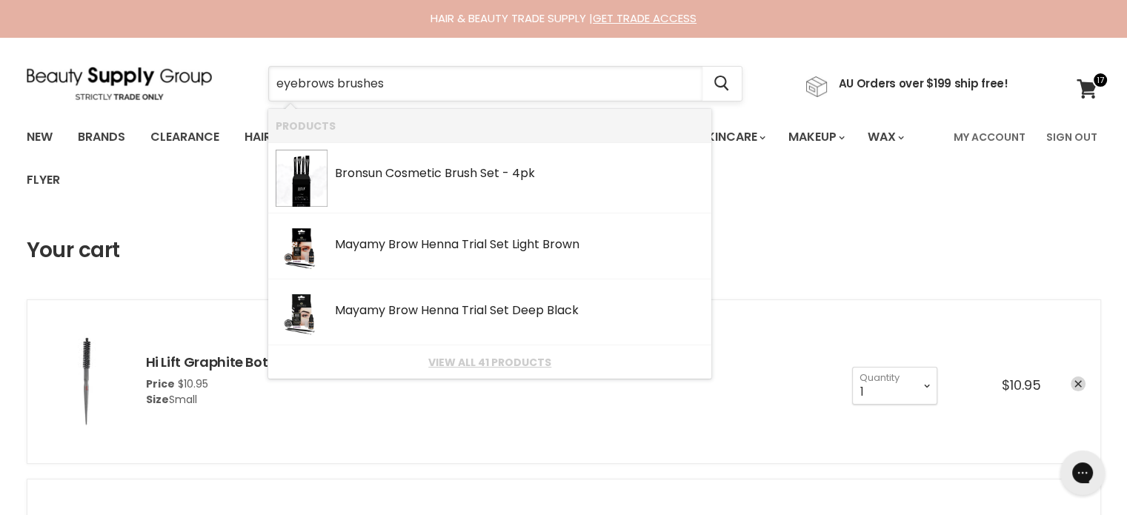
click at [354, 93] on input "eyebrows brushes" at bounding box center [485, 84] width 433 height 34
click at [397, 91] on input "eyebrows brushes" at bounding box center [485, 84] width 433 height 34
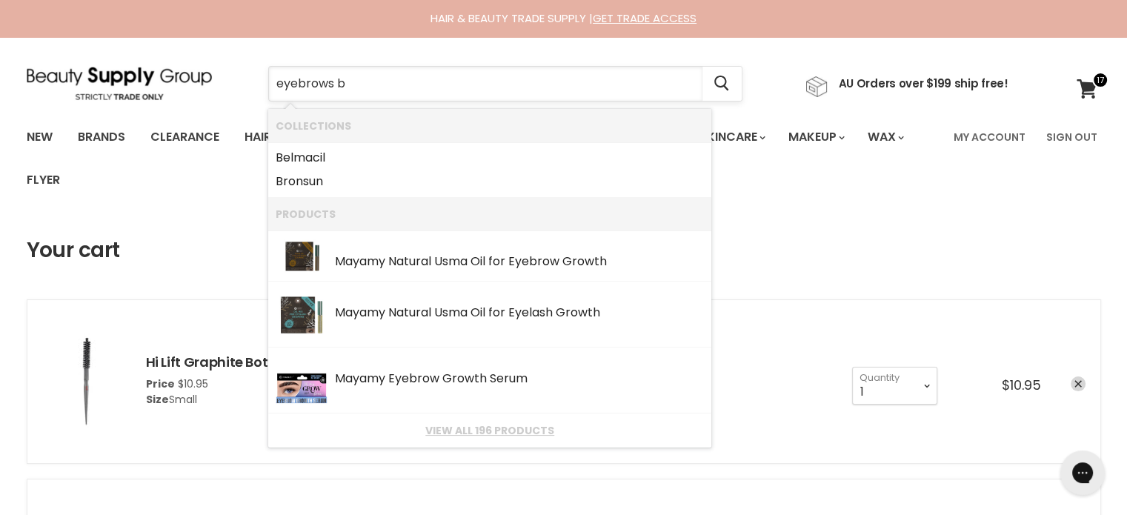
type input "eyebrows"
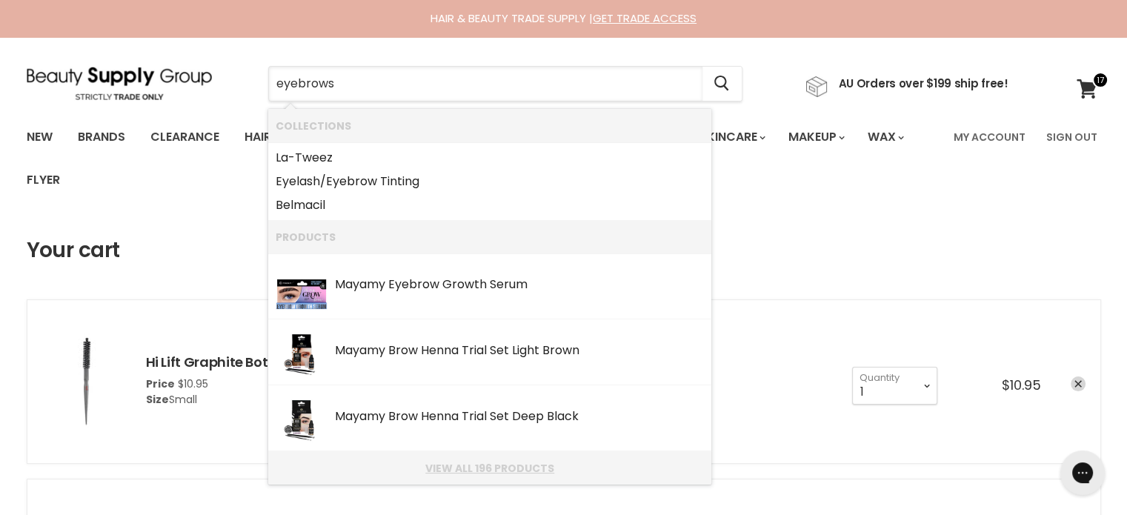
click at [452, 474] on link "View all 196 products" at bounding box center [490, 468] width 428 height 12
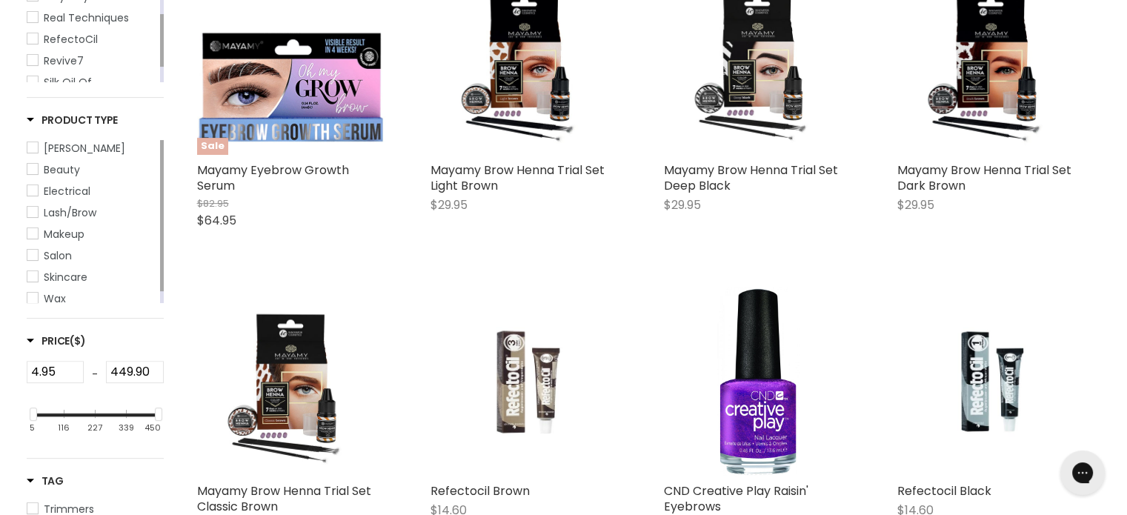
scroll to position [593, 0]
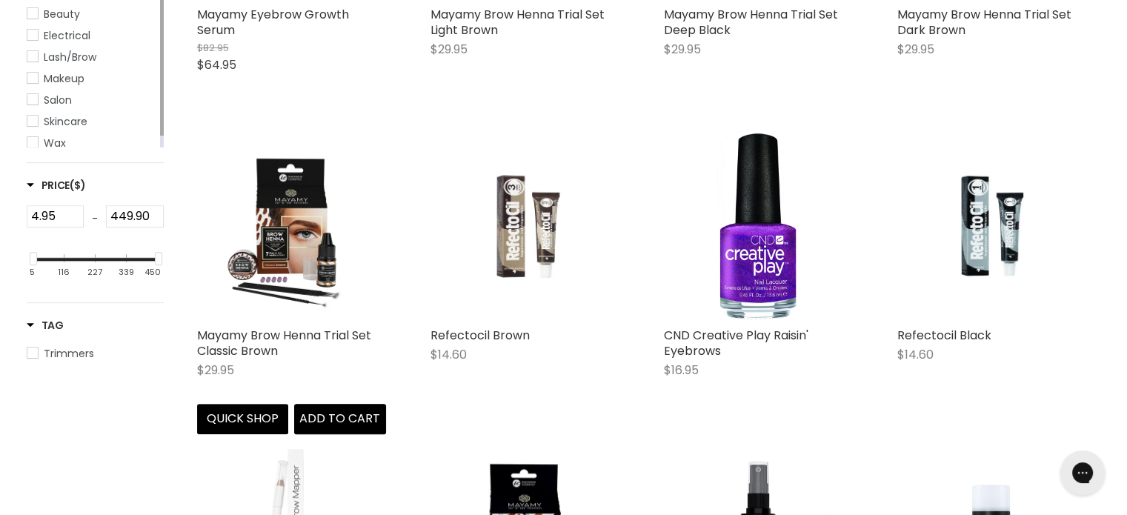
type input "eyebrows"
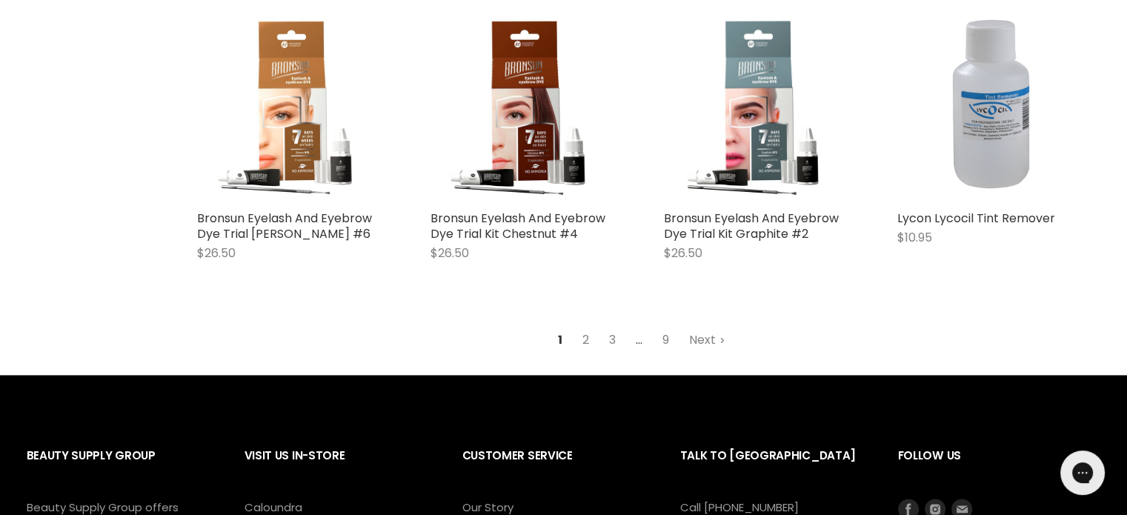
scroll to position [1927, 0]
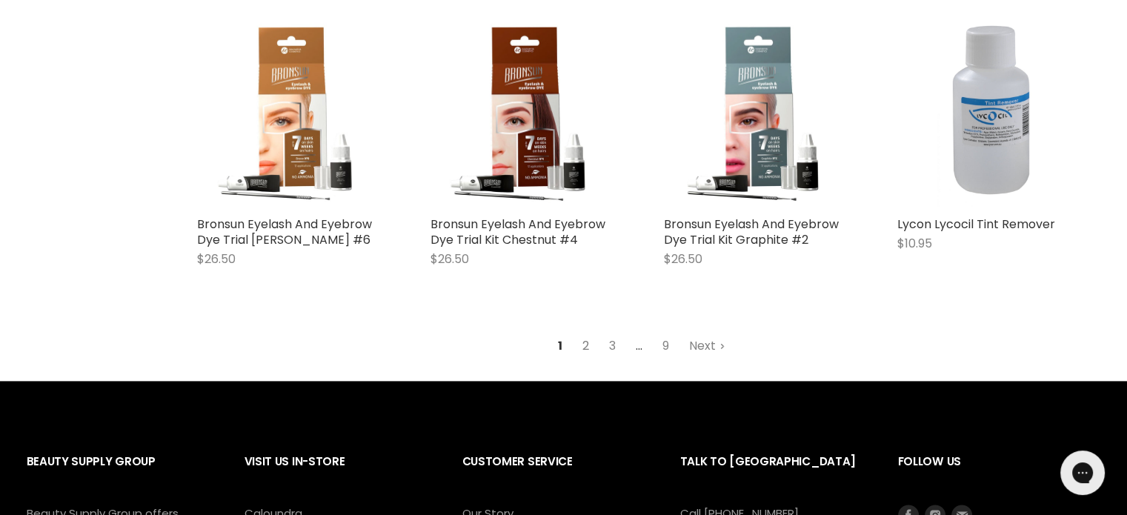
click at [584, 348] on link "2" at bounding box center [585, 346] width 23 height 27
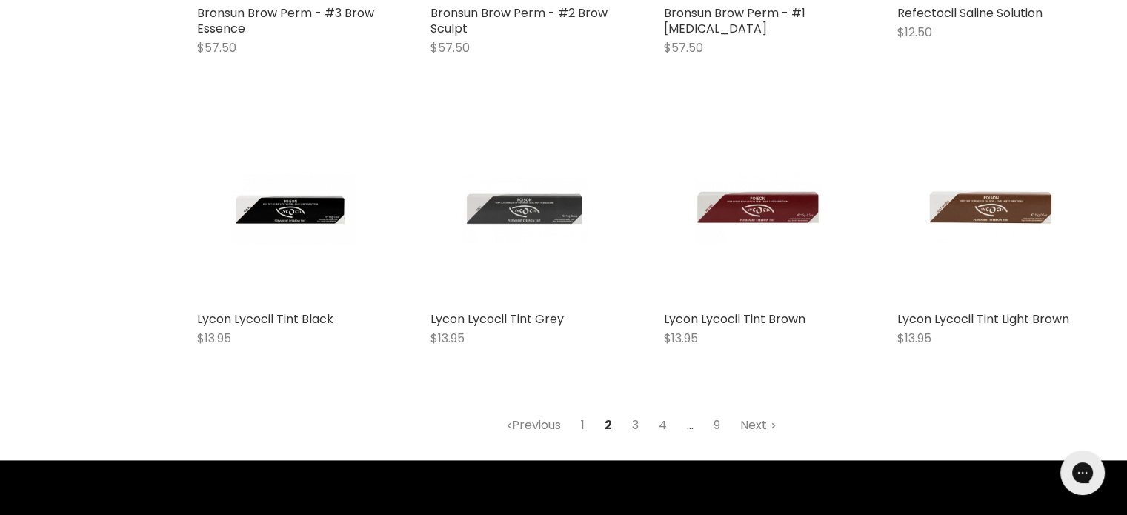
scroll to position [1833, 0]
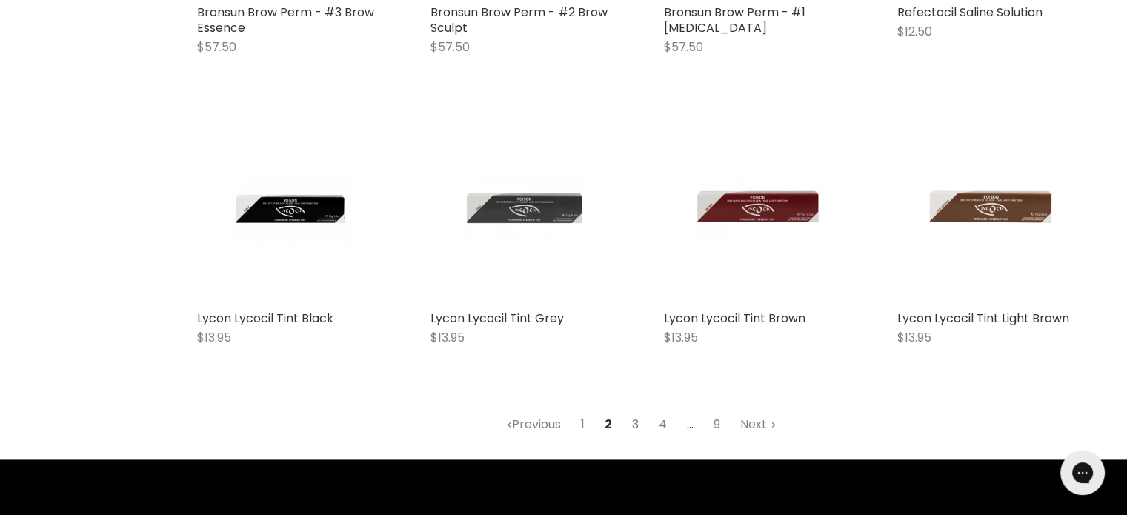
click at [631, 425] on link "3" at bounding box center [635, 424] width 23 height 27
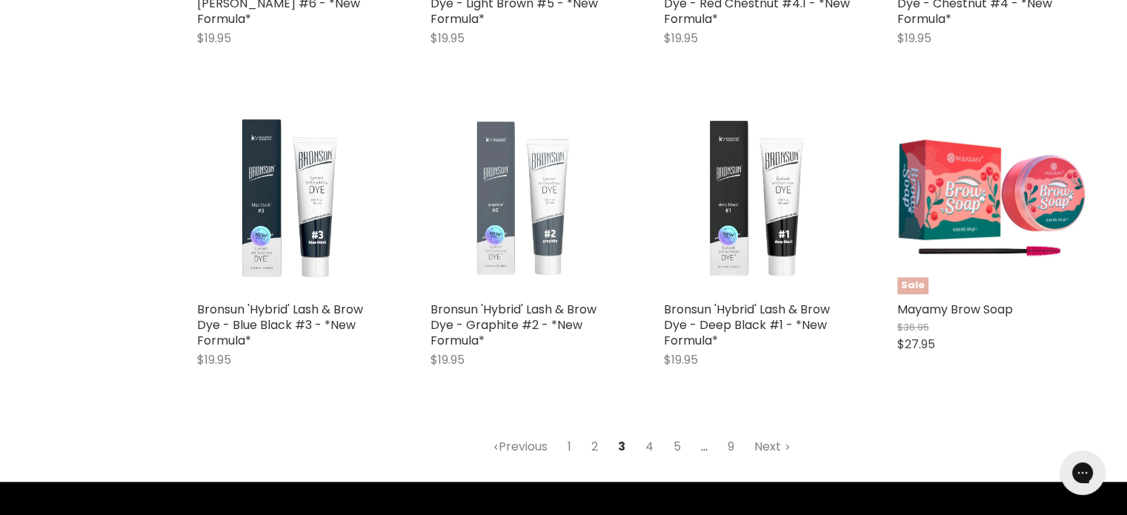
scroll to position [1981, 0]
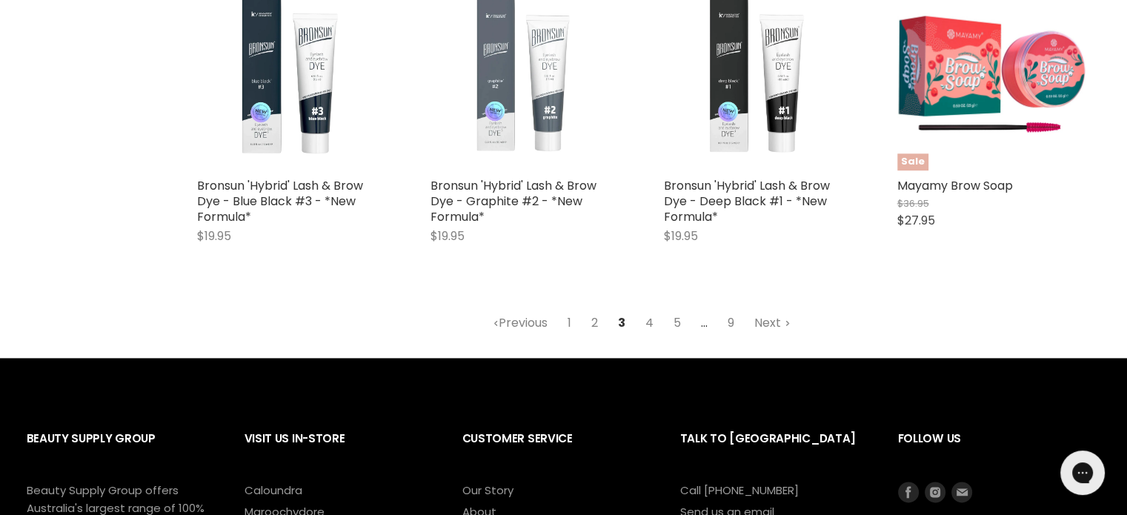
drag, startPoint x: 651, startPoint y: 319, endPoint x: 638, endPoint y: 314, distance: 13.6
click at [651, 319] on link "4" at bounding box center [649, 323] width 24 height 27
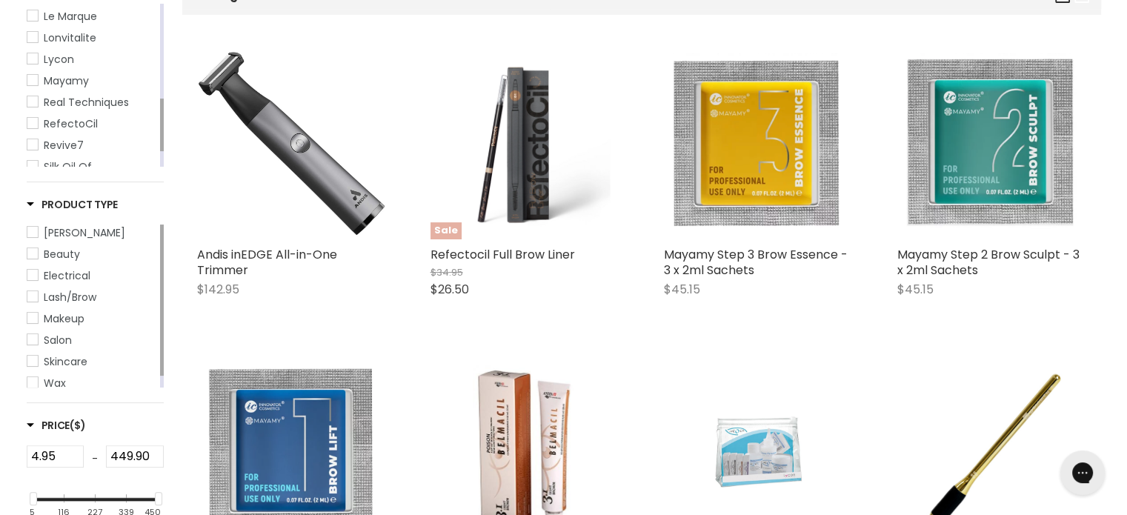
scroll to position [350, 0]
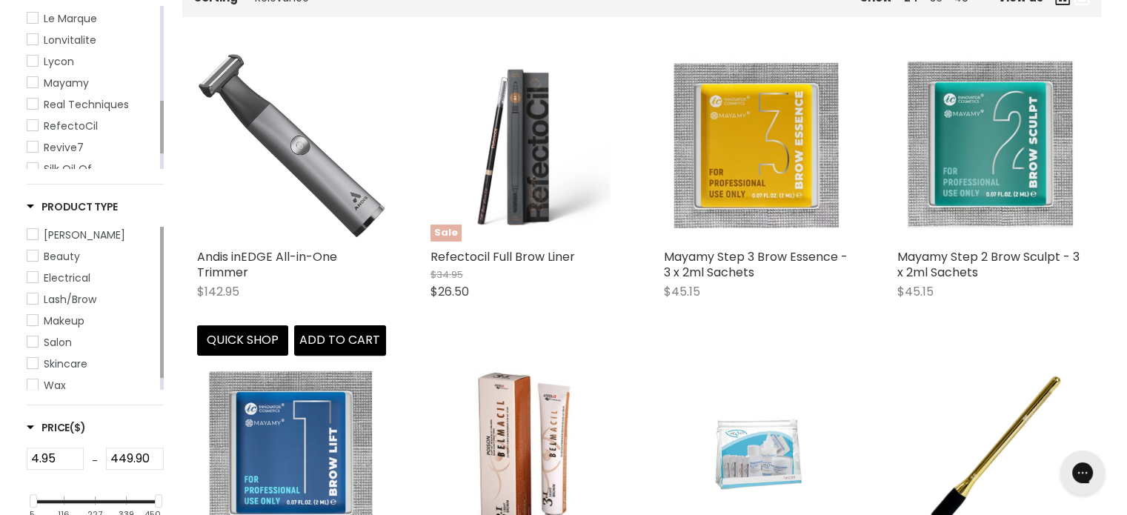
click at [308, 140] on img "Main content" at bounding box center [291, 147] width 189 height 189
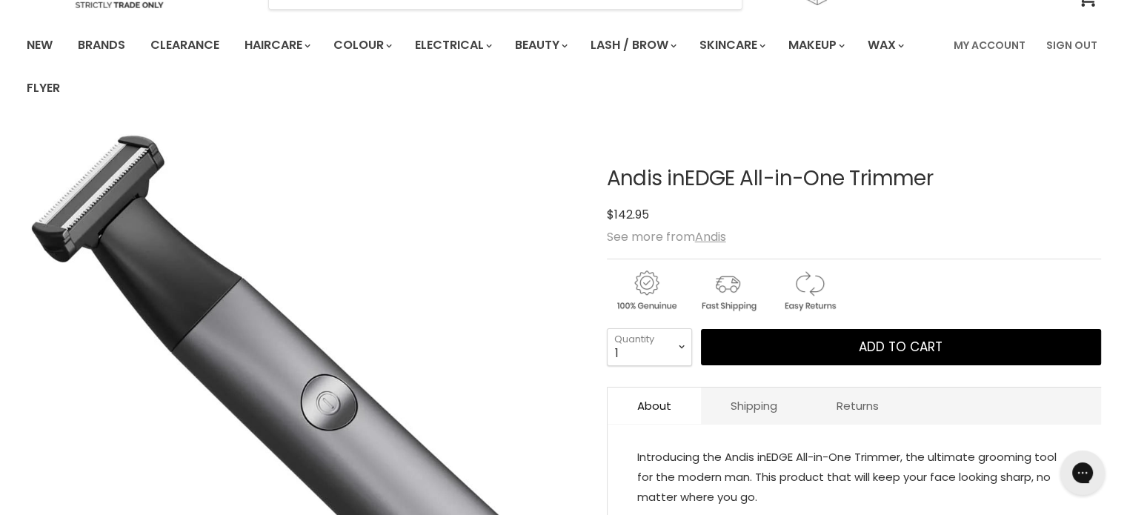
scroll to position [222, 0]
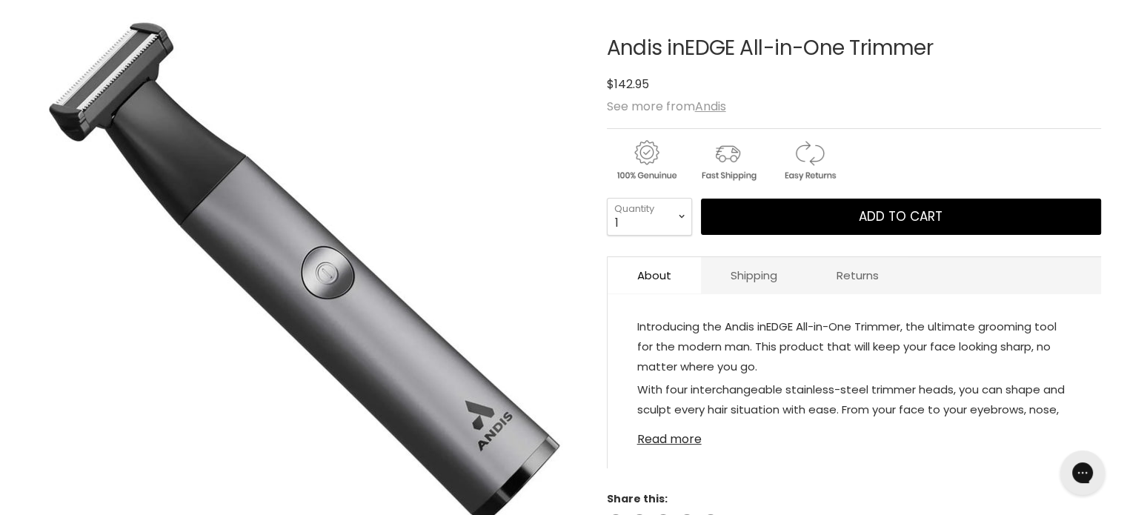
click at [660, 441] on link "Read more" at bounding box center [854, 435] width 434 height 22
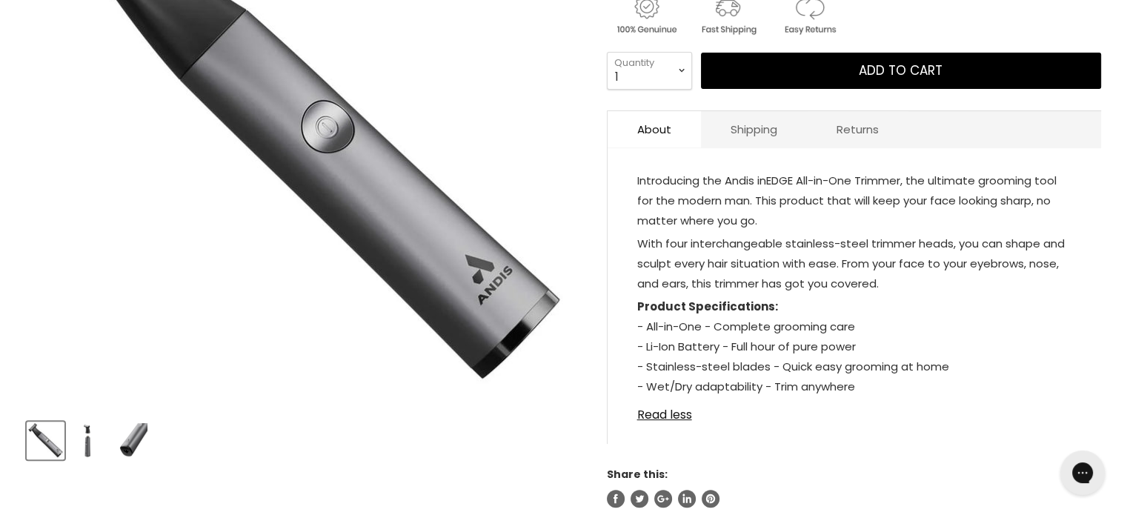
scroll to position [371, 0]
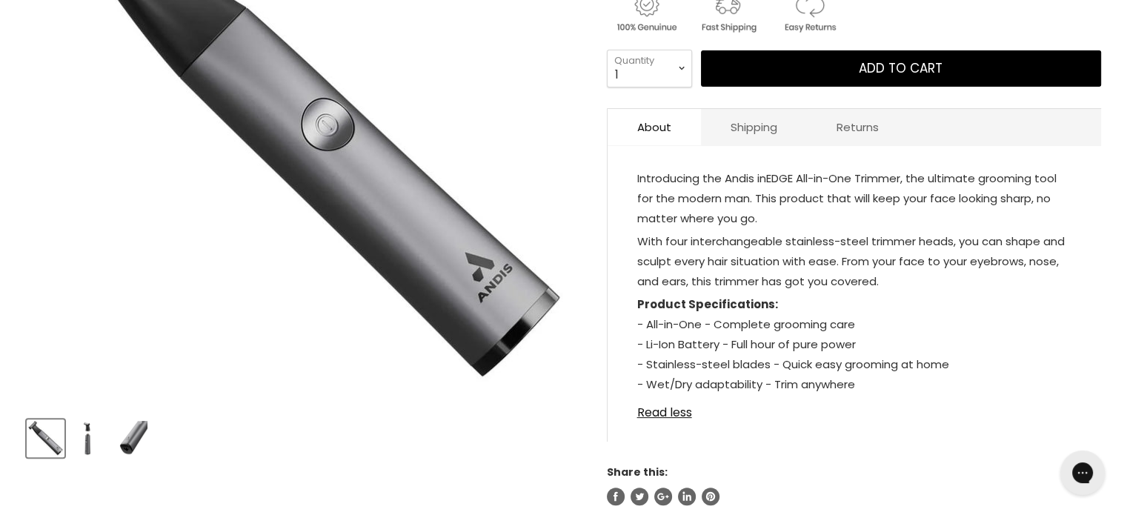
click at [72, 442] on img "Product thumbnails" at bounding box center [87, 438] width 35 height 35
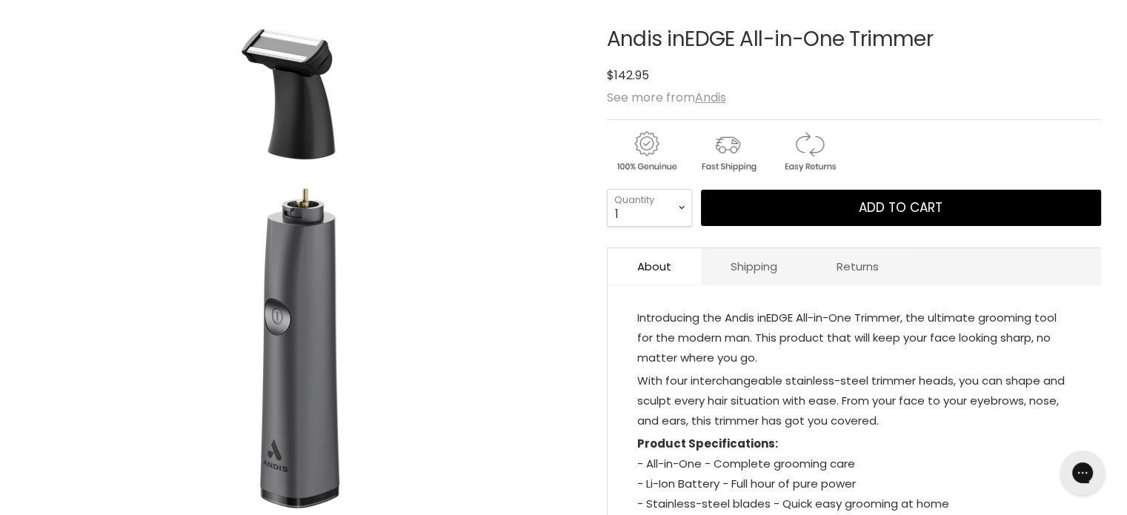
scroll to position [222, 0]
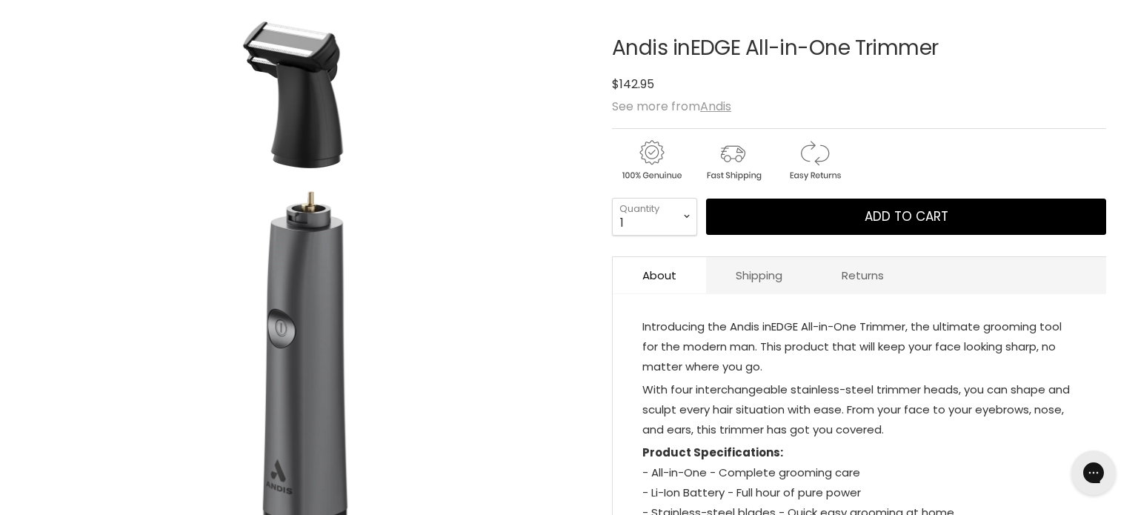
click at [276, 453] on img "Andis inEDGE All-in-One Trimmer image. Click or Scroll to Zoom." at bounding box center [309, 276] width 554 height 554
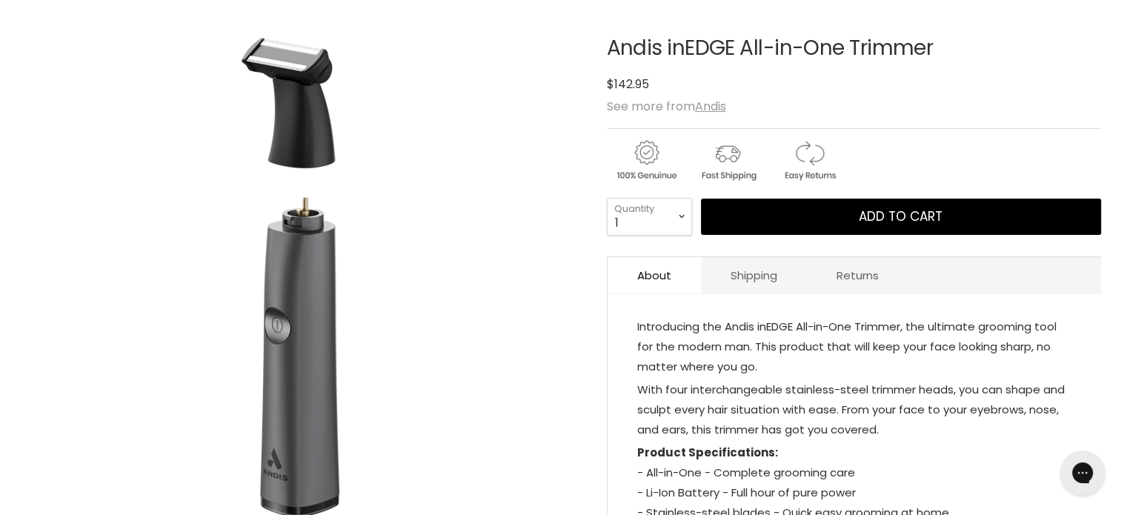
scroll to position [445, 0]
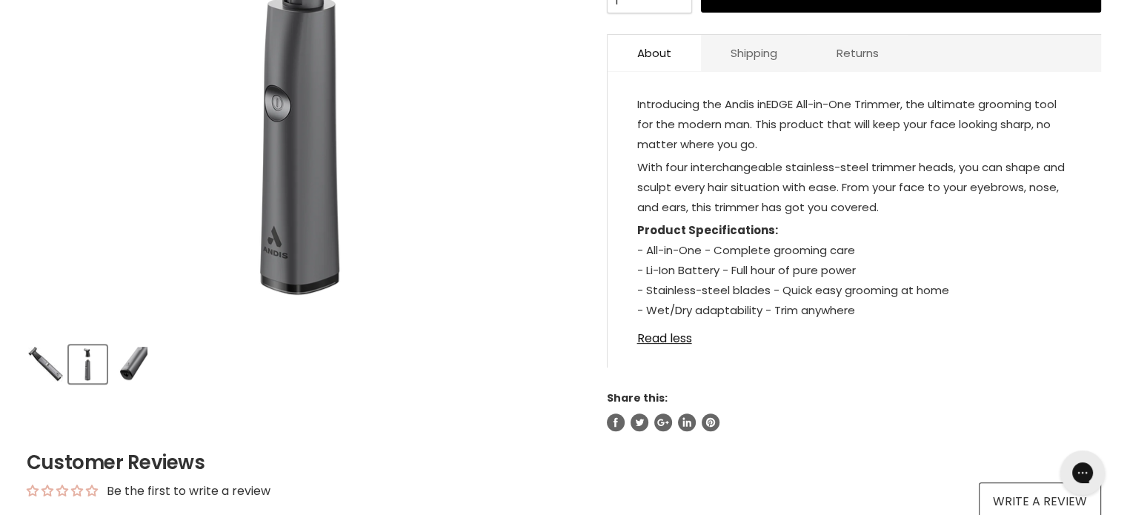
click at [130, 373] on img "Product thumbnails" at bounding box center [130, 364] width 35 height 35
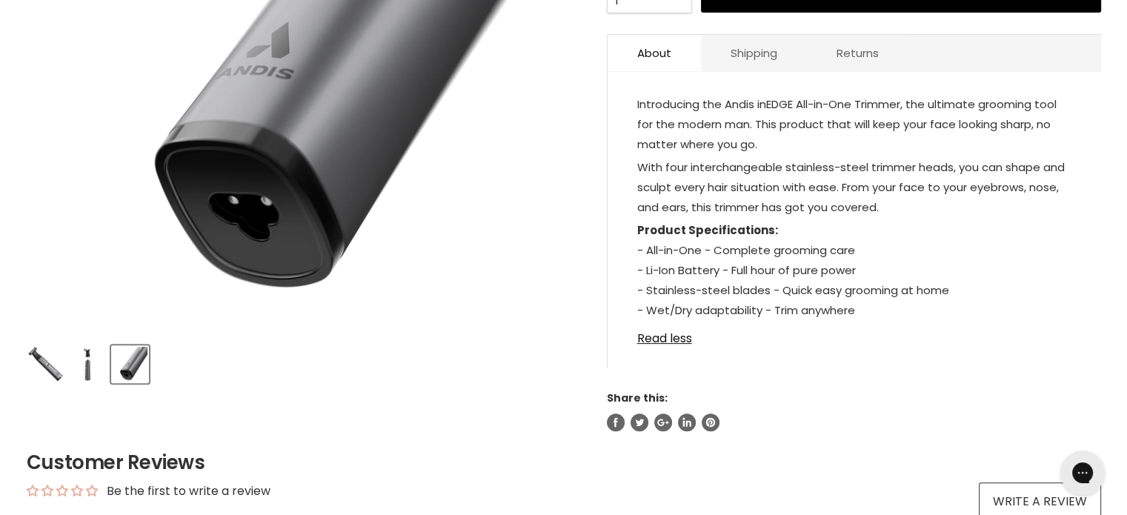
click at [39, 376] on img "Product thumbnails" at bounding box center [45, 364] width 35 height 35
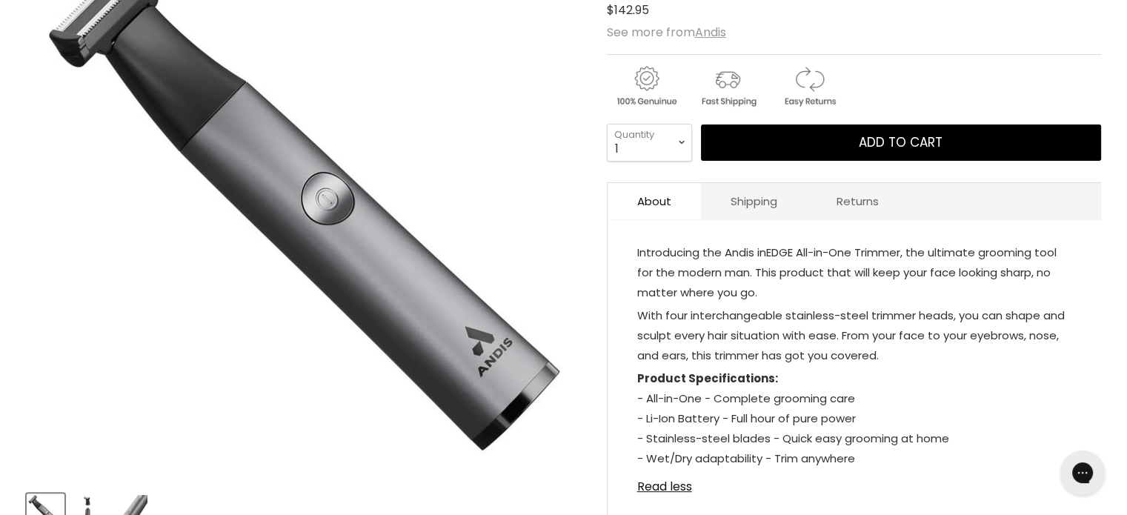
scroll to position [371, 0]
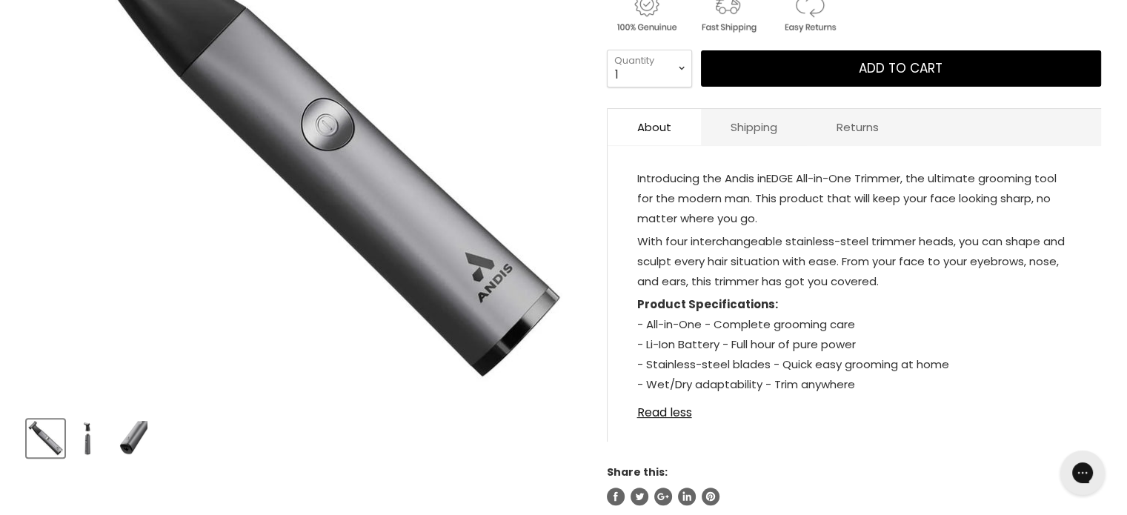
click at [80, 447] on img "Product thumbnails" at bounding box center [87, 438] width 35 height 35
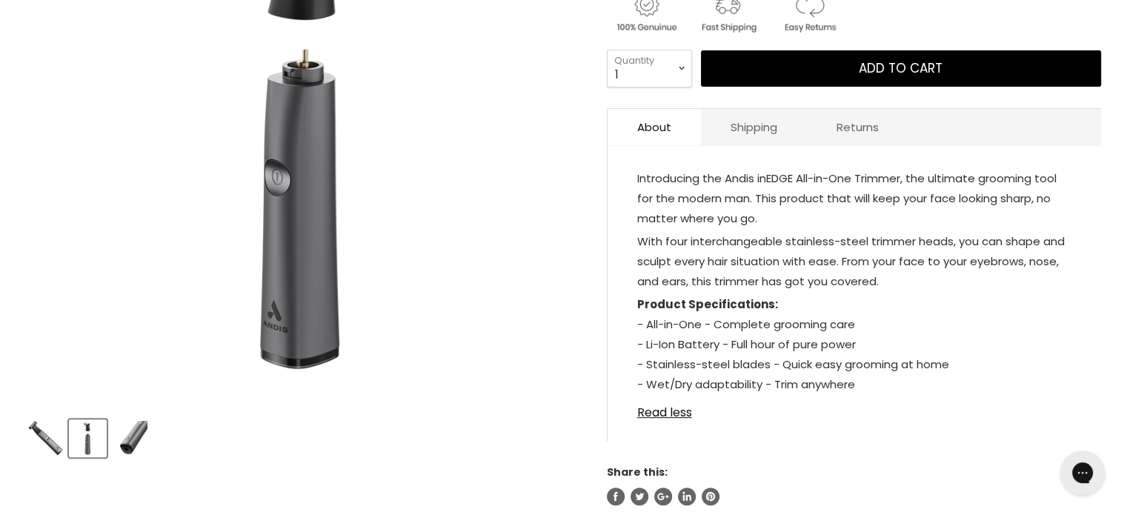
click at [138, 441] on img "Product thumbnails" at bounding box center [130, 438] width 35 height 35
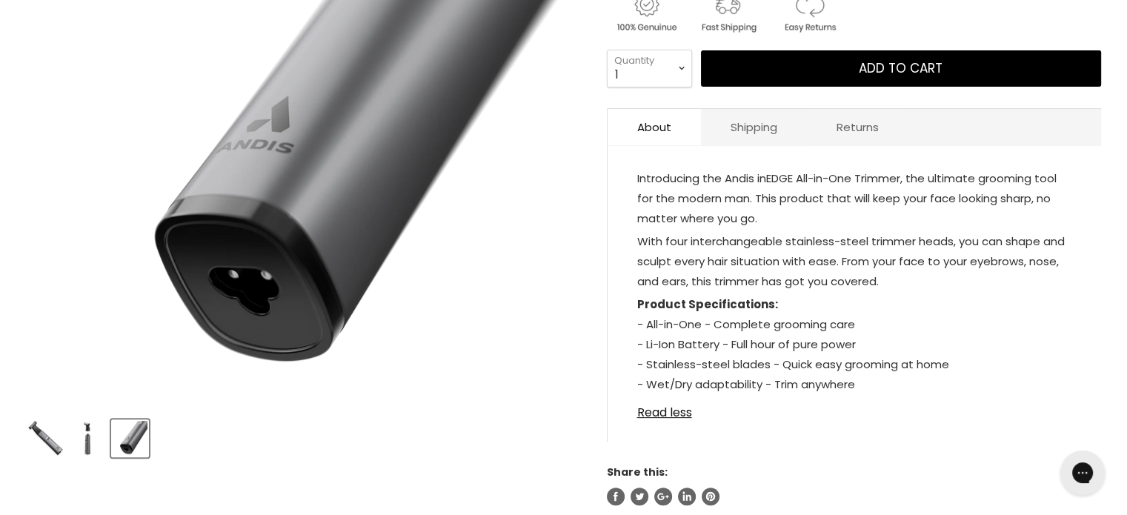
click at [96, 432] on img "Product thumbnails" at bounding box center [87, 438] width 35 height 35
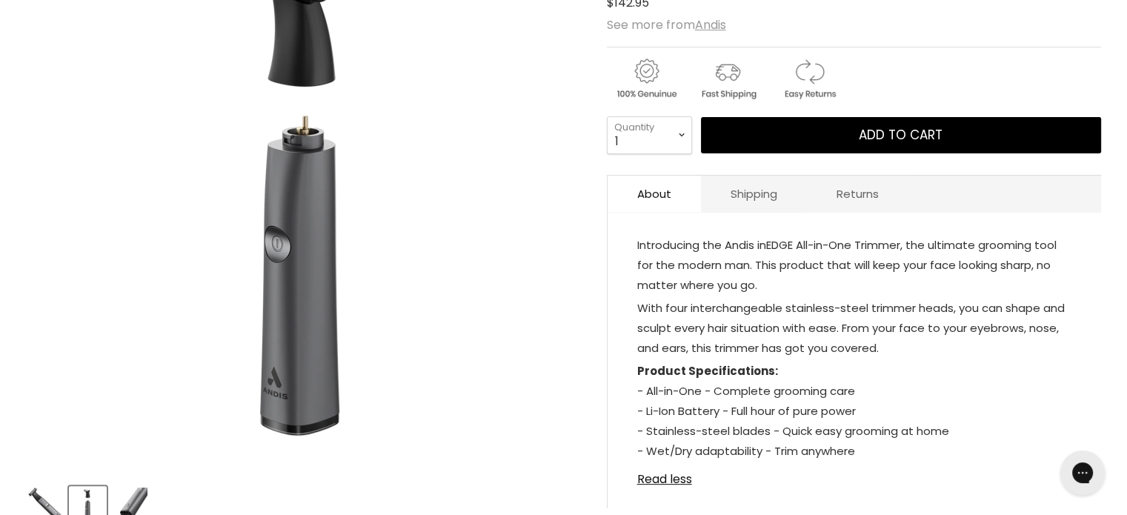
scroll to position [148, 0]
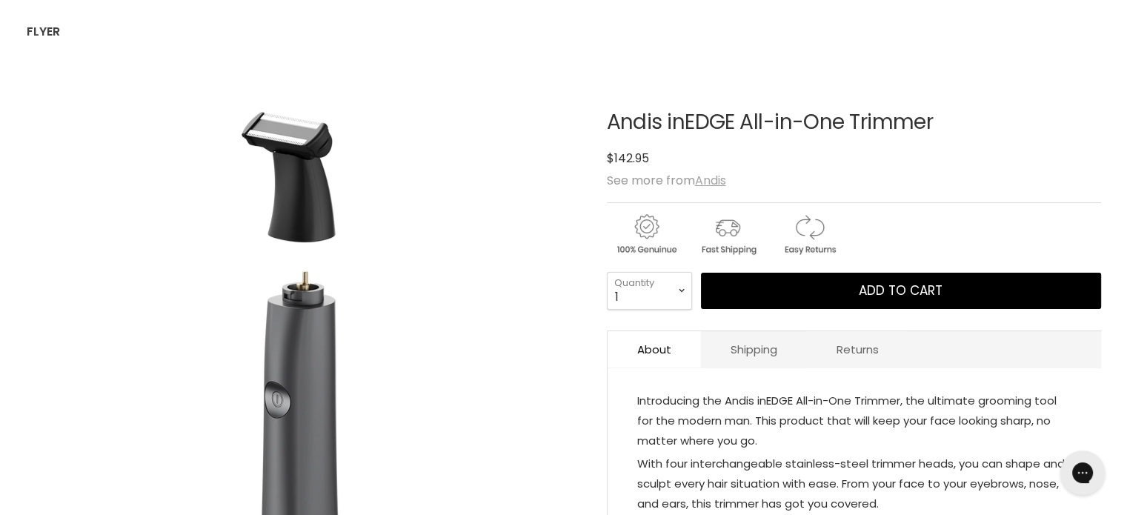
click at [714, 174] on u "Andis" at bounding box center [710, 180] width 31 height 17
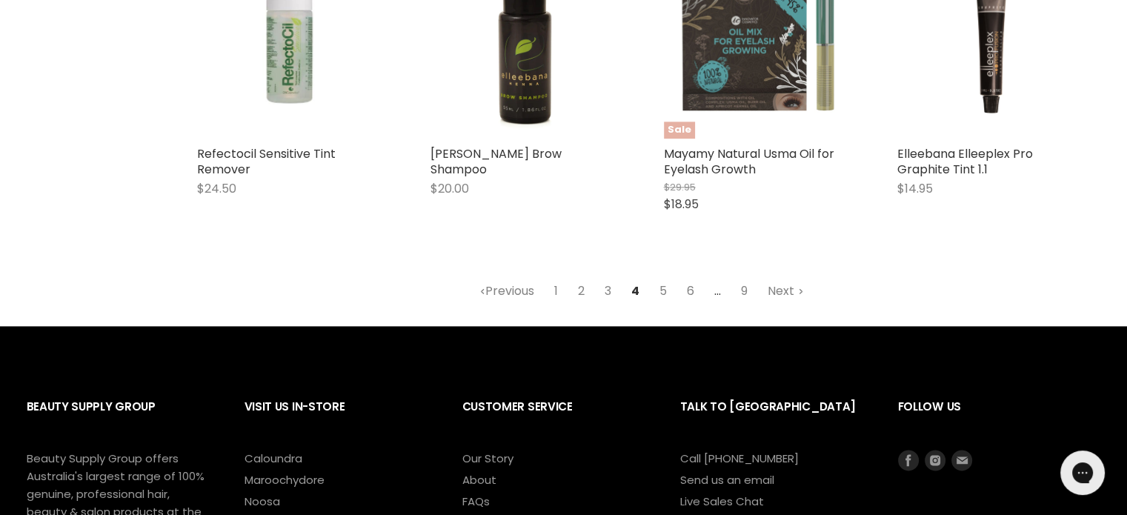
scroll to position [2019, 0]
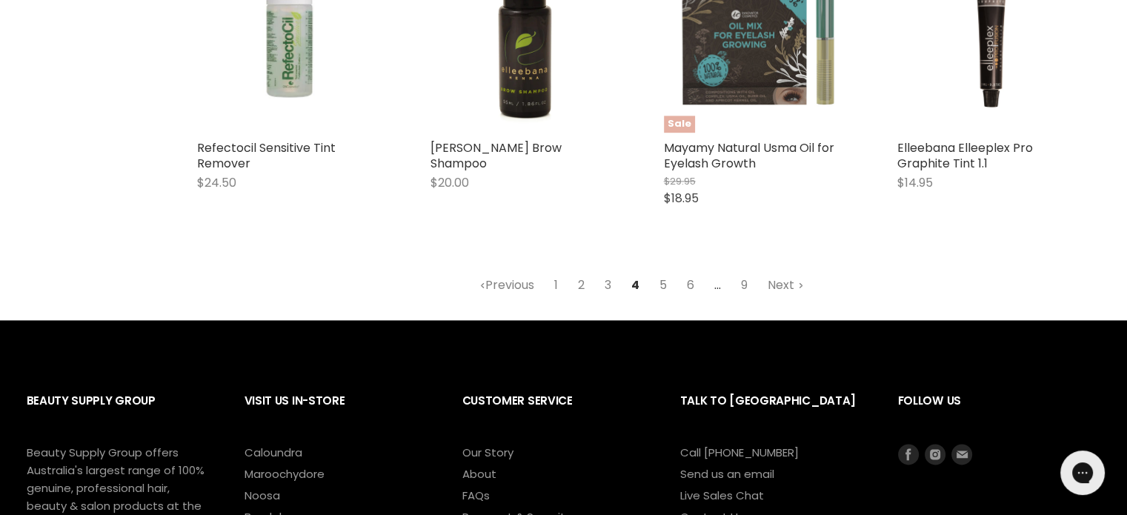
click at [657, 290] on link "5" at bounding box center [663, 285] width 24 height 27
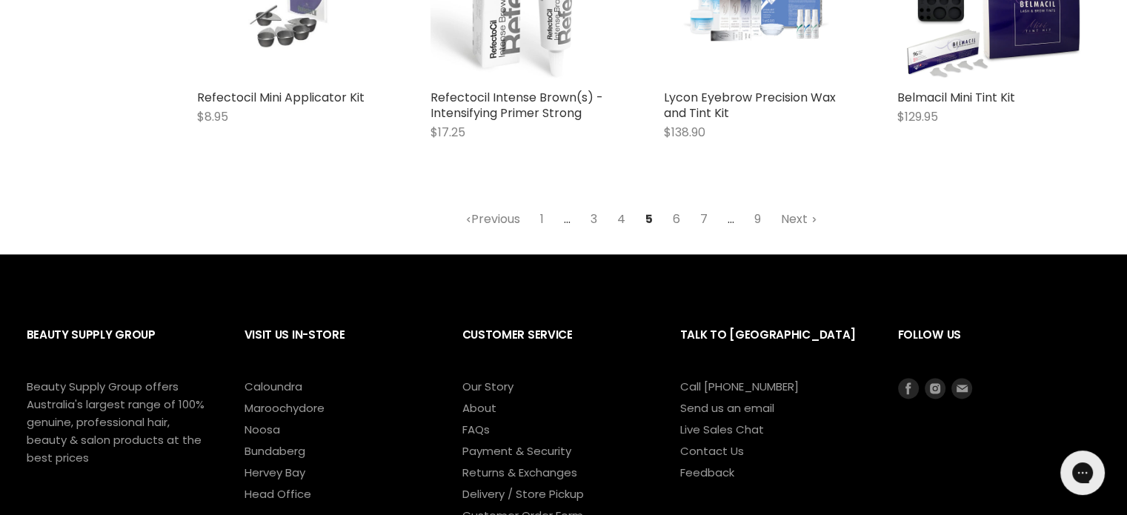
scroll to position [2055, 0]
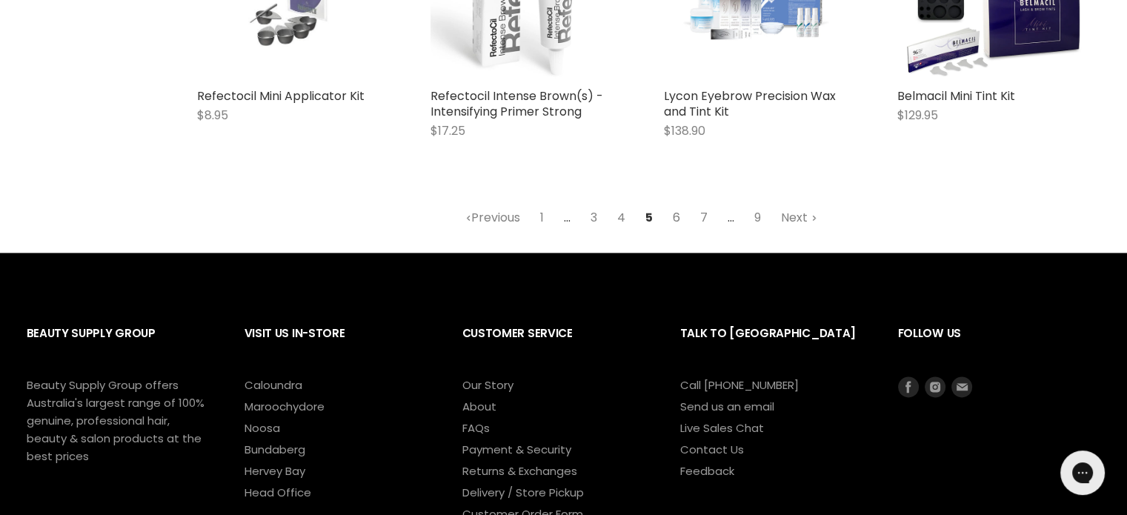
click at [673, 216] on link "6" at bounding box center [677, 218] width 24 height 27
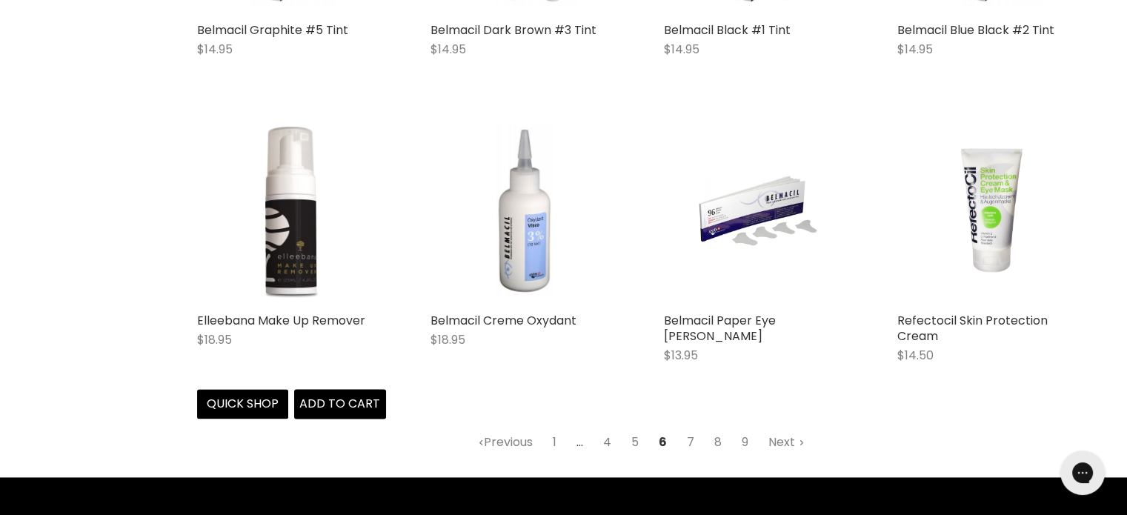
scroll to position [1833, 0]
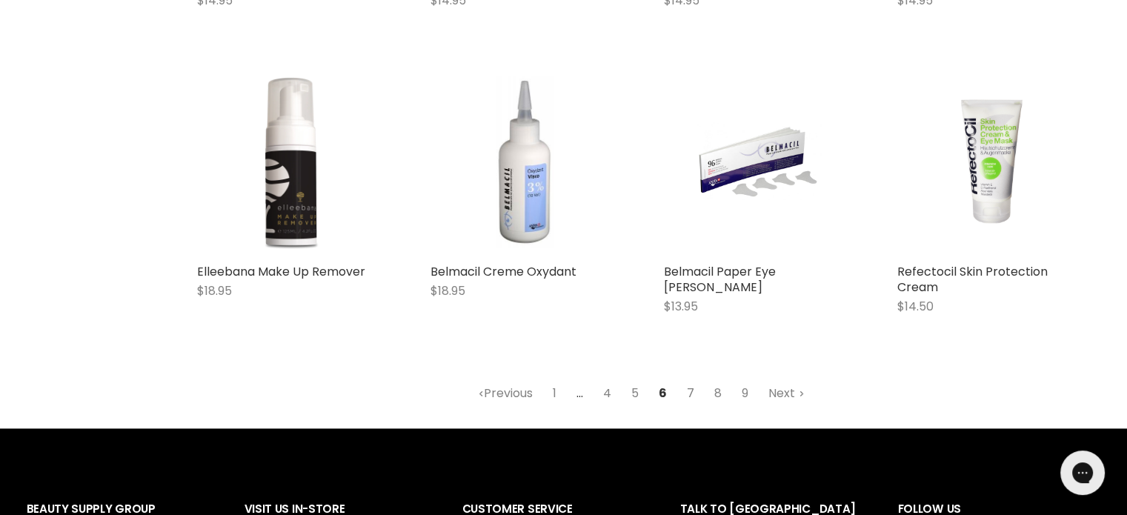
click at [690, 391] on link "7" at bounding box center [691, 393] width 24 height 27
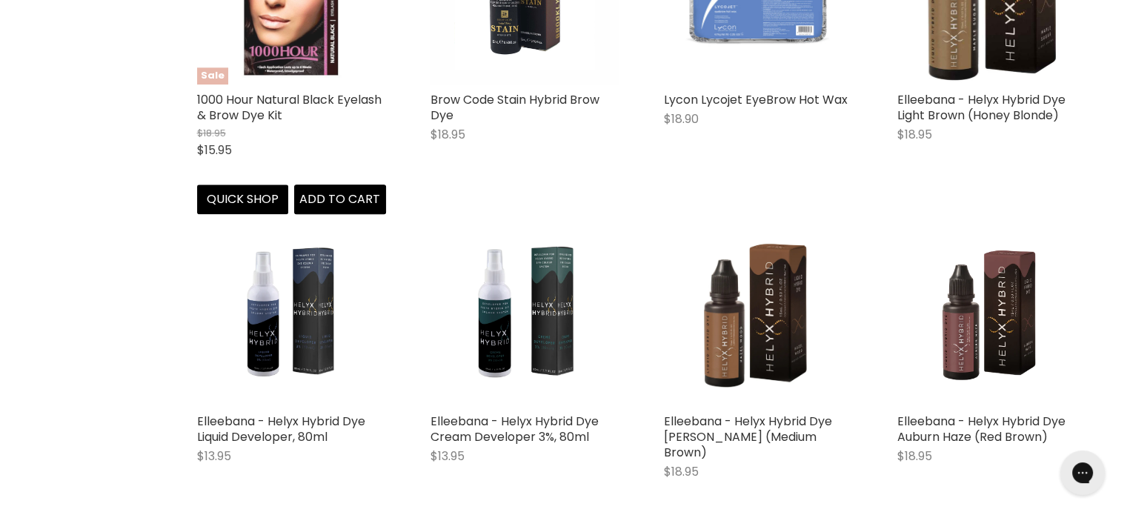
scroll to position [1907, 0]
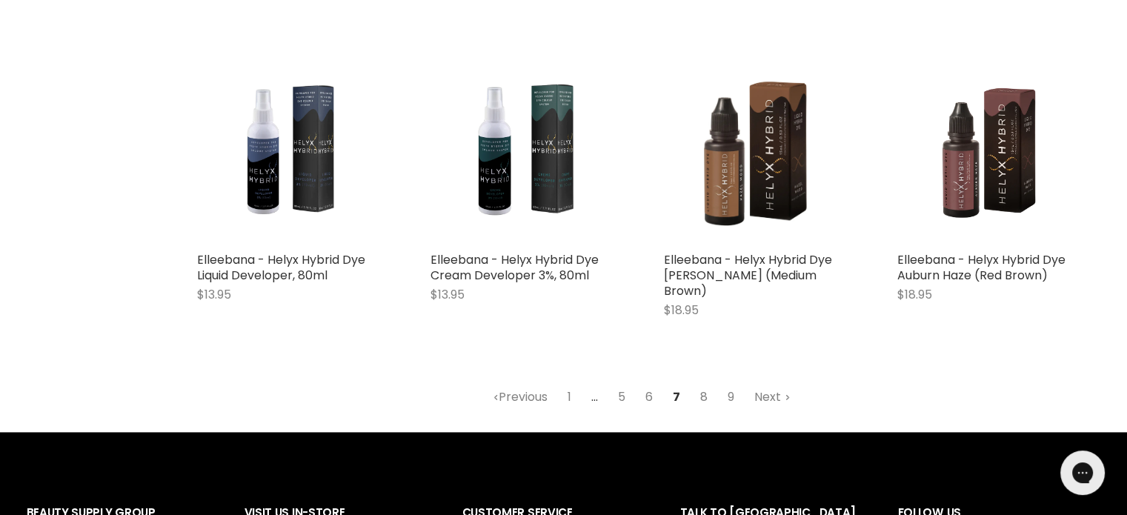
click link "8"
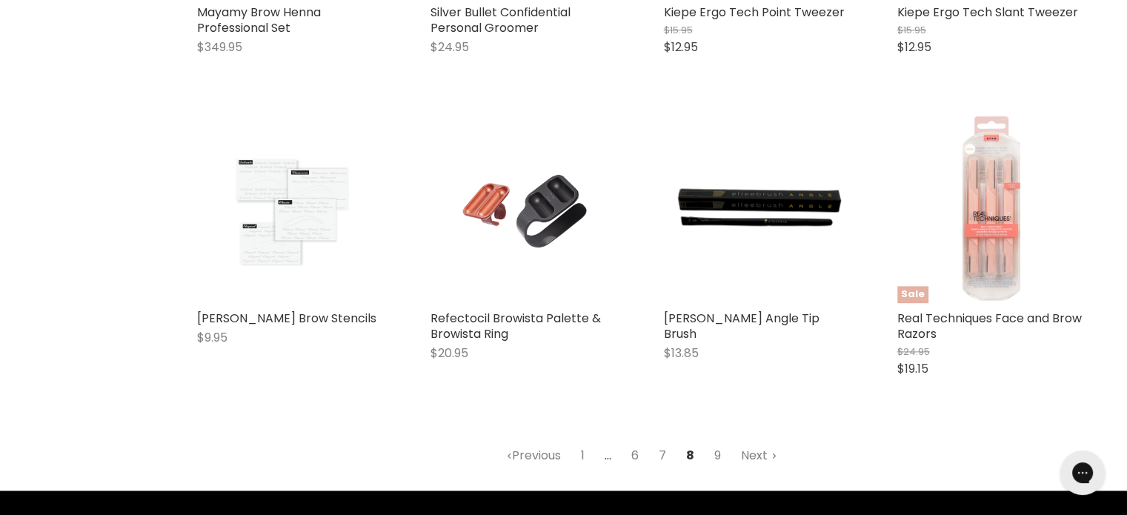
scroll to position [1907, 0]
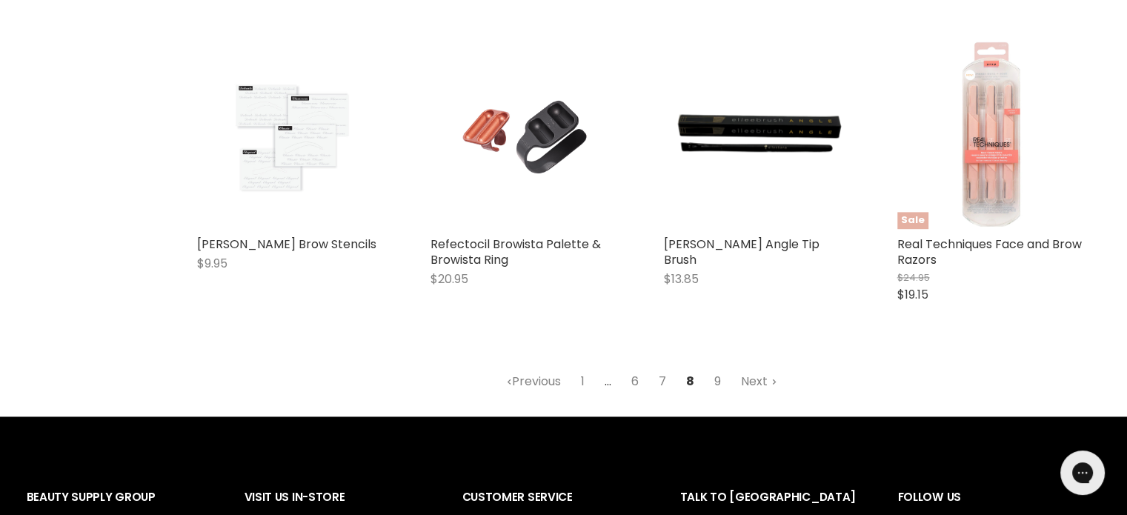
click link "9"
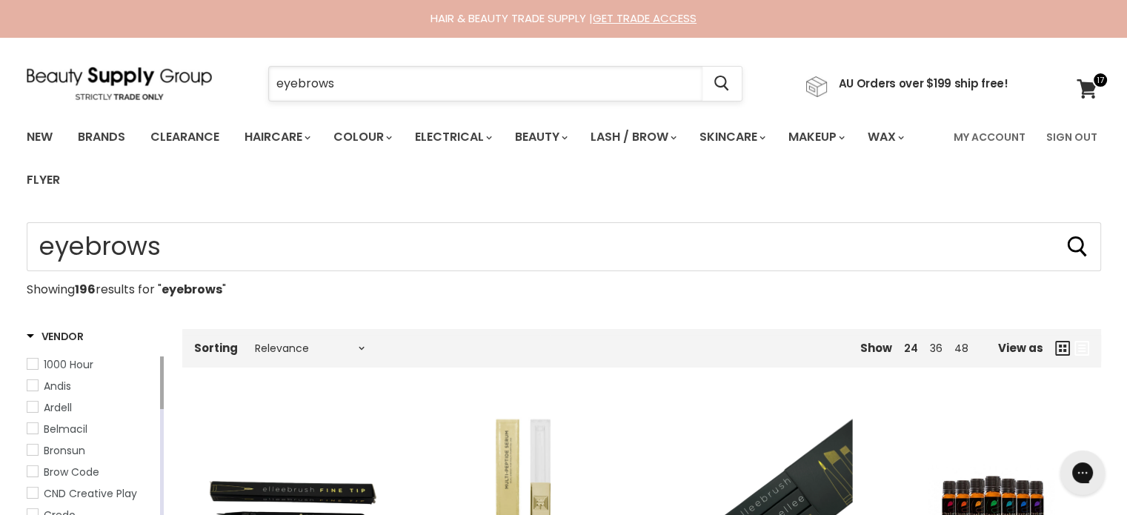
click input "eyebrows"
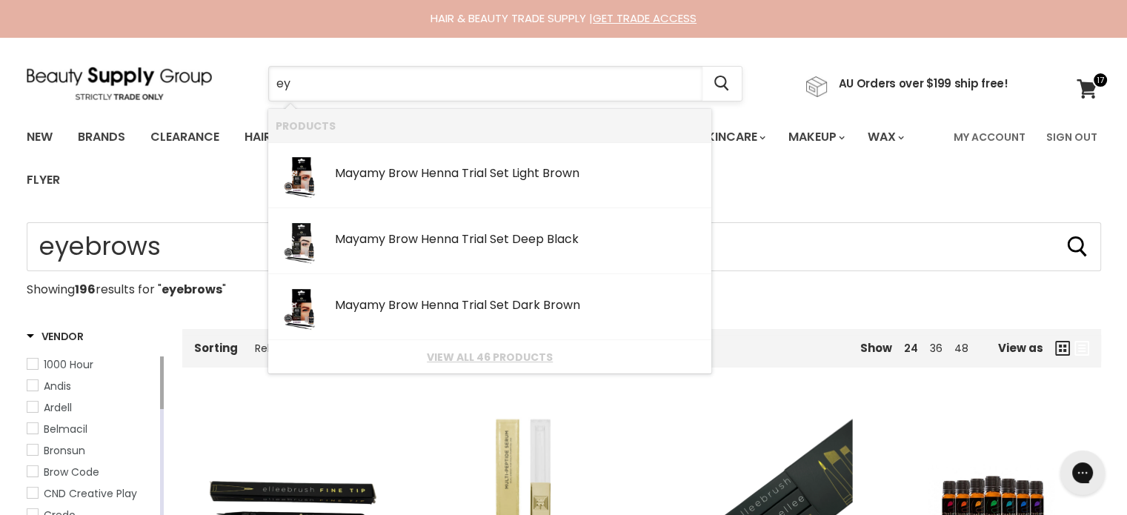
type input "e"
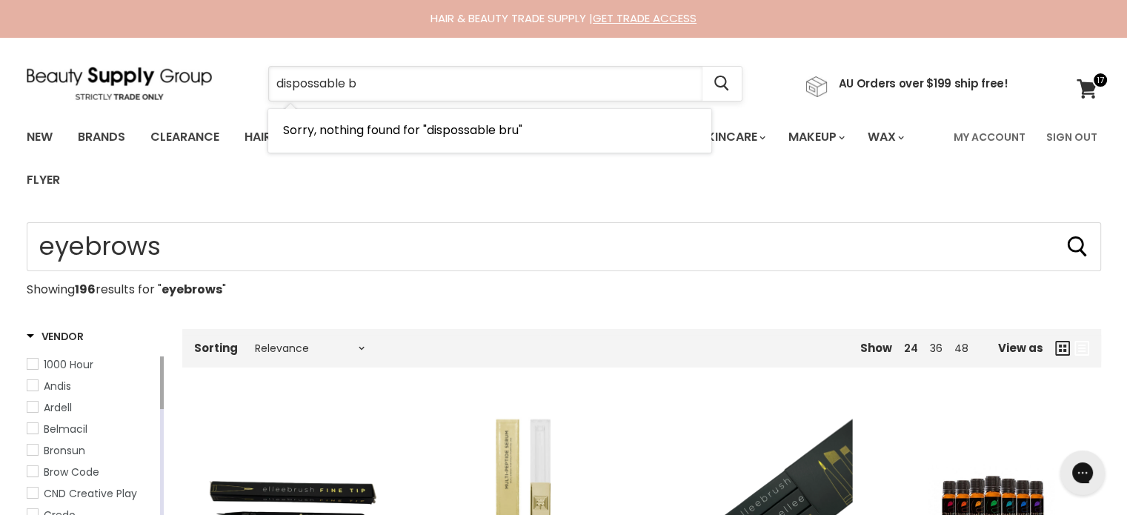
type input "dispossable"
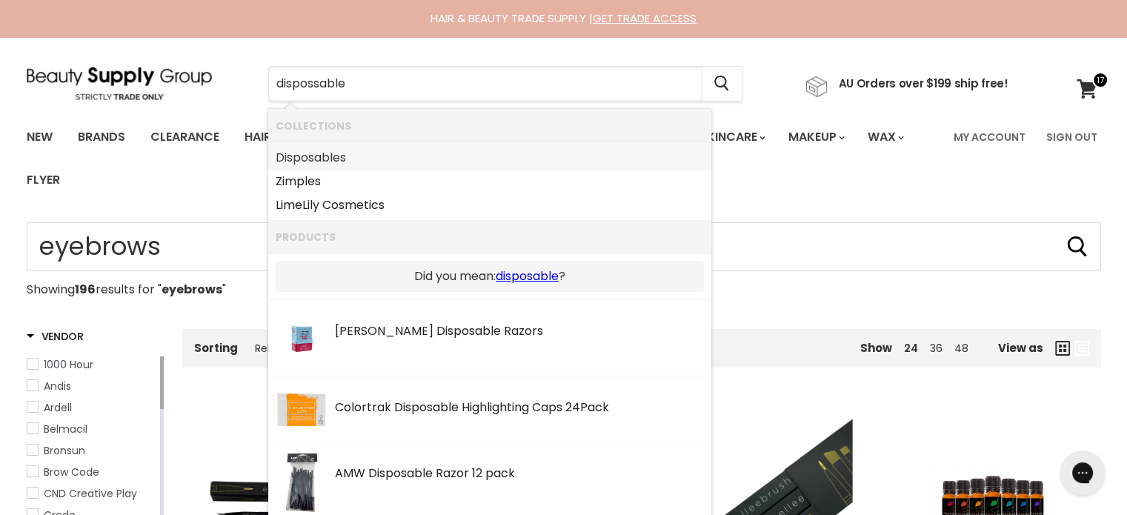
click link "Disposables"
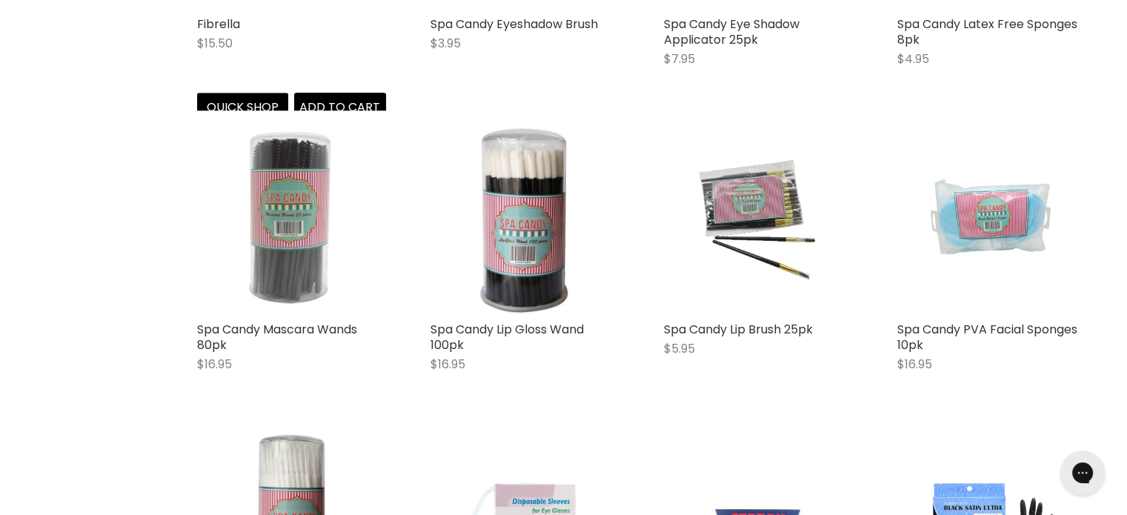
scroll to position [1851, 0]
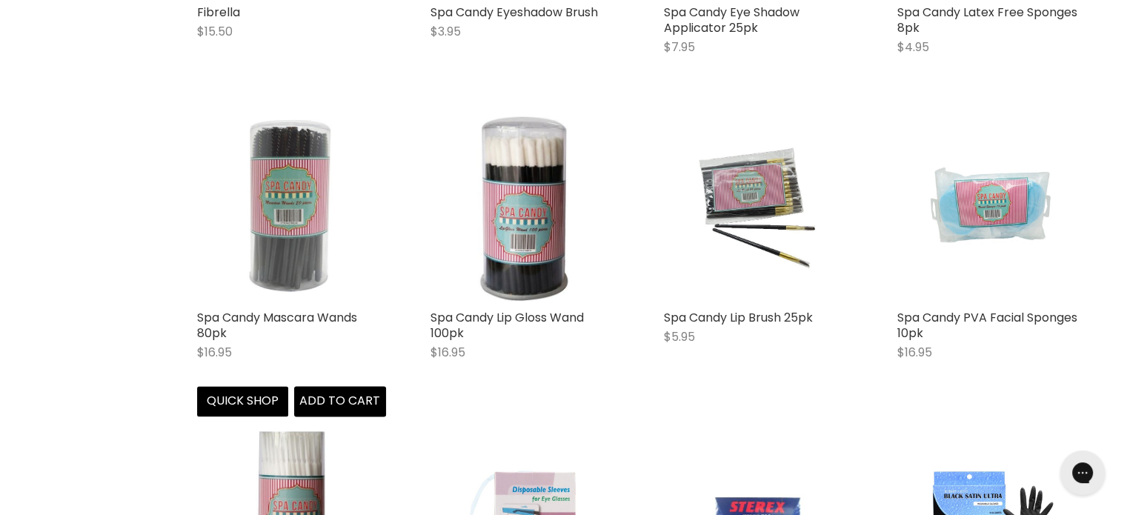
click at [296, 237] on img "Main content" at bounding box center [291, 207] width 126 height 189
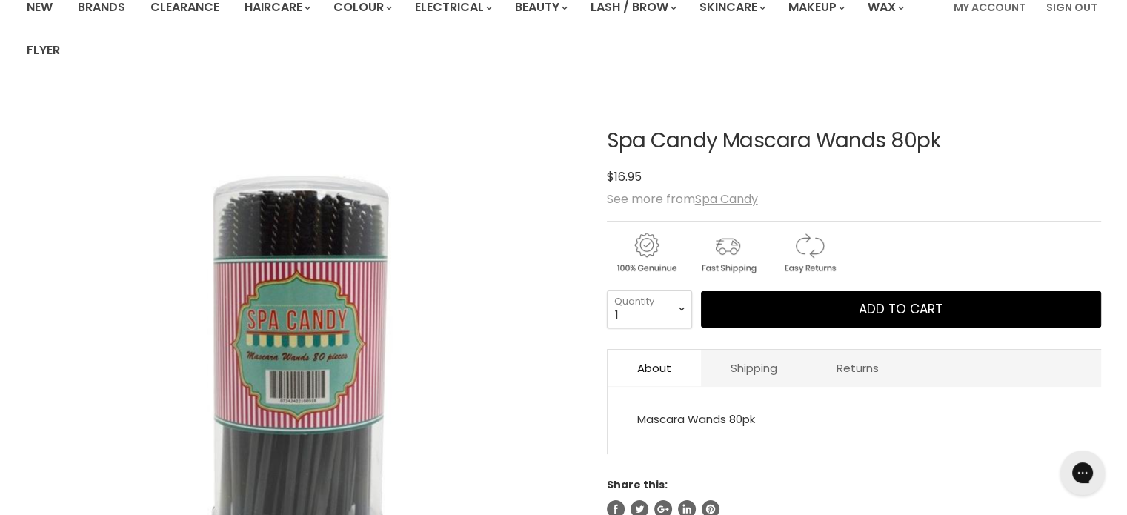
scroll to position [222, 0]
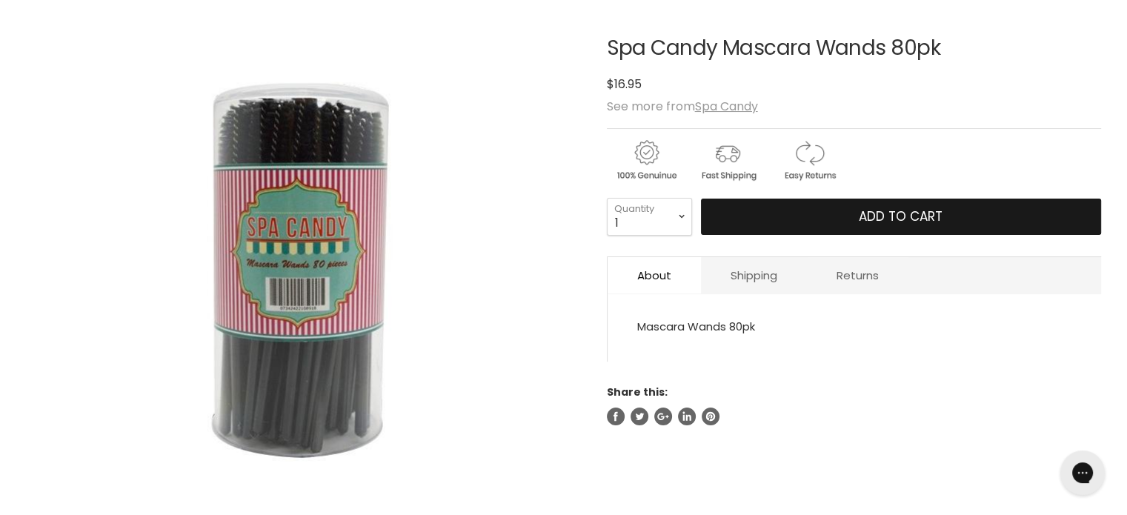
click at [744, 221] on button "Add to cart" at bounding box center [901, 217] width 400 height 37
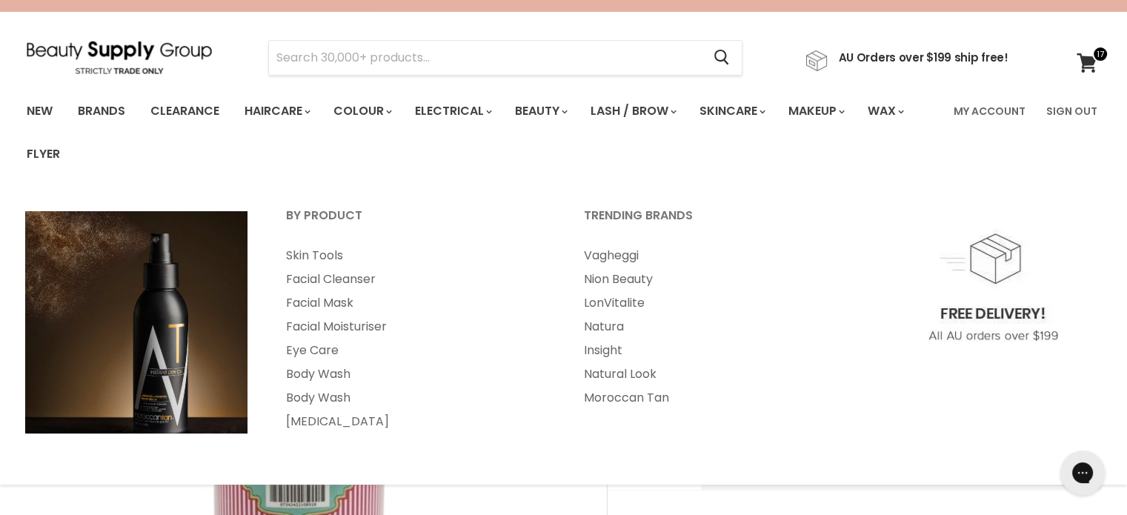
scroll to position [0, 0]
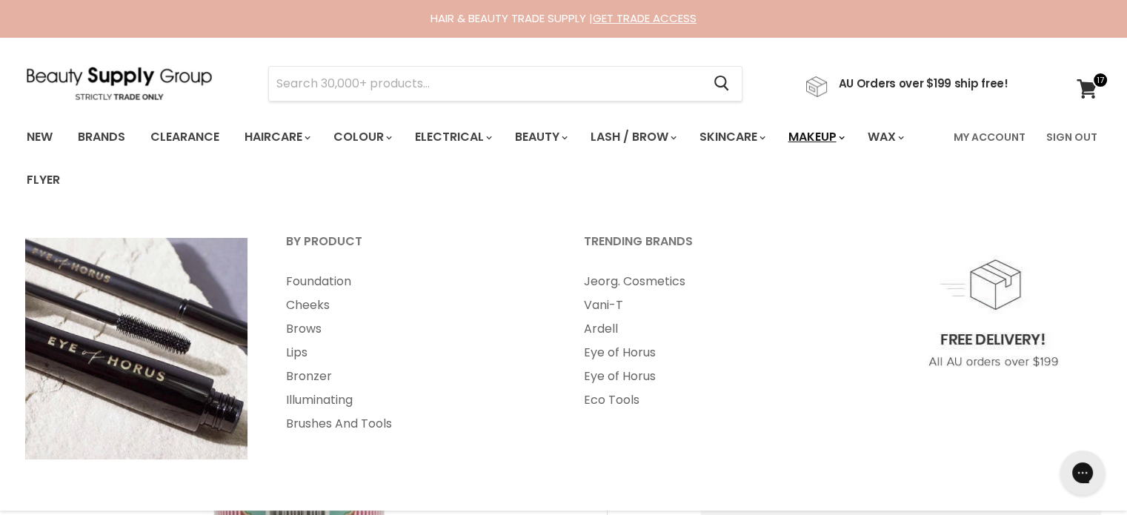
click at [845, 137] on link "Makeup" at bounding box center [815, 137] width 76 height 31
